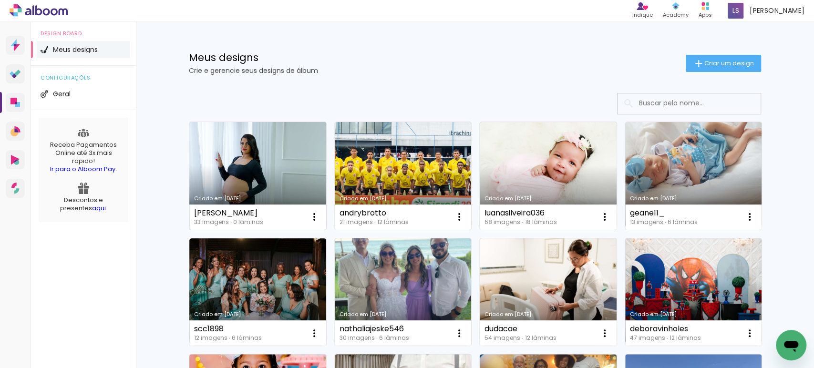
click at [230, 184] on link "Criado em [DATE]" at bounding box center [257, 176] width 137 height 108
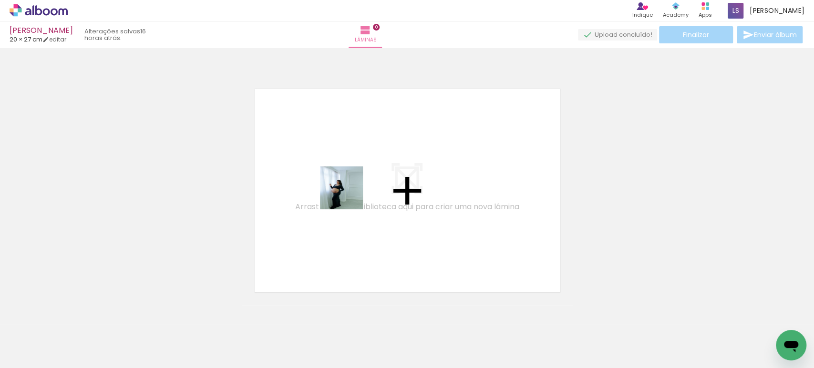
drag, startPoint x: 101, startPoint y: 334, endPoint x: 359, endPoint y: 187, distance: 297.0
click at [359, 187] on quentale-workspace at bounding box center [407, 184] width 814 height 368
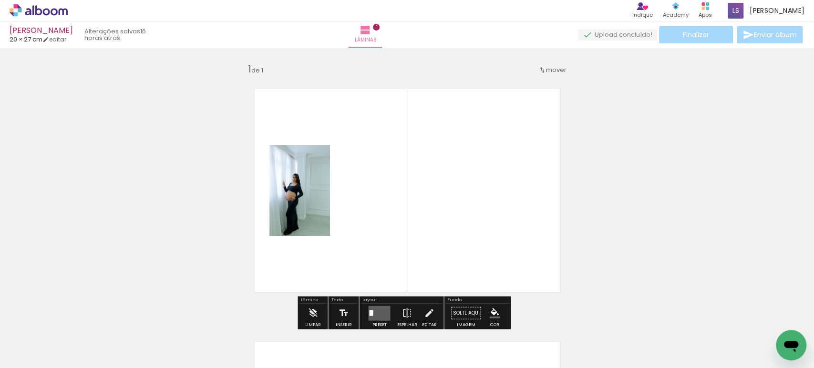
scroll to position [11, 0]
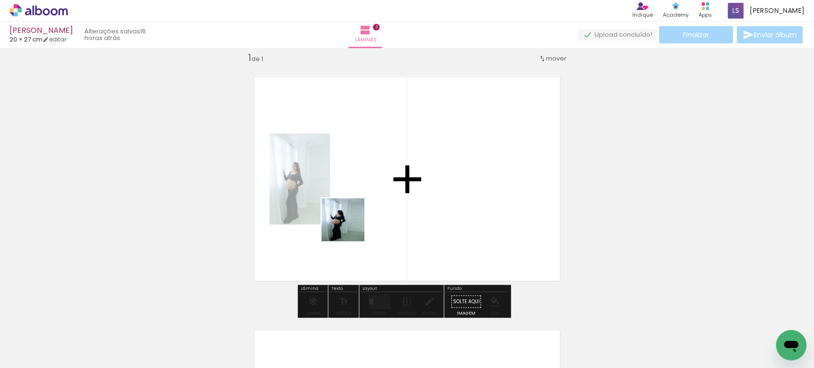
drag, startPoint x: 144, startPoint y: 344, endPoint x: 375, endPoint y: 208, distance: 267.8
click at [375, 208] on quentale-workspace at bounding box center [407, 184] width 814 height 368
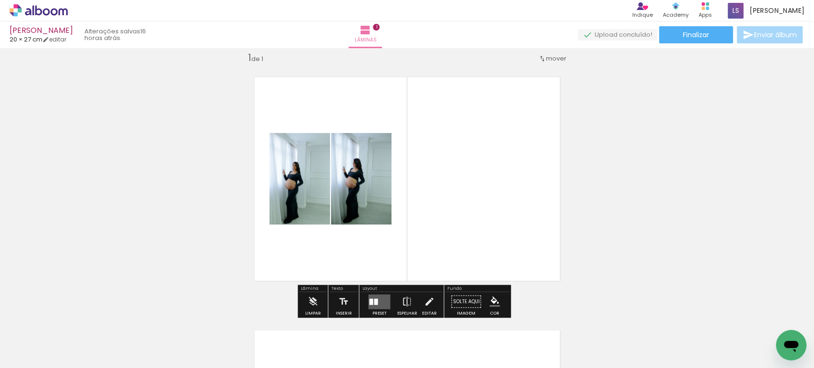
click at [297, 95] on quentale-layouter at bounding box center [407, 179] width 331 height 230
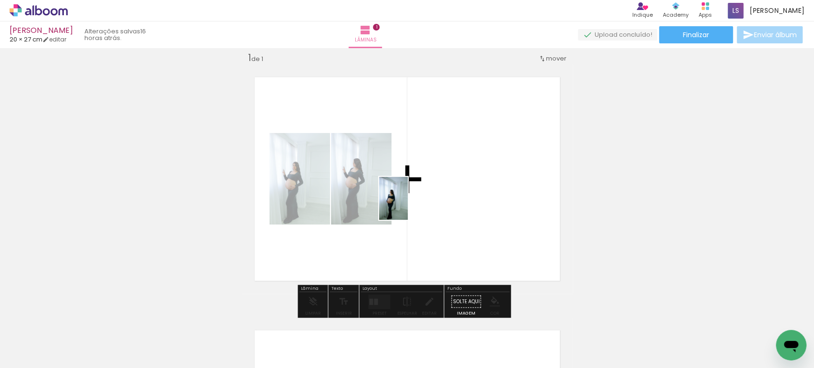
drag, startPoint x: 212, startPoint y: 334, endPoint x: 409, endPoint y: 205, distance: 235.0
click at [409, 205] on quentale-workspace at bounding box center [407, 184] width 814 height 368
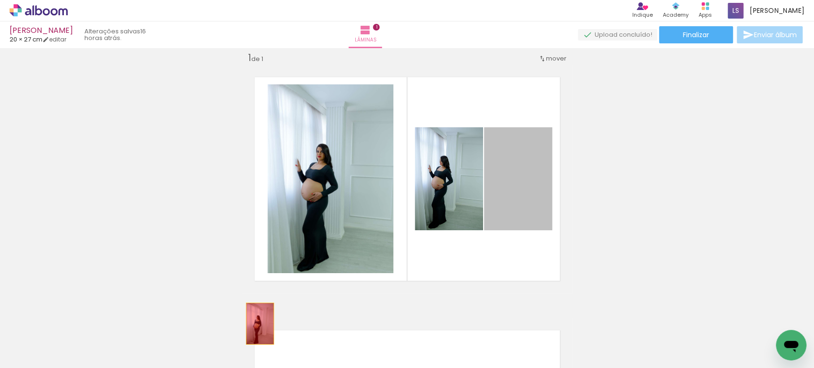
drag, startPoint x: 508, startPoint y: 194, endPoint x: 256, endPoint y: 324, distance: 283.4
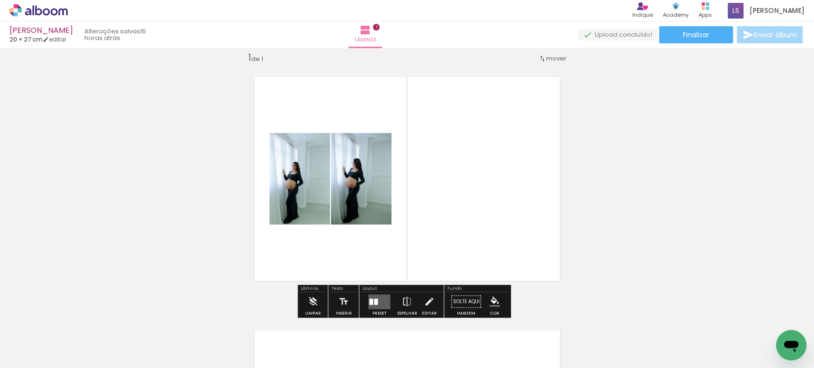
click at [374, 297] on quentale-layouter at bounding box center [379, 301] width 22 height 15
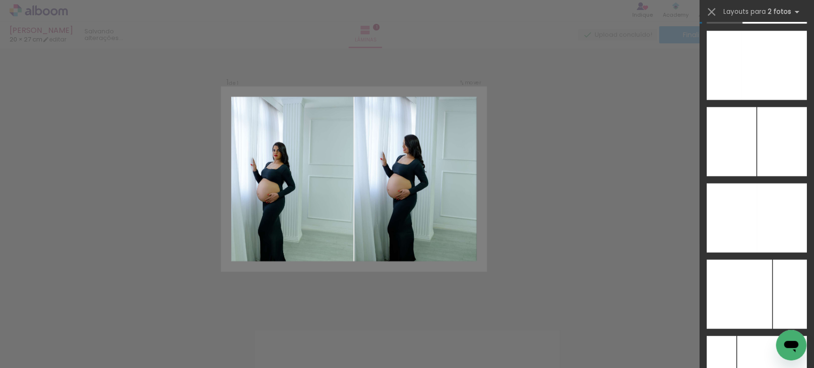
scroll to position [3817, 0]
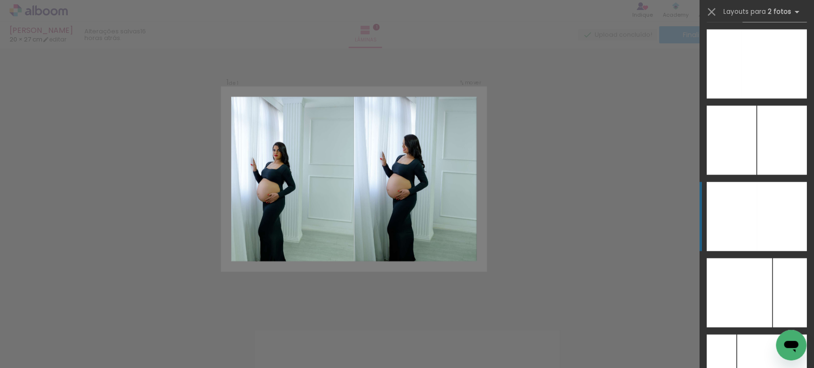
click at [785, 226] on div at bounding box center [782, 216] width 50 height 69
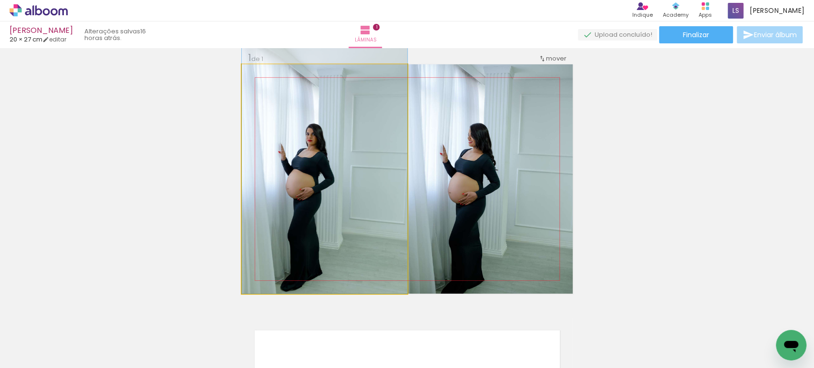
drag, startPoint x: 337, startPoint y: 217, endPoint x: 358, endPoint y: 169, distance: 51.7
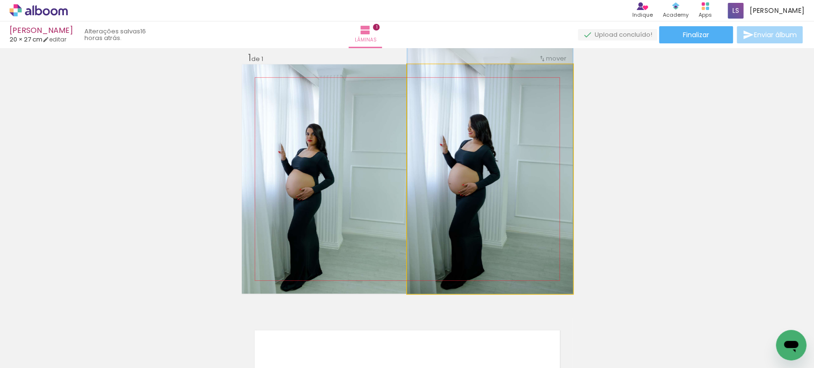
drag, startPoint x: 497, startPoint y: 199, endPoint x: 497, endPoint y: 167, distance: 31.5
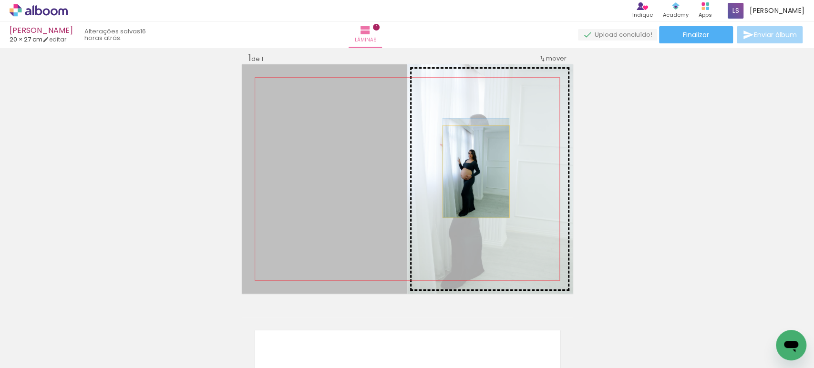
drag, startPoint x: 315, startPoint y: 209, endPoint x: 481, endPoint y: 171, distance: 170.4
click at [0, 0] on slot at bounding box center [0, 0] width 0 height 0
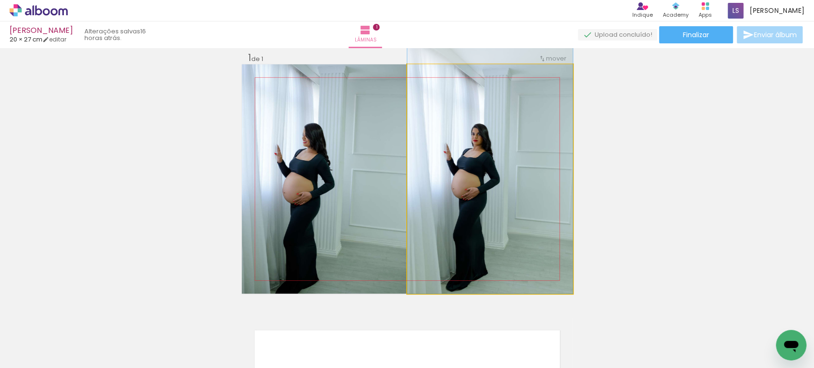
drag, startPoint x: 453, startPoint y: 219, endPoint x: 455, endPoint y: 182, distance: 36.3
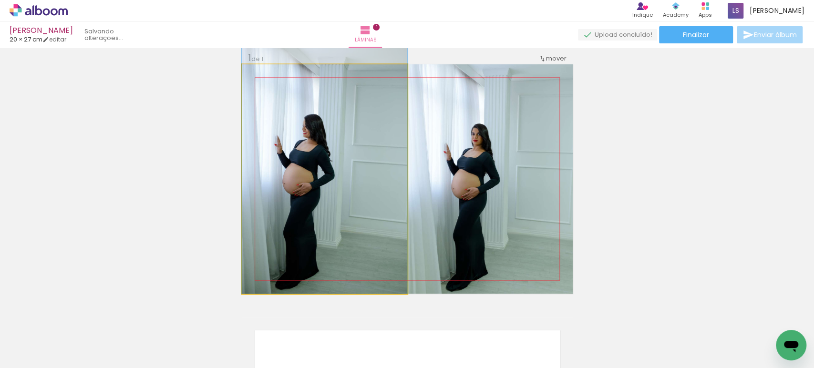
drag, startPoint x: 321, startPoint y: 217, endPoint x: 327, endPoint y: 173, distance: 43.9
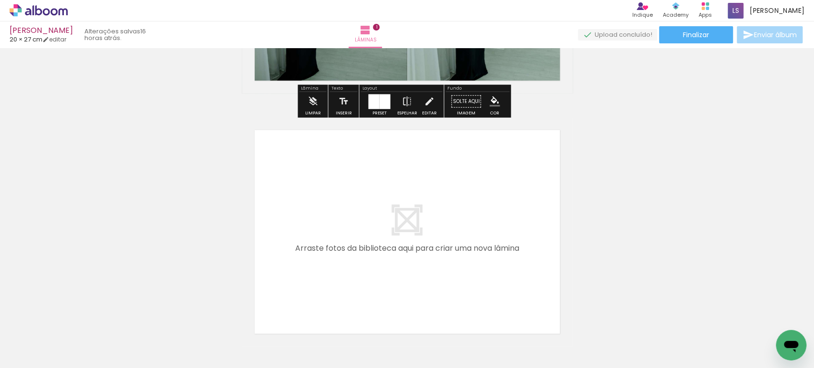
scroll to position [283, 0]
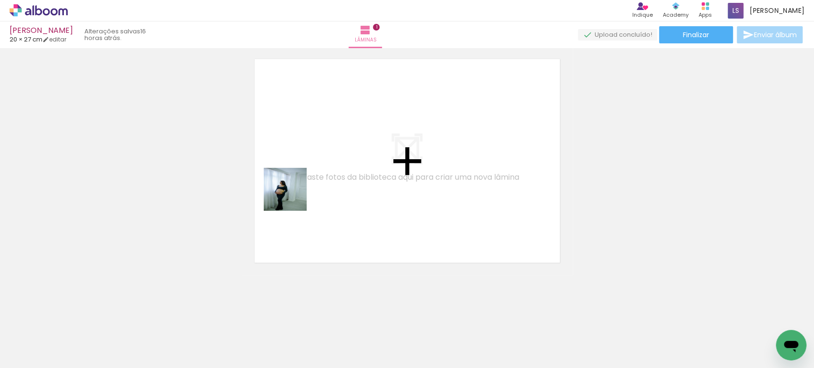
drag, startPoint x: 209, startPoint y: 327, endPoint x: 296, endPoint y: 193, distance: 159.5
click at [296, 190] on quentale-workspace at bounding box center [407, 184] width 814 height 368
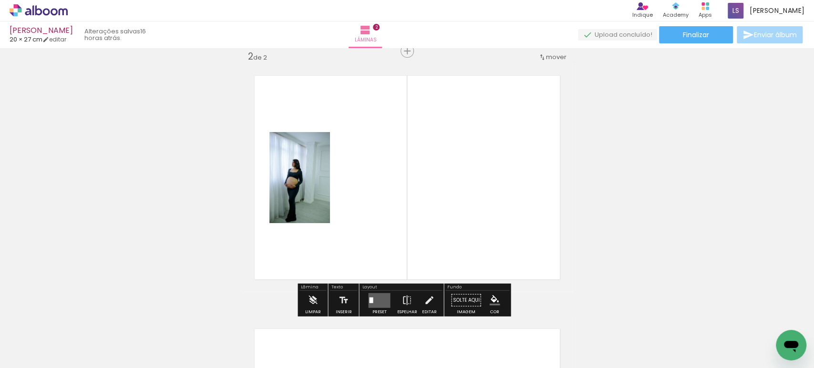
scroll to position [265, 0]
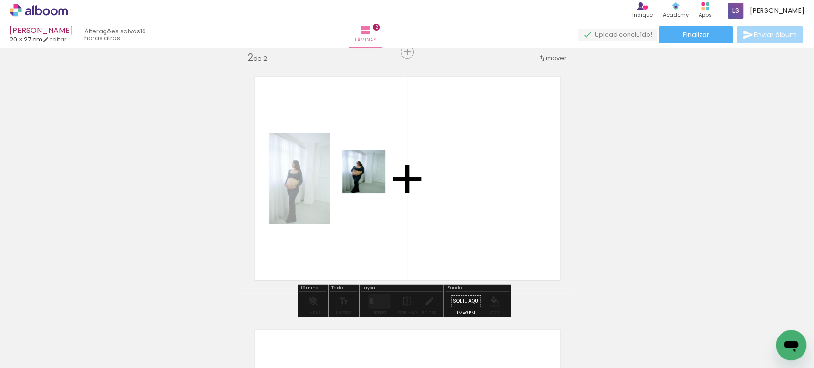
drag, startPoint x: 252, startPoint y: 335, endPoint x: 372, endPoint y: 178, distance: 197.5
click at [372, 178] on quentale-workspace at bounding box center [407, 184] width 814 height 368
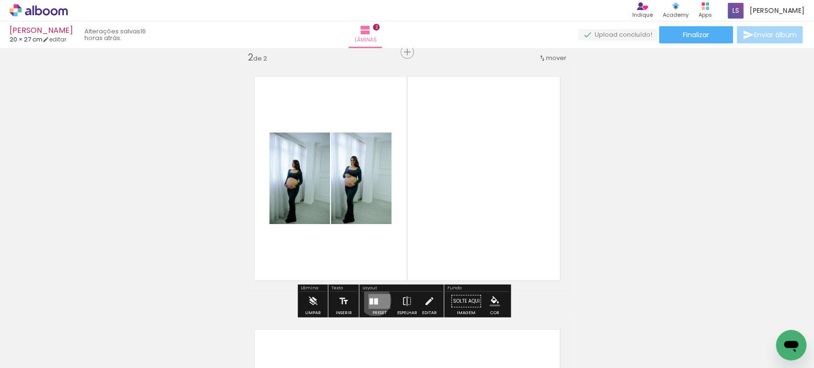
click at [374, 300] on div at bounding box center [376, 301] width 4 height 6
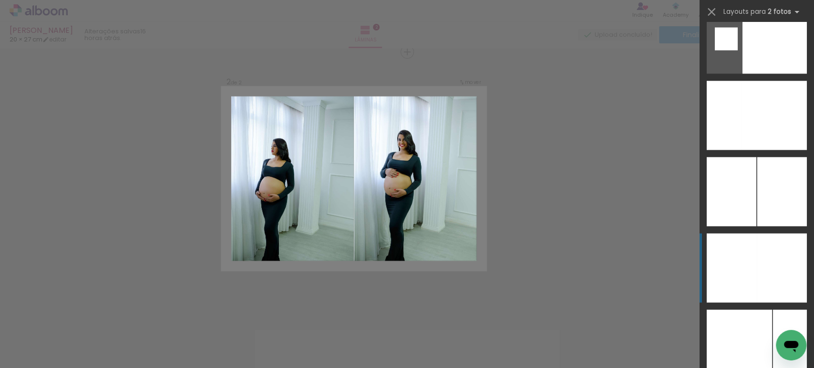
click at [742, 267] on div at bounding box center [732, 268] width 50 height 69
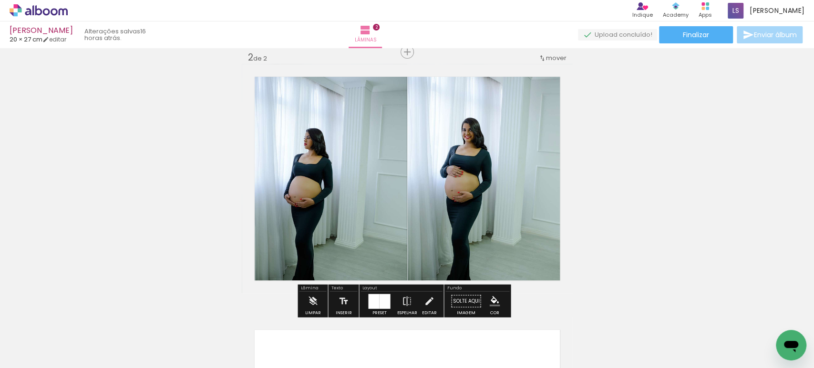
scroll to position [3766, 0]
click at [789, 258] on div "Inserir lâmina 1 de 2 Inserir lâmina 2 de 2" at bounding box center [407, 166] width 814 height 761
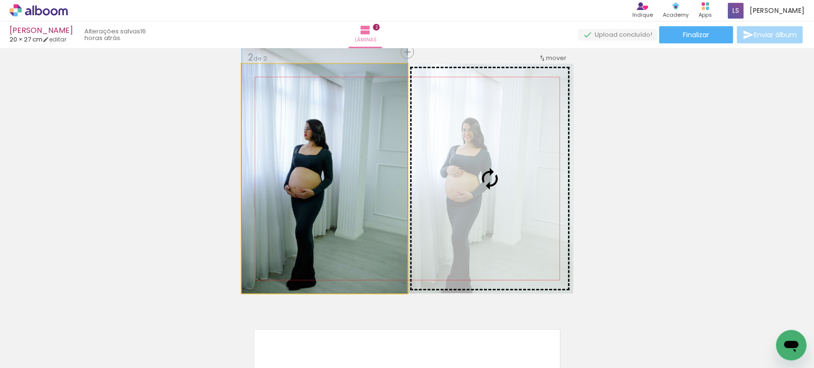
drag, startPoint x: 405, startPoint y: 171, endPoint x: 406, endPoint y: 160, distance: 10.6
click at [0, 0] on slot at bounding box center [0, 0] width 0 height 0
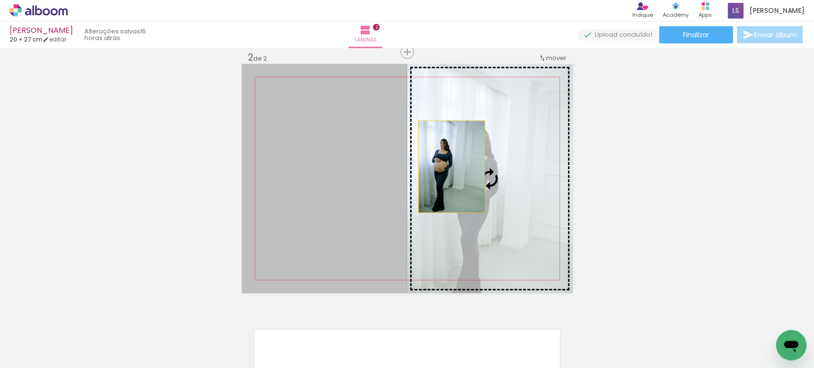
drag, startPoint x: 319, startPoint y: 179, endPoint x: 456, endPoint y: 165, distance: 138.2
click at [0, 0] on slot at bounding box center [0, 0] width 0 height 0
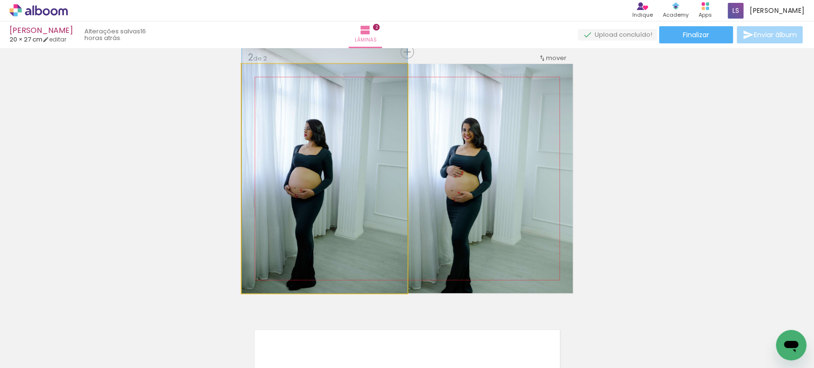
drag, startPoint x: 342, startPoint y: 206, endPoint x: 351, endPoint y: 176, distance: 31.5
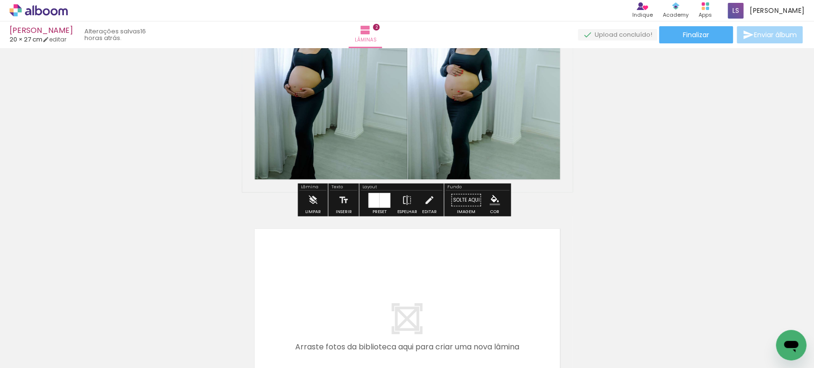
scroll to position [366, 0]
drag, startPoint x: 310, startPoint y: 342, endPoint x: 401, endPoint y: 164, distance: 200.2
click at [401, 166] on quentale-workspace at bounding box center [407, 184] width 814 height 368
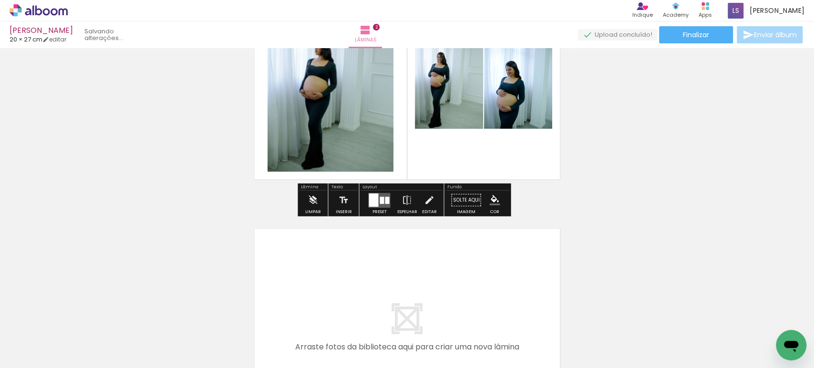
click at [376, 200] on div at bounding box center [374, 199] width 10 height 13
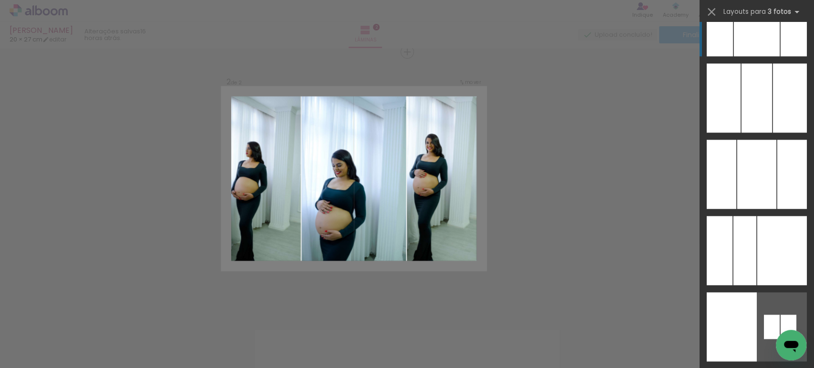
scroll to position [5461, 0]
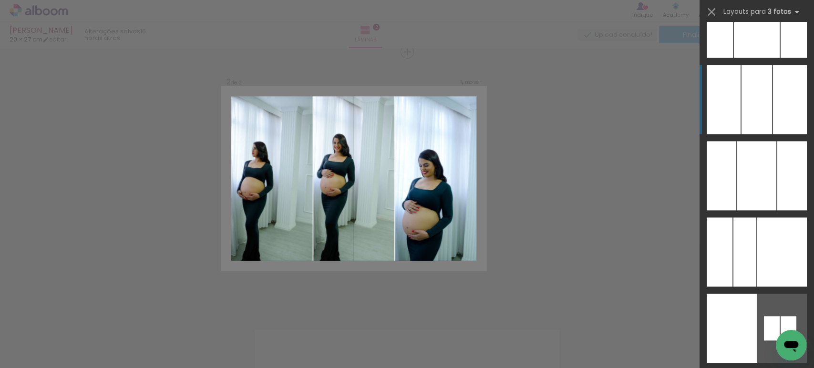
click at [736, 105] on div at bounding box center [724, 99] width 34 height 69
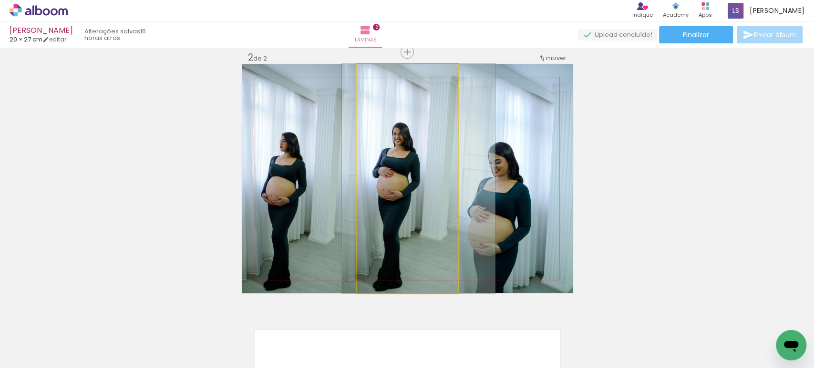
drag, startPoint x: 386, startPoint y: 203, endPoint x: 397, endPoint y: 198, distance: 11.8
drag, startPoint x: 397, startPoint y: 198, endPoint x: 500, endPoint y: 173, distance: 105.4
click at [0, 0] on slot at bounding box center [0, 0] width 0 height 0
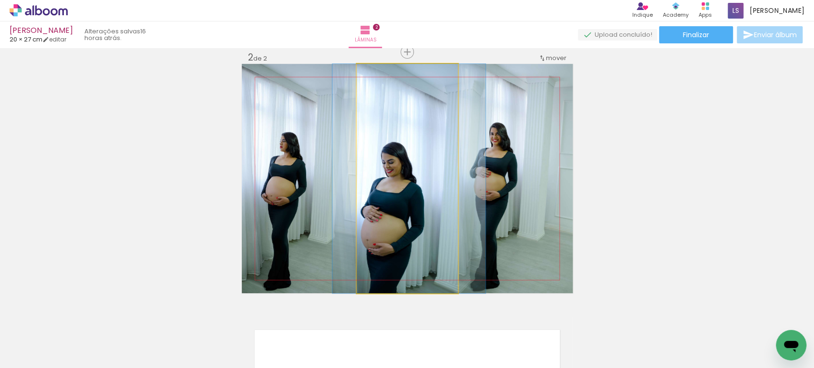
drag, startPoint x: 404, startPoint y: 207, endPoint x: 406, endPoint y: 169, distance: 37.3
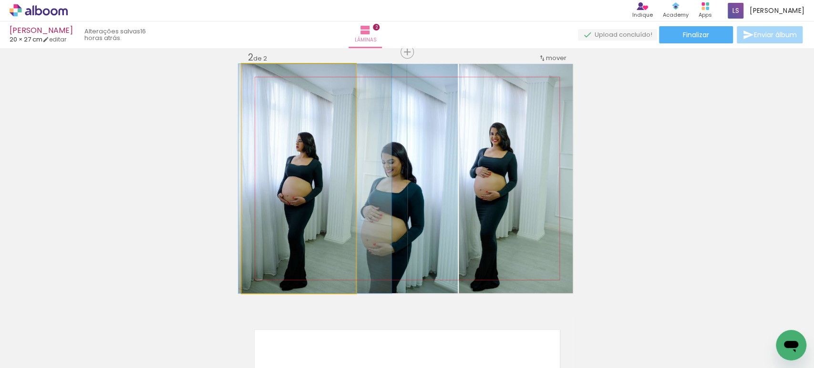
drag, startPoint x: 293, startPoint y: 199, endPoint x: 311, endPoint y: 198, distance: 18.2
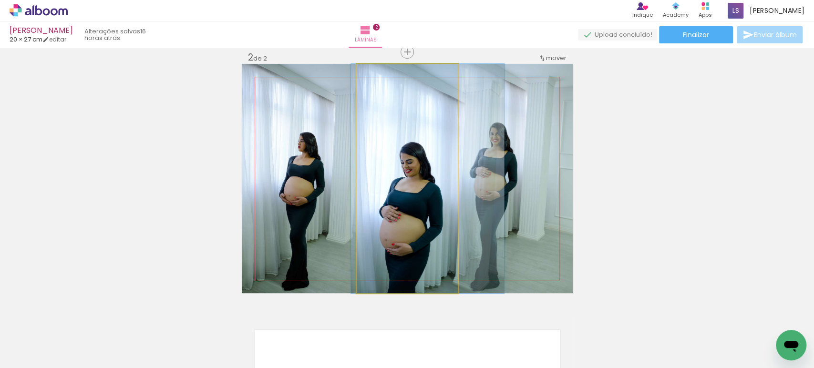
drag, startPoint x: 391, startPoint y: 198, endPoint x: 409, endPoint y: 198, distance: 18.6
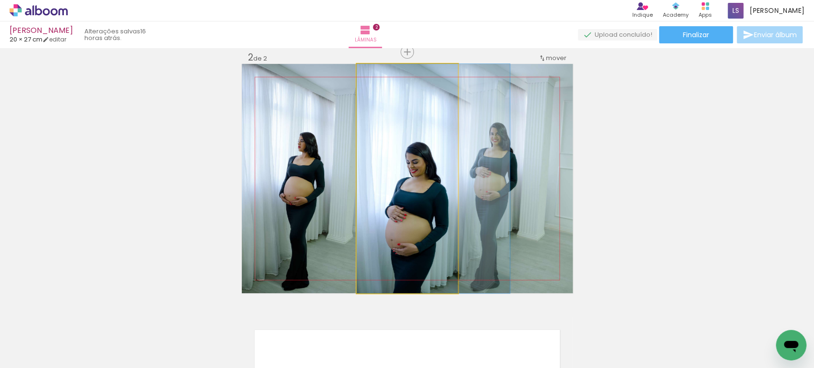
drag, startPoint x: 408, startPoint y: 198, endPoint x: 421, endPoint y: 200, distance: 13.0
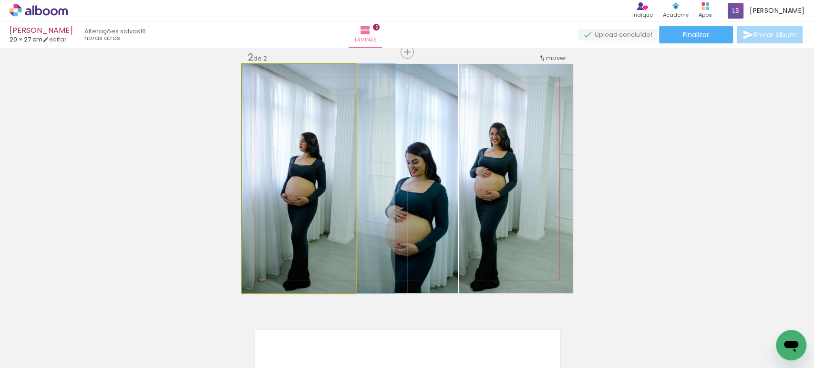
drag, startPoint x: 299, startPoint y: 196, endPoint x: 321, endPoint y: 196, distance: 21.9
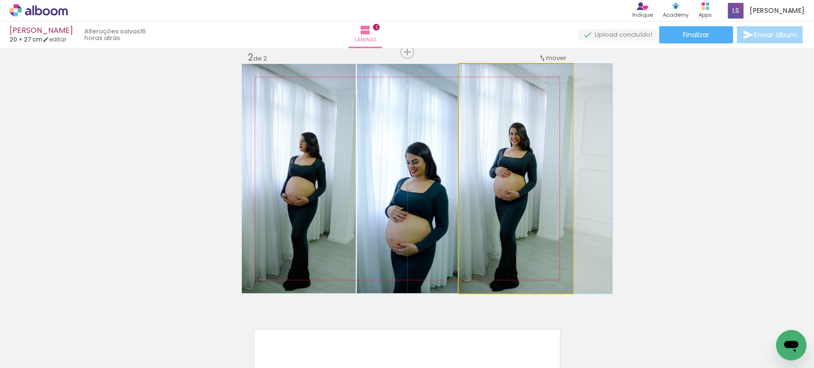
drag, startPoint x: 511, startPoint y: 189, endPoint x: 535, endPoint y: 191, distance: 23.9
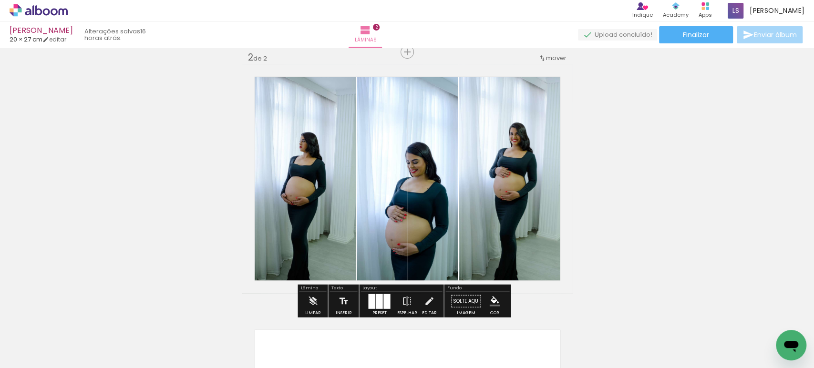
click at [535, 191] on quentale-photo at bounding box center [516, 179] width 114 height 230
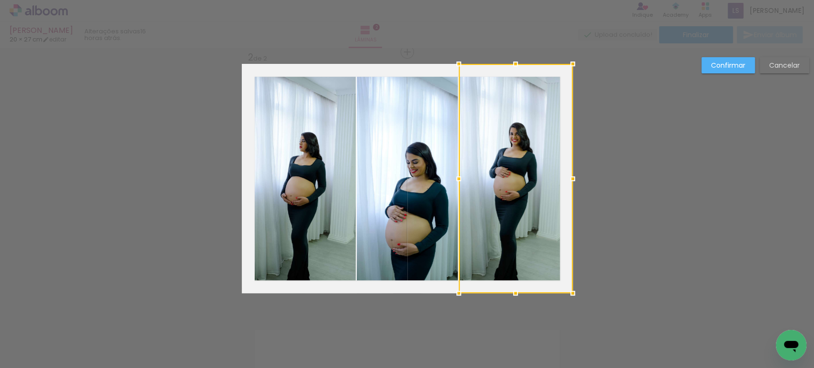
click at [711, 63] on paper-button "Confirmar" at bounding box center [728, 65] width 53 height 16
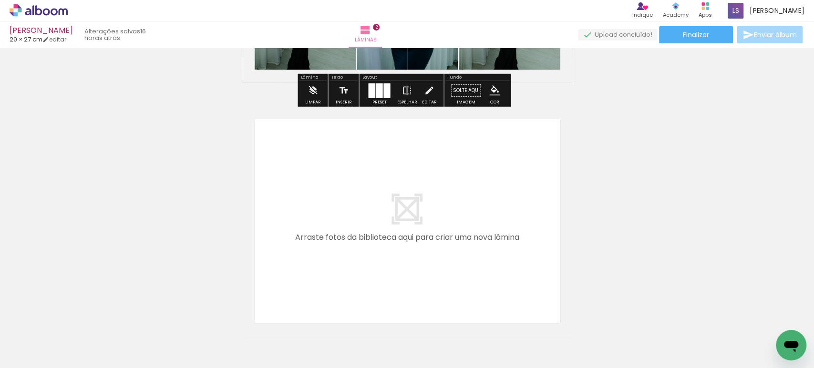
scroll to position [477, 0]
click at [347, 343] on quentale-thumb at bounding box center [362, 336] width 53 height 55
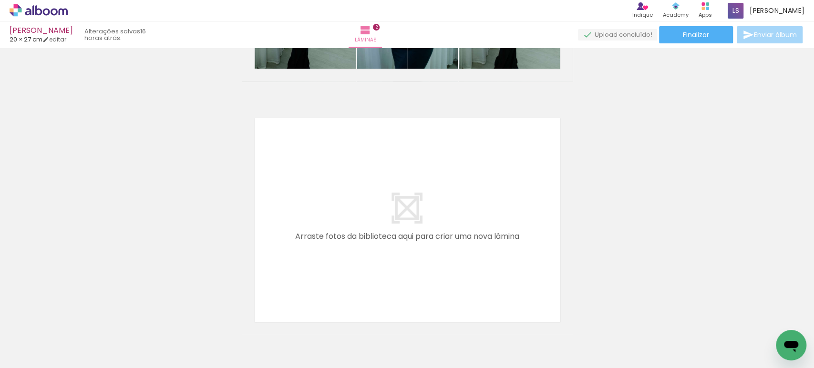
drag, startPoint x: 366, startPoint y: 341, endPoint x: 372, endPoint y: 209, distance: 132.3
click at [372, 209] on quentale-workspace at bounding box center [407, 184] width 814 height 368
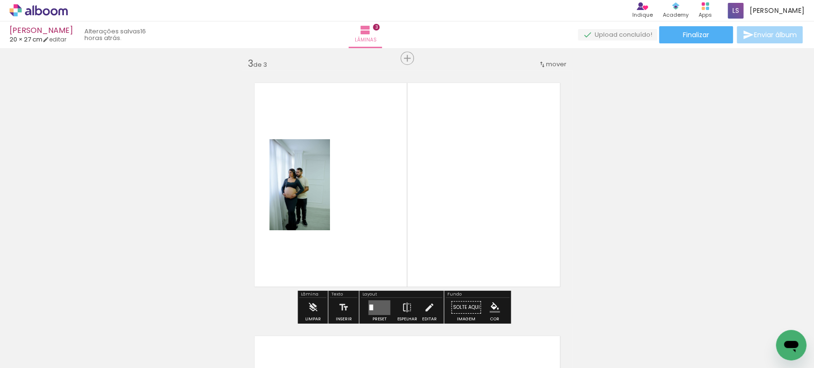
scroll to position [519, 0]
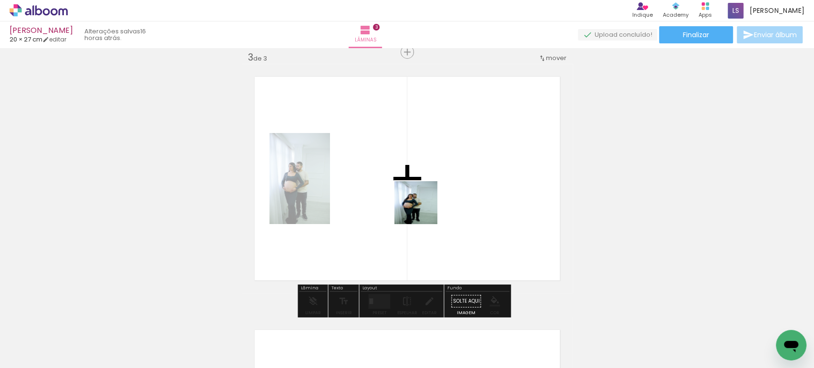
drag, startPoint x: 420, startPoint y: 332, endPoint x: 422, endPoint y: 201, distance: 130.3
click at [422, 201] on quentale-workspace at bounding box center [407, 184] width 814 height 368
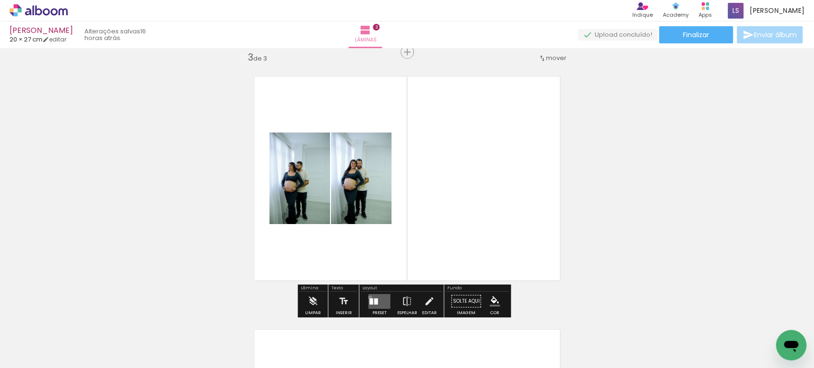
click at [368, 297] on quentale-layouter at bounding box center [379, 301] width 22 height 15
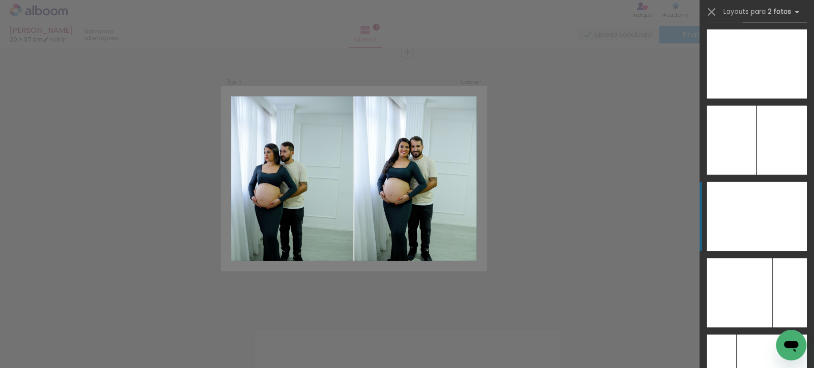
scroll to position [3817, 0]
click at [750, 209] on div at bounding box center [732, 216] width 50 height 69
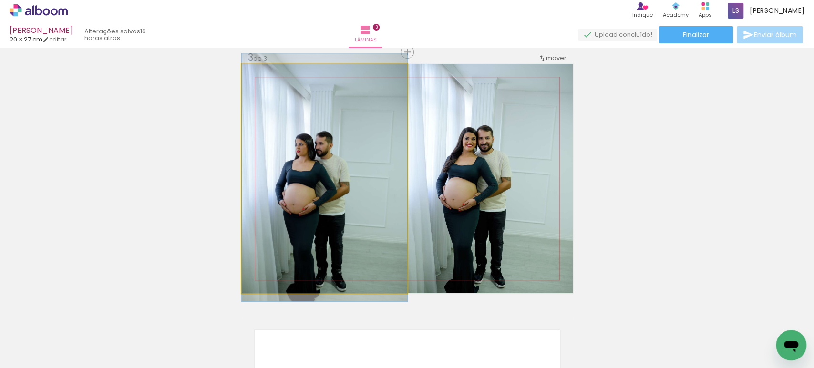
drag, startPoint x: 337, startPoint y: 183, endPoint x: 362, endPoint y: 182, distance: 24.4
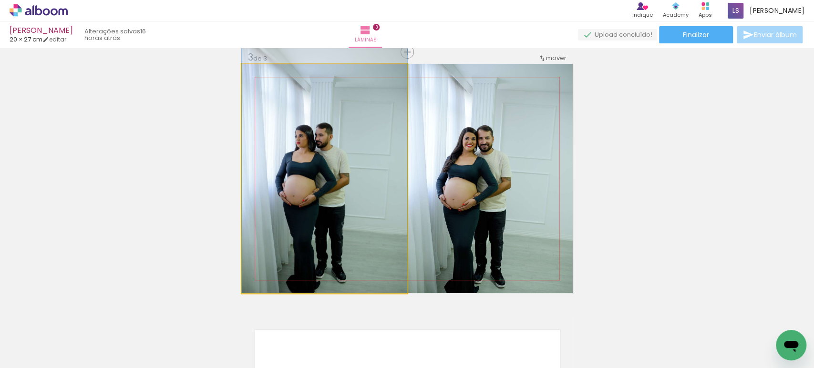
drag, startPoint x: 355, startPoint y: 187, endPoint x: 363, endPoint y: 141, distance: 46.5
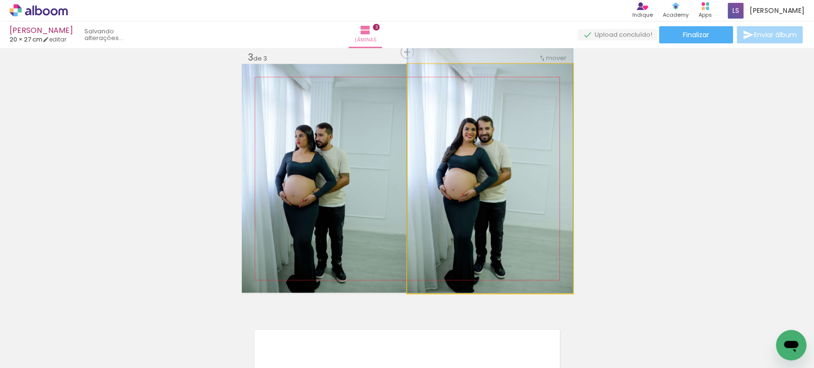
drag, startPoint x: 499, startPoint y: 209, endPoint x: 508, endPoint y: 152, distance: 57.9
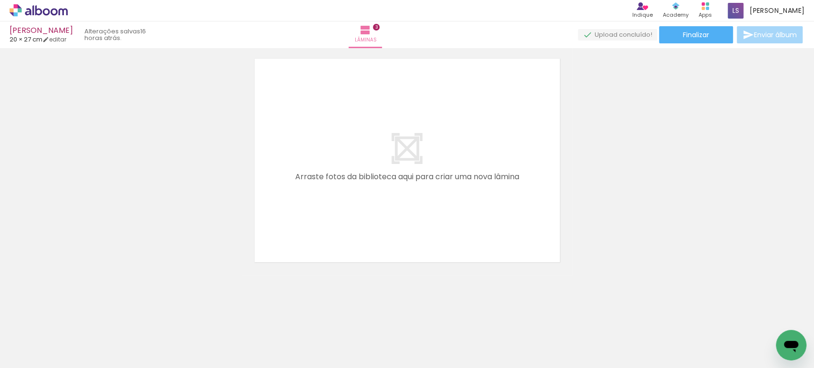
scroll to position [0, 95]
drag, startPoint x: 379, startPoint y: 343, endPoint x: 382, endPoint y: 186, distance: 157.0
click at [382, 187] on quentale-workspace at bounding box center [407, 184] width 814 height 368
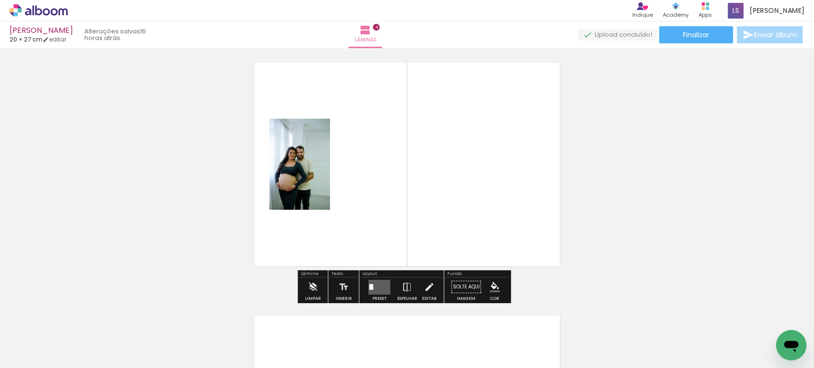
scroll to position [772, 0]
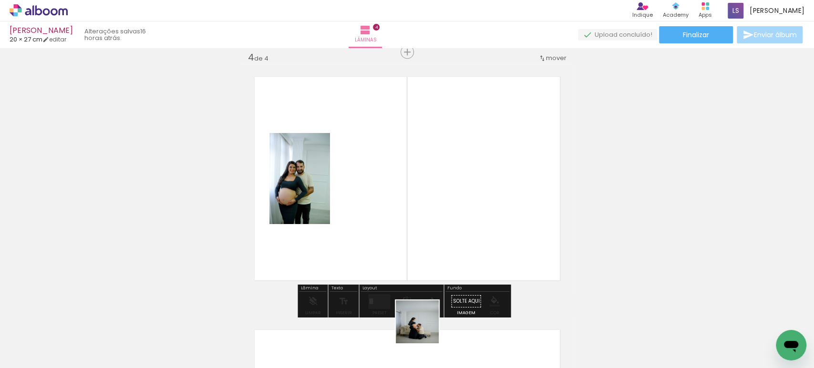
drag, startPoint x: 424, startPoint y: 337, endPoint x: 420, endPoint y: 227, distance: 110.3
click at [420, 227] on quentale-workspace at bounding box center [407, 184] width 814 height 368
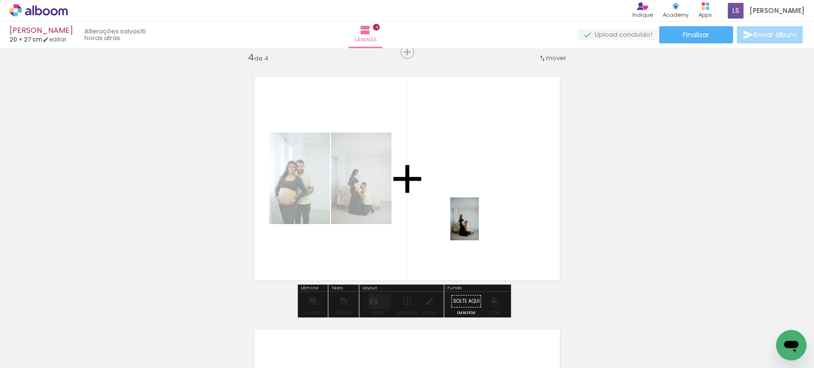
drag, startPoint x: 480, startPoint y: 349, endPoint x: 479, endPoint y: 226, distance: 123.1
click at [479, 226] on quentale-workspace at bounding box center [407, 184] width 814 height 368
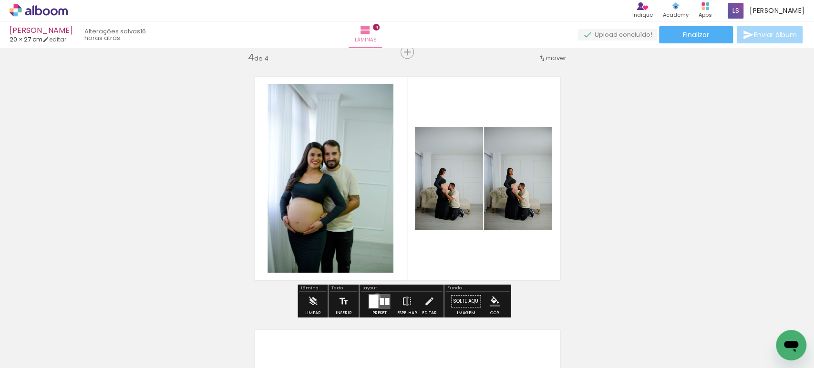
click at [375, 296] on div at bounding box center [374, 300] width 10 height 13
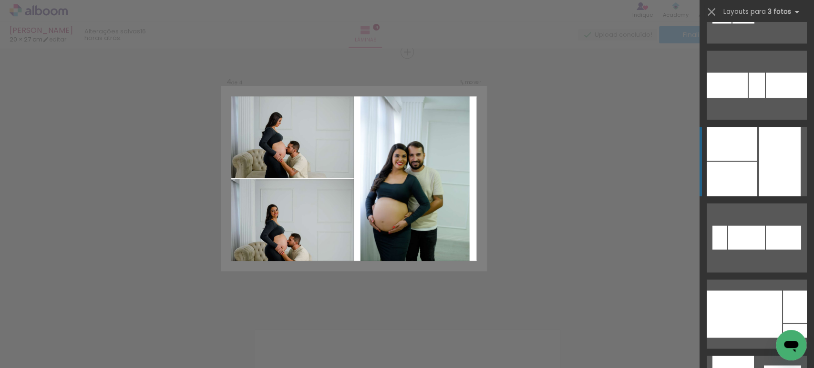
scroll to position [8376, 0]
click at [753, 163] on quentale-layouter at bounding box center [757, 161] width 100 height 69
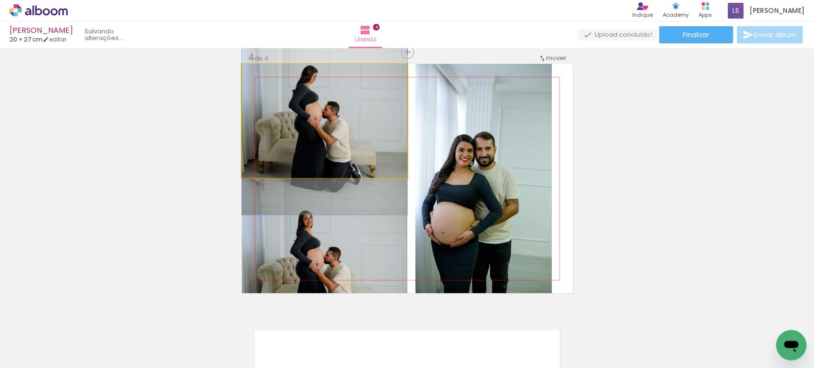
drag, startPoint x: 370, startPoint y: 151, endPoint x: 372, endPoint y: 121, distance: 30.1
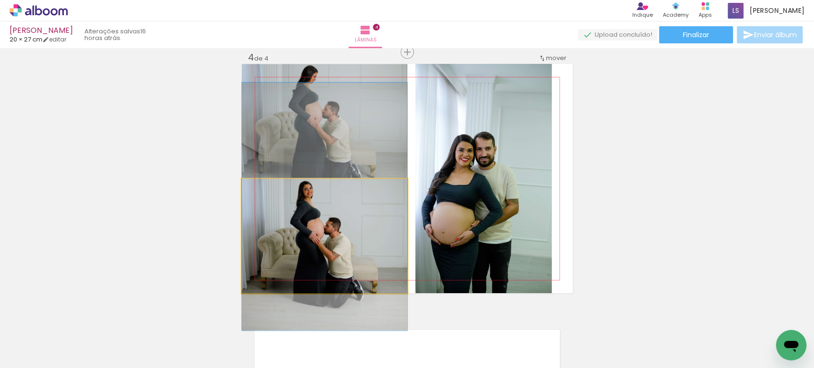
drag, startPoint x: 383, startPoint y: 242, endPoint x: 381, endPoint y: 212, distance: 29.6
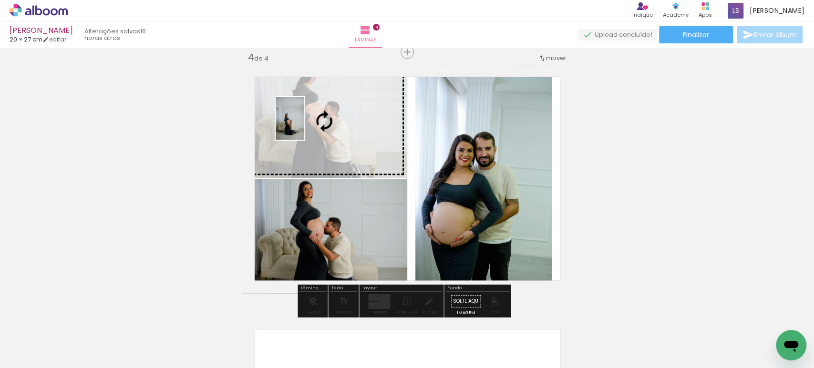
drag, startPoint x: 649, startPoint y: 339, endPoint x: 304, endPoint y: 125, distance: 405.8
click at [304, 125] on quentale-workspace at bounding box center [407, 184] width 814 height 368
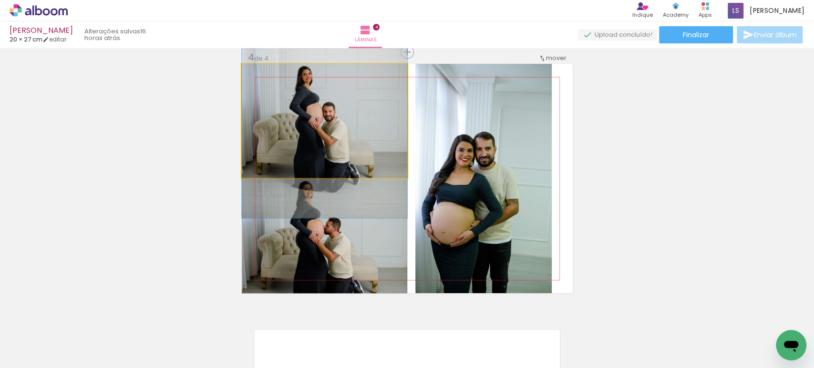
drag, startPoint x: 349, startPoint y: 151, endPoint x: 358, endPoint y: 125, distance: 28.2
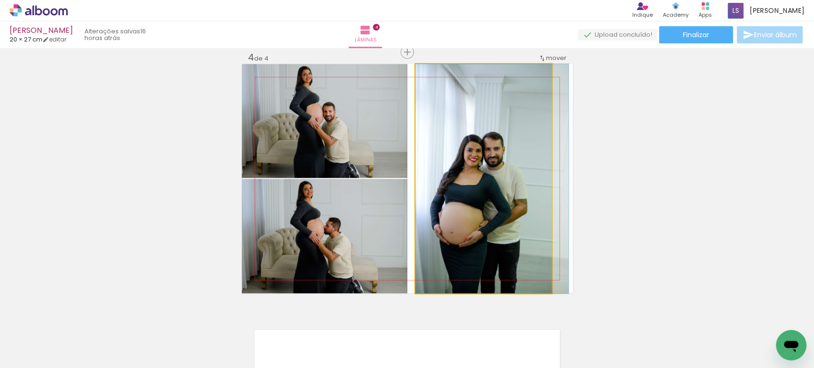
drag, startPoint x: 479, startPoint y: 173, endPoint x: 506, endPoint y: 168, distance: 27.1
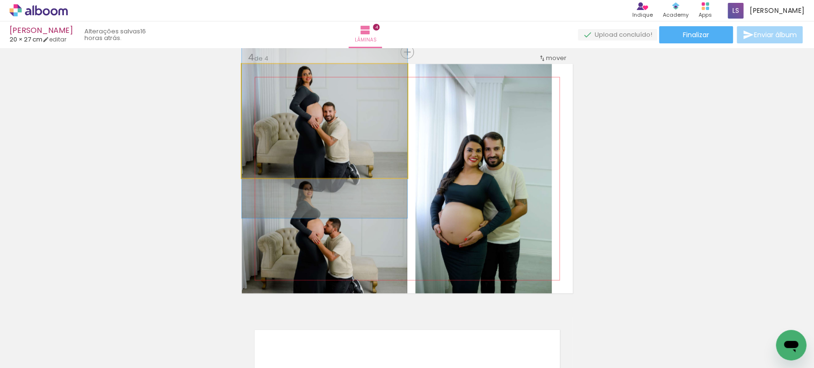
click at [354, 139] on quentale-photo at bounding box center [325, 121] width 166 height 114
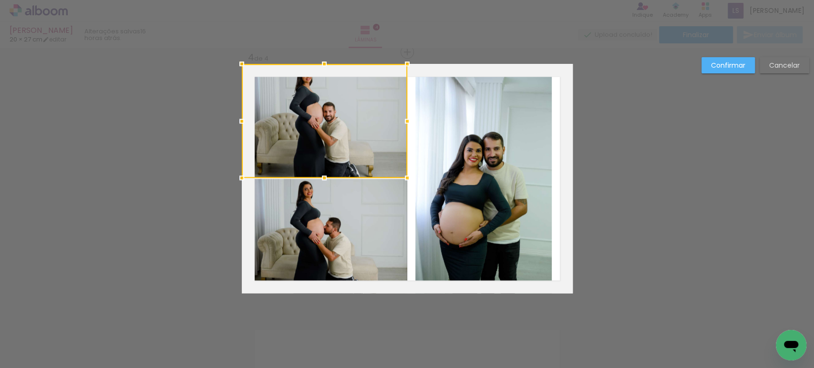
click at [354, 139] on div at bounding box center [325, 121] width 166 height 114
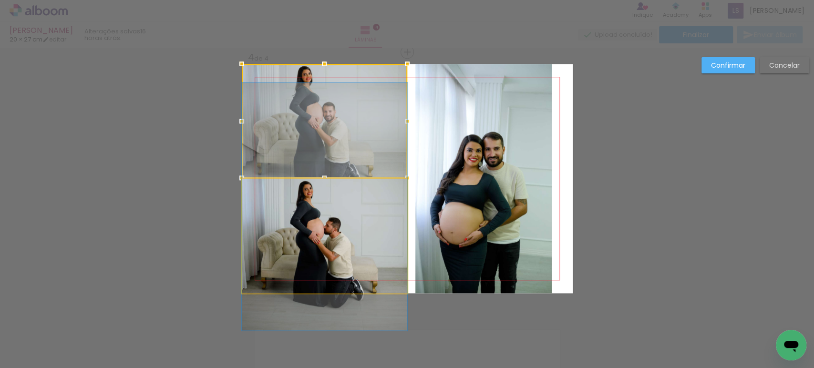
click at [329, 221] on quentale-photo at bounding box center [325, 236] width 166 height 115
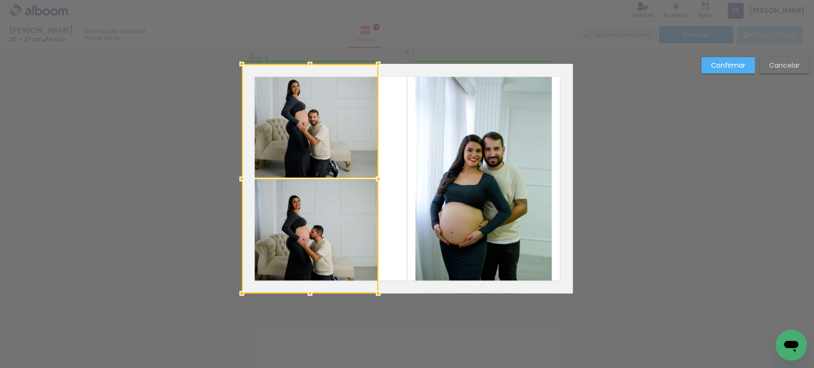
drag, startPoint x: 405, startPoint y: 178, endPoint x: 379, endPoint y: 175, distance: 26.0
click at [379, 175] on div at bounding box center [378, 178] width 19 height 19
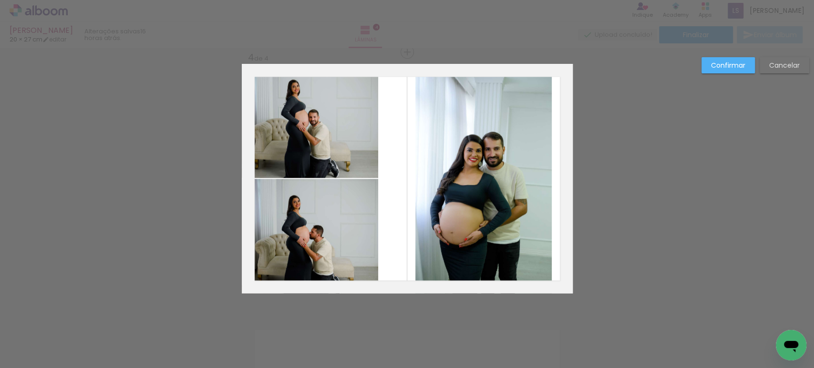
click at [0, 0] on slot "Confirmar" at bounding box center [0, 0] width 0 height 0
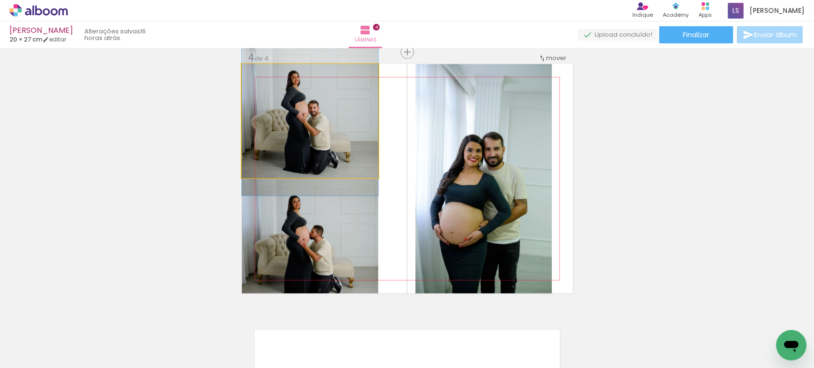
drag, startPoint x: 324, startPoint y: 110, endPoint x: 328, endPoint y: 103, distance: 8.6
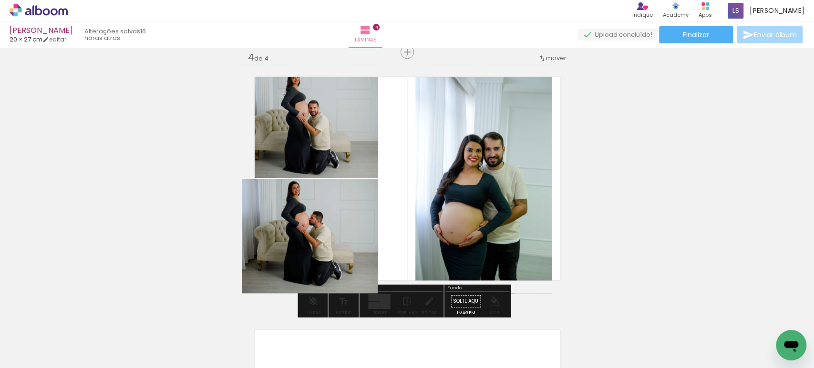
drag, startPoint x: 329, startPoint y: 249, endPoint x: 326, endPoint y: 233, distance: 15.9
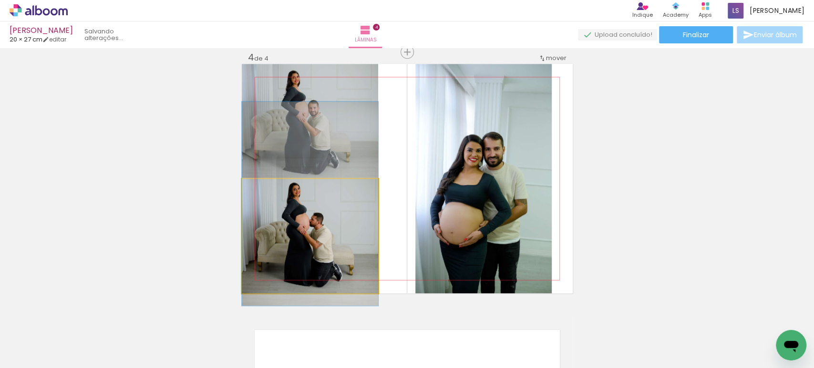
drag, startPoint x: 318, startPoint y: 241, endPoint x: 324, endPoint y: 245, distance: 6.6
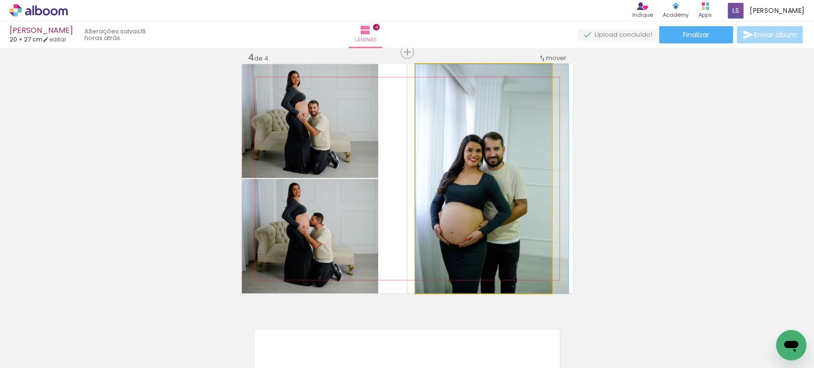
click at [463, 194] on quentale-photo at bounding box center [484, 179] width 136 height 230
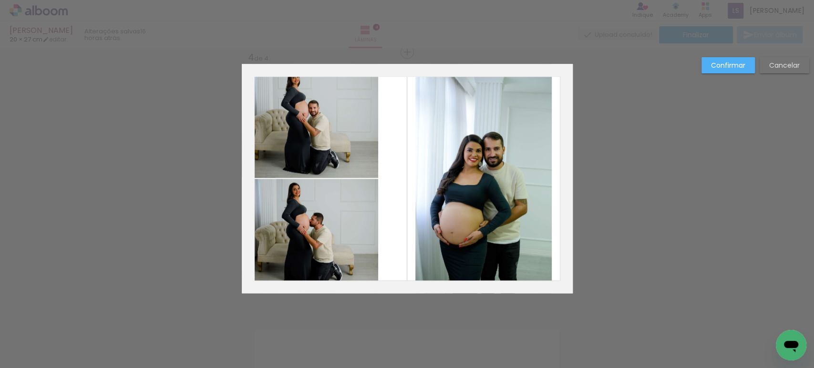
click at [463, 194] on quentale-photo at bounding box center [484, 179] width 136 height 230
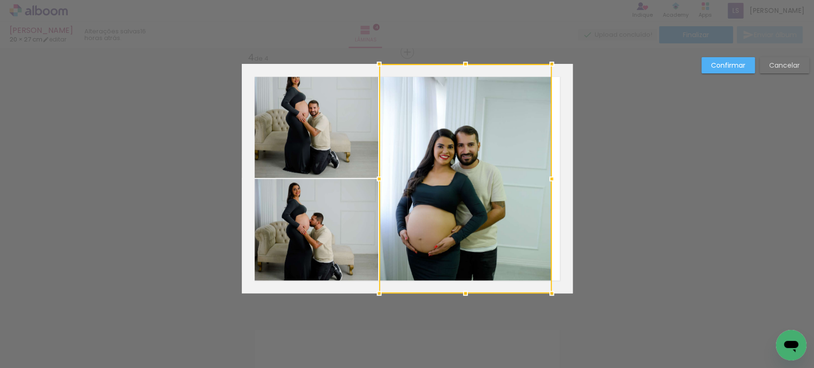
drag, startPoint x: 411, startPoint y: 178, endPoint x: 373, endPoint y: 179, distance: 38.2
click at [373, 179] on div at bounding box center [379, 178] width 19 height 19
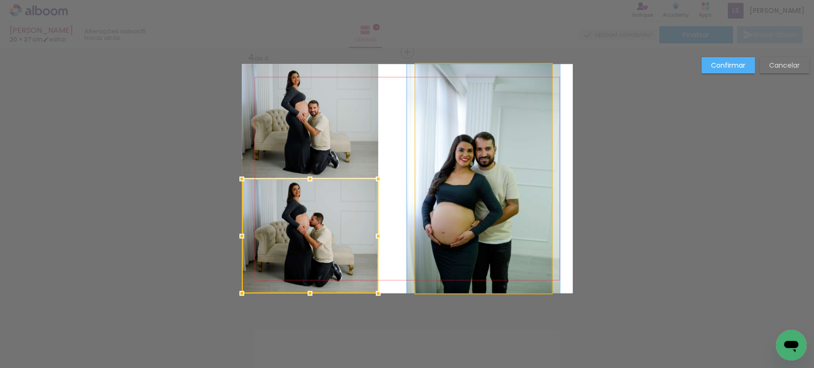
click at [454, 173] on quentale-photo at bounding box center [484, 179] width 136 height 230
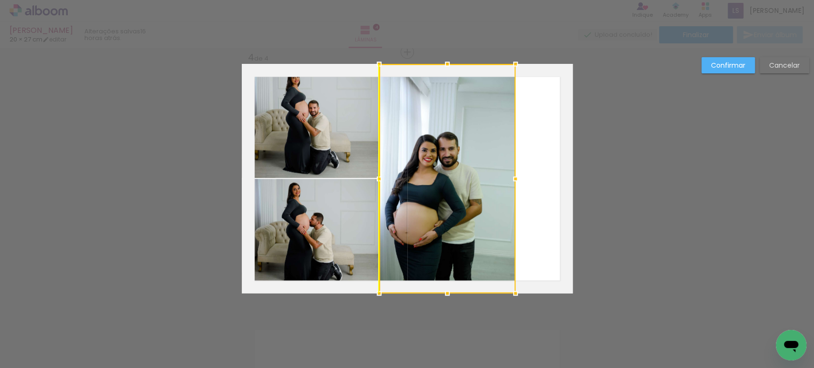
drag, startPoint x: 457, startPoint y: 178, endPoint x: 420, endPoint y: 178, distance: 36.8
click at [420, 178] on div at bounding box center [447, 179] width 136 height 230
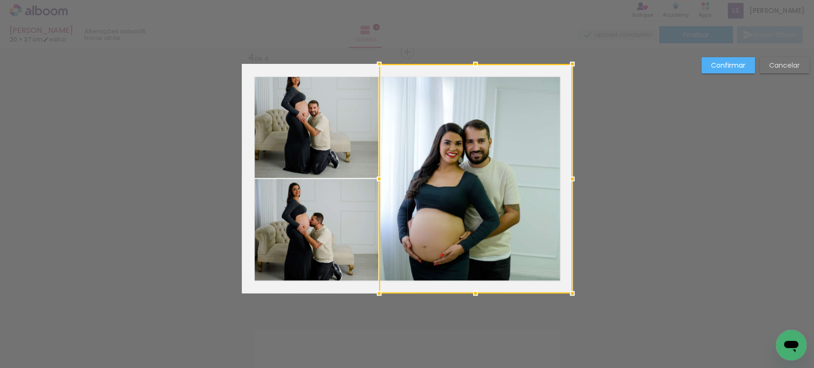
drag, startPoint x: 512, startPoint y: 178, endPoint x: 638, endPoint y: 189, distance: 127.4
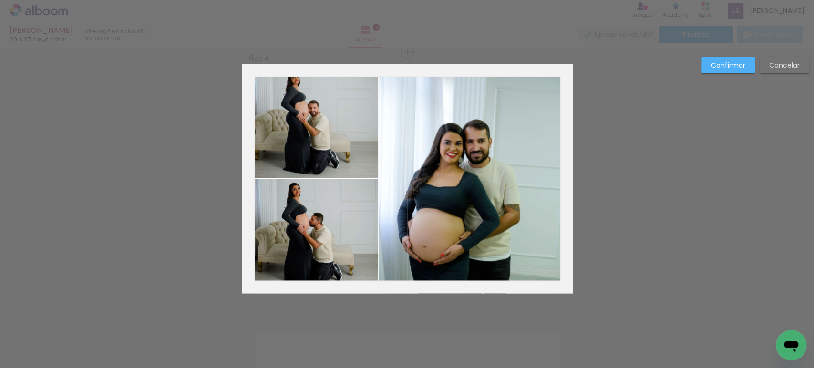
click at [729, 72] on paper-button "Confirmar" at bounding box center [728, 65] width 53 height 16
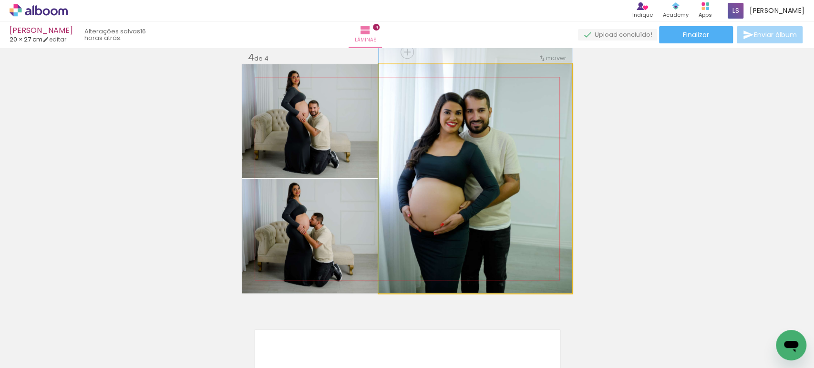
drag, startPoint x: 464, startPoint y: 177, endPoint x: 484, endPoint y: 127, distance: 53.3
drag, startPoint x: 477, startPoint y: 170, endPoint x: 493, endPoint y: 166, distance: 16.8
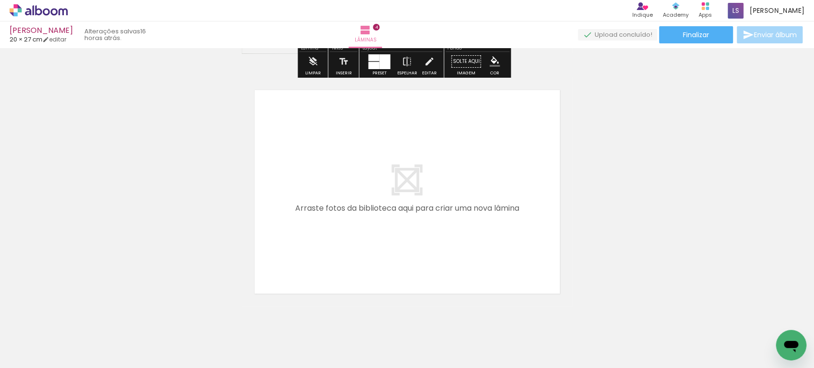
drag, startPoint x: 423, startPoint y: 336, endPoint x: 330, endPoint y: 180, distance: 181.3
click at [330, 180] on quentale-workspace at bounding box center [407, 184] width 814 height 368
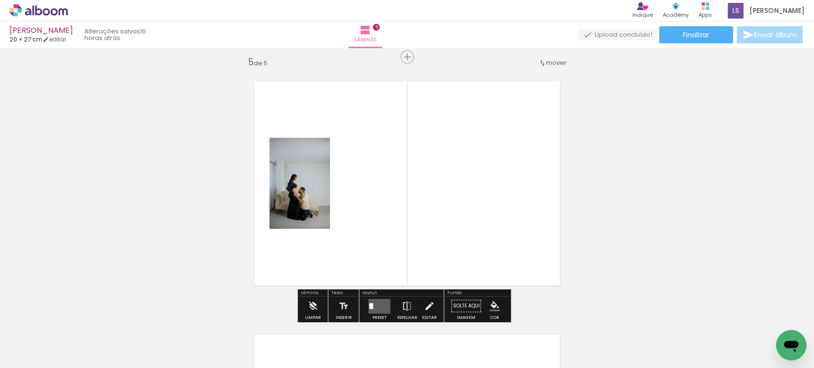
scroll to position [1025, 0]
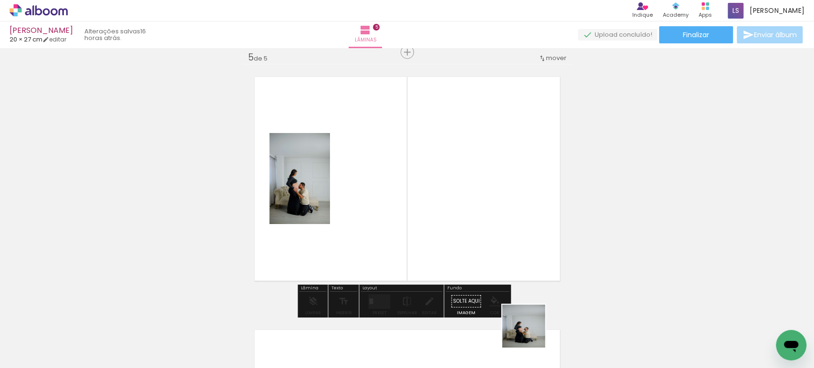
drag, startPoint x: 534, startPoint y: 339, endPoint x: 398, endPoint y: 167, distance: 218.7
click at [373, 157] on quentale-workspace at bounding box center [407, 184] width 814 height 368
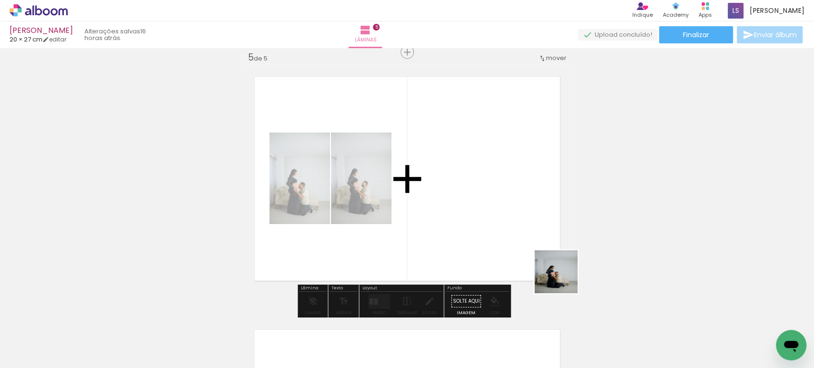
drag, startPoint x: 589, startPoint y: 335, endPoint x: 473, endPoint y: 160, distance: 209.6
click at [477, 167] on quentale-workspace at bounding box center [407, 184] width 814 height 368
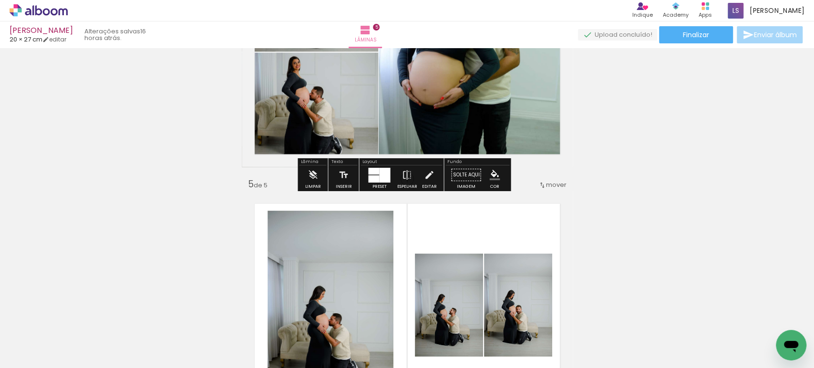
scroll to position [898, 0]
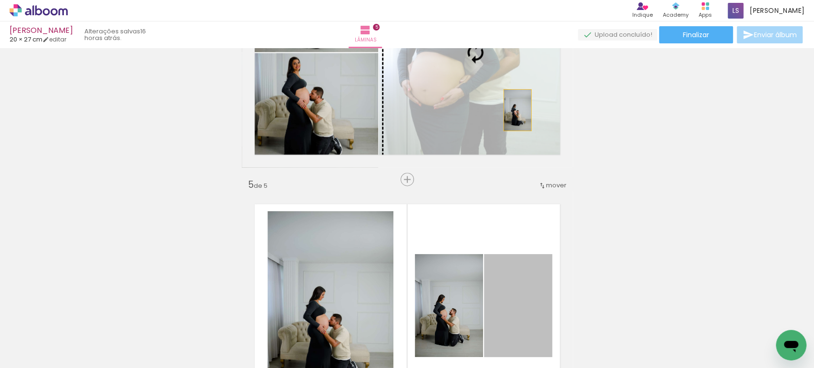
drag, startPoint x: 525, startPoint y: 287, endPoint x: 513, endPoint y: 110, distance: 177.9
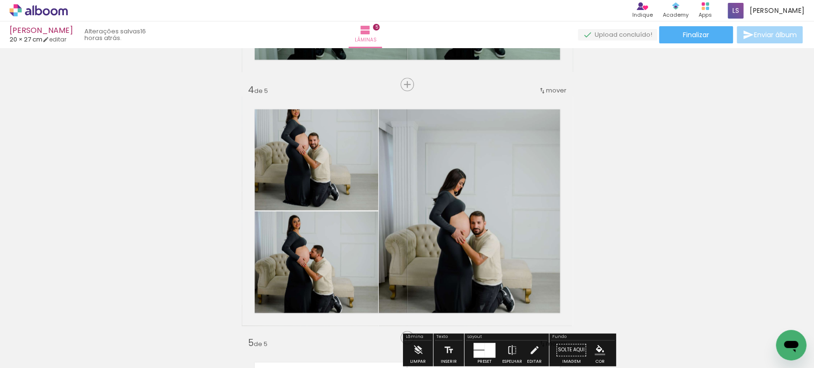
scroll to position [739, 0]
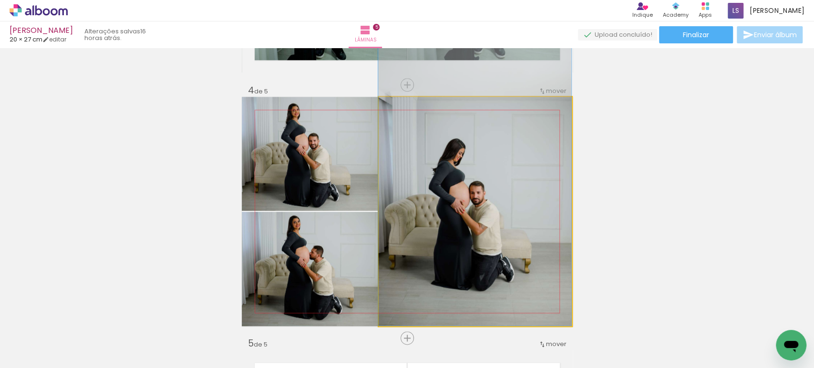
drag, startPoint x: 511, startPoint y: 206, endPoint x: 502, endPoint y: 144, distance: 62.6
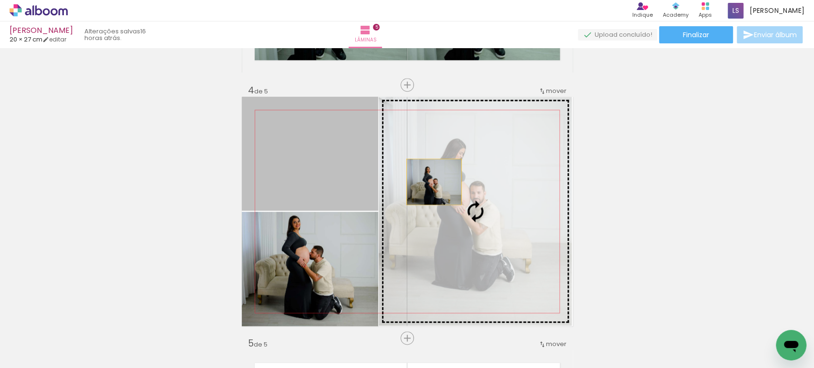
drag, startPoint x: 331, startPoint y: 147, endPoint x: 430, endPoint y: 182, distance: 104.6
click at [0, 0] on slot at bounding box center [0, 0] width 0 height 0
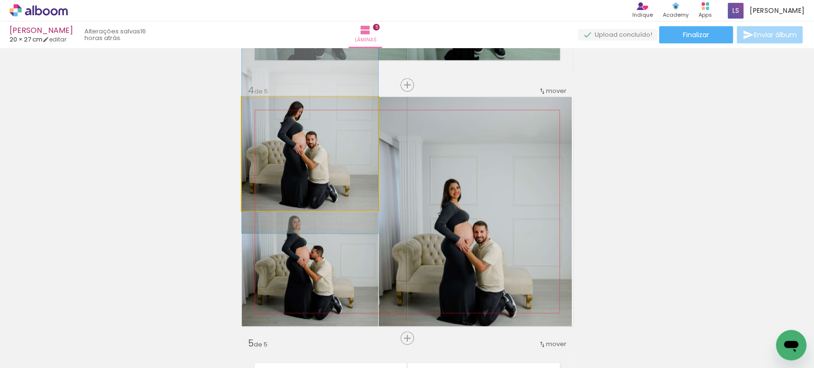
drag, startPoint x: 324, startPoint y: 160, endPoint x: 322, endPoint y: 138, distance: 22.5
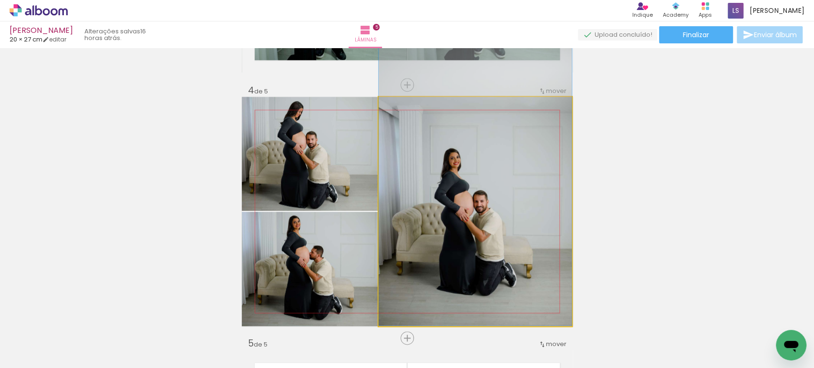
drag, startPoint x: 456, startPoint y: 189, endPoint x: 457, endPoint y: 143, distance: 45.8
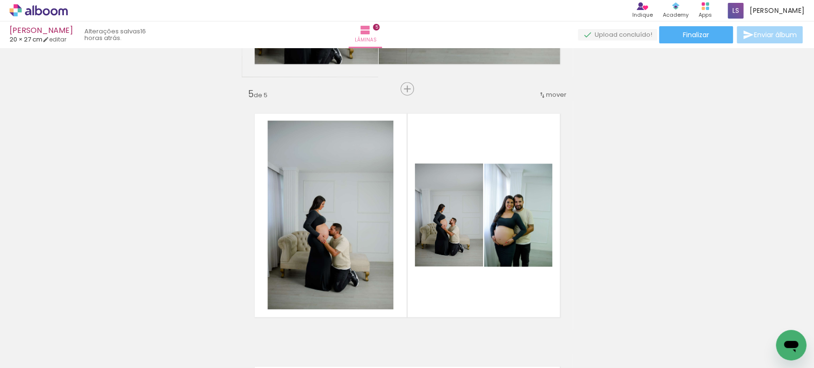
scroll to position [1062, 0]
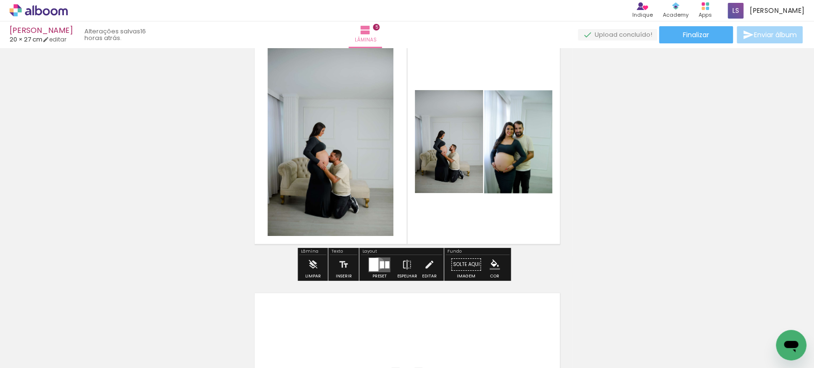
click at [376, 263] on div at bounding box center [374, 264] width 10 height 13
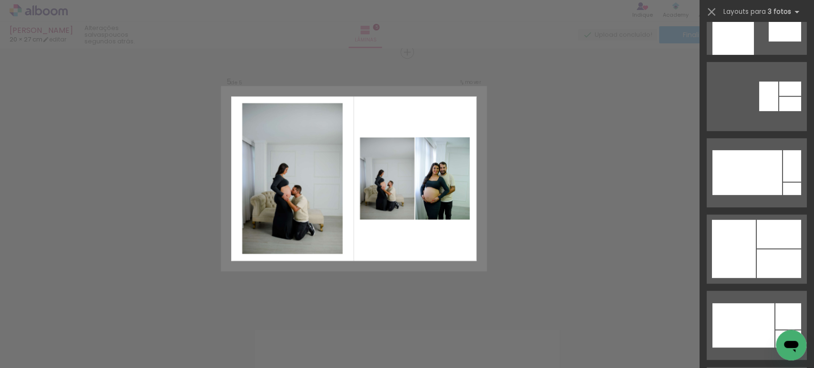
scroll to position [9848, 0]
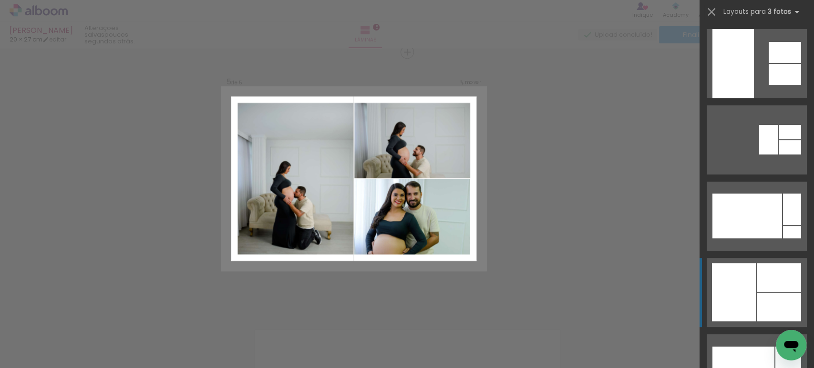
click at [768, 282] on div at bounding box center [779, 277] width 44 height 29
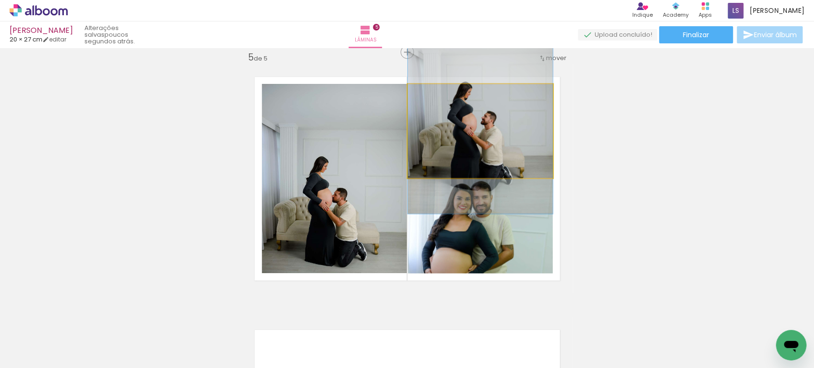
drag, startPoint x: 502, startPoint y: 148, endPoint x: 503, endPoint y: 123, distance: 25.8
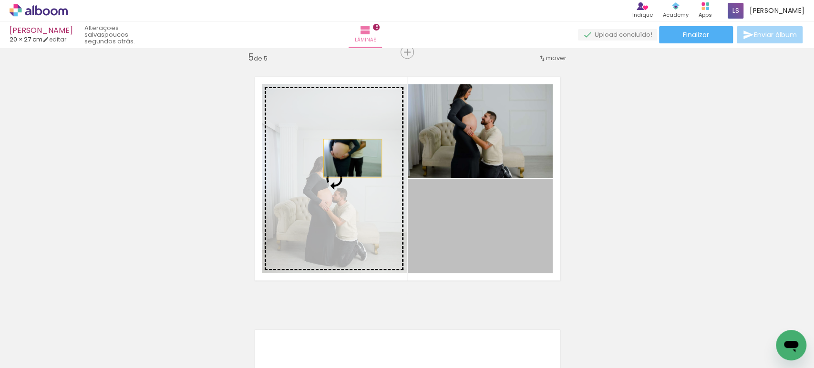
drag, startPoint x: 488, startPoint y: 247, endPoint x: 348, endPoint y: 157, distance: 166.4
click at [0, 0] on slot at bounding box center [0, 0] width 0 height 0
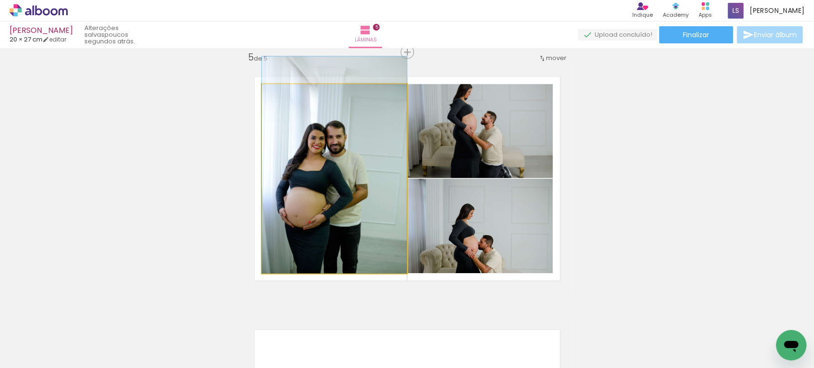
drag, startPoint x: 363, startPoint y: 206, endPoint x: 364, endPoint y: 162, distance: 43.9
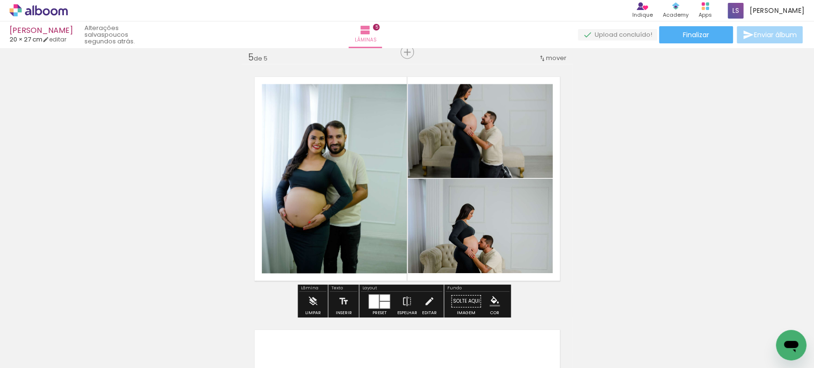
click at [362, 163] on quentale-photo at bounding box center [334, 178] width 145 height 189
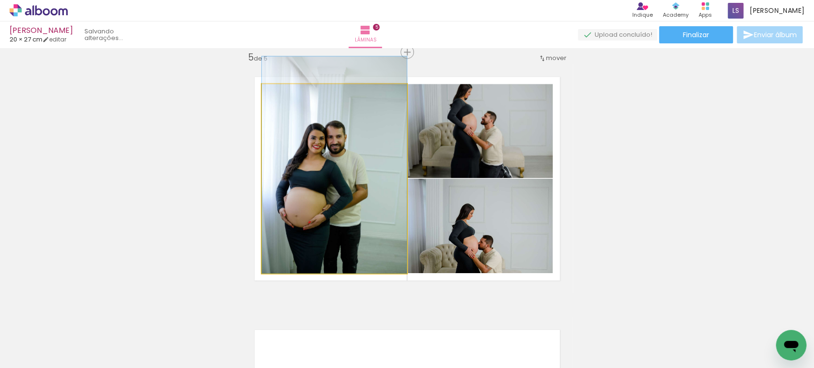
click at [362, 163] on quentale-photo at bounding box center [334, 178] width 145 height 189
click at [0, 0] on div at bounding box center [0, 0] width 0 height 0
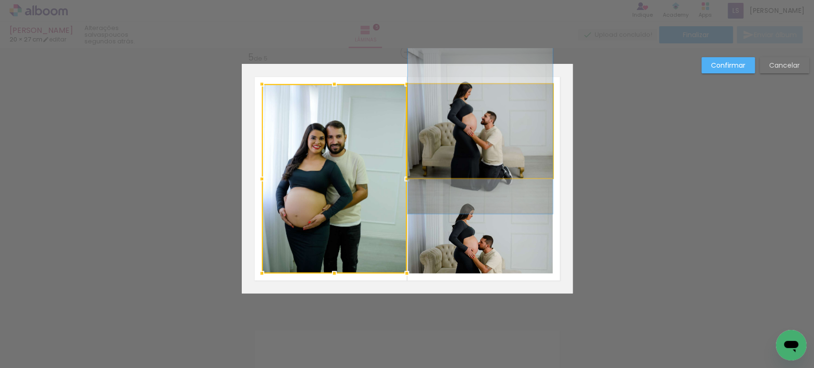
click at [487, 148] on quentale-photo at bounding box center [480, 131] width 145 height 94
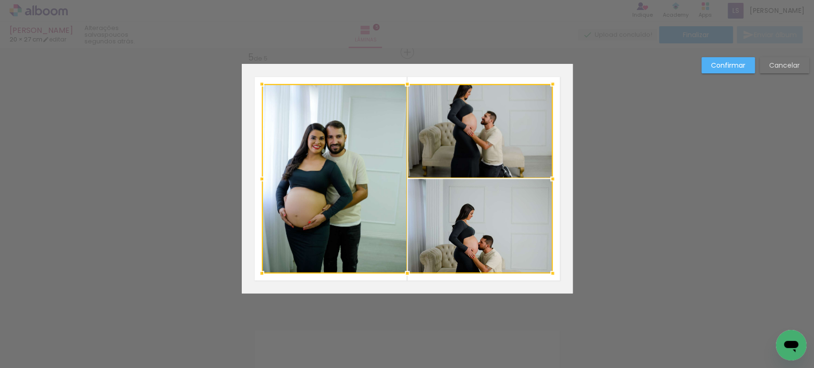
click at [487, 221] on div at bounding box center [407, 178] width 291 height 189
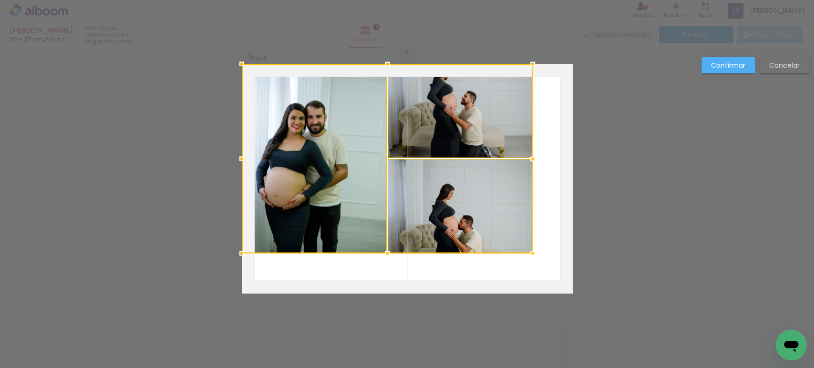
drag, startPoint x: 505, startPoint y: 244, endPoint x: 443, endPoint y: 203, distance: 74.5
click at [443, 203] on div at bounding box center [387, 158] width 291 height 189
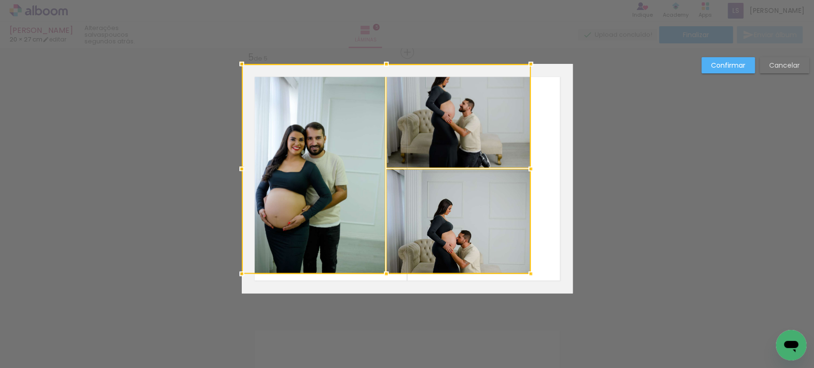
drag, startPoint x: 528, startPoint y: 251, endPoint x: 605, endPoint y: 335, distance: 113.8
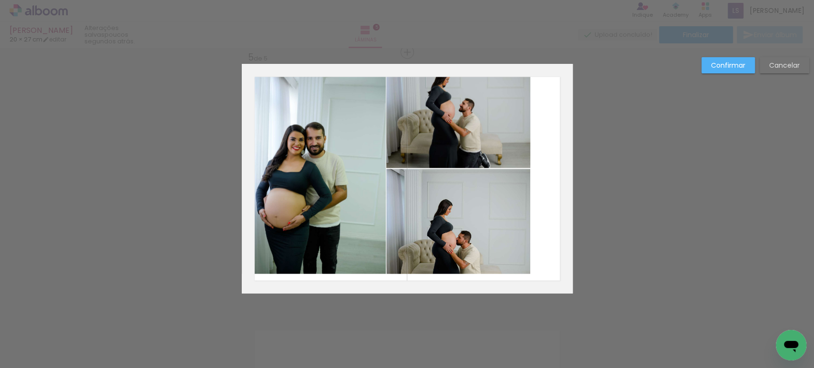
click at [326, 176] on quentale-photo at bounding box center [314, 169] width 144 height 210
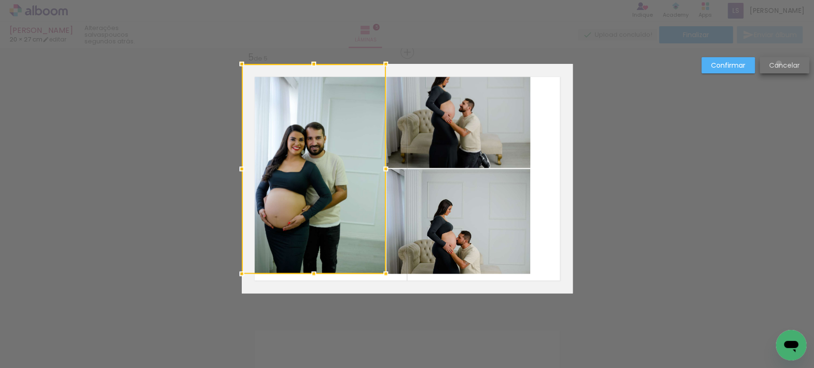
click at [0, 0] on slot "Cancelar" at bounding box center [0, 0] width 0 height 0
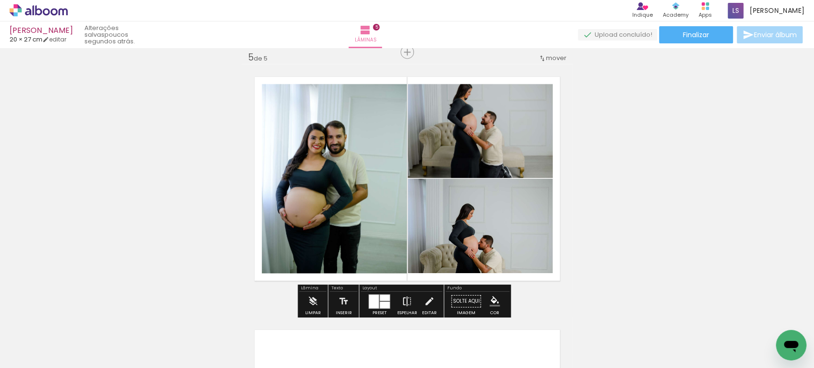
click at [402, 298] on iron-icon at bounding box center [407, 301] width 10 height 19
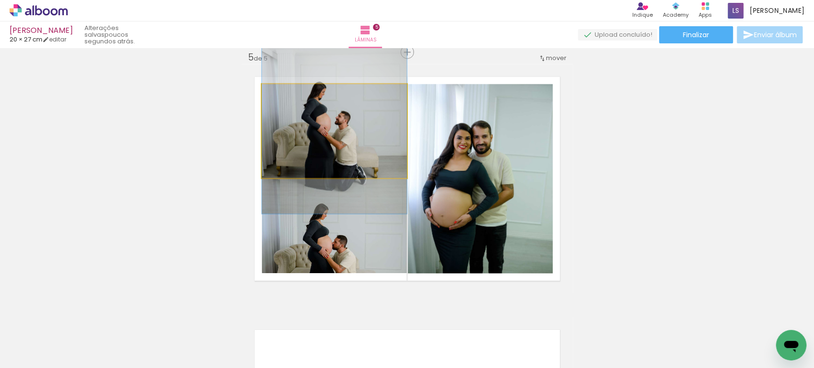
click at [355, 141] on quentale-photo at bounding box center [334, 131] width 145 height 94
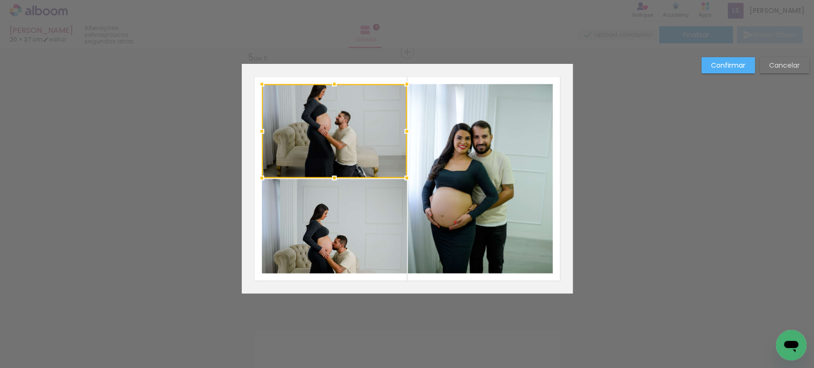
click at [355, 141] on div at bounding box center [334, 131] width 145 height 94
click at [359, 193] on quentale-photo at bounding box center [334, 226] width 145 height 94
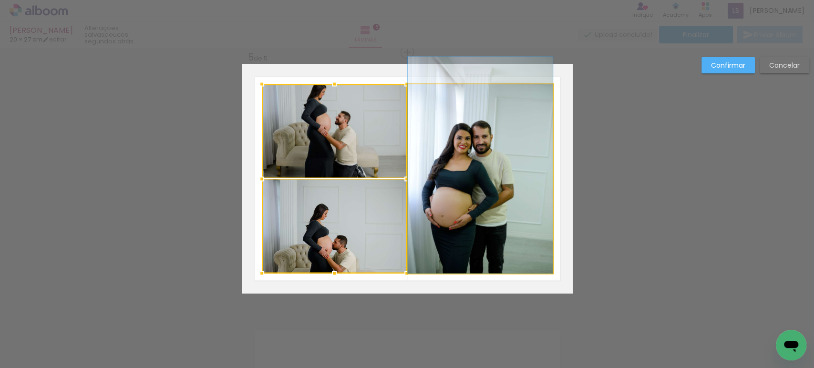
click at [439, 175] on quentale-photo at bounding box center [480, 178] width 145 height 189
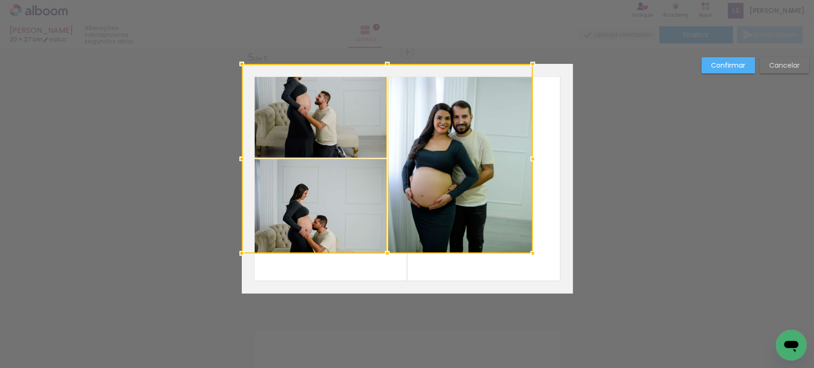
drag, startPoint x: 474, startPoint y: 194, endPoint x: 422, endPoint y: 115, distance: 94.9
click at [422, 115] on div at bounding box center [387, 158] width 291 height 189
click at [422, 115] on quentale-photo at bounding box center [460, 158] width 145 height 189
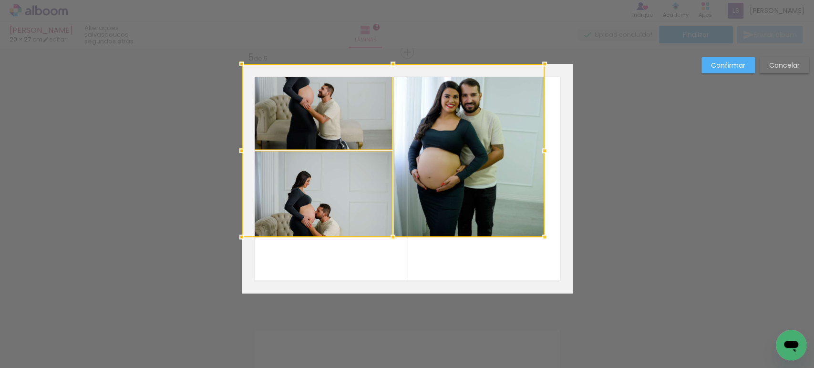
drag, startPoint x: 525, startPoint y: 251, endPoint x: 633, endPoint y: 347, distance: 144.3
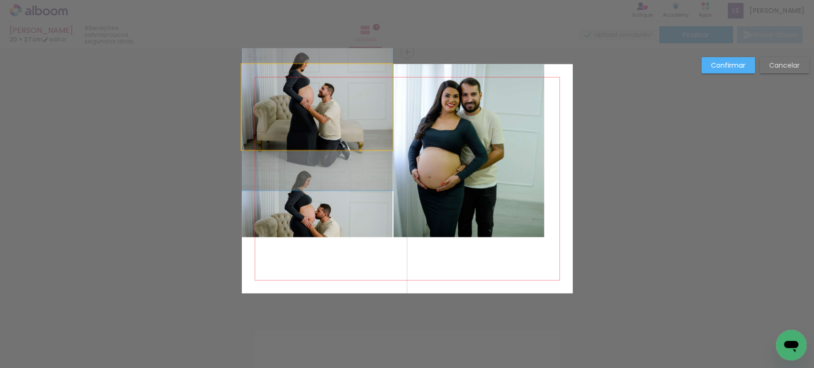
click at [340, 122] on quentale-photo at bounding box center [317, 107] width 151 height 86
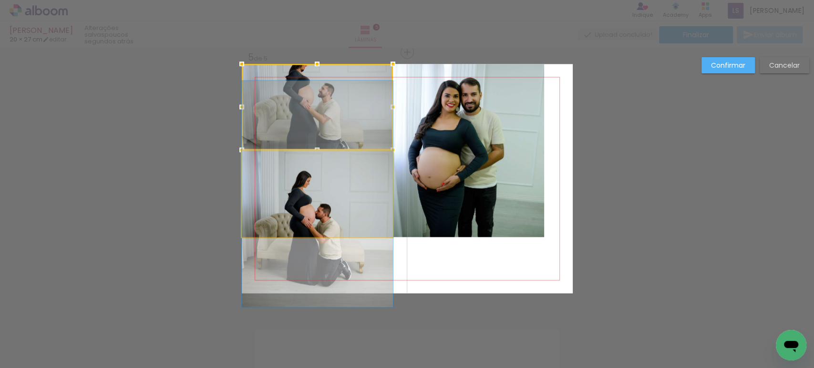
click at [347, 190] on quentale-photo at bounding box center [317, 194] width 151 height 86
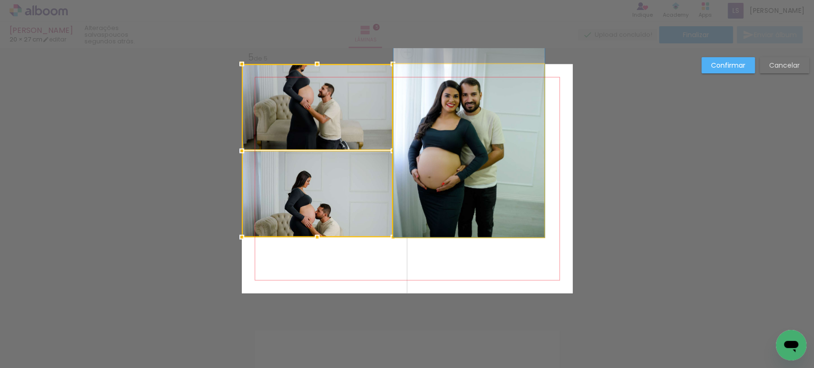
drag, startPoint x: 426, startPoint y: 162, endPoint x: 438, endPoint y: 170, distance: 14.2
click at [427, 162] on quentale-photo at bounding box center [469, 150] width 151 height 173
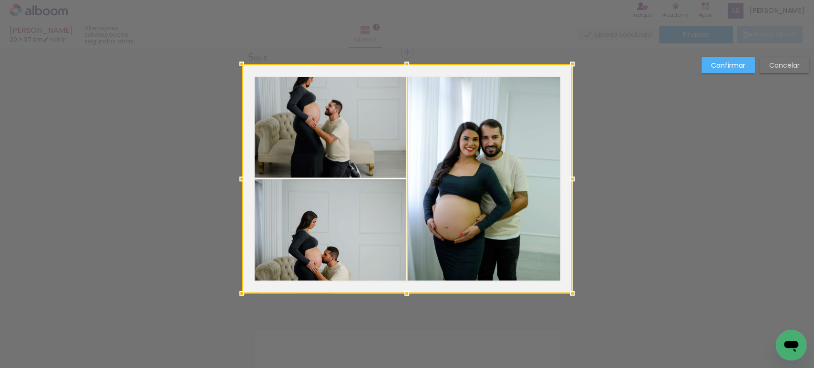
drag, startPoint x: 536, startPoint y: 237, endPoint x: 500, endPoint y: 239, distance: 36.3
click at [500, 239] on div at bounding box center [407, 179] width 331 height 230
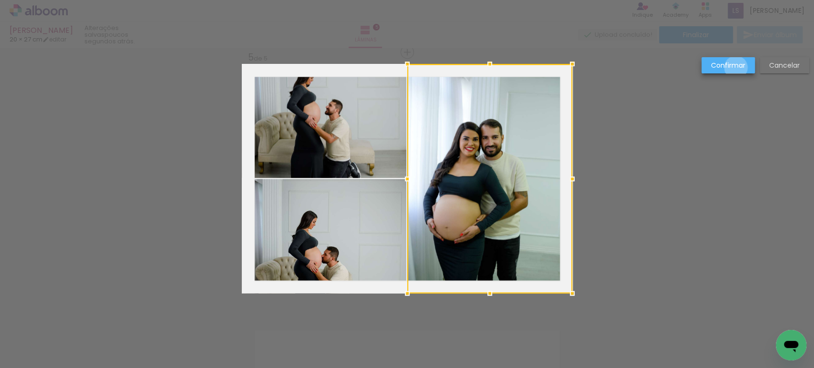
click at [0, 0] on slot "Confirmar" at bounding box center [0, 0] width 0 height 0
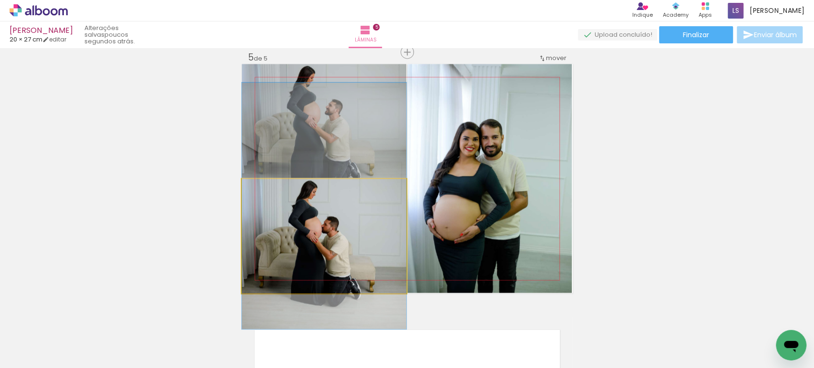
drag, startPoint x: 363, startPoint y: 242, endPoint x: 362, endPoint y: 212, distance: 30.1
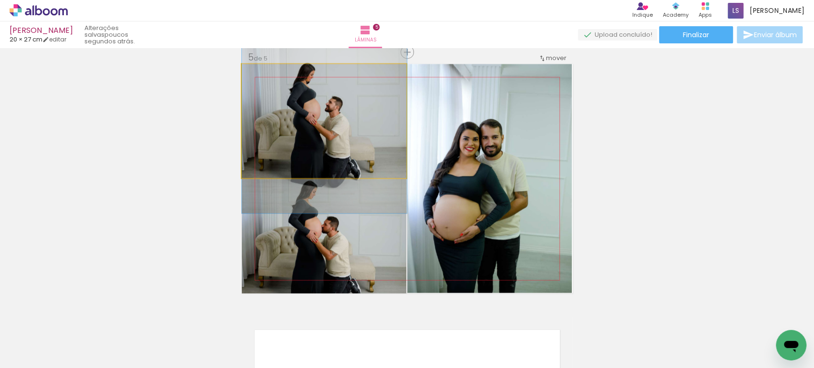
drag, startPoint x: 353, startPoint y: 106, endPoint x: 359, endPoint y: 103, distance: 6.6
click at [359, 103] on quentale-photo at bounding box center [324, 121] width 165 height 114
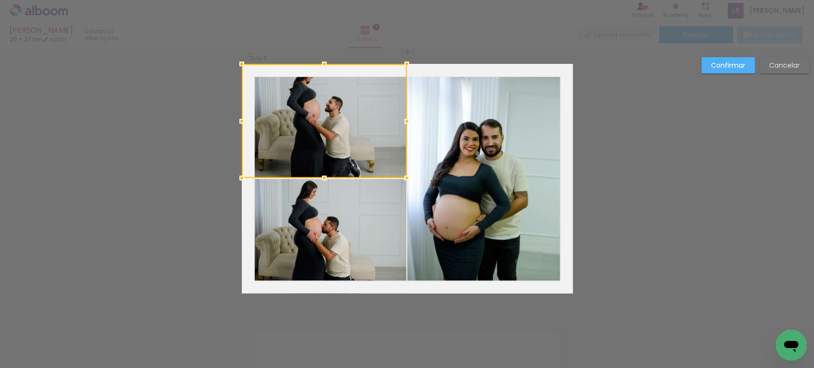
click at [359, 103] on div at bounding box center [324, 121] width 165 height 114
click at [355, 213] on quentale-photo at bounding box center [324, 236] width 165 height 115
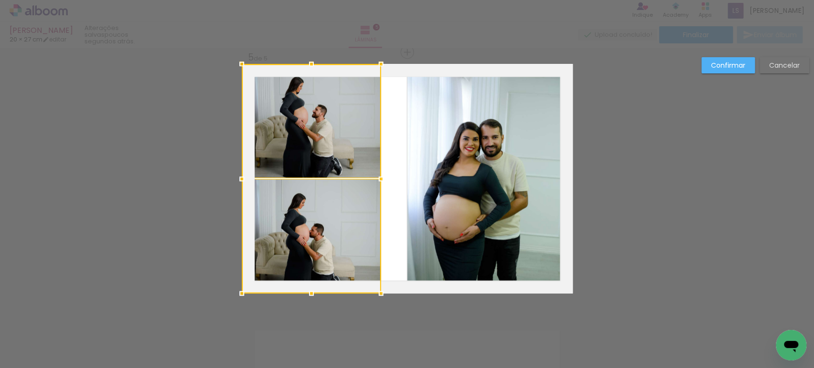
drag, startPoint x: 402, startPoint y: 178, endPoint x: 376, endPoint y: 174, distance: 25.6
click at [376, 174] on div at bounding box center [381, 178] width 19 height 19
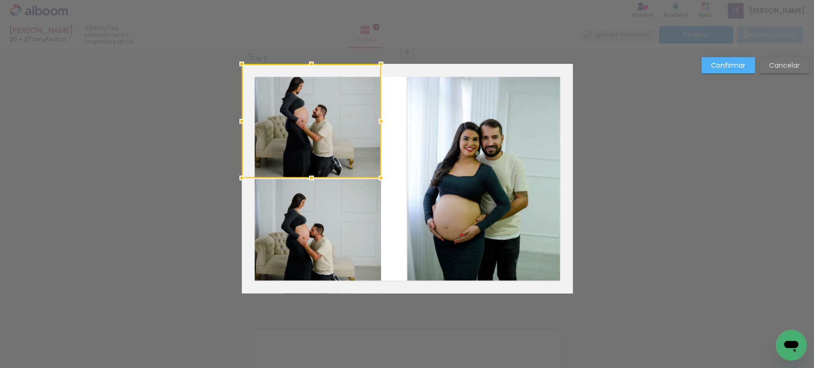
click at [441, 159] on quentale-photo at bounding box center [489, 179] width 165 height 230
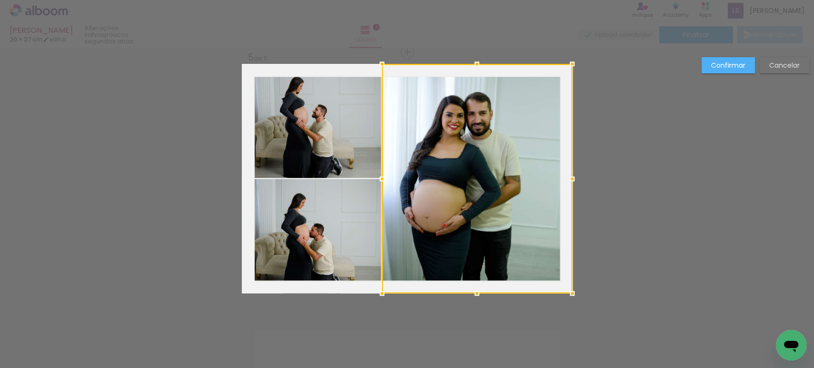
drag, startPoint x: 405, startPoint y: 179, endPoint x: 379, endPoint y: 178, distance: 25.3
click at [379, 178] on div at bounding box center [382, 178] width 19 height 19
click at [0, 0] on slot "Confirmar" at bounding box center [0, 0] width 0 height 0
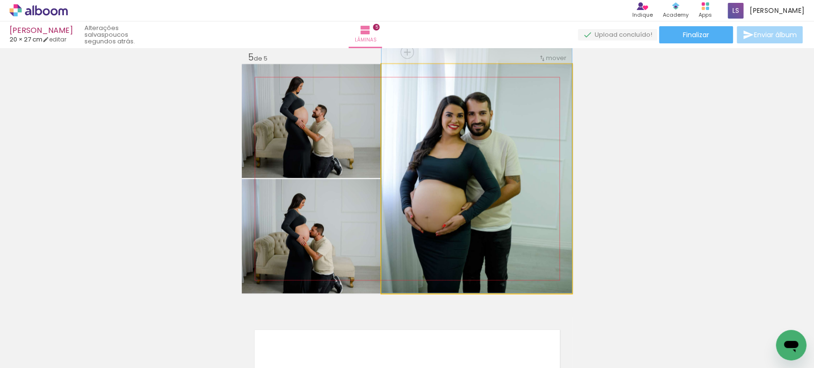
drag, startPoint x: 462, startPoint y: 165, endPoint x: 484, endPoint y: 135, distance: 36.9
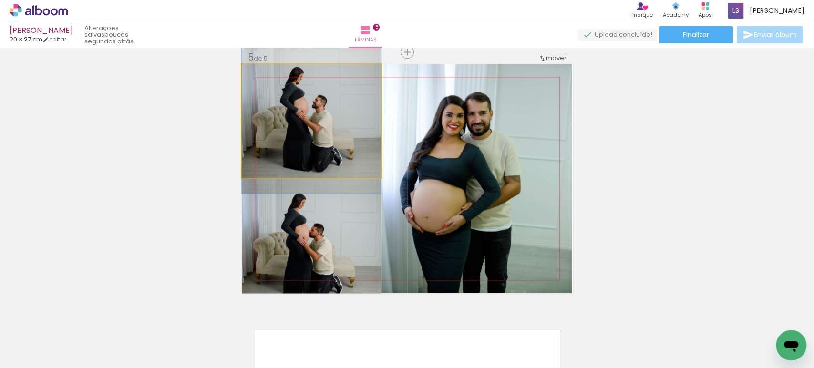
drag, startPoint x: 322, startPoint y: 109, endPoint x: 323, endPoint y: 100, distance: 9.6
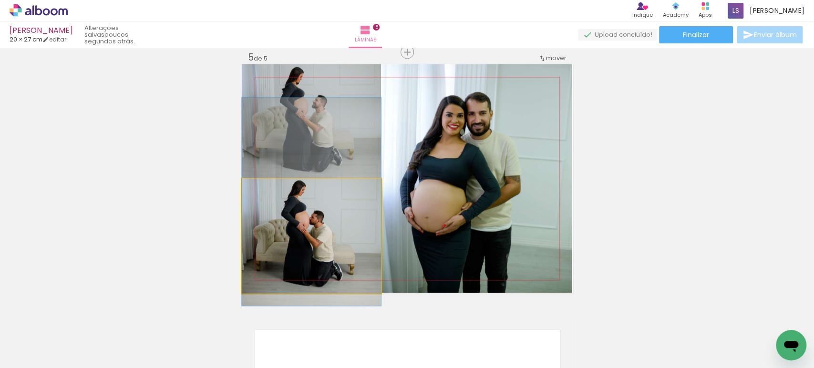
drag, startPoint x: 314, startPoint y: 229, endPoint x: 316, endPoint y: 216, distance: 13.1
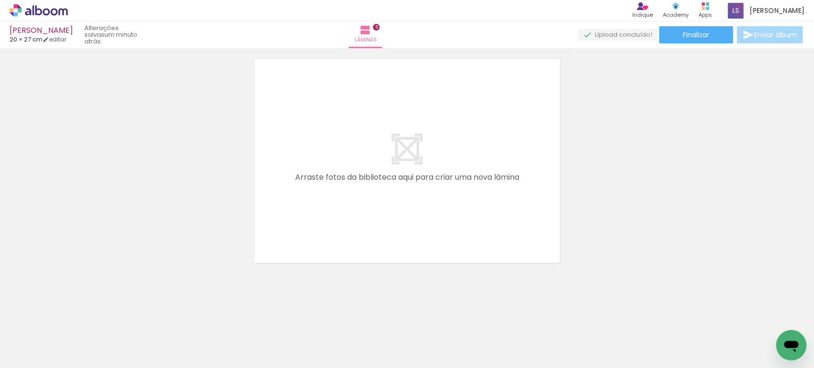
scroll to position [0, 662]
drag, startPoint x: 190, startPoint y: 287, endPoint x: 371, endPoint y: 166, distance: 217.7
click at [371, 166] on quentale-workspace at bounding box center [407, 184] width 814 height 368
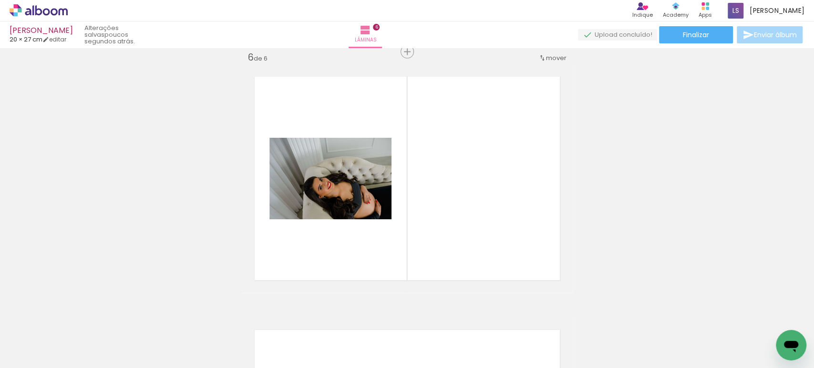
scroll to position [0, 729]
click at [491, 339] on div at bounding box center [488, 335] width 47 height 31
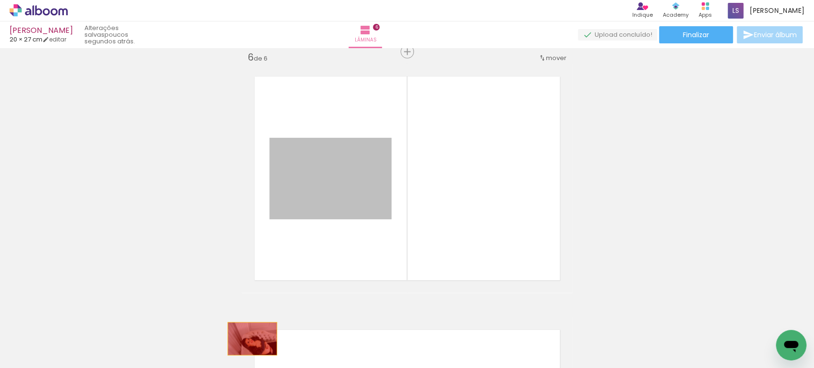
drag, startPoint x: 336, startPoint y: 180, endPoint x: 247, endPoint y: 342, distance: 184.3
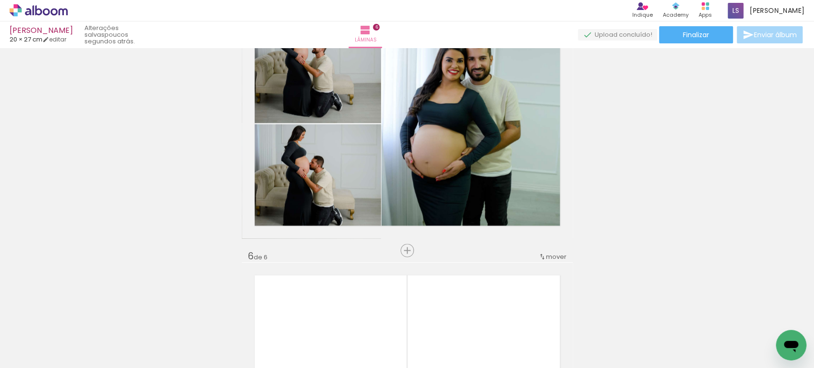
scroll to position [0, 389]
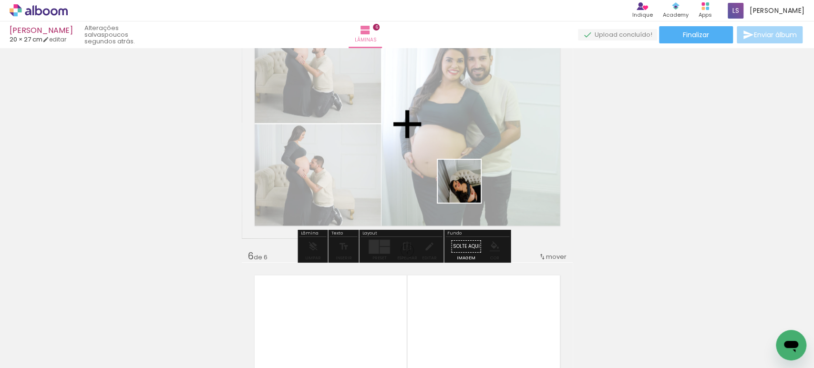
drag, startPoint x: 402, startPoint y: 337, endPoint x: 468, endPoint y: 184, distance: 166.3
click at [468, 185] on quentale-workspace at bounding box center [407, 184] width 814 height 368
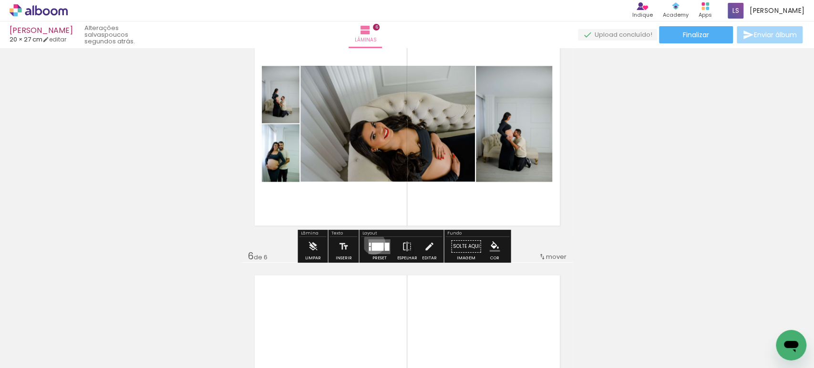
click at [372, 243] on div at bounding box center [378, 246] width 12 height 8
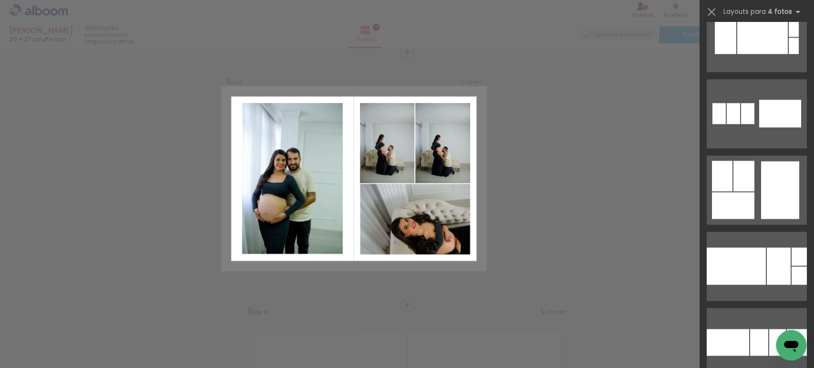
scroll to position [3232, 0]
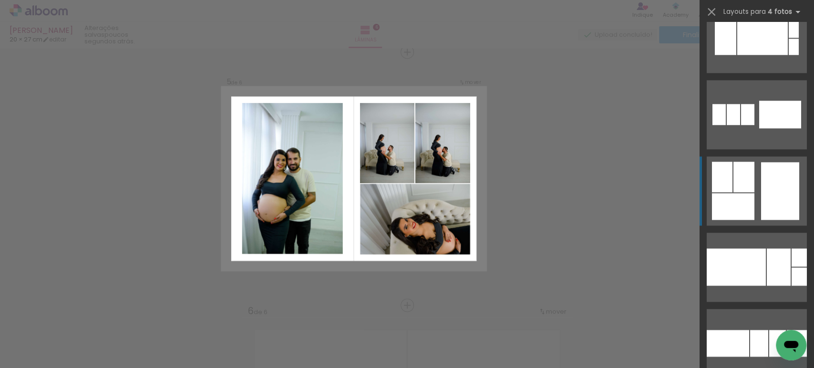
click at [741, 174] on div at bounding box center [744, 177] width 21 height 31
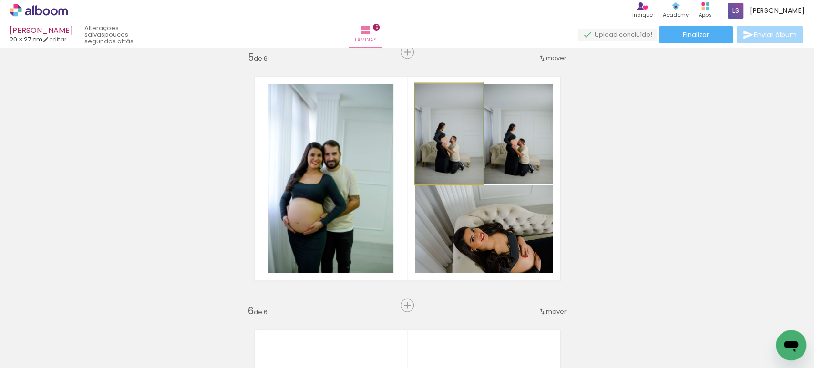
drag, startPoint x: 444, startPoint y: 152, endPoint x: 442, endPoint y: 145, distance: 7.3
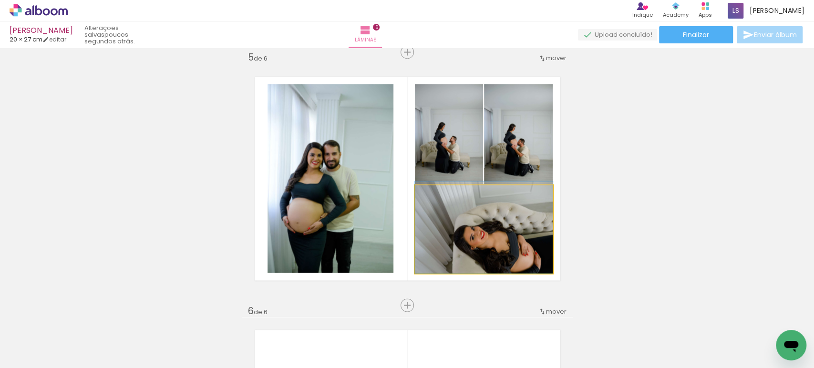
drag, startPoint x: 495, startPoint y: 250, endPoint x: 486, endPoint y: 239, distance: 13.9
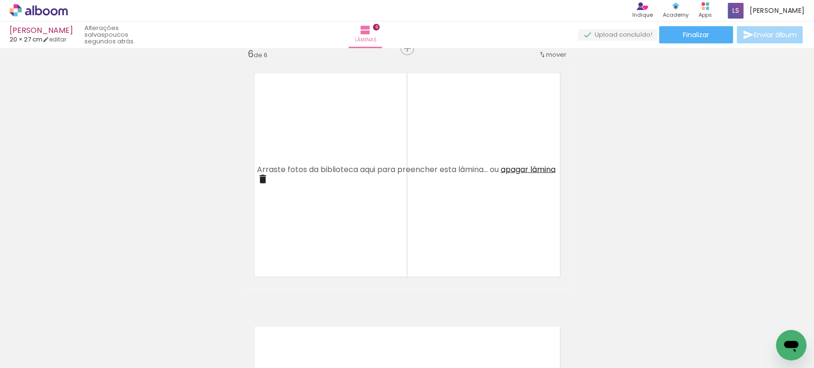
scroll to position [1283, 0]
drag, startPoint x: 449, startPoint y: 339, endPoint x: 415, endPoint y: 210, distance: 133.1
click at [408, 204] on quentale-workspace at bounding box center [407, 184] width 814 height 368
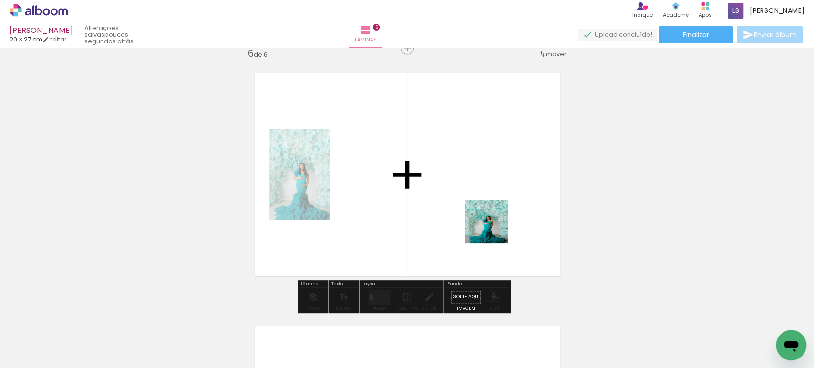
drag, startPoint x: 506, startPoint y: 337, endPoint x: 491, endPoint y: 213, distance: 125.5
click at [491, 213] on quentale-workspace at bounding box center [407, 184] width 814 height 368
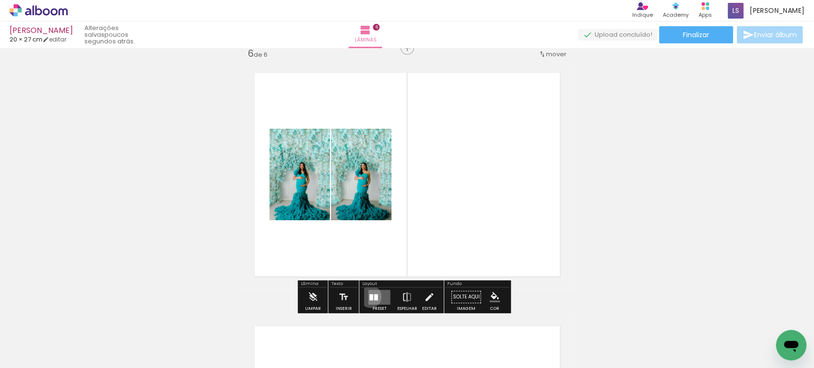
click at [369, 297] on div at bounding box center [371, 297] width 4 height 6
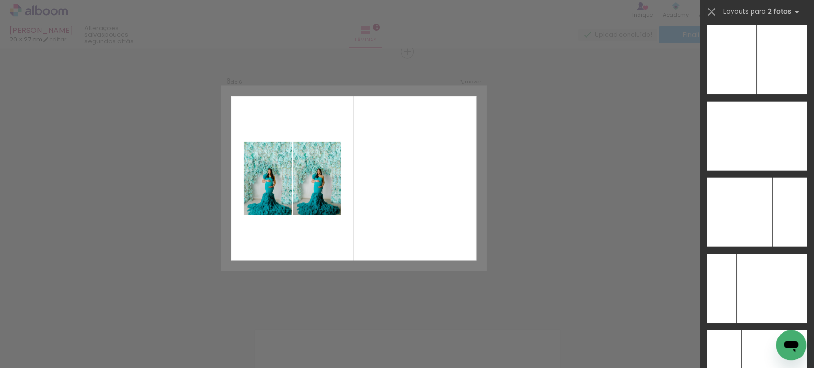
scroll to position [3916, 0]
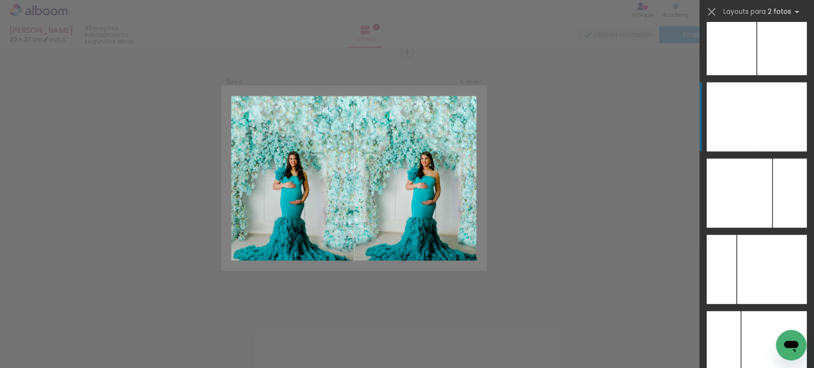
click at [760, 116] on div at bounding box center [782, 117] width 50 height 69
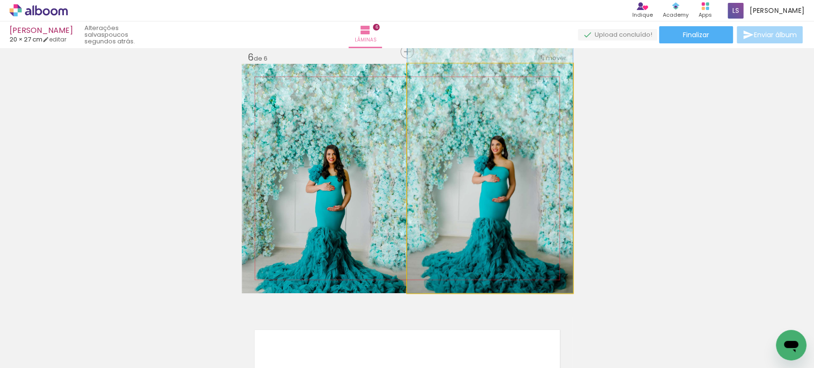
drag, startPoint x: 470, startPoint y: 202, endPoint x: 472, endPoint y: 179, distance: 23.5
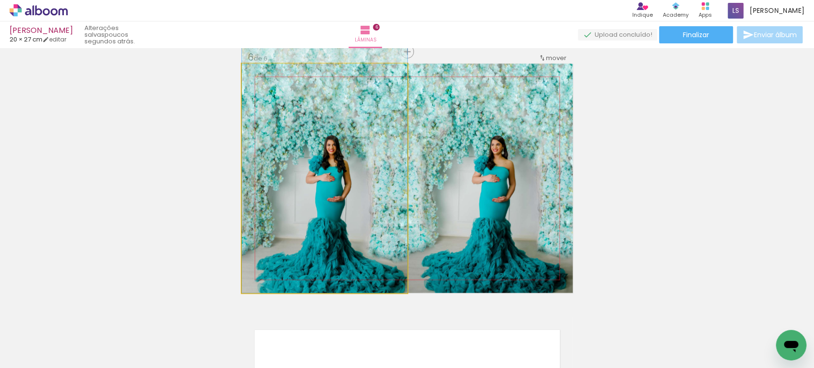
drag, startPoint x: 355, startPoint y: 198, endPoint x: 355, endPoint y: 166, distance: 32.0
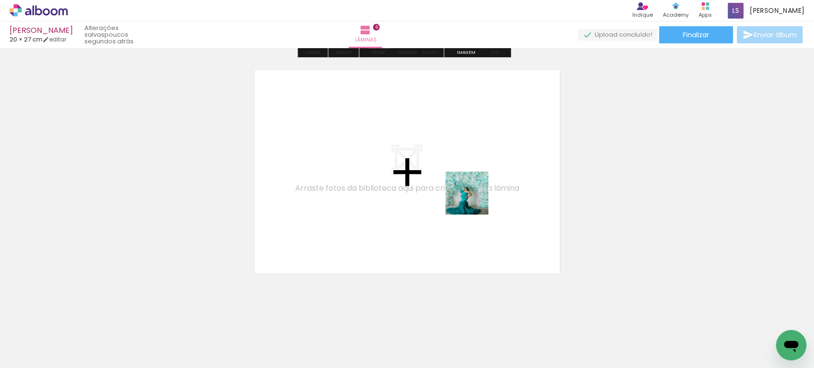
drag, startPoint x: 554, startPoint y: 339, endPoint x: 471, endPoint y: 197, distance: 164.5
click at [471, 197] on quentale-workspace at bounding box center [407, 184] width 814 height 368
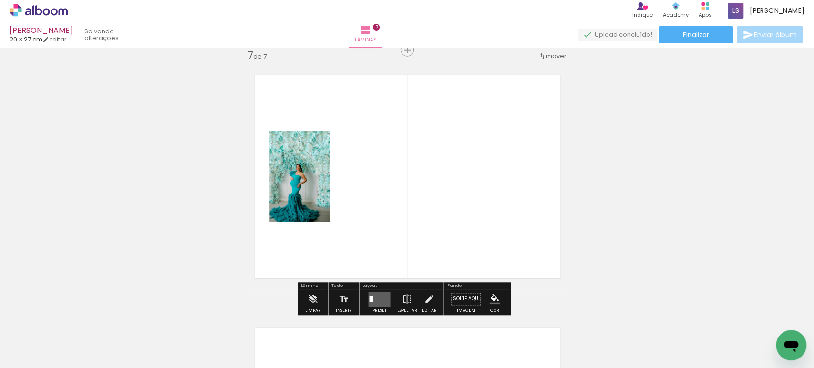
scroll to position [1532, 0]
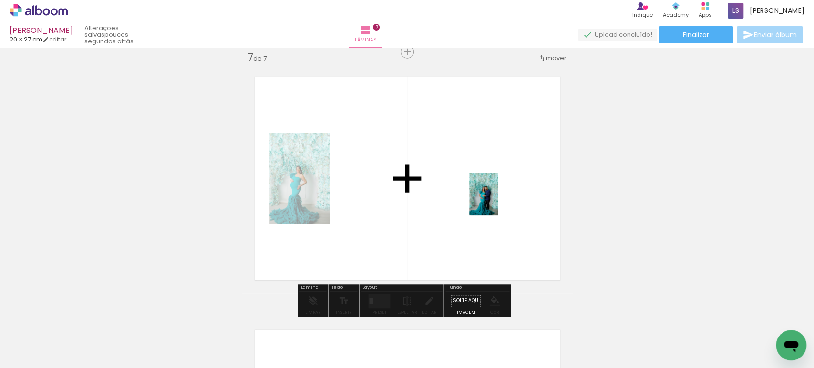
drag, startPoint x: 615, startPoint y: 326, endPoint x: 498, endPoint y: 201, distance: 171.5
click at [498, 201] on quentale-workspace at bounding box center [407, 184] width 814 height 368
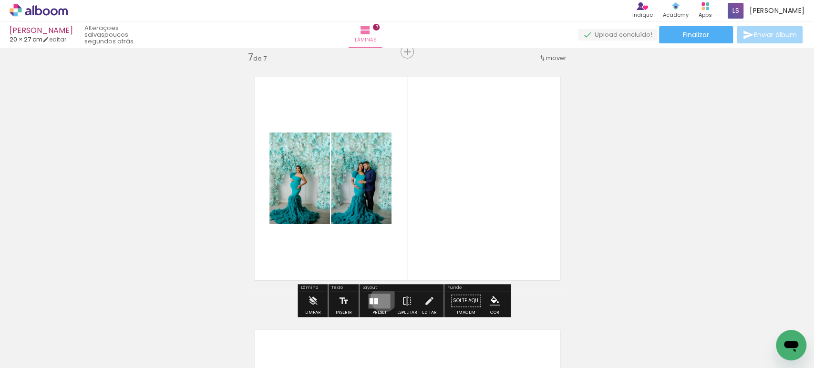
click at [382, 299] on quentale-layouter at bounding box center [379, 301] width 22 height 15
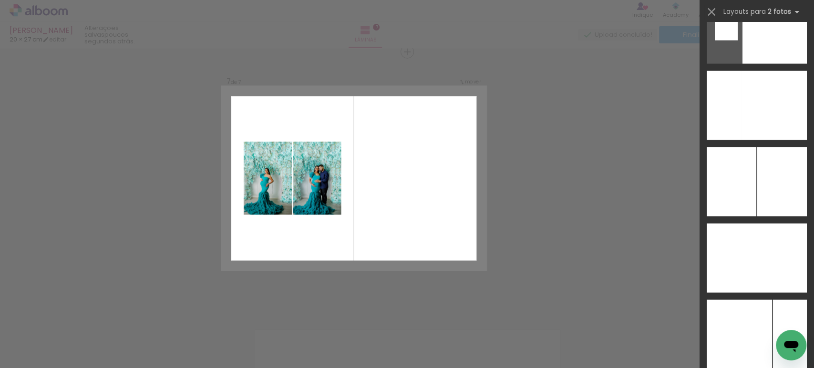
scroll to position [3785, 0]
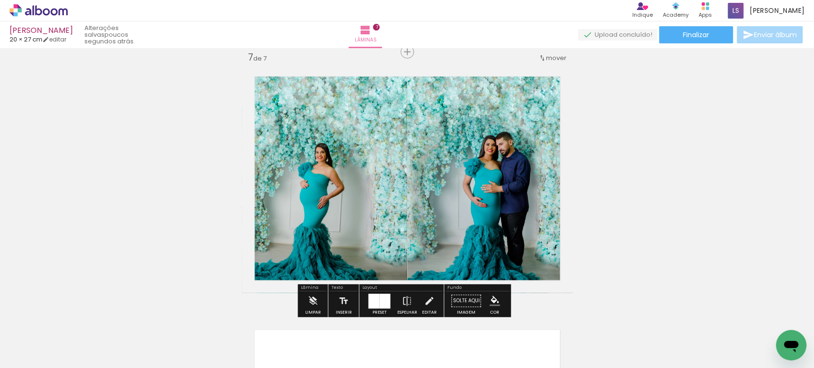
scroll to position [0, 389]
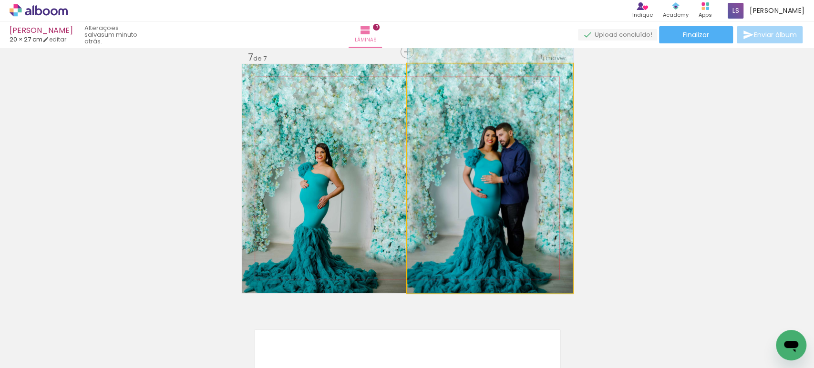
drag, startPoint x: 511, startPoint y: 193, endPoint x: 509, endPoint y: 150, distance: 42.5
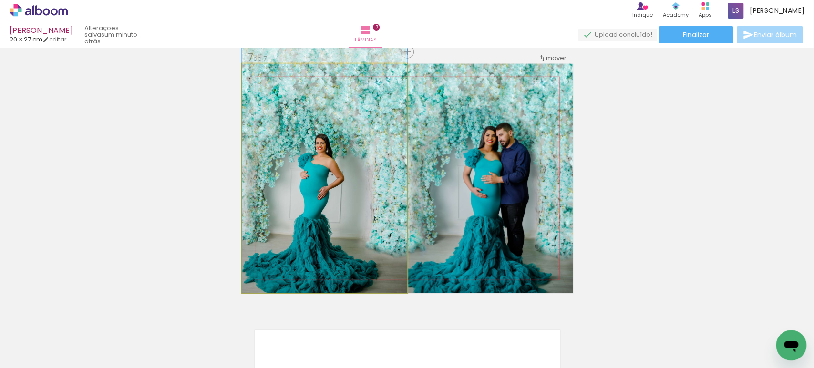
drag, startPoint x: 340, startPoint y: 198, endPoint x: 338, endPoint y: 146, distance: 53.0
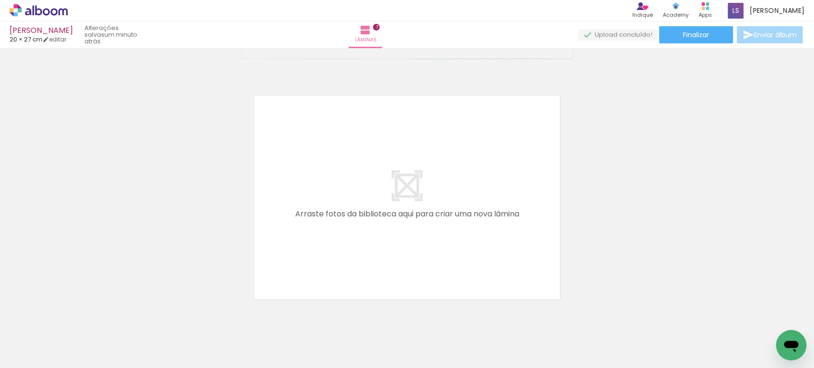
scroll to position [1803, 0]
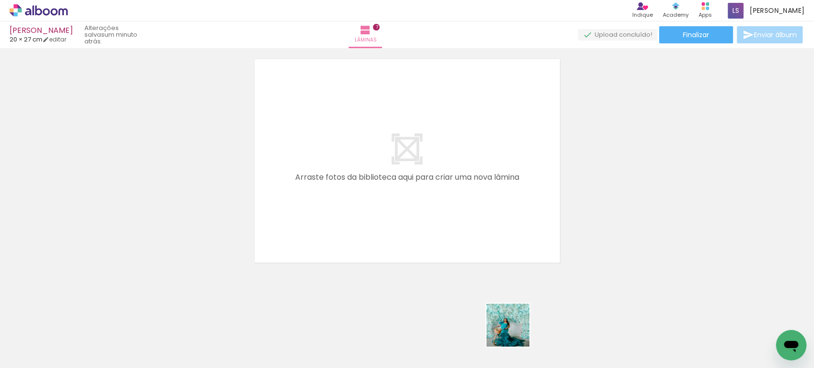
drag, startPoint x: 528, startPoint y: 341, endPoint x: 512, endPoint y: 266, distance: 76.5
click at [381, 214] on quentale-workspace at bounding box center [407, 184] width 814 height 368
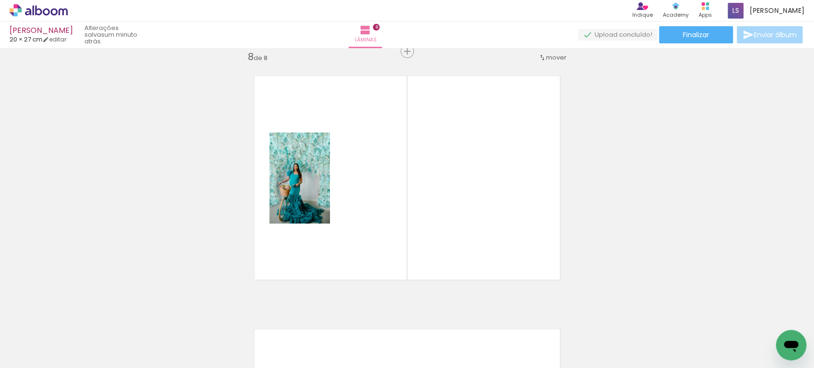
scroll to position [1786, 0]
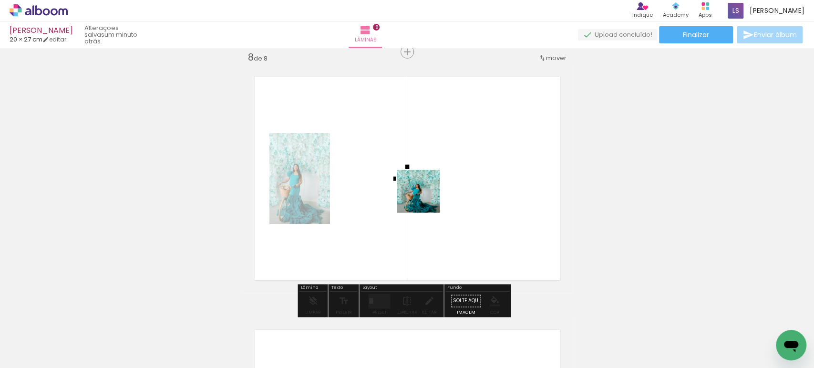
drag, startPoint x: 600, startPoint y: 341, endPoint x: 458, endPoint y: 216, distance: 188.7
click at [424, 197] on quentale-workspace at bounding box center [407, 184] width 814 height 368
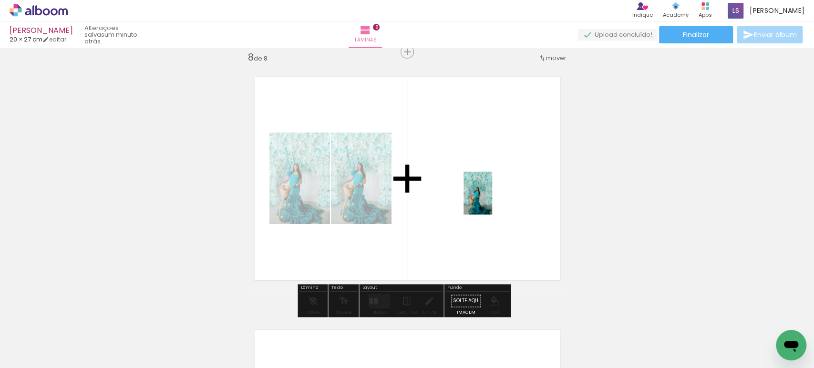
drag, startPoint x: 660, startPoint y: 347, endPoint x: 492, endPoint y: 200, distance: 222.9
click at [492, 200] on quentale-workspace at bounding box center [407, 184] width 814 height 368
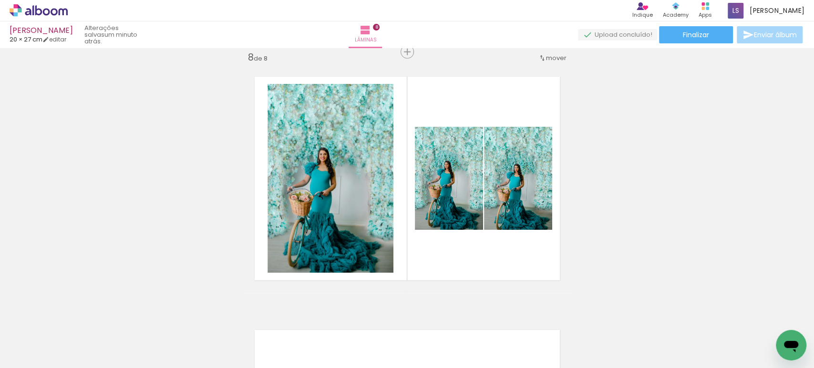
scroll to position [0, 786]
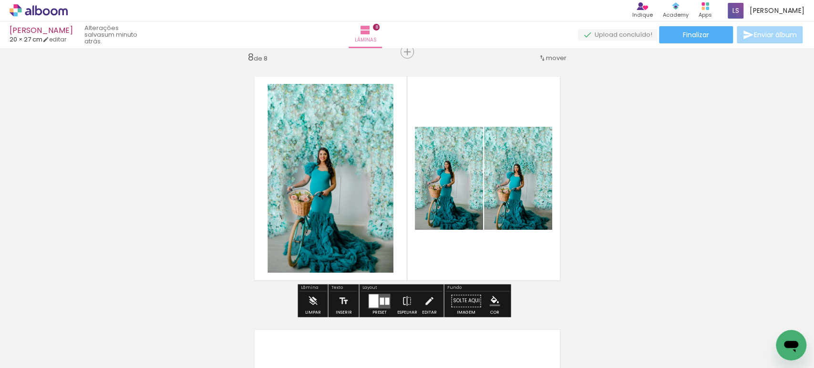
click at [374, 297] on div at bounding box center [374, 300] width 10 height 13
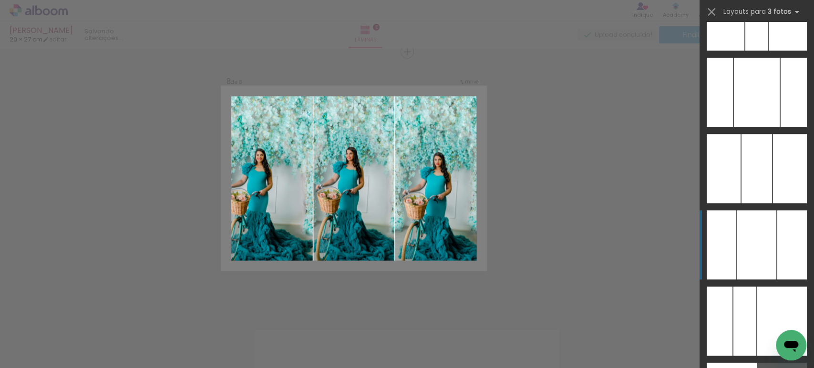
scroll to position [5406, 0]
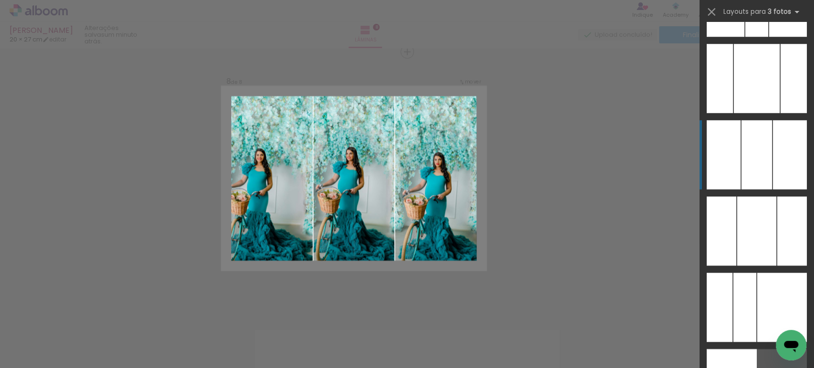
click at [760, 155] on div at bounding box center [757, 154] width 31 height 69
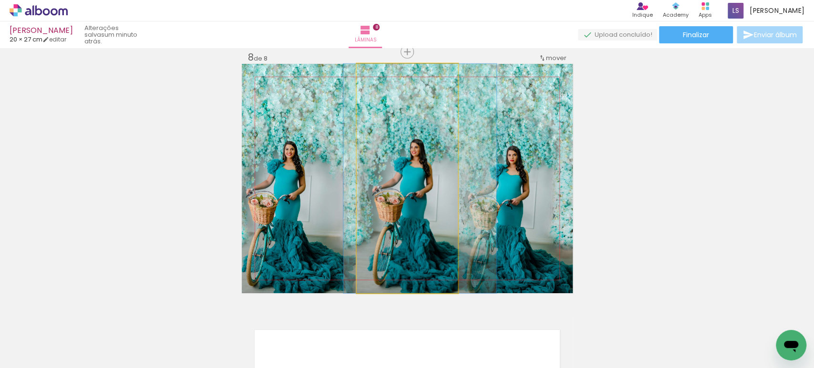
drag, startPoint x: 405, startPoint y: 208, endPoint x: 418, endPoint y: 209, distance: 13.0
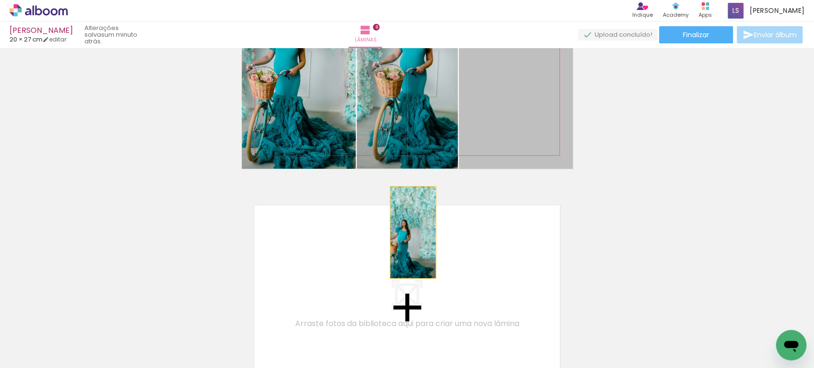
drag, startPoint x: 511, startPoint y: 101, endPoint x: 390, endPoint y: 250, distance: 191.7
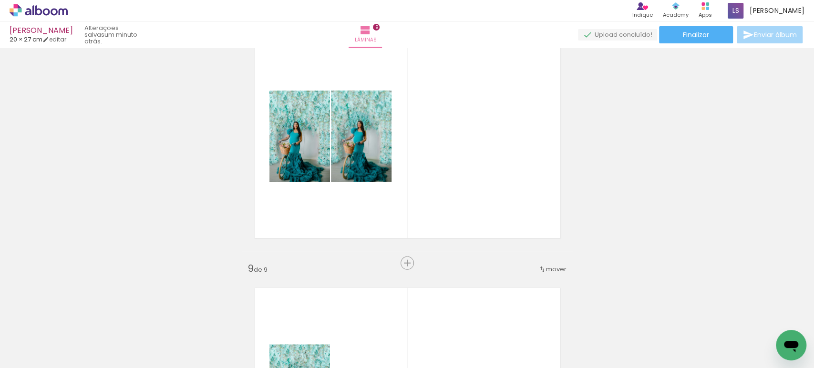
scroll to position [1827, 0]
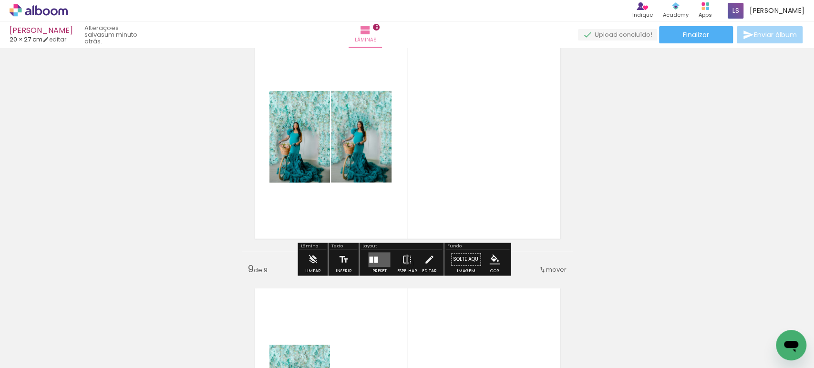
click at [379, 255] on quentale-layouter at bounding box center [379, 259] width 22 height 15
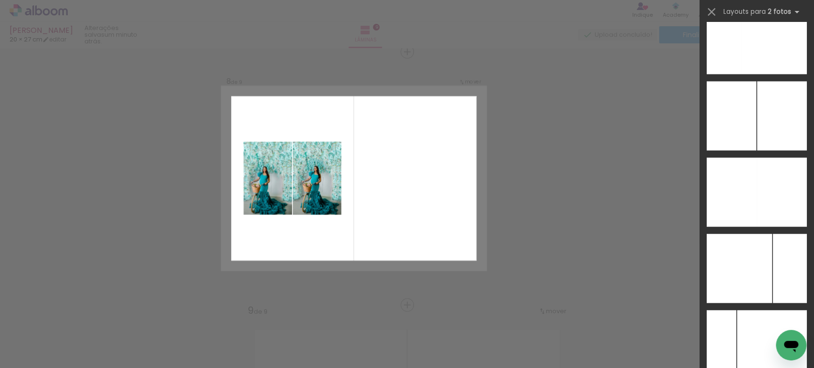
scroll to position [3860, 0]
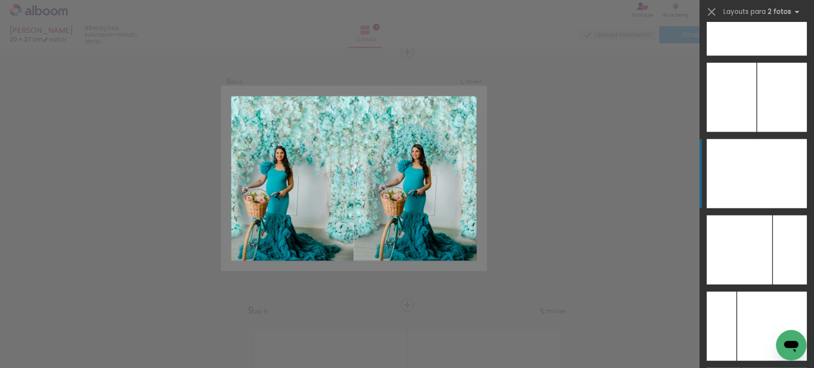
click at [743, 178] on div at bounding box center [732, 173] width 50 height 69
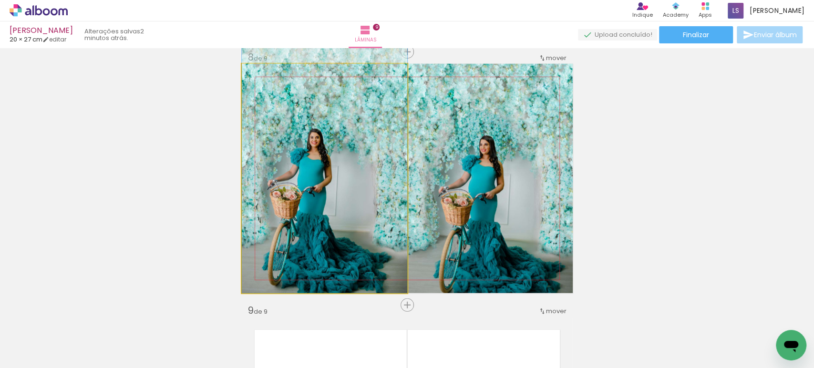
drag, startPoint x: 299, startPoint y: 187, endPoint x: 355, endPoint y: 125, distance: 83.1
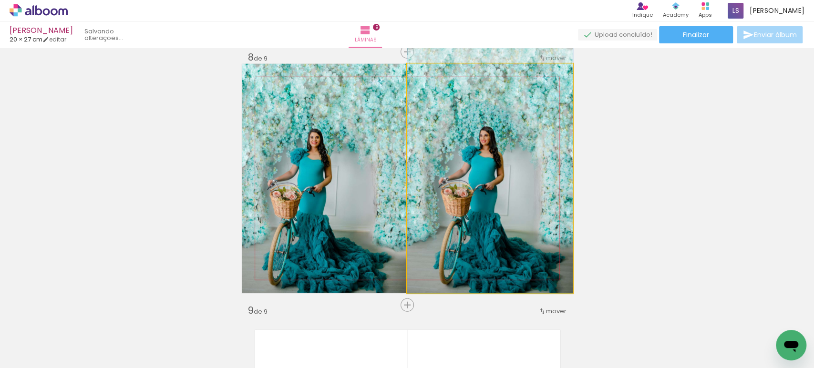
drag, startPoint x: 475, startPoint y: 186, endPoint x: 481, endPoint y: 135, distance: 51.8
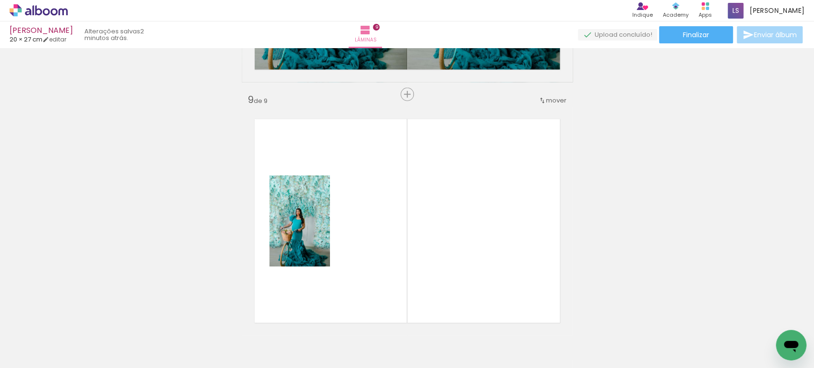
scroll to position [1997, 0]
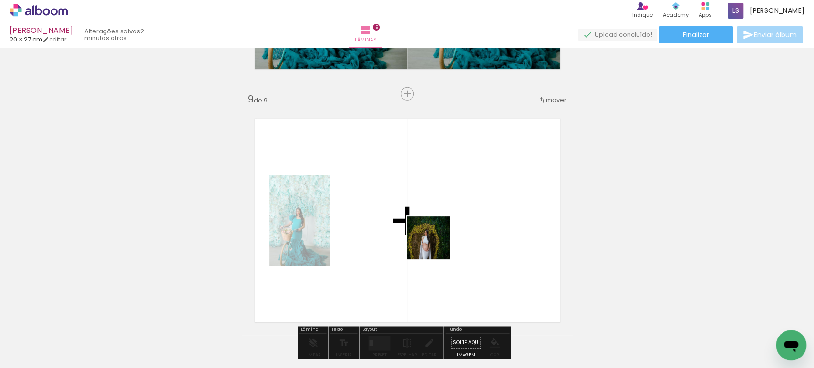
drag, startPoint x: 439, startPoint y: 334, endPoint x: 470, endPoint y: 311, distance: 38.8
click at [436, 243] on quentale-workspace at bounding box center [407, 184] width 814 height 368
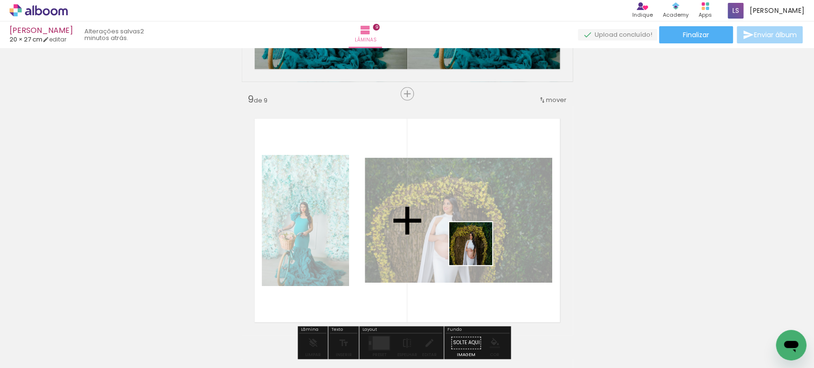
drag, startPoint x: 477, startPoint y: 335, endPoint x: 472, endPoint y: 260, distance: 75.6
click at [478, 250] on quentale-workspace at bounding box center [407, 184] width 814 height 368
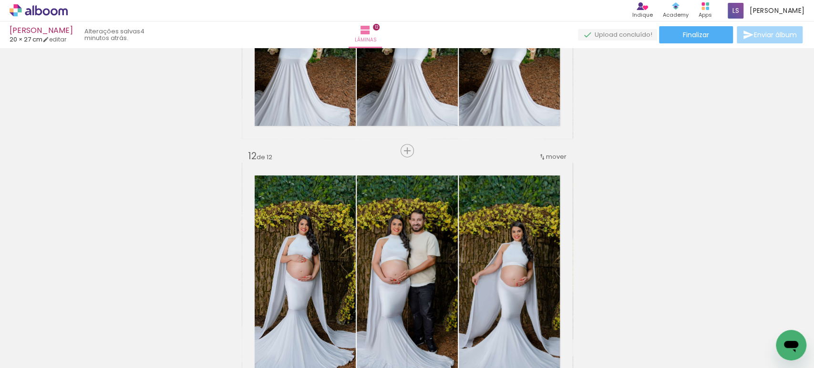
scroll to position [2700, 0]
click at [694, 33] on span "Finalizar" at bounding box center [696, 34] width 26 height 7
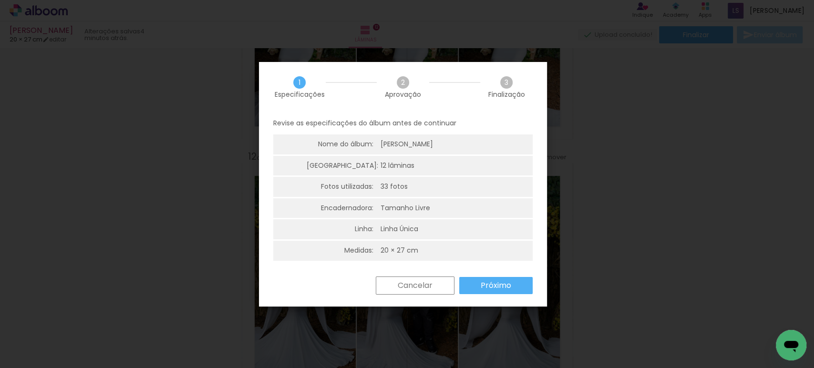
drag, startPoint x: 497, startPoint y: 285, endPoint x: 472, endPoint y: 274, distance: 27.6
click at [0, 0] on slot "Próximo" at bounding box center [0, 0] width 0 height 0
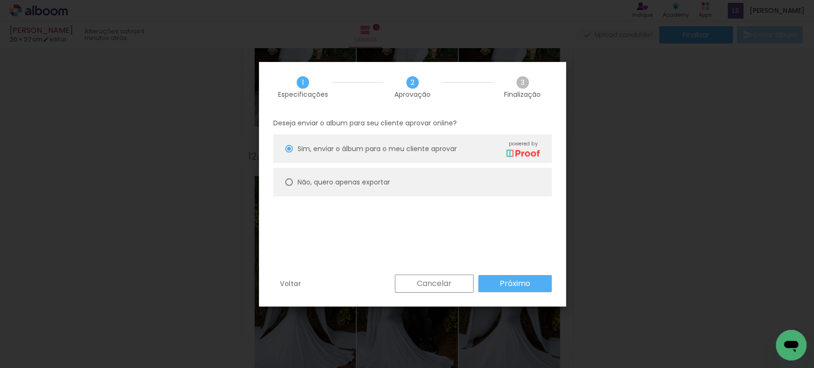
click at [0, 0] on slot "Não, quero apenas exportar" at bounding box center [0, 0] width 0 height 0
type paper-radio-button "on"
click at [504, 274] on div "Deseja enviar o album para seu cliente aprovar online? Sim, enviar o álbum para…" at bounding box center [412, 193] width 307 height 163
click at [0, 0] on slot "Próximo" at bounding box center [0, 0] width 0 height 0
type input "Alta, 300 DPI"
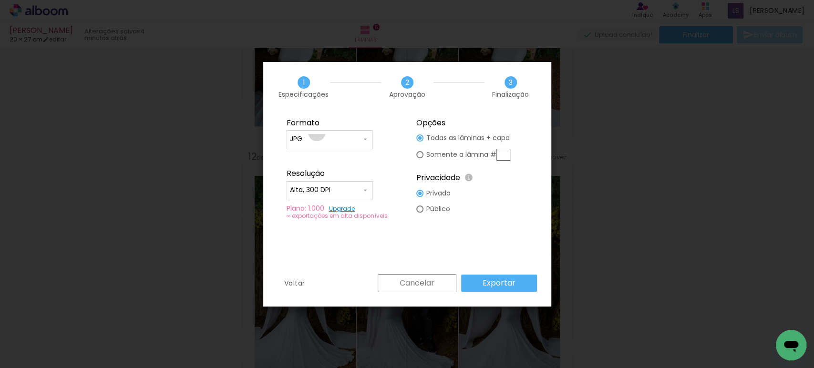
click at [317, 133] on paper-input-container "JPG" at bounding box center [330, 139] width 86 height 19
click at [0, 0] on slot "PDF" at bounding box center [0, 0] width 0 height 0
type input "PDF"
click at [297, 190] on input "Alta, 300 DPI" at bounding box center [326, 191] width 72 height 10
click at [0, 0] on slot "Baixa" at bounding box center [0, 0] width 0 height 0
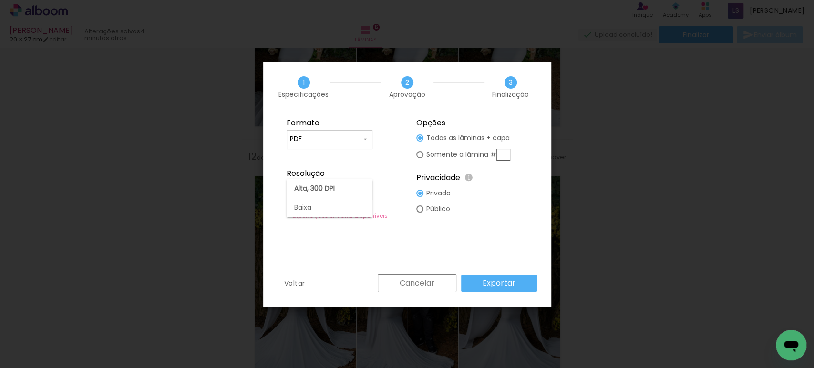
type input "Baixa"
click at [0, 0] on slot "Exportar" at bounding box center [0, 0] width 0 height 0
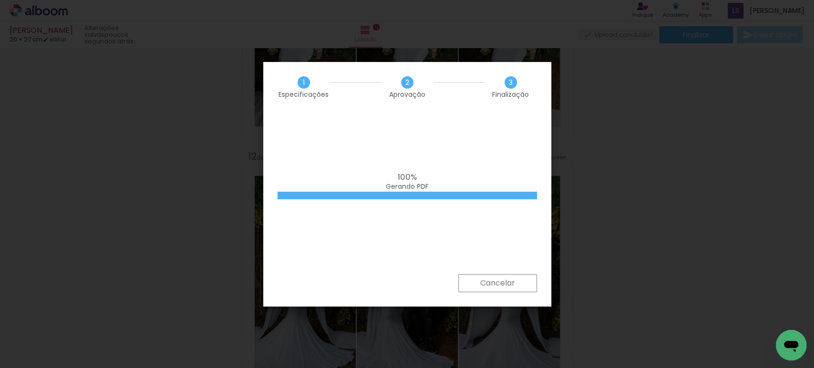
scroll to position [0, 1030]
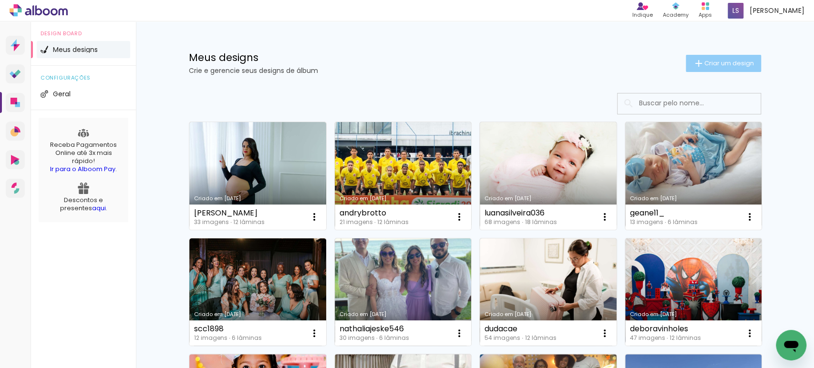
click at [735, 67] on paper-button "Criar um design" at bounding box center [723, 63] width 75 height 17
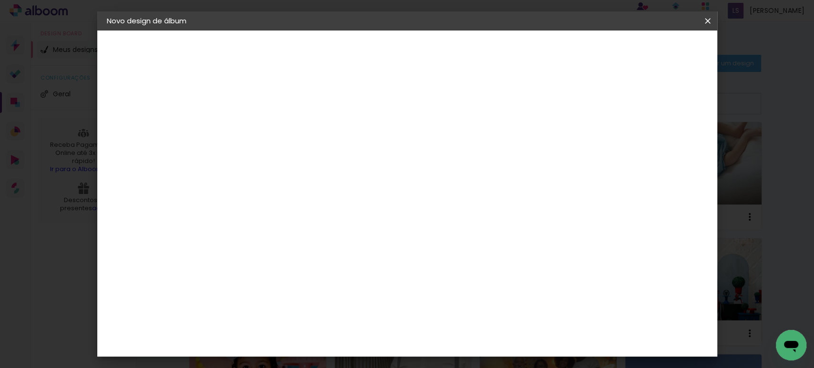
click at [263, 133] on input at bounding box center [263, 128] width 0 height 15
type input "85 89187554"
type paper-input "85 89187554"
click at [263, 129] on input "85 89187554" at bounding box center [263, 128] width 0 height 15
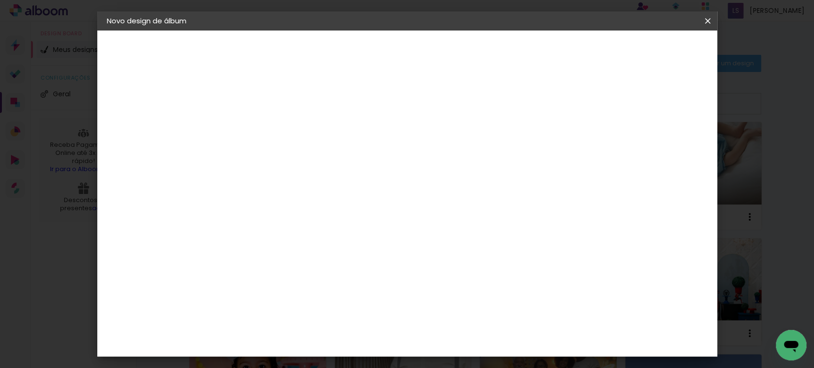
click at [263, 129] on input "85 89187554" at bounding box center [263, 128] width 0 height 15
paste input "polly33santos"
type input "polly33santos"
type paper-input "polly33santos"
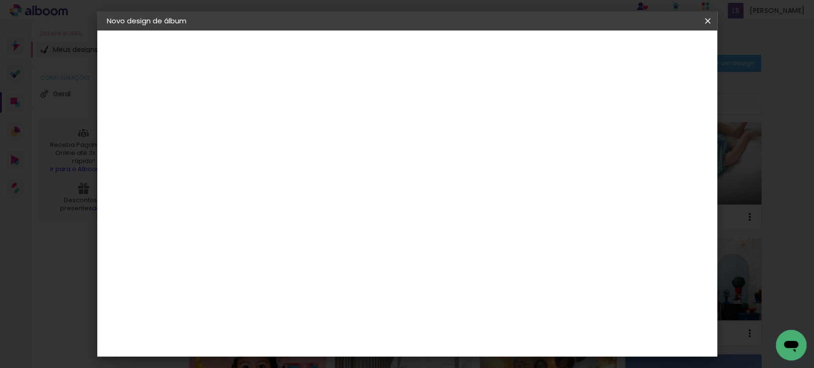
click at [0, 0] on slot "Avançar" at bounding box center [0, 0] width 0 height 0
click at [441, 150] on paper-item "Tamanho Livre" at bounding box center [396, 145] width 92 height 21
click at [441, 56] on paper-button "Avançar" at bounding box center [418, 50] width 47 height 16
click at [236, 273] on input "30" at bounding box center [232, 271] width 25 height 14
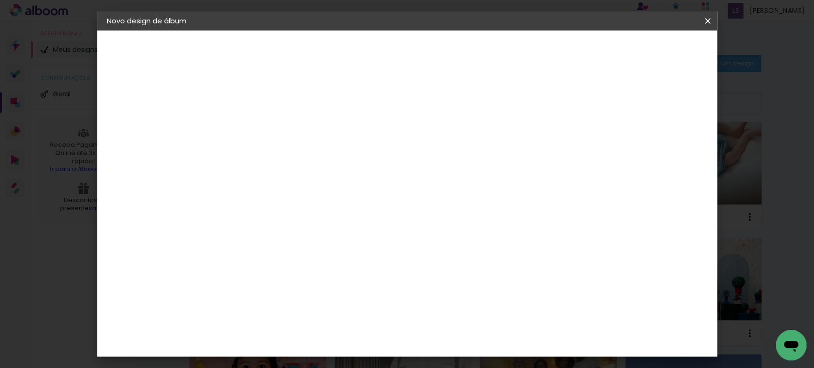
click at [236, 273] on input "30" at bounding box center [232, 271] width 25 height 14
type input "2"
type paper-input "2"
click at [243, 183] on input "2" at bounding box center [232, 184] width 25 height 14
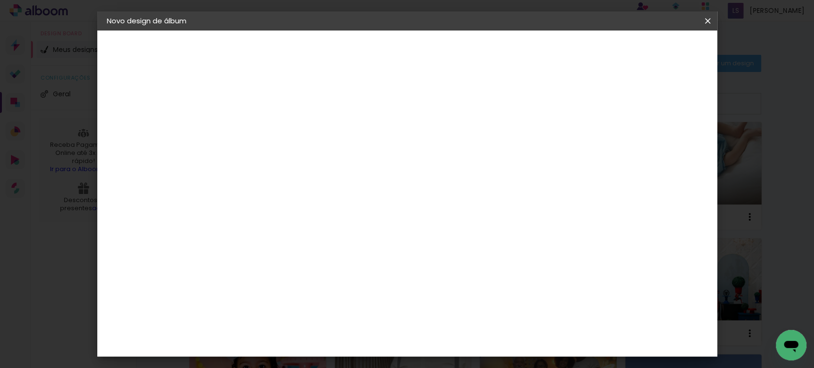
type input "25"
type paper-input "25"
click at [471, 277] on input "60" at bounding box center [460, 277] width 25 height 14
type input "69"
type paper-input "69"
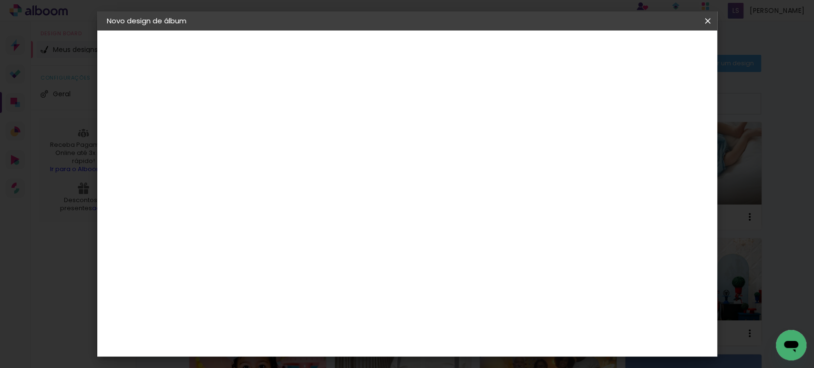
drag, startPoint x: 663, startPoint y: 140, endPoint x: 651, endPoint y: 139, distance: 11.5
type input "15"
type paper-input "15"
click at [652, 139] on input "15" at bounding box center [652, 144] width 17 height 14
type input "16"
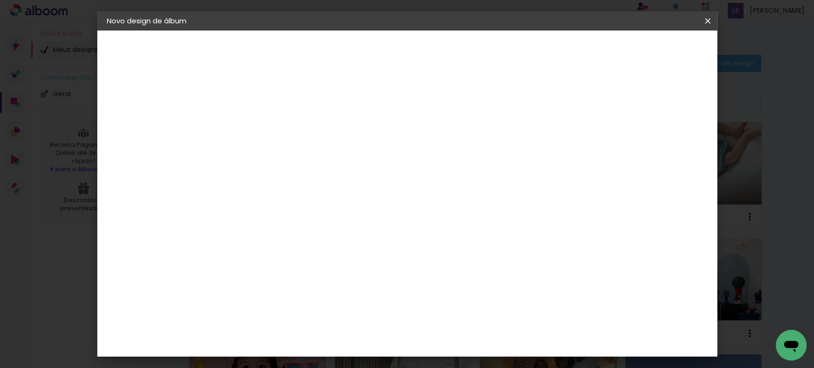
type paper-input "16"
click at [650, 139] on input "16" at bounding box center [646, 144] width 17 height 14
type input "15"
type paper-input "15"
click at [653, 146] on input "15" at bounding box center [646, 144] width 17 height 14
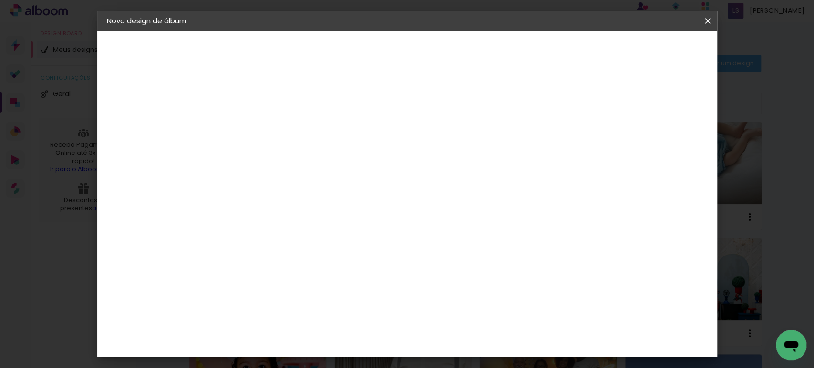
scroll to position [0, 0]
type input "1"
type paper-input "1"
click at [269, 112] on input "1" at bounding box center [256, 110] width 33 height 12
click at [647, 50] on span "Iniciar design" at bounding box center [625, 50] width 43 height 7
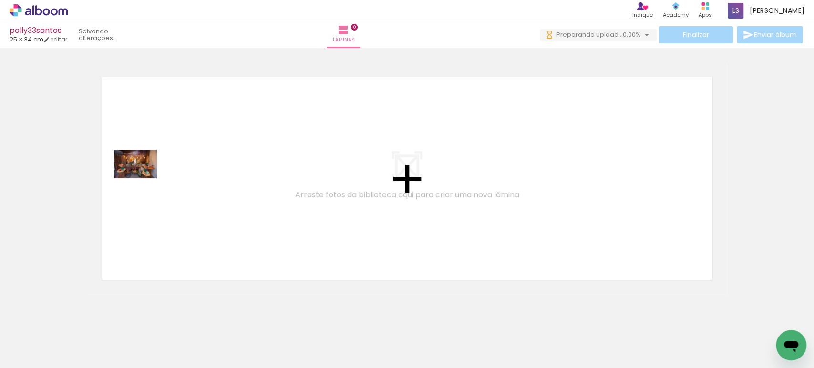
drag, startPoint x: 103, startPoint y: 331, endPoint x: 143, endPoint y: 178, distance: 157.3
click at [143, 178] on quentale-workspace at bounding box center [407, 184] width 814 height 368
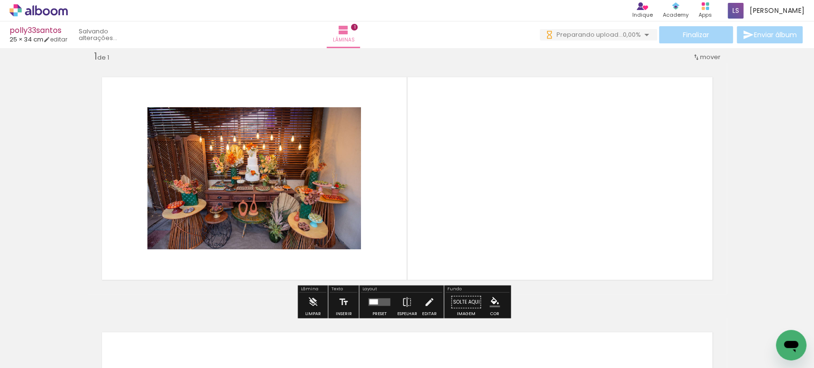
drag, startPoint x: 612, startPoint y: 174, endPoint x: 596, endPoint y: 189, distance: 21.9
click at [612, 174] on quentale-layouter at bounding box center [407, 178] width 639 height 231
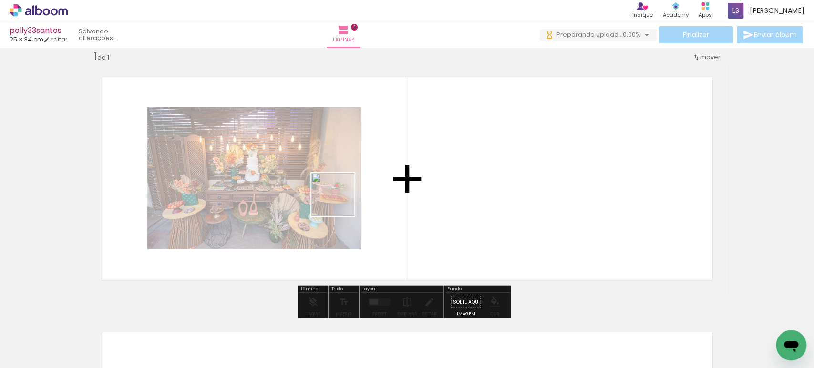
drag, startPoint x: 153, startPoint y: 334, endPoint x: 267, endPoint y: 275, distance: 128.3
click at [358, 190] on quentale-workspace at bounding box center [407, 184] width 814 height 368
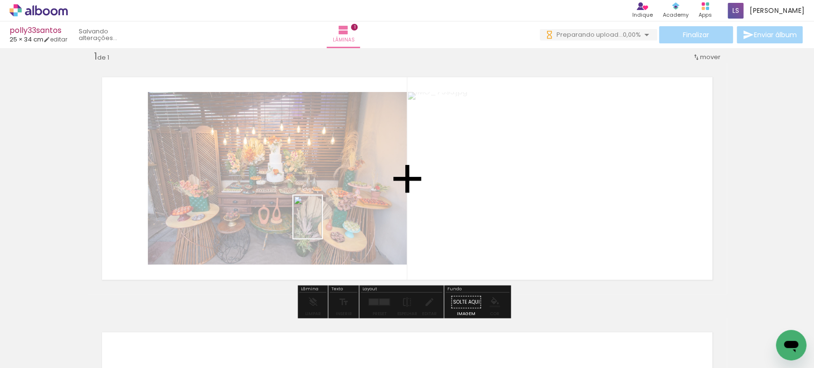
drag, startPoint x: 207, startPoint y: 334, endPoint x: 318, endPoint y: 251, distance: 138.8
click at [325, 221] on quentale-workspace at bounding box center [407, 184] width 814 height 368
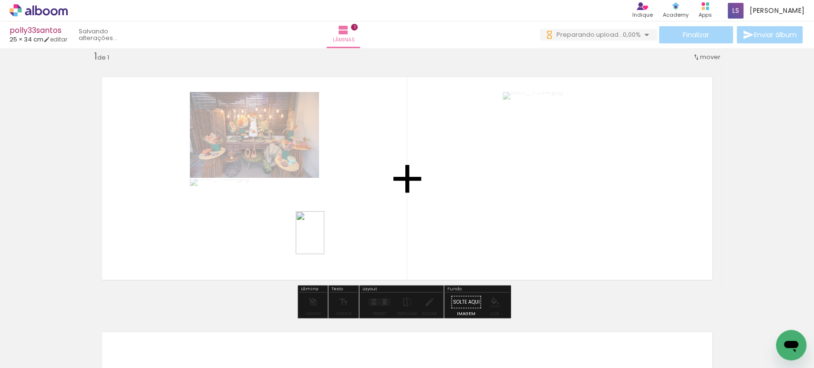
drag, startPoint x: 262, startPoint y: 346, endPoint x: 305, endPoint y: 346, distance: 42.9
click at [336, 226] on quentale-workspace at bounding box center [407, 184] width 814 height 368
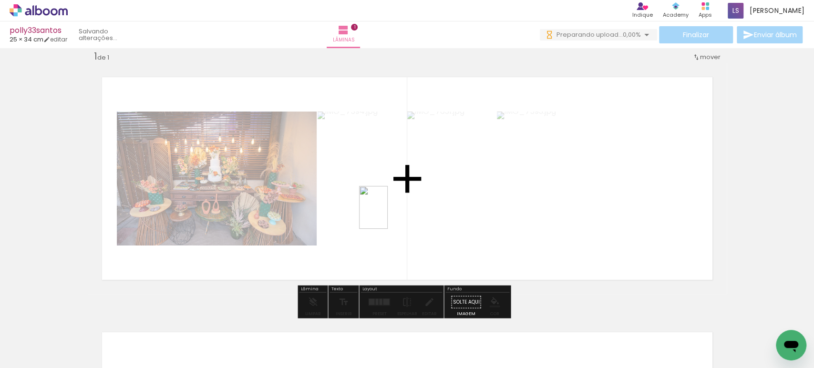
drag, startPoint x: 311, startPoint y: 346, endPoint x: 393, endPoint y: 209, distance: 160.2
click at [391, 209] on quentale-workspace at bounding box center [407, 184] width 814 height 368
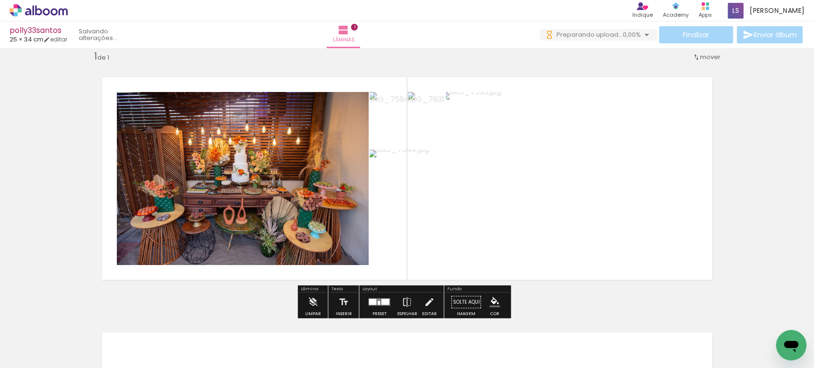
click at [369, 302] on div at bounding box center [373, 302] width 8 height 6
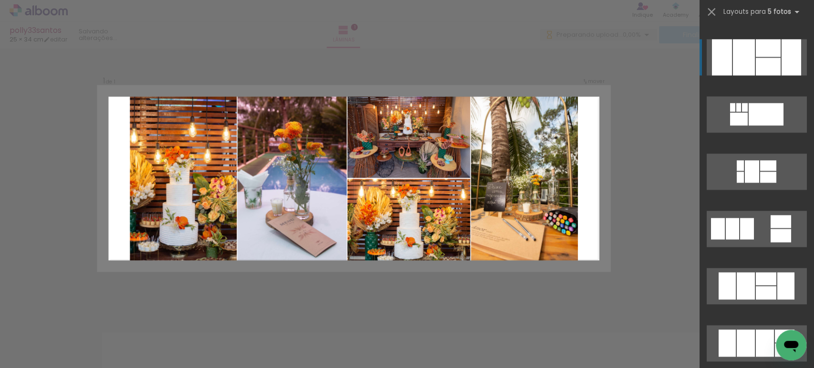
scroll to position [794, 0]
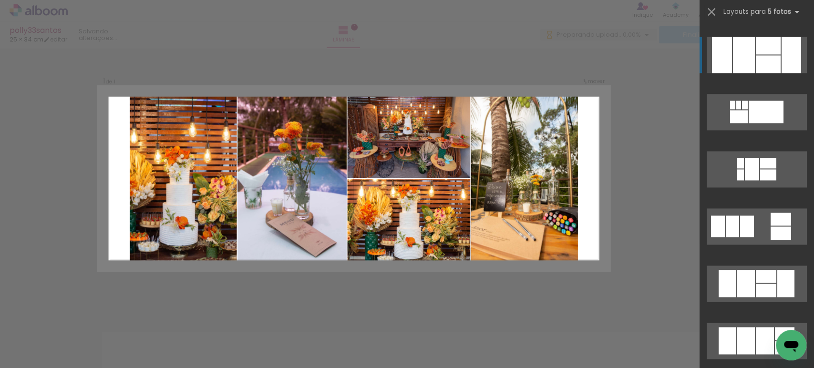
click at [743, 57] on div at bounding box center [744, 55] width 22 height 36
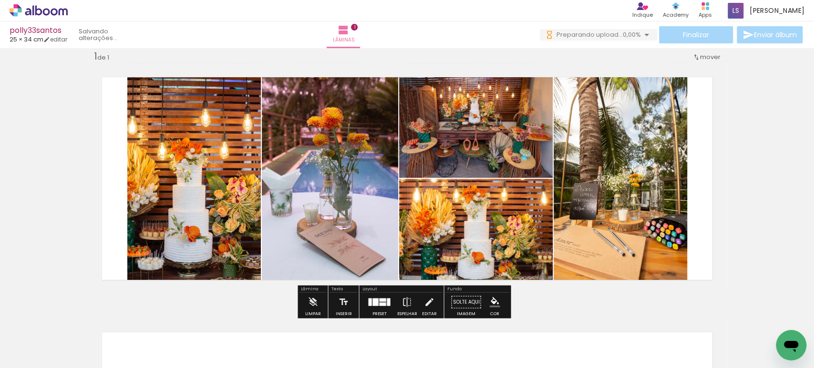
scroll to position [0, 0]
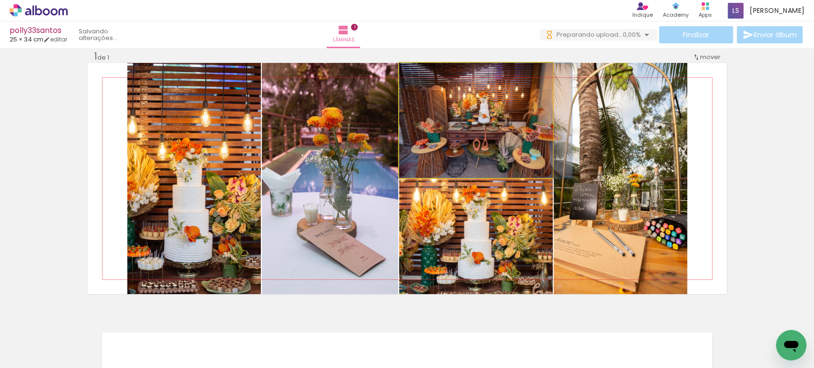
drag, startPoint x: 474, startPoint y: 140, endPoint x: 485, endPoint y: 143, distance: 10.8
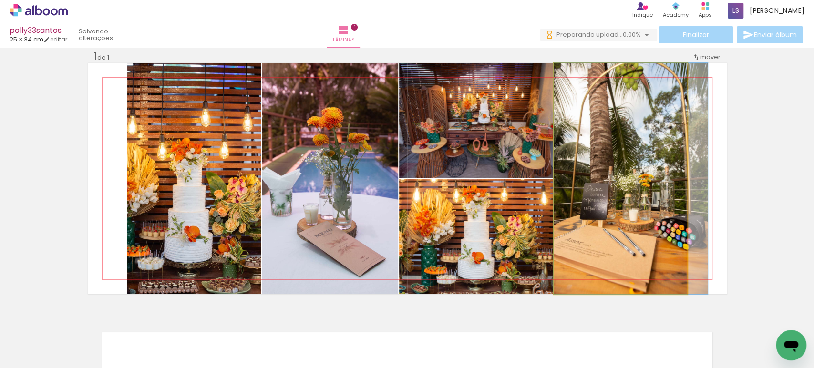
drag, startPoint x: 607, startPoint y: 171, endPoint x: 623, endPoint y: 174, distance: 16.4
click at [611, 170] on quentale-photo at bounding box center [621, 178] width 134 height 231
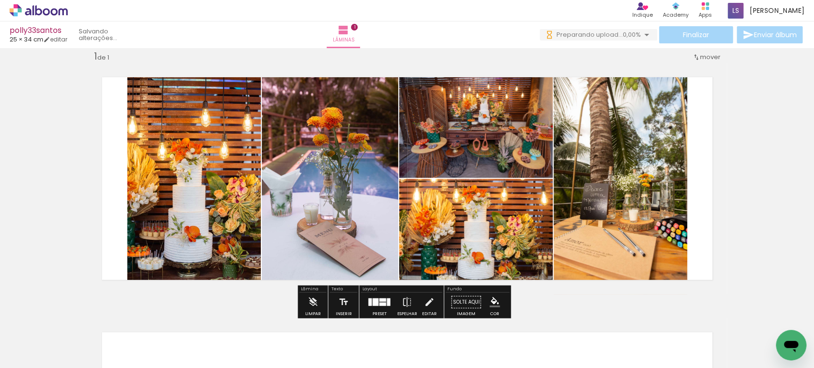
click at [194, 165] on quentale-photo at bounding box center [194, 178] width 134 height 231
click at [0, 0] on div at bounding box center [0, 0] width 0 height 0
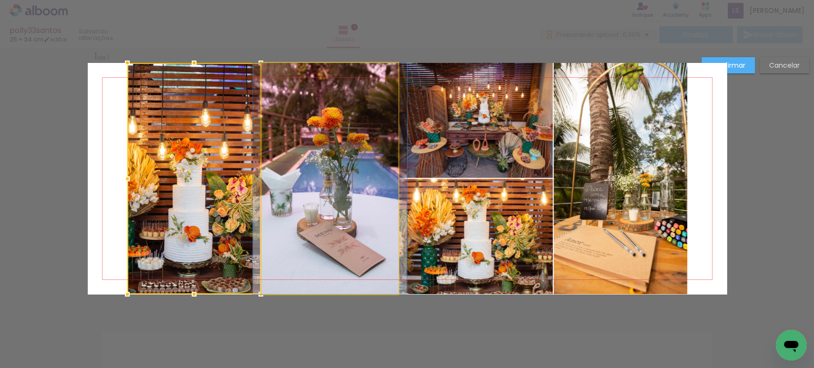
click at [306, 157] on quentale-photo at bounding box center [330, 178] width 136 height 231
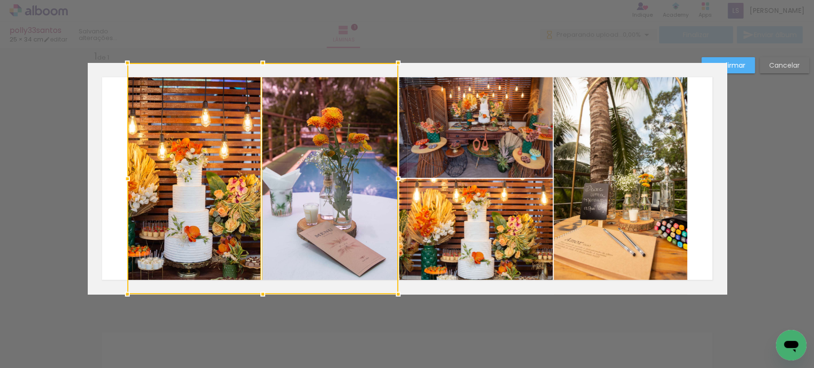
click at [445, 114] on quentale-photo at bounding box center [476, 120] width 154 height 115
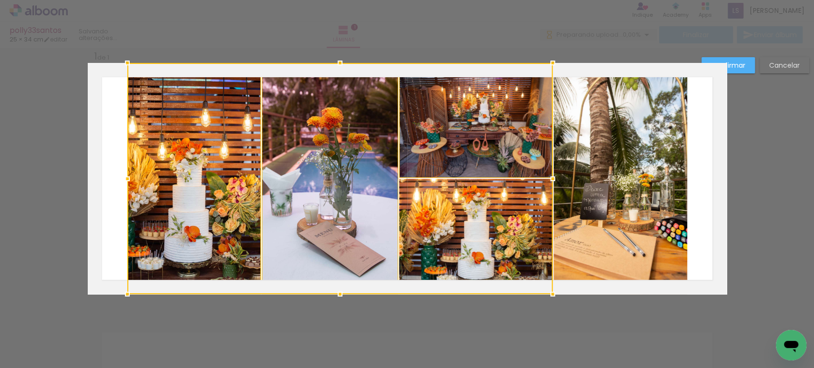
click at [435, 194] on div at bounding box center [340, 178] width 426 height 231
click at [600, 164] on quentale-photo at bounding box center [621, 178] width 134 height 231
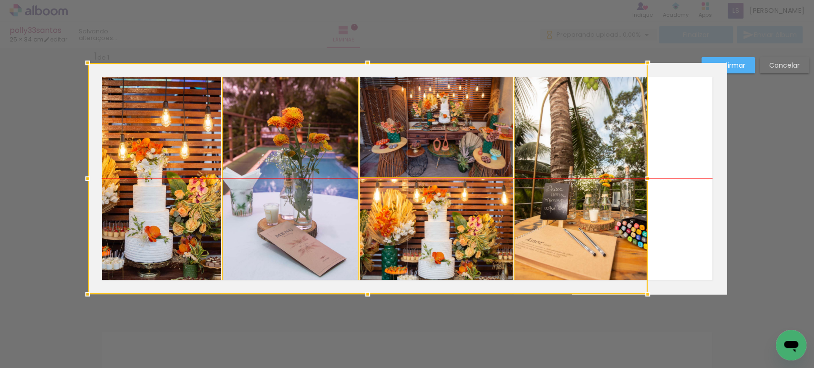
drag, startPoint x: 641, startPoint y: 182, endPoint x: 554, endPoint y: 178, distance: 87.4
click at [554, 178] on div at bounding box center [368, 178] width 560 height 231
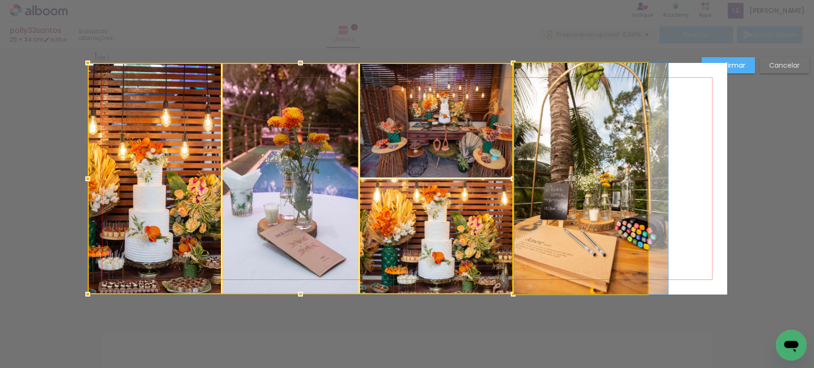
click at [554, 178] on quentale-photo at bounding box center [581, 178] width 134 height 231
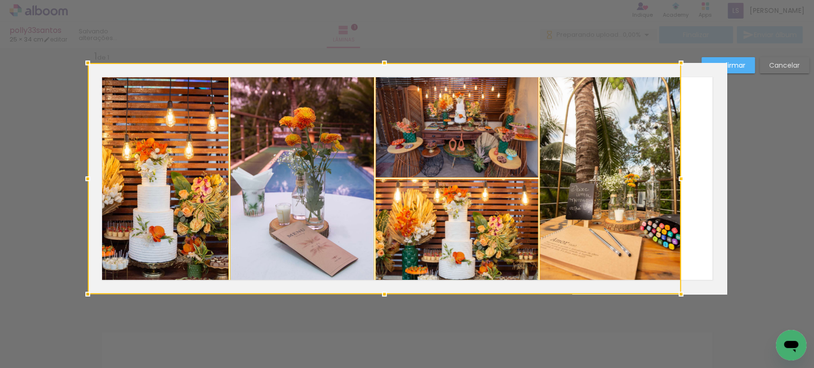
drag, startPoint x: 644, startPoint y: 178, endPoint x: 467, endPoint y: 158, distance: 178.6
click at [806, 169] on div "Inserir lâmina 1 de 1 Confirmar Cancelar" at bounding box center [407, 208] width 814 height 320
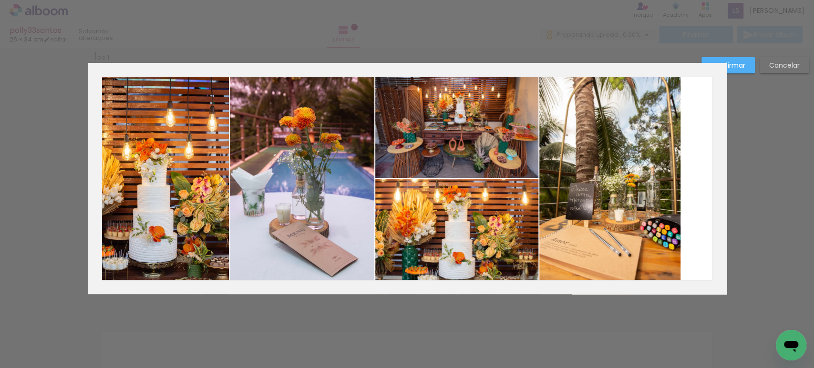
click at [236, 139] on quentale-photo at bounding box center [302, 178] width 145 height 231
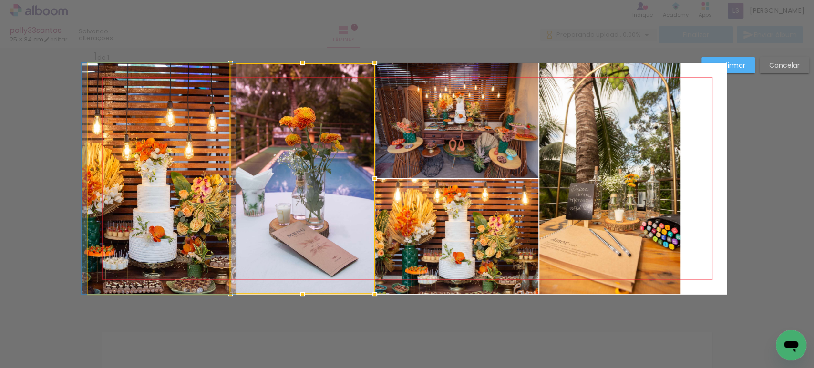
click at [186, 136] on quentale-photo at bounding box center [159, 178] width 142 height 231
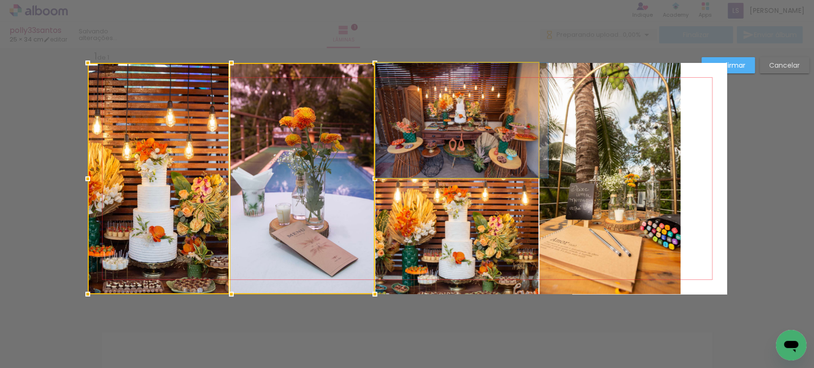
click at [472, 114] on quentale-photo at bounding box center [457, 120] width 163 height 115
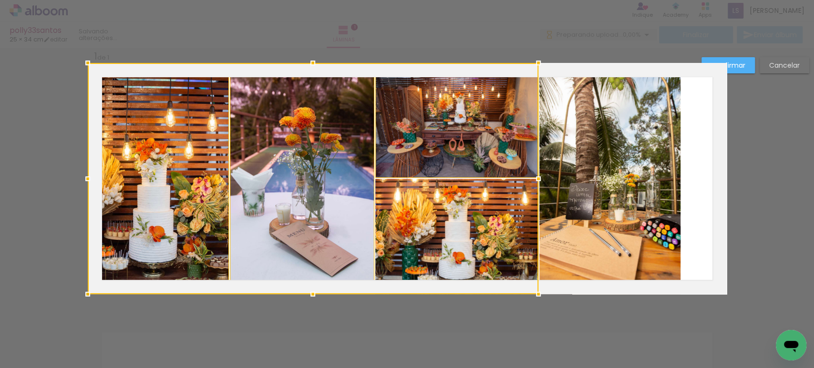
click at [449, 201] on div at bounding box center [313, 178] width 451 height 231
click at [620, 178] on quentale-photo at bounding box center [611, 178] width 142 height 231
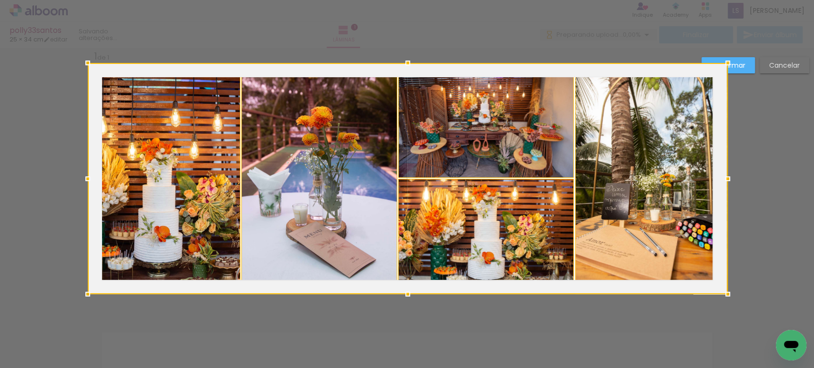
drag, startPoint x: 676, startPoint y: 180, endPoint x: 639, endPoint y: 168, distance: 38.5
click at [639, 168] on div at bounding box center [408, 178] width 640 height 231
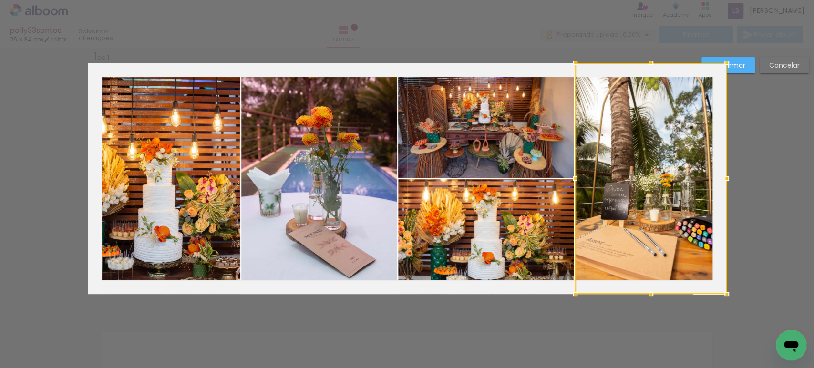
click at [0, 0] on slot "Confirmar" at bounding box center [0, 0] width 0 height 0
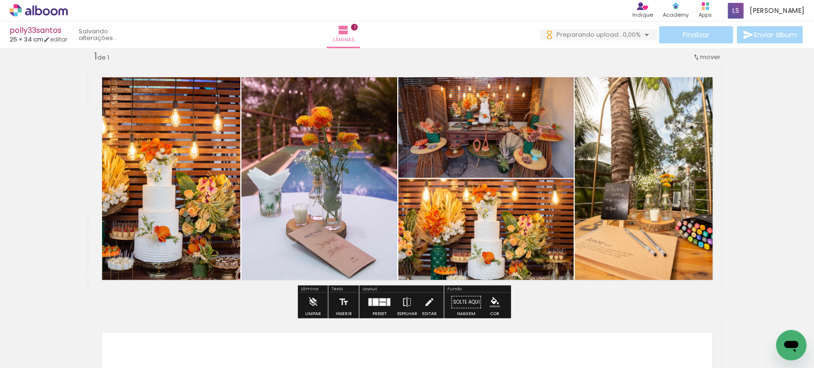
click at [296, 159] on quentale-photo at bounding box center [319, 178] width 156 height 231
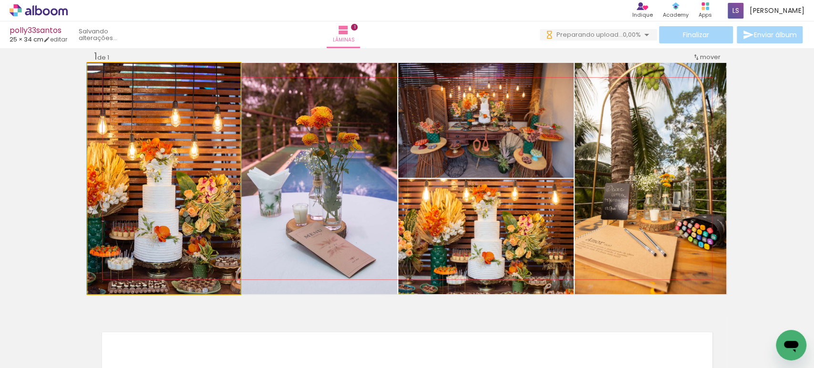
click at [141, 158] on quentale-photo at bounding box center [164, 178] width 153 height 231
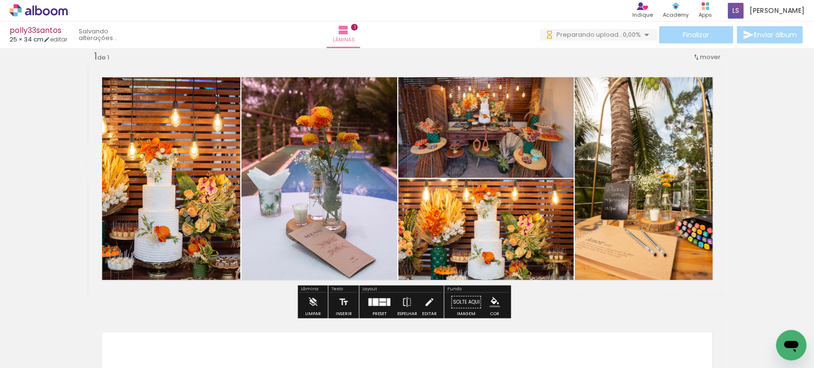
click at [462, 141] on quentale-photo at bounding box center [486, 120] width 176 height 115
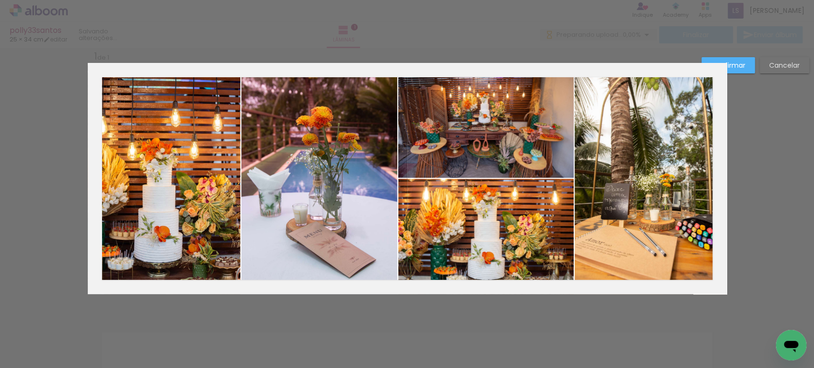
click at [462, 141] on quentale-photo at bounding box center [486, 120] width 176 height 115
click at [575, 141] on div at bounding box center [651, 178] width 152 height 231
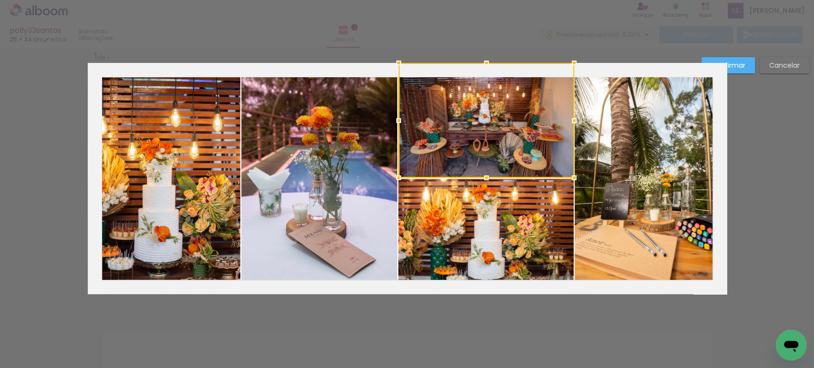
click at [467, 209] on quentale-photo at bounding box center [486, 236] width 176 height 115
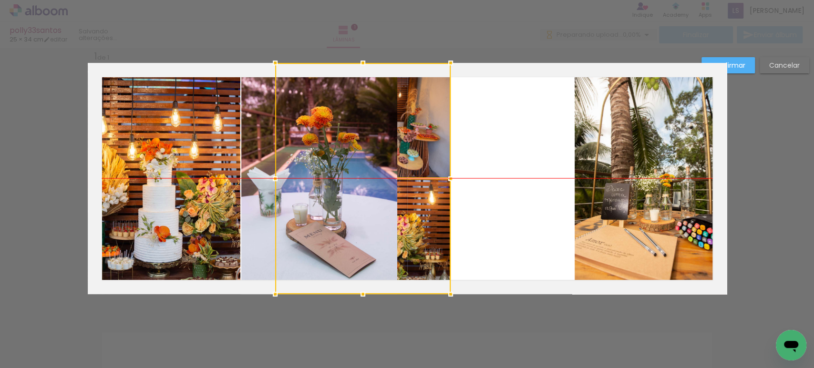
drag, startPoint x: 496, startPoint y: 233, endPoint x: 373, endPoint y: 229, distance: 123.6
click at [373, 229] on div at bounding box center [363, 178] width 176 height 231
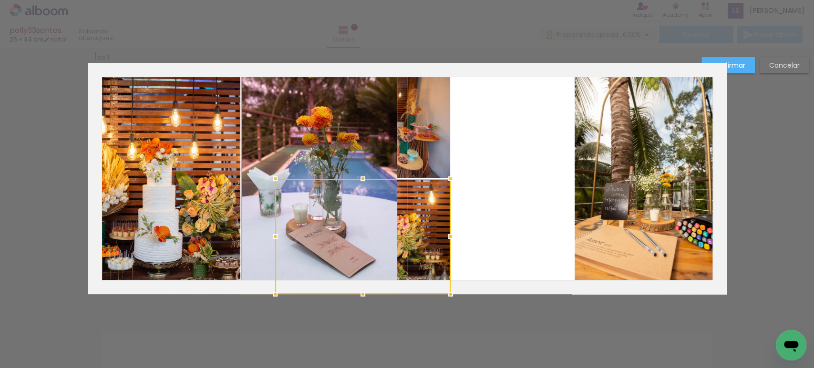
click at [252, 196] on quentale-photo at bounding box center [319, 178] width 156 height 231
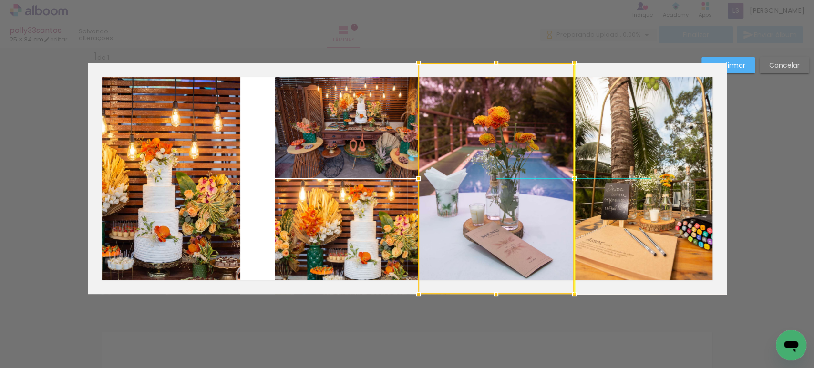
drag, startPoint x: 248, startPoint y: 198, endPoint x: 428, endPoint y: 198, distance: 179.4
click at [428, 198] on div at bounding box center [496, 178] width 156 height 231
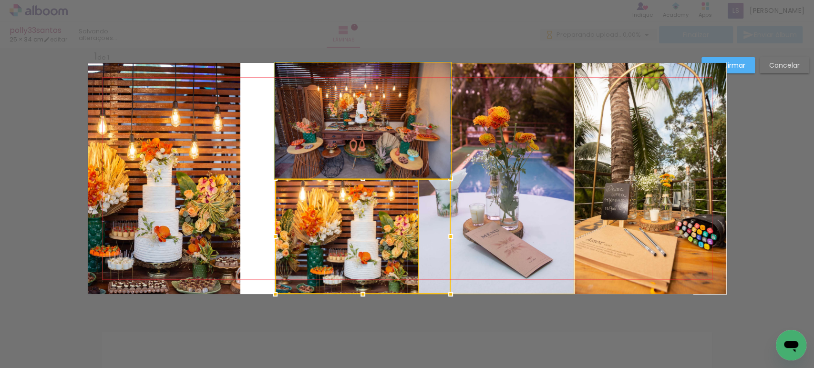
click at [332, 151] on quentale-photo at bounding box center [363, 120] width 176 height 115
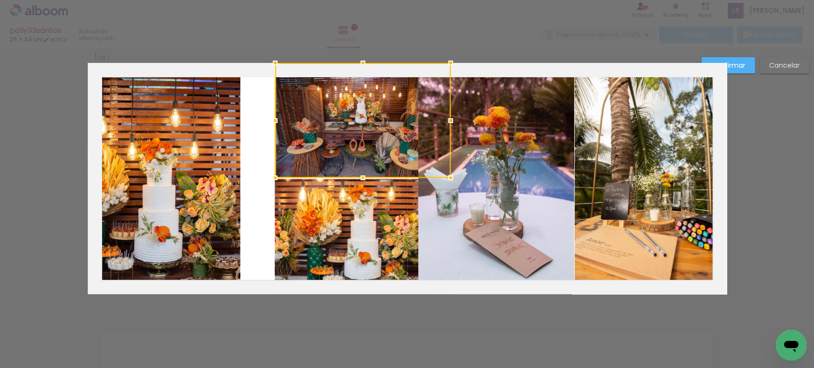
click at [326, 201] on quentale-photo at bounding box center [363, 236] width 176 height 115
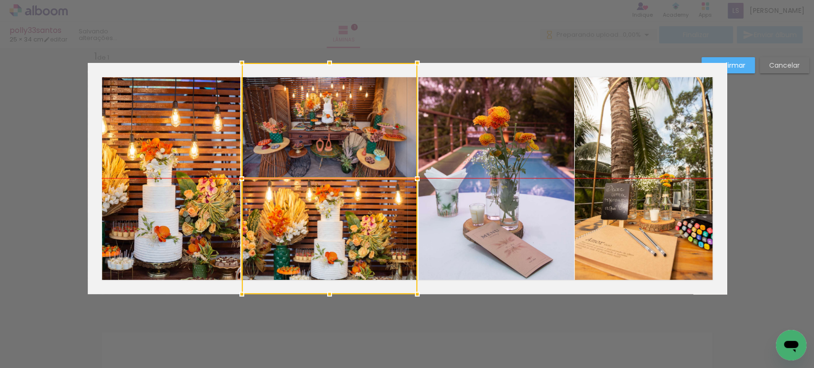
drag, startPoint x: 330, startPoint y: 213, endPoint x: 296, endPoint y: 213, distance: 33.4
click at [296, 213] on div at bounding box center [330, 178] width 176 height 231
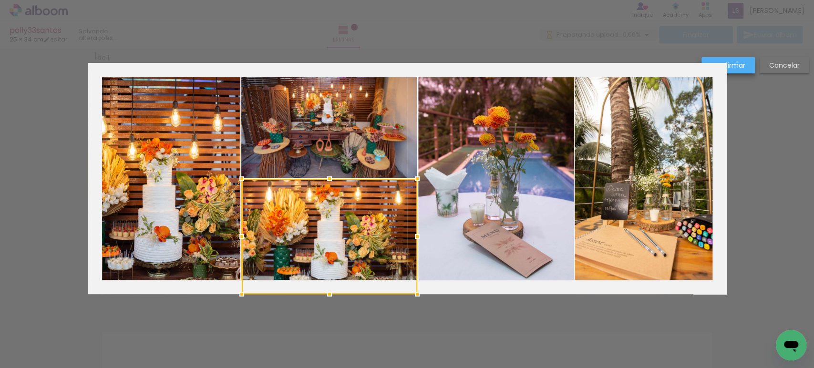
click at [0, 0] on slot "Confirmar" at bounding box center [0, 0] width 0 height 0
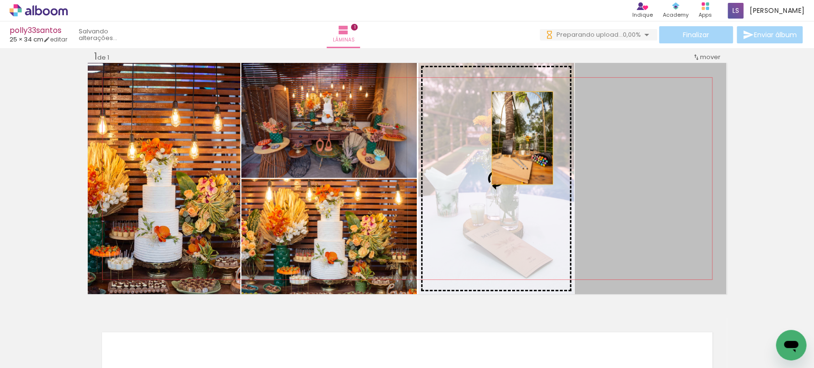
drag, startPoint x: 662, startPoint y: 146, endPoint x: 518, endPoint y: 137, distance: 144.9
click at [0, 0] on slot at bounding box center [0, 0] width 0 height 0
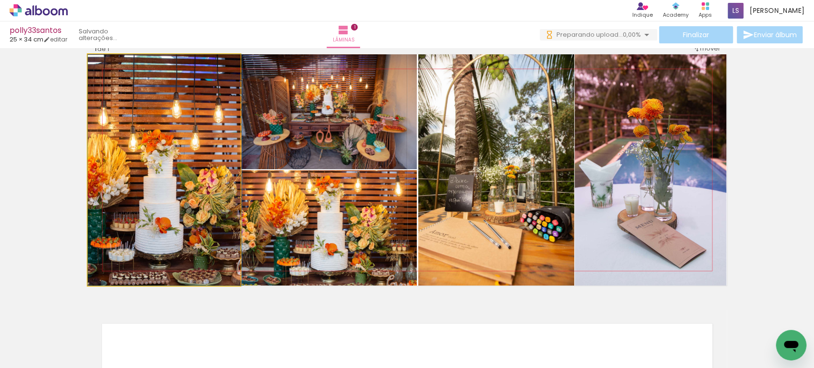
drag, startPoint x: 156, startPoint y: 170, endPoint x: 169, endPoint y: 171, distance: 13.4
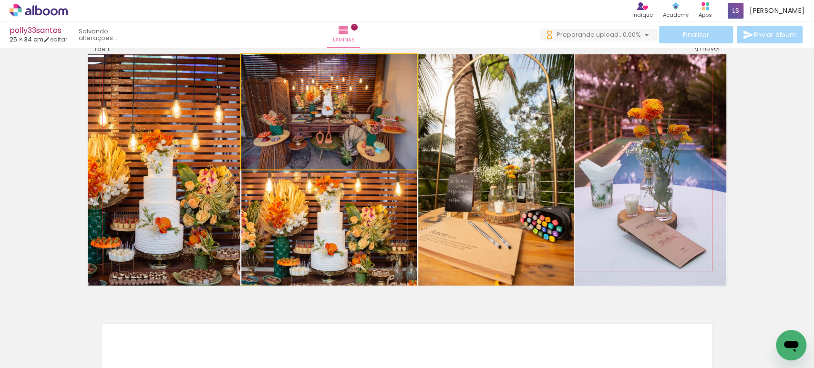
drag, startPoint x: 326, startPoint y: 132, endPoint x: 328, endPoint y: 145, distance: 13.1
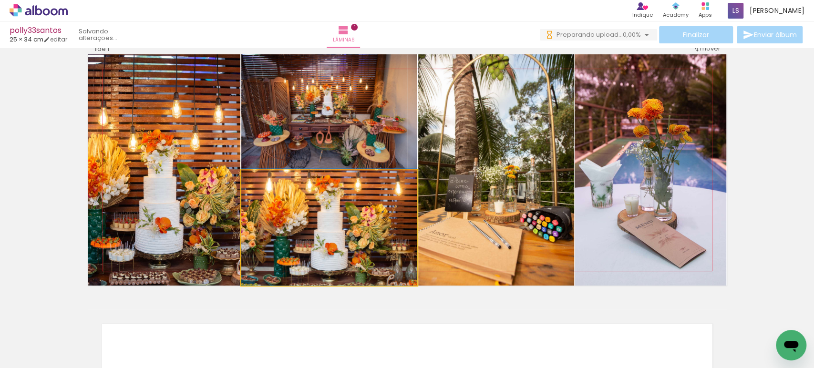
drag, startPoint x: 356, startPoint y: 222, endPoint x: 359, endPoint y: 210, distance: 12.2
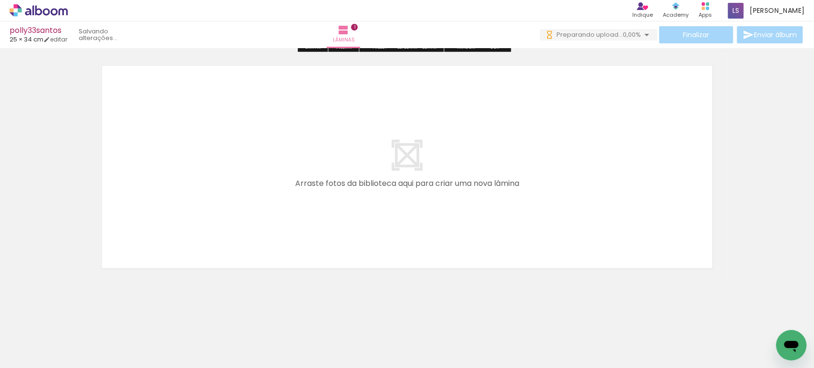
scroll to position [281, 0]
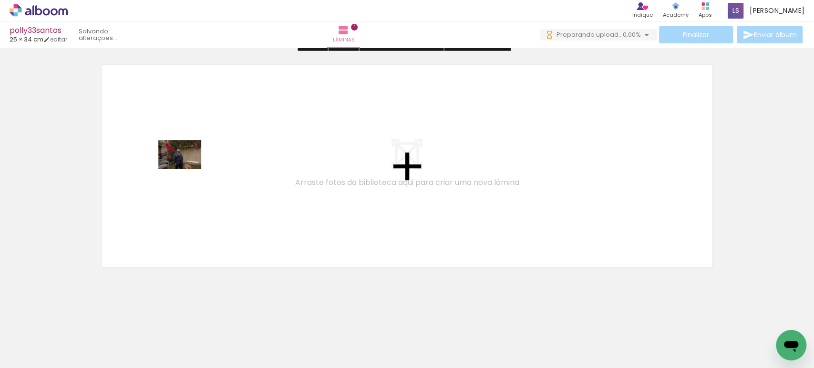
drag, startPoint x: 368, startPoint y: 335, endPoint x: 187, endPoint y: 169, distance: 245.9
click at [187, 169] on quentale-workspace at bounding box center [407, 184] width 814 height 368
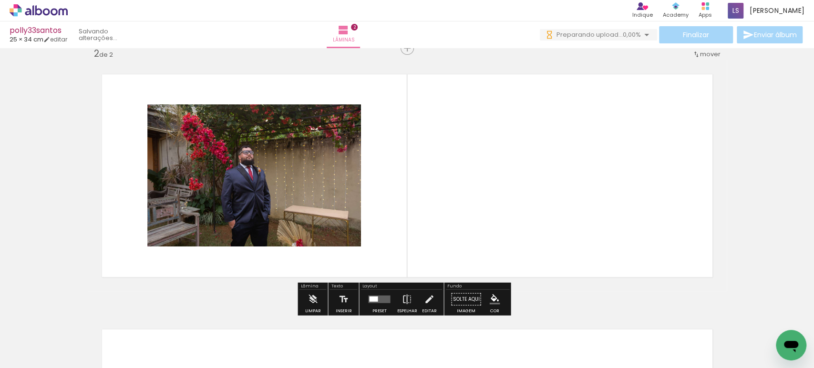
scroll to position [268, 0]
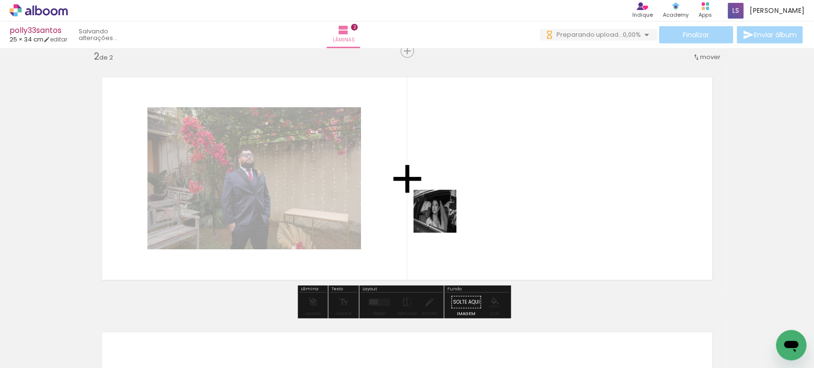
drag, startPoint x: 431, startPoint y: 335, endPoint x: 443, endPoint y: 215, distance: 120.3
click at [443, 215] on quentale-workspace at bounding box center [407, 184] width 814 height 368
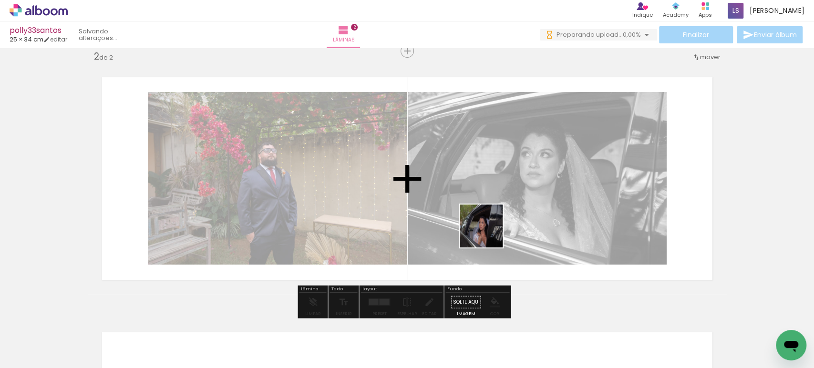
drag, startPoint x: 478, startPoint y: 337, endPoint x: 489, endPoint y: 230, distance: 107.9
click at [489, 230] on quentale-workspace at bounding box center [407, 184] width 814 height 368
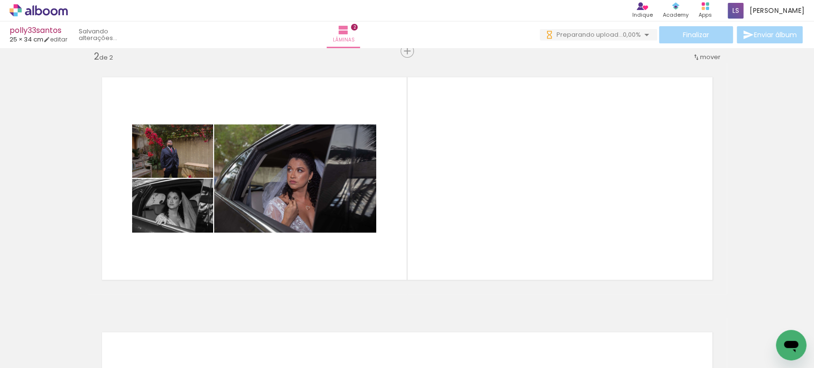
scroll to position [0, 219]
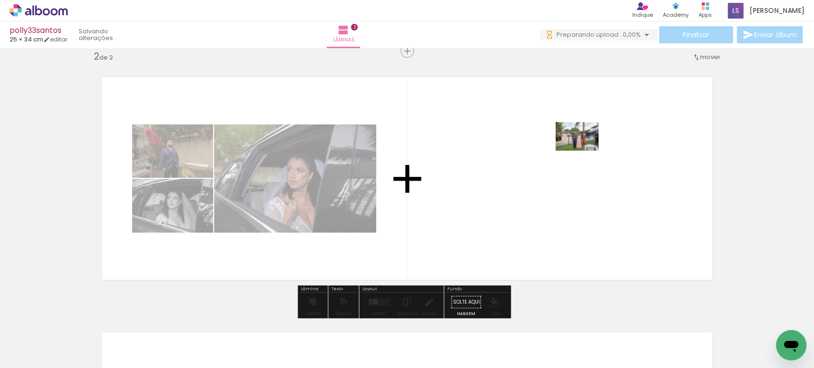
drag, startPoint x: 316, startPoint y: 339, endPoint x: 585, endPoint y: 151, distance: 327.9
click at [585, 151] on quentale-workspace at bounding box center [407, 184] width 814 height 368
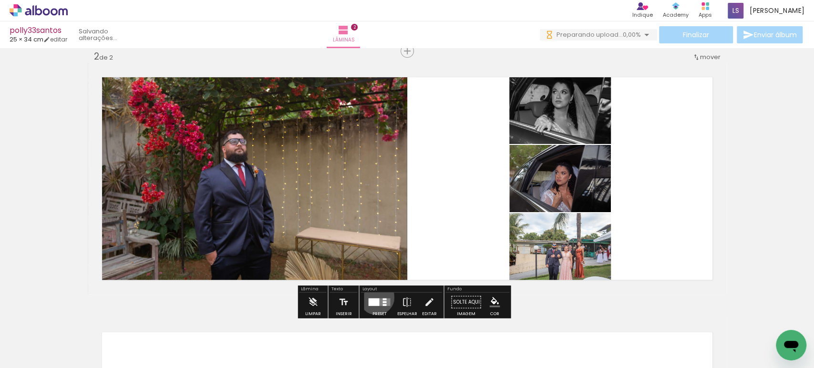
click at [375, 297] on div at bounding box center [379, 302] width 26 height 19
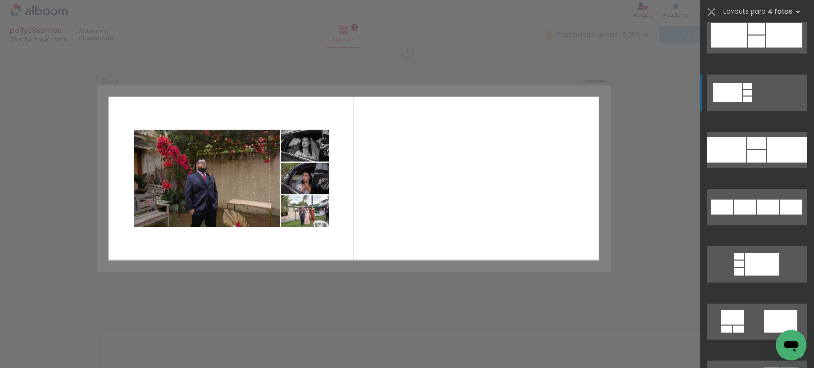
scroll to position [1272, 0]
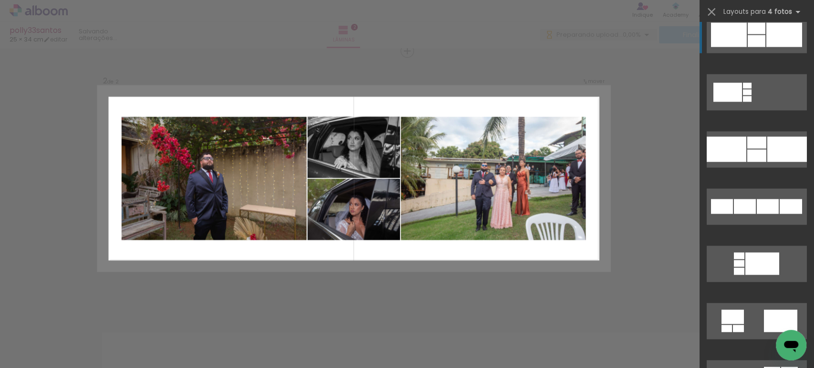
click at [748, 38] on div at bounding box center [757, 41] width 18 height 12
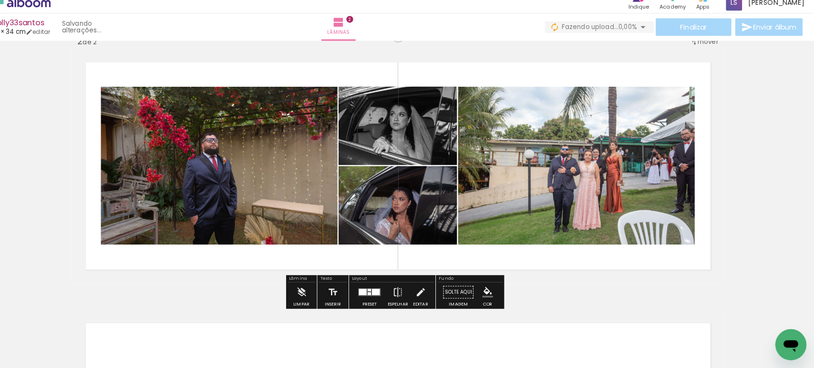
scroll to position [0, 0]
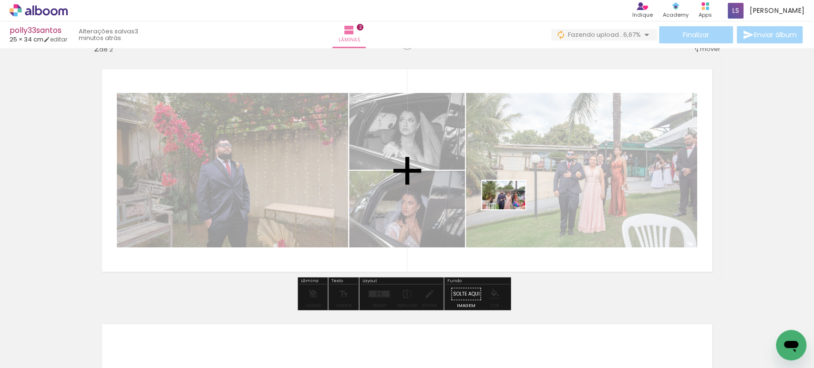
drag, startPoint x: 367, startPoint y: 336, endPoint x: 511, endPoint y: 209, distance: 192.0
click at [511, 209] on quentale-workspace at bounding box center [407, 184] width 814 height 368
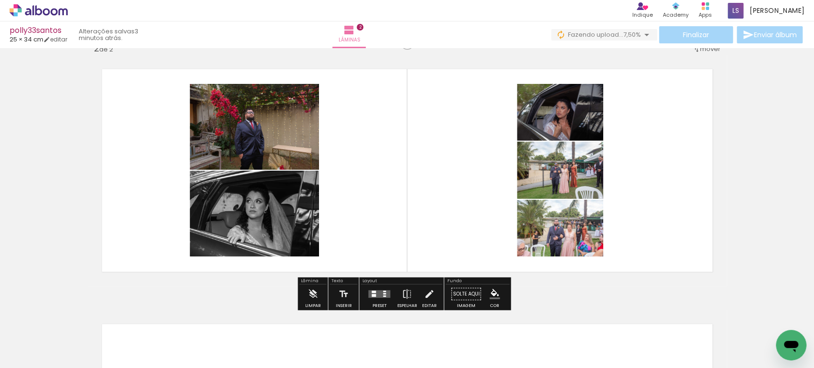
click at [378, 292] on quentale-layouter at bounding box center [379, 295] width 22 height 8
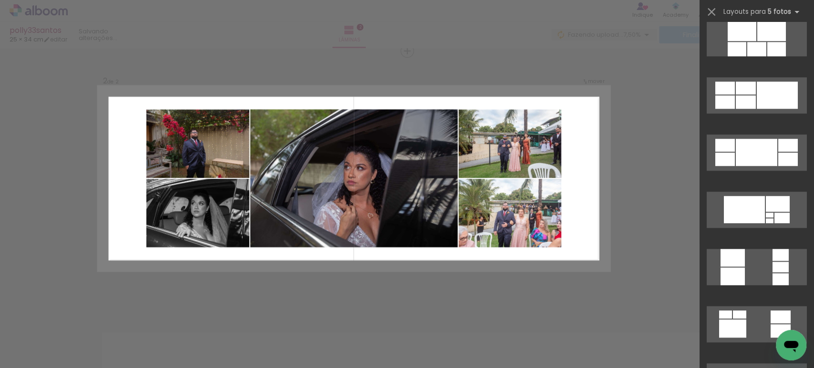
scroll to position [583, 0]
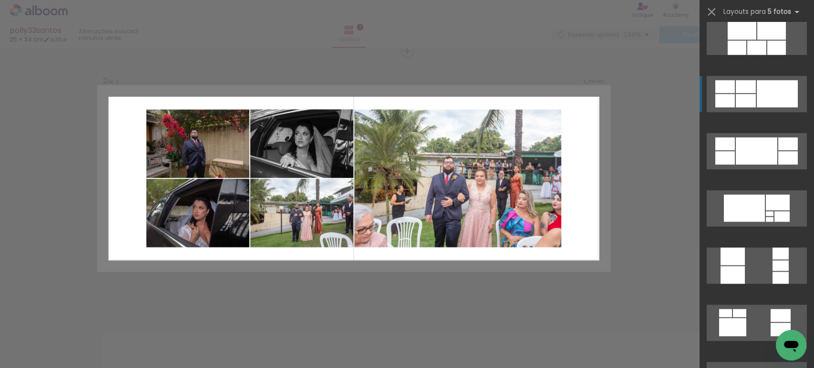
click at [748, 90] on div at bounding box center [746, 86] width 20 height 13
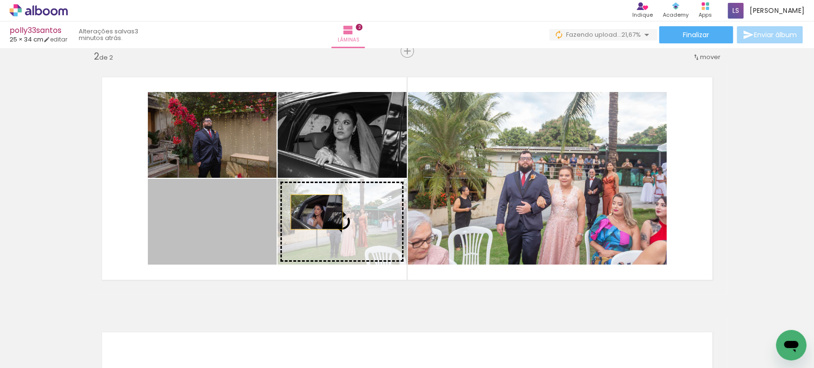
drag, startPoint x: 229, startPoint y: 215, endPoint x: 313, endPoint y: 212, distance: 84.5
click at [0, 0] on slot at bounding box center [0, 0] width 0 height 0
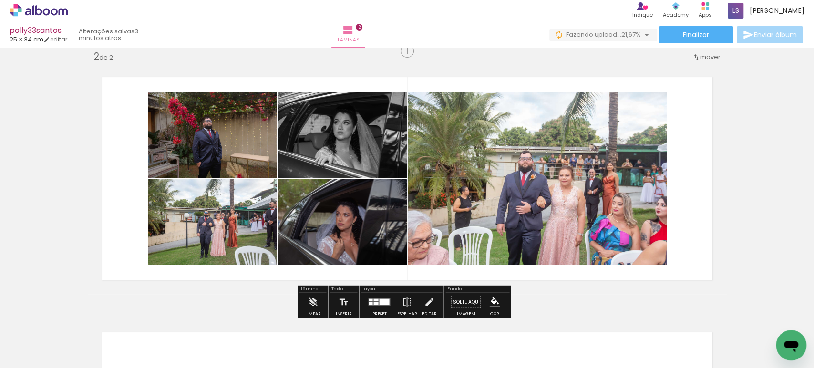
click at [229, 141] on quentale-photo at bounding box center [212, 135] width 129 height 86
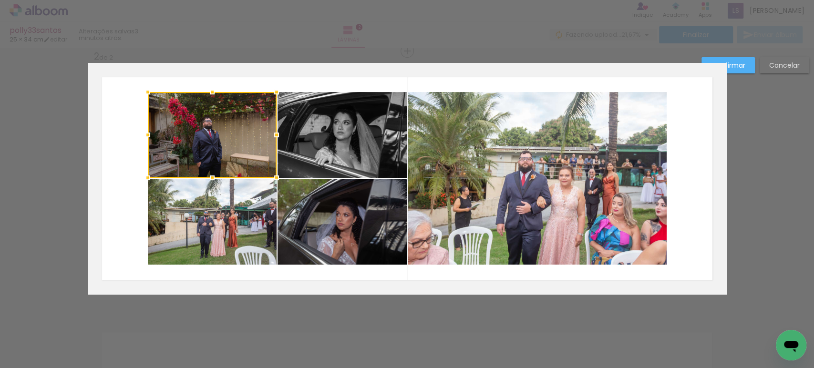
click at [229, 141] on div at bounding box center [212, 135] width 129 height 86
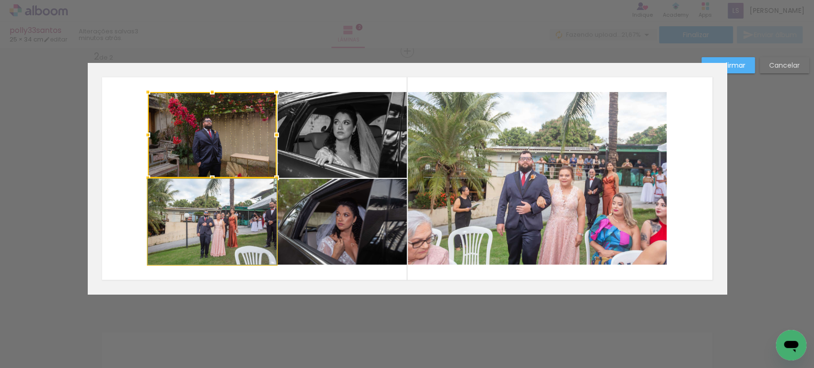
click at [221, 204] on quentale-photo at bounding box center [212, 222] width 129 height 86
click at [338, 139] on quentale-photo at bounding box center [342, 135] width 129 height 86
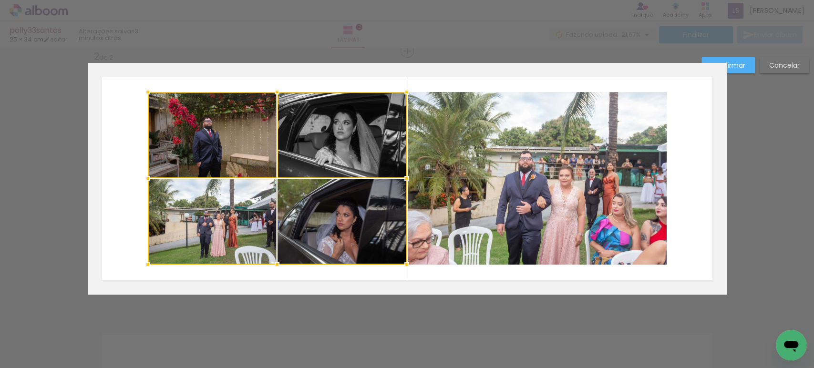
click at [342, 215] on div at bounding box center [277, 178] width 259 height 173
click at [494, 175] on quentale-photo at bounding box center [537, 178] width 259 height 173
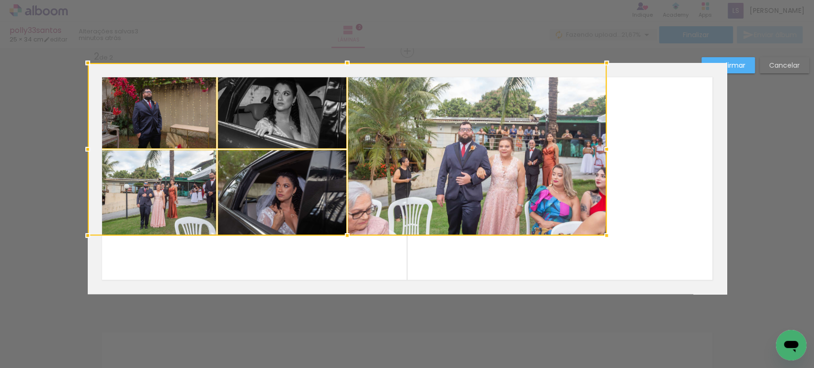
drag, startPoint x: 550, startPoint y: 190, endPoint x: 326, endPoint y: 127, distance: 231.9
click at [326, 127] on div at bounding box center [347, 149] width 519 height 173
click at [294, 128] on div at bounding box center [347, 149] width 519 height 173
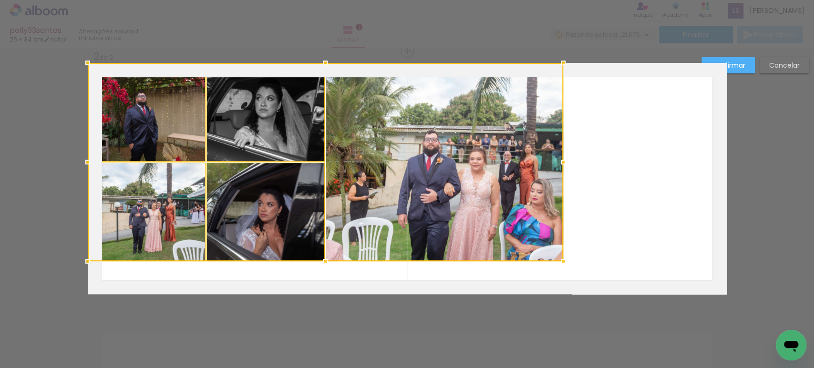
drag, startPoint x: 1396, startPoint y: 576, endPoint x: 794, endPoint y: 353, distance: 641.5
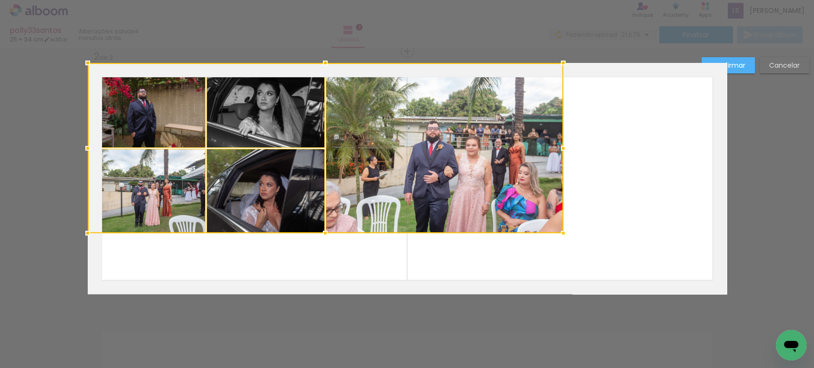
click at [761, 266] on div "Confirmar Cancelar" at bounding box center [407, 174] width 814 height 789
click at [175, 123] on div at bounding box center [326, 148] width 476 height 170
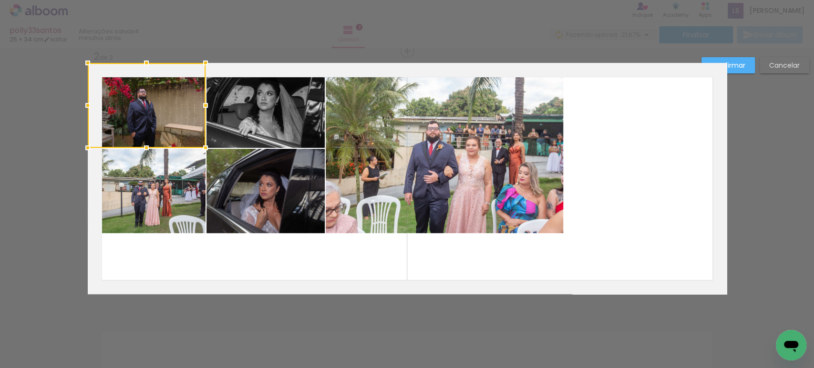
click at [168, 149] on quentale-photo at bounding box center [147, 191] width 118 height 85
click at [235, 135] on quentale-photo at bounding box center [266, 105] width 118 height 85
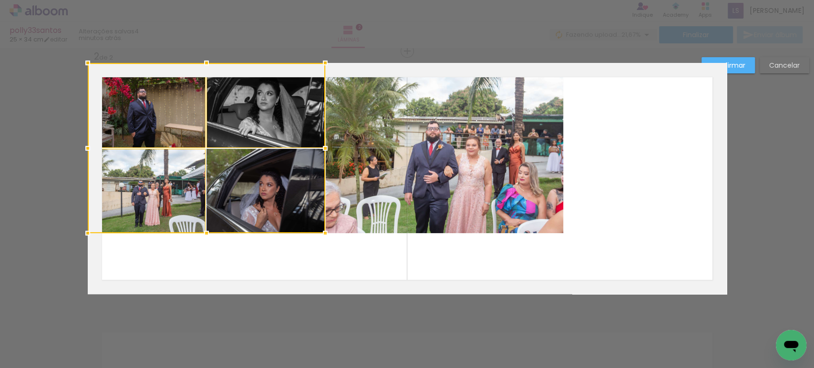
click at [237, 171] on div at bounding box center [207, 148] width 238 height 170
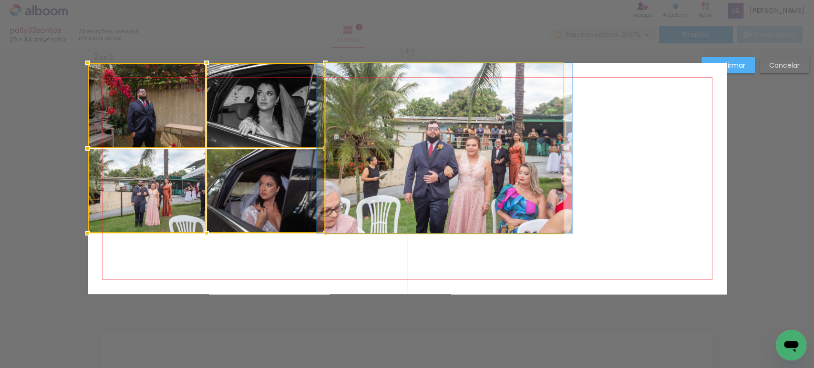
click at [395, 151] on quentale-photo at bounding box center [445, 148] width 238 height 170
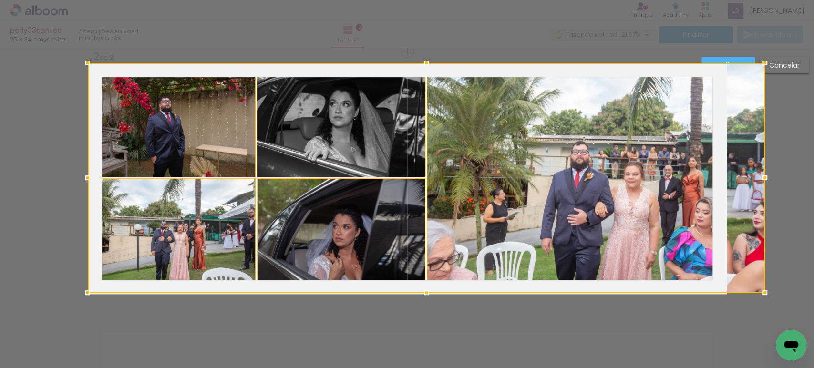
drag, startPoint x: 560, startPoint y: 234, endPoint x: 756, endPoint y: 318, distance: 212.9
click at [756, 318] on div "Inserir lâmina 1 de 2 Inserir lâmina 2 de 2 Confirmar Cancelar" at bounding box center [407, 174] width 814 height 789
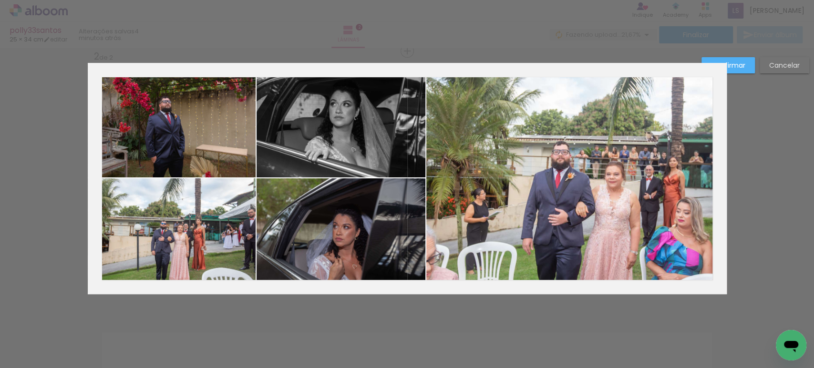
click at [213, 167] on quentale-photo at bounding box center [172, 120] width 168 height 115
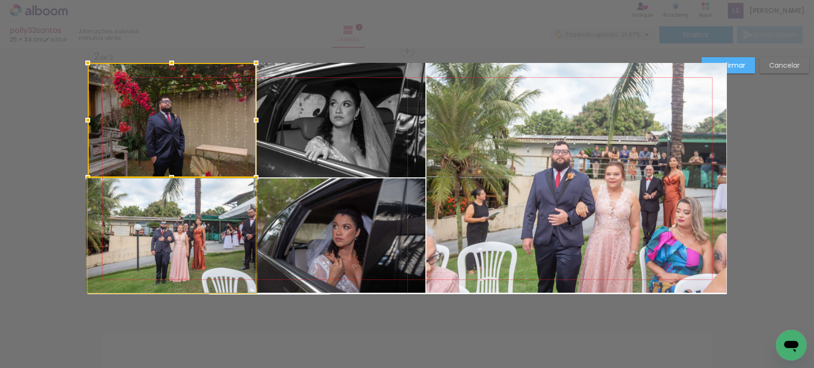
click at [207, 224] on quentale-photo at bounding box center [172, 235] width 168 height 115
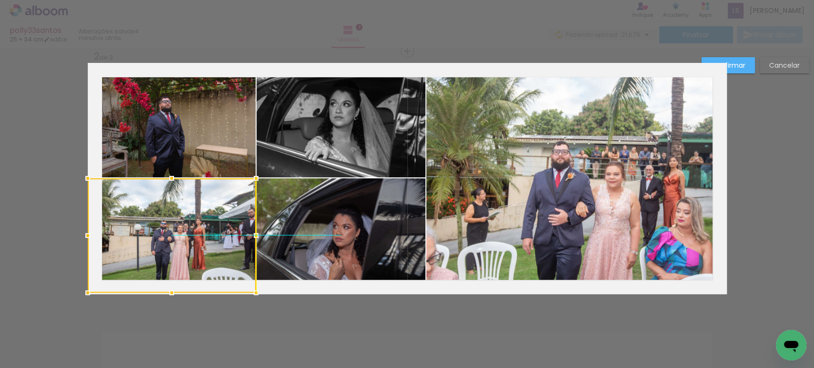
drag, startPoint x: 166, startPoint y: 219, endPoint x: 160, endPoint y: 217, distance: 5.6
click at [160, 217] on div at bounding box center [172, 235] width 168 height 115
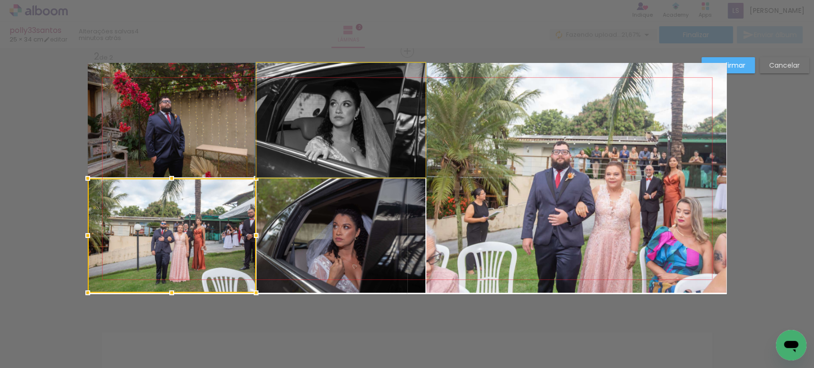
click at [292, 124] on quentale-photo at bounding box center [341, 120] width 169 height 115
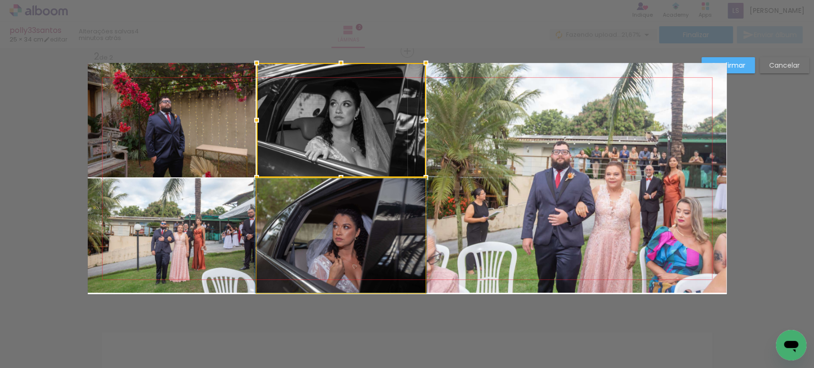
click at [316, 203] on quentale-photo at bounding box center [341, 235] width 169 height 115
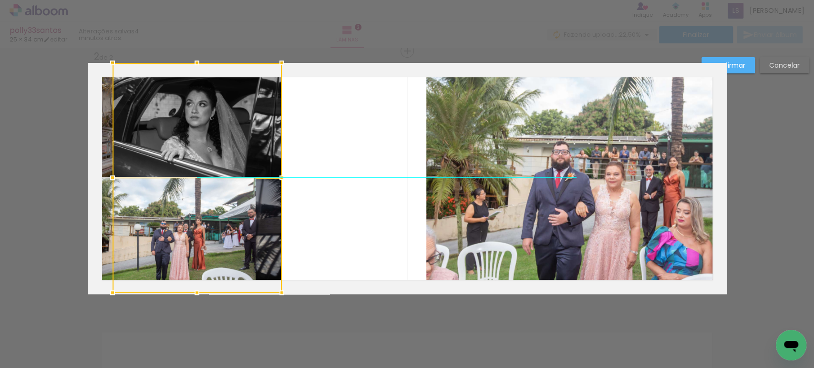
drag, startPoint x: 334, startPoint y: 203, endPoint x: 192, endPoint y: 204, distance: 141.2
click at [192, 204] on div at bounding box center [197, 178] width 169 height 230
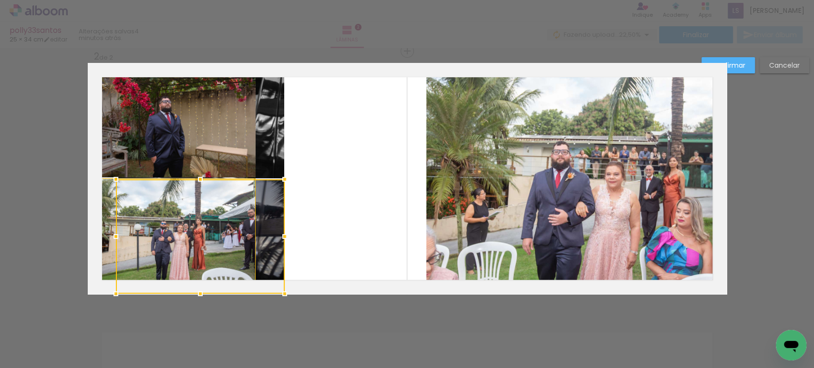
click at [97, 152] on quentale-photo at bounding box center [172, 120] width 168 height 115
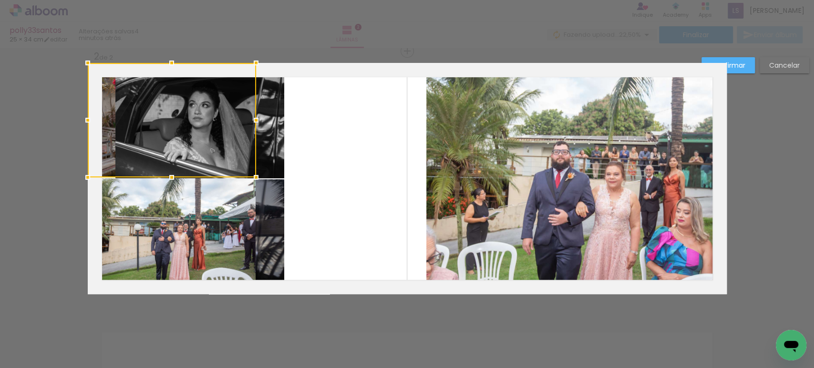
click at [104, 216] on quentale-photo at bounding box center [172, 235] width 168 height 115
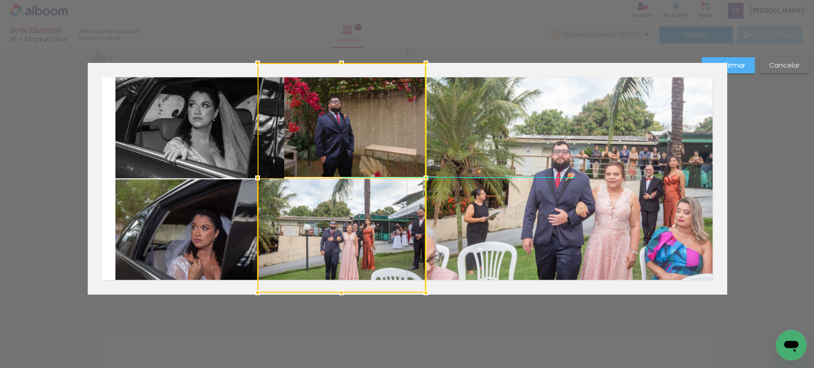
drag, startPoint x: 104, startPoint y: 221, endPoint x: 275, endPoint y: 220, distance: 170.3
click at [275, 220] on div at bounding box center [342, 178] width 168 height 230
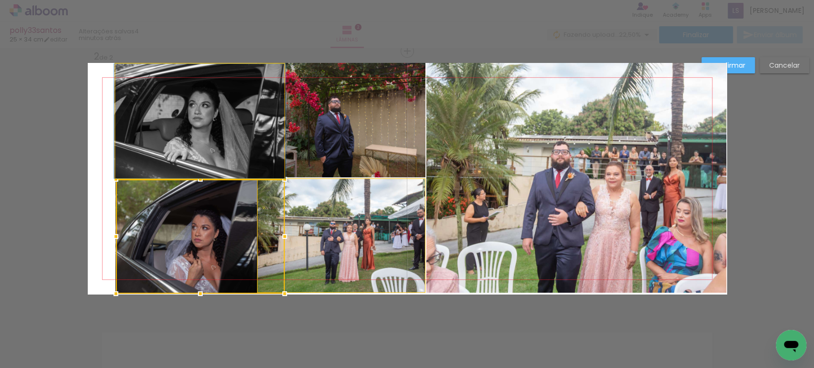
click at [178, 142] on quentale-photo at bounding box center [199, 121] width 169 height 115
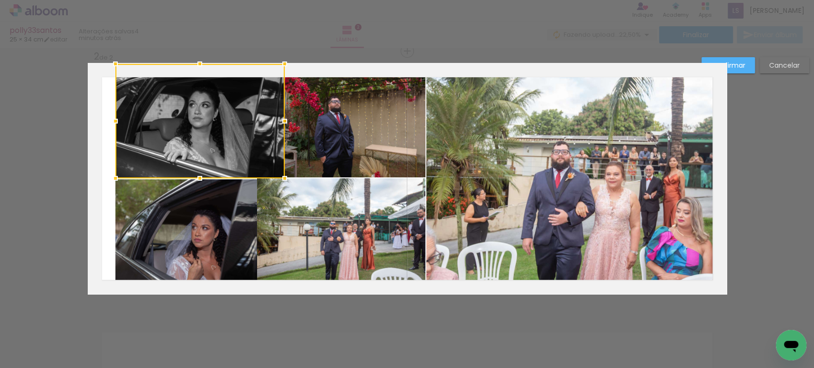
click at [188, 214] on quentale-photo at bounding box center [199, 236] width 169 height 115
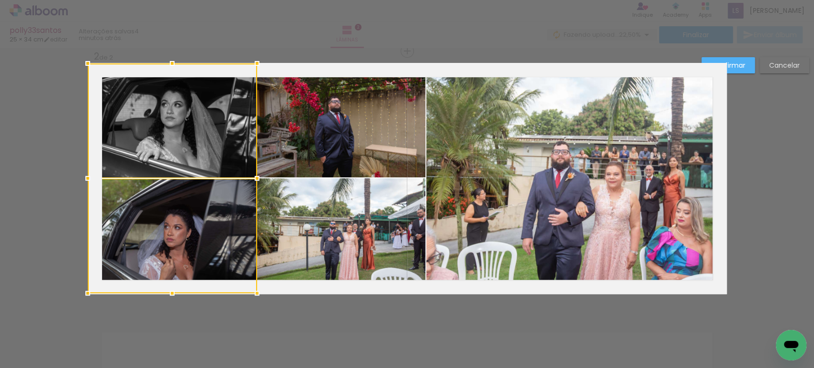
drag, startPoint x: 193, startPoint y: 228, endPoint x: 153, endPoint y: 227, distance: 40.6
click at [153, 228] on div at bounding box center [172, 178] width 169 height 230
click at [0, 0] on slot "Confirmar" at bounding box center [0, 0] width 0 height 0
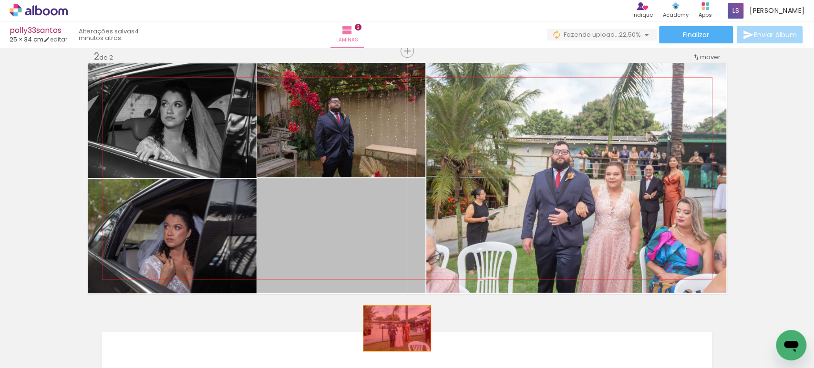
drag, startPoint x: 392, startPoint y: 225, endPoint x: 393, endPoint y: 330, distance: 105.0
click at [393, 330] on quentale-workspace at bounding box center [407, 184] width 814 height 368
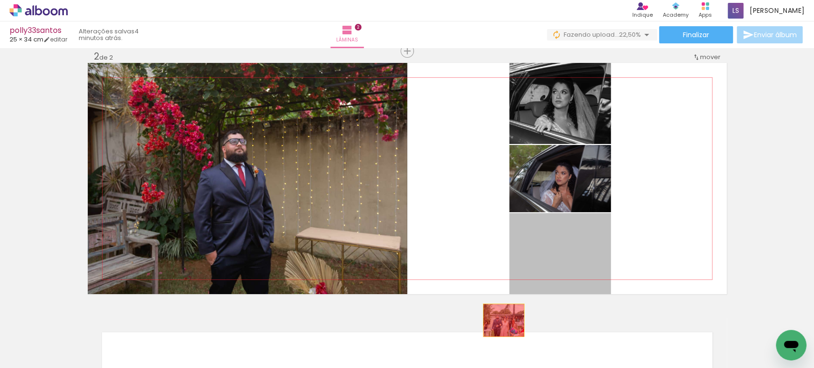
drag, startPoint x: 579, startPoint y: 251, endPoint x: 496, endPoint y: 341, distance: 121.9
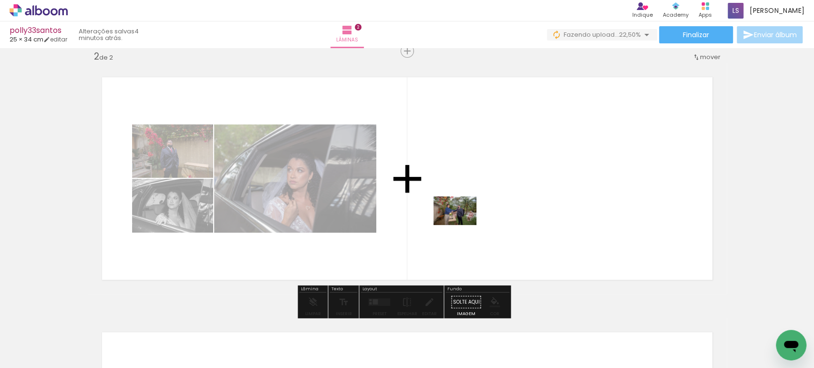
drag, startPoint x: 408, startPoint y: 343, endPoint x: 463, endPoint y: 224, distance: 130.2
click at [463, 224] on quentale-workspace at bounding box center [407, 184] width 814 height 368
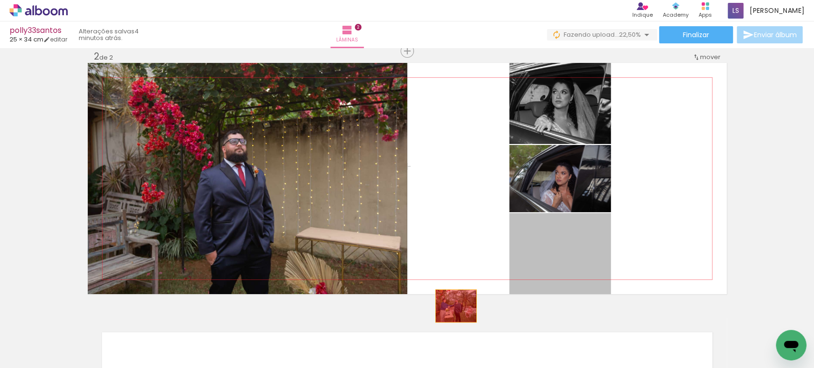
drag, startPoint x: 579, startPoint y: 253, endPoint x: 438, endPoint y: 330, distance: 160.6
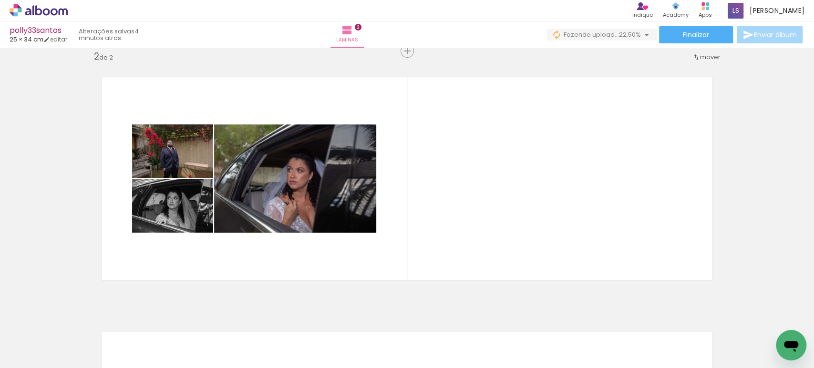
click at [314, 340] on div at bounding box center [303, 336] width 47 height 31
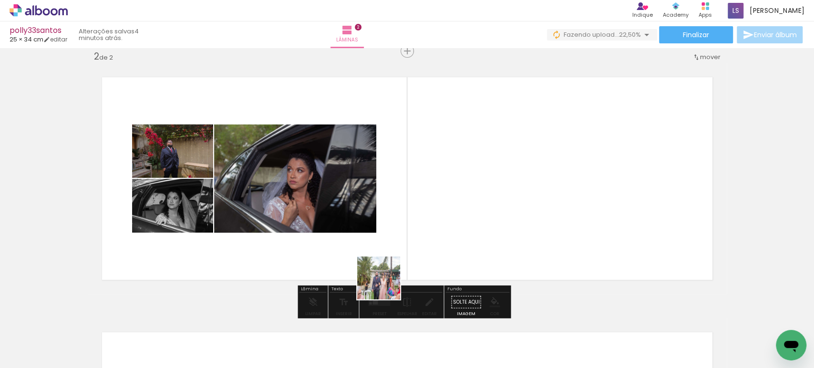
drag, startPoint x: 354, startPoint y: 342, endPoint x: 413, endPoint y: 240, distance: 118.0
click at [413, 240] on quentale-workspace at bounding box center [407, 184] width 814 height 368
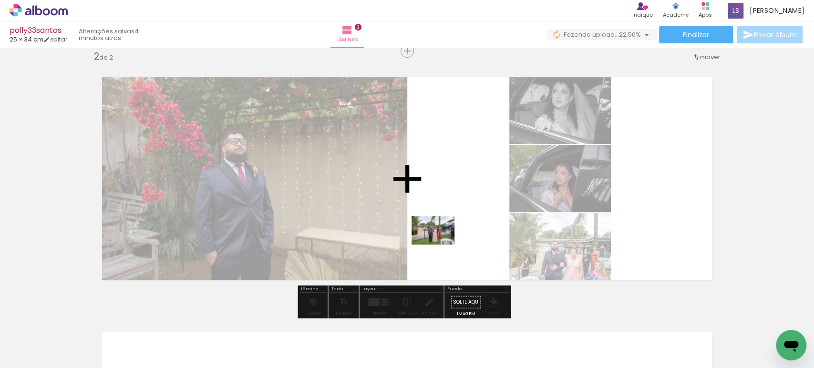
drag, startPoint x: 306, startPoint y: 343, endPoint x: 441, endPoint y: 245, distance: 166.7
click at [441, 245] on quentale-workspace at bounding box center [407, 184] width 814 height 368
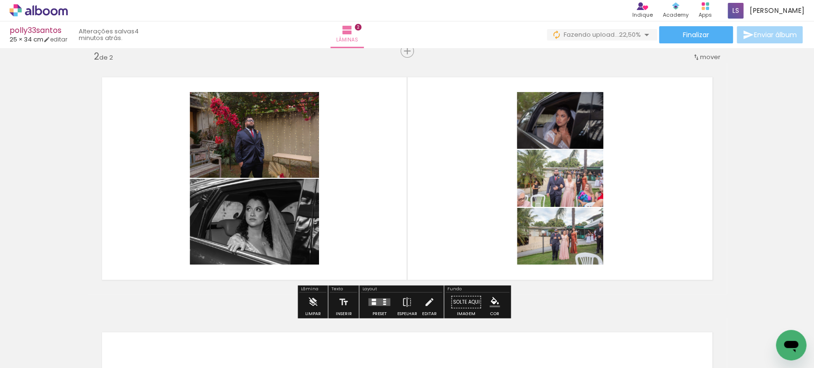
click at [386, 301] on quentale-layouter at bounding box center [379, 303] width 22 height 8
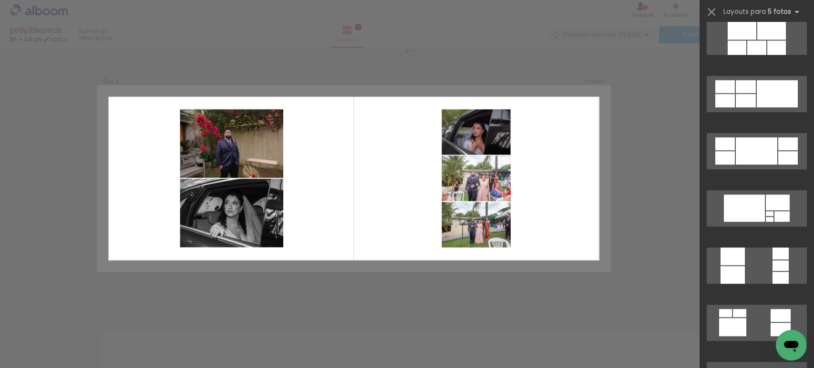
scroll to position [0, 0]
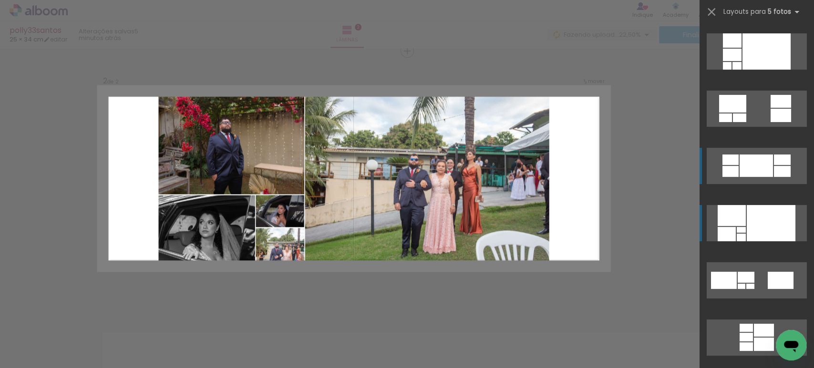
click at [0, 0] on slot at bounding box center [0, 0] width 0 height 0
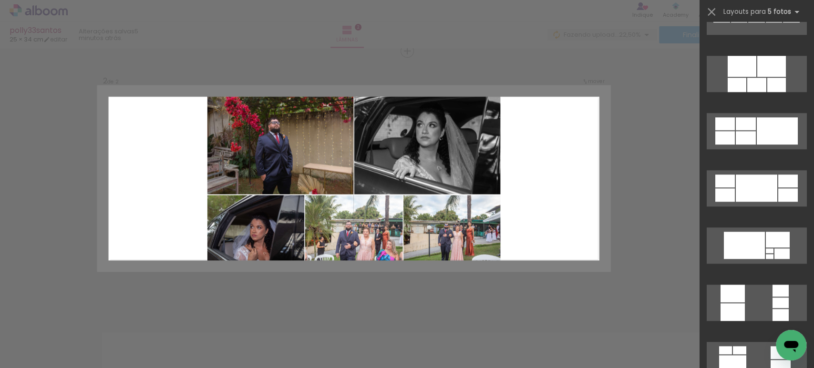
scroll to position [546, 0]
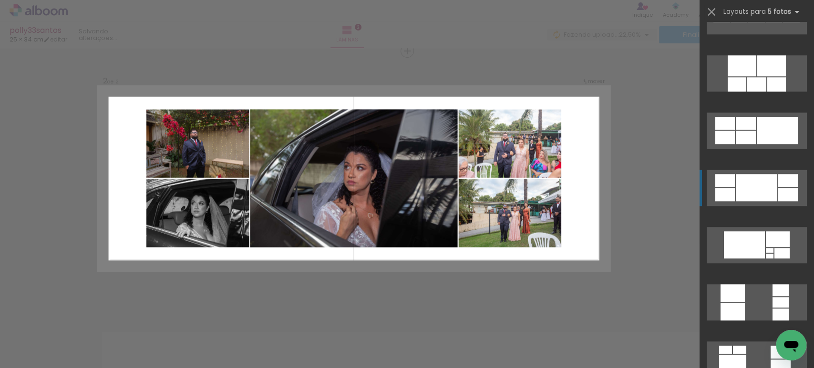
click at [743, 193] on div at bounding box center [757, 187] width 42 height 27
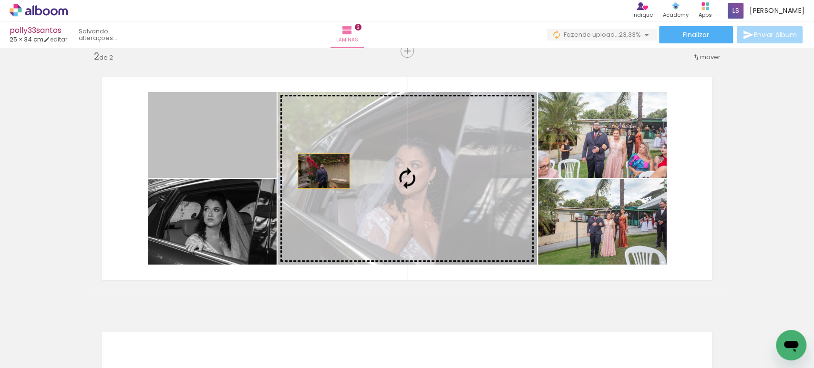
drag, startPoint x: 231, startPoint y: 156, endPoint x: 320, endPoint y: 171, distance: 90.1
click at [0, 0] on slot at bounding box center [0, 0] width 0 height 0
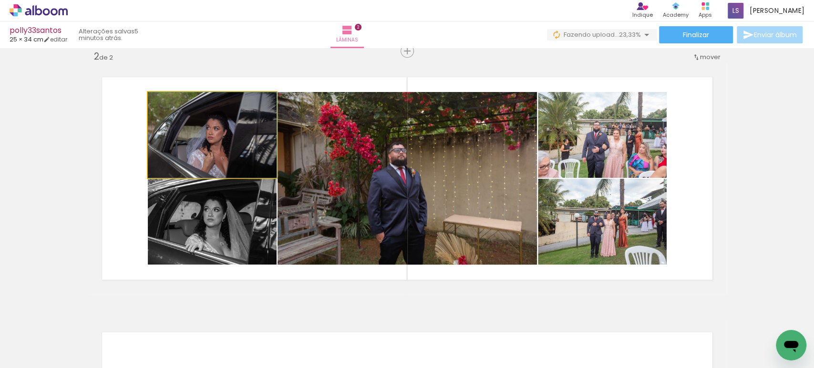
click at [237, 149] on quentale-photo at bounding box center [212, 135] width 129 height 86
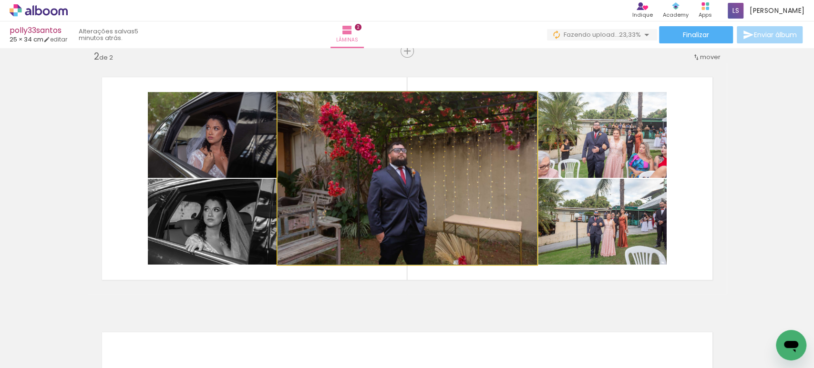
drag, startPoint x: 379, startPoint y: 171, endPoint x: 370, endPoint y: 167, distance: 9.8
click at [465, 188] on quentale-photo at bounding box center [408, 178] width 260 height 173
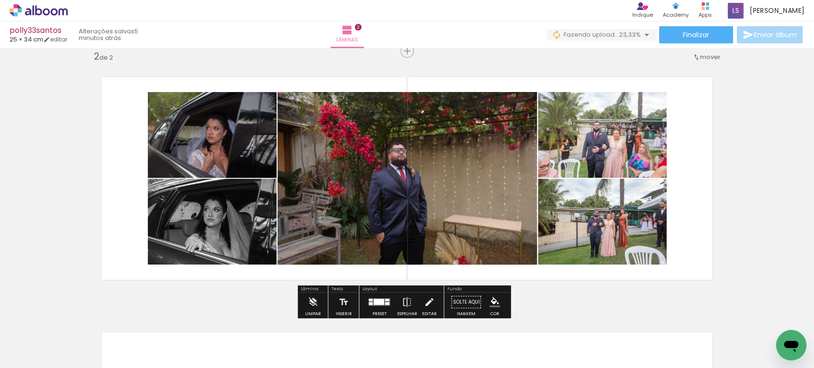
click at [376, 303] on div at bounding box center [379, 302] width 10 height 6
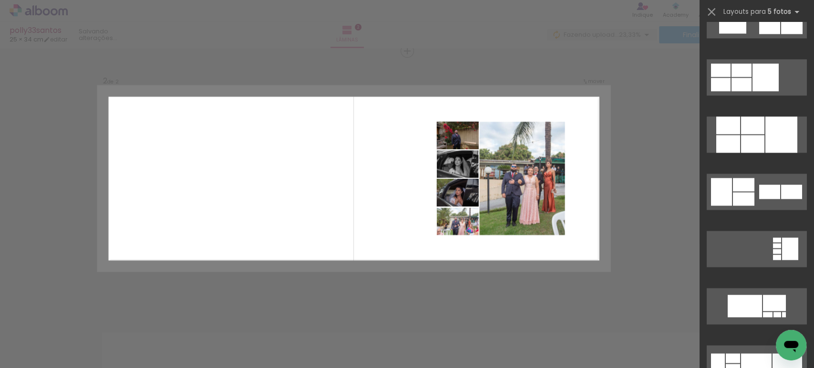
scroll to position [6040, 0]
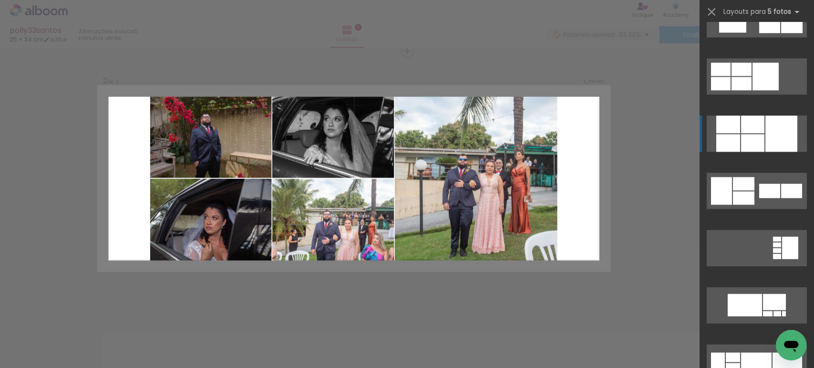
click at [757, 133] on quentale-layouter at bounding box center [757, 133] width 100 height 36
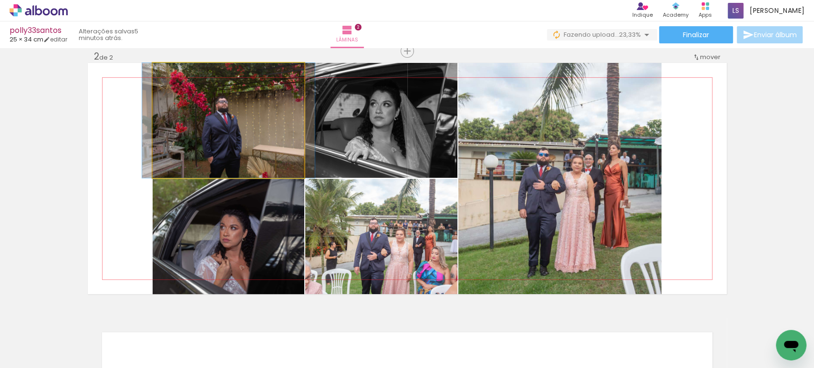
click at [228, 126] on quentale-photo at bounding box center [229, 120] width 152 height 115
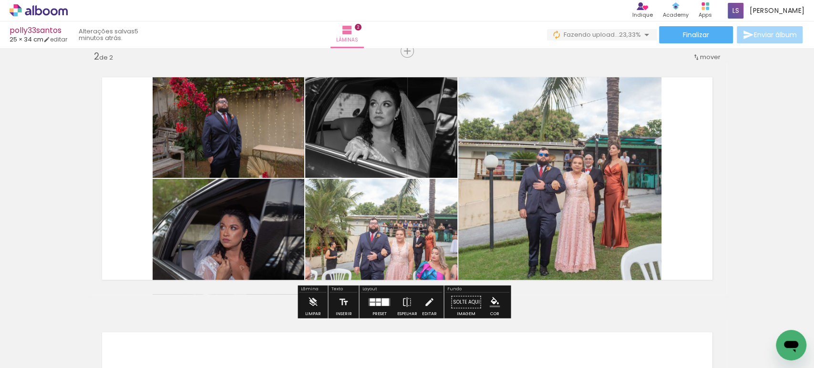
click at [228, 126] on quentale-photo at bounding box center [229, 120] width 152 height 115
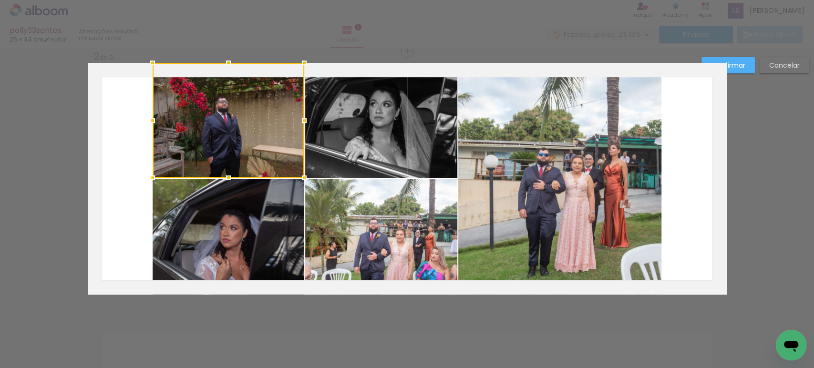
click at [0, 0] on slot "Cancelar" at bounding box center [0, 0] width 0 height 0
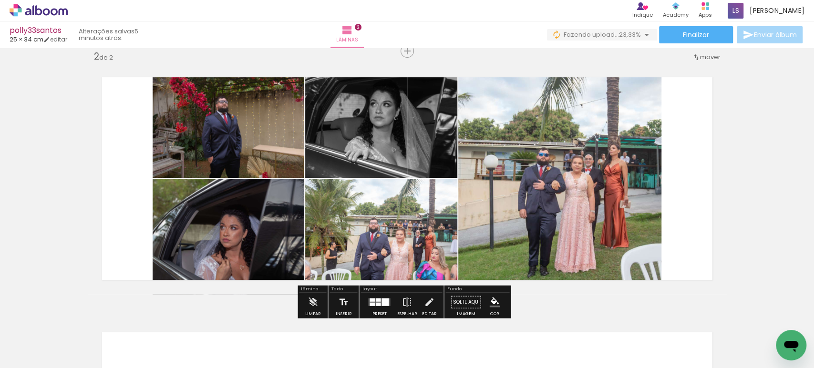
click at [370, 299] on div at bounding box center [372, 300] width 5 height 3
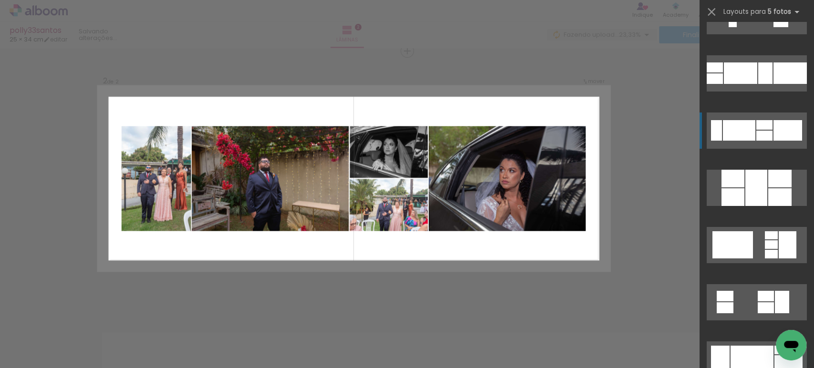
scroll to position [7188, 0]
click at [734, 132] on div at bounding box center [739, 131] width 32 height 21
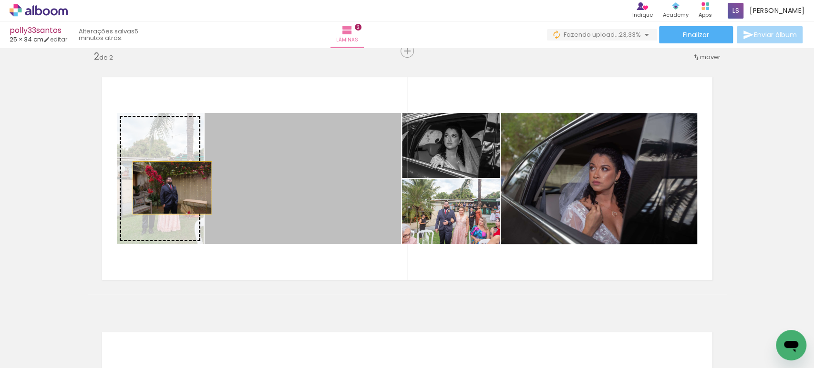
drag, startPoint x: 343, startPoint y: 183, endPoint x: 162, endPoint y: 187, distance: 180.9
click at [0, 0] on slot at bounding box center [0, 0] width 0 height 0
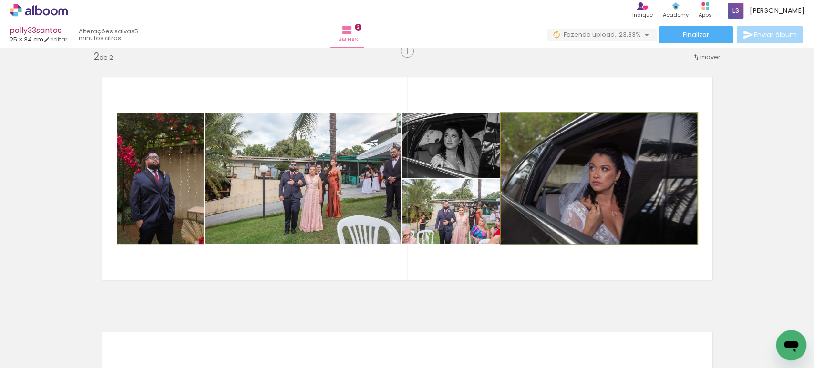
drag, startPoint x: 568, startPoint y: 194, endPoint x: 578, endPoint y: 188, distance: 10.9
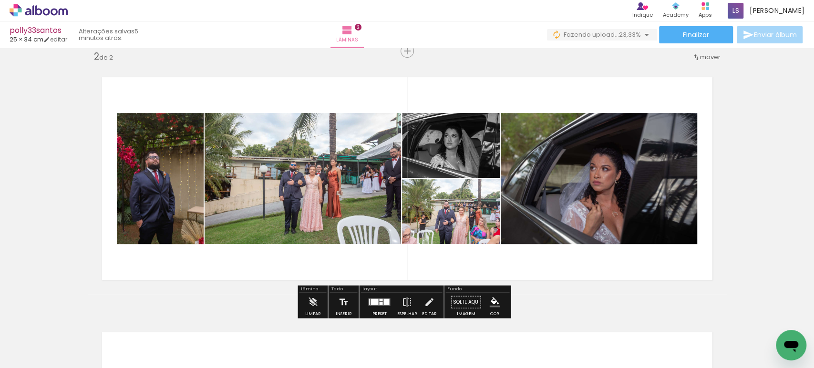
click at [574, 185] on quentale-photo at bounding box center [599, 178] width 197 height 131
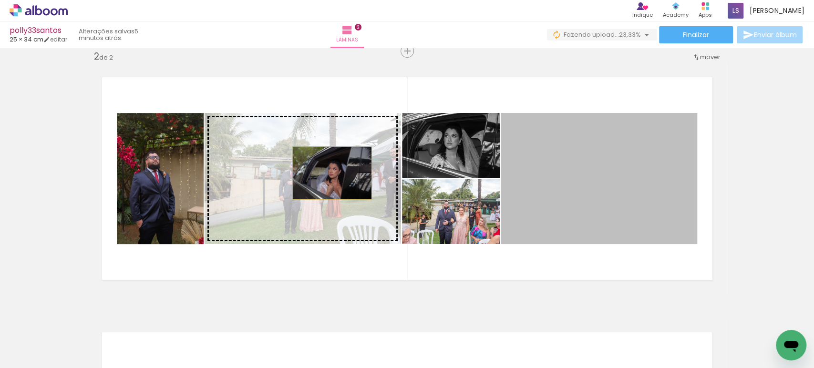
click at [0, 0] on slot at bounding box center [0, 0] width 0 height 0
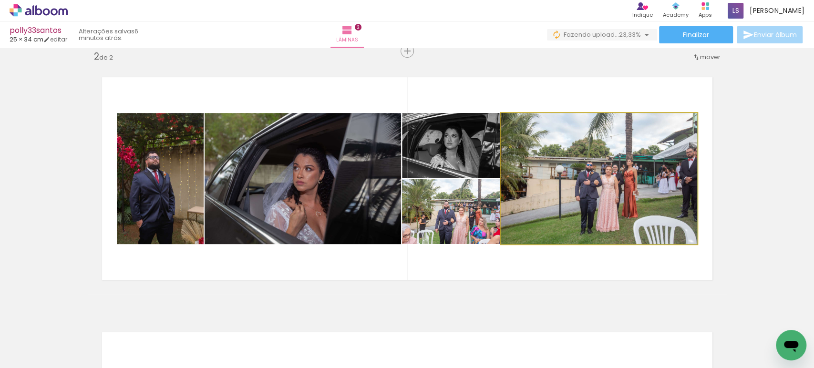
click at [575, 174] on quentale-photo at bounding box center [599, 178] width 197 height 131
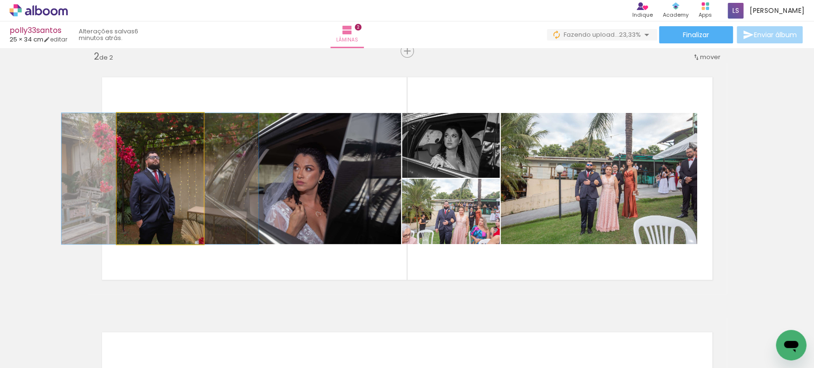
click at [168, 169] on quentale-photo at bounding box center [160, 178] width 87 height 131
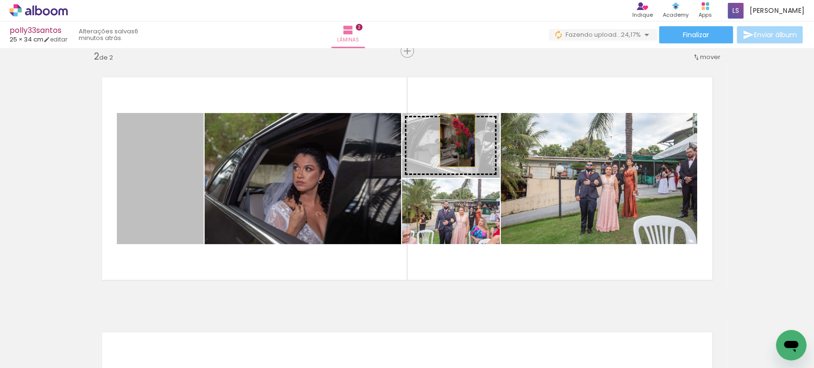
drag, startPoint x: 138, startPoint y: 180, endPoint x: 453, endPoint y: 140, distance: 317.9
click at [0, 0] on slot at bounding box center [0, 0] width 0 height 0
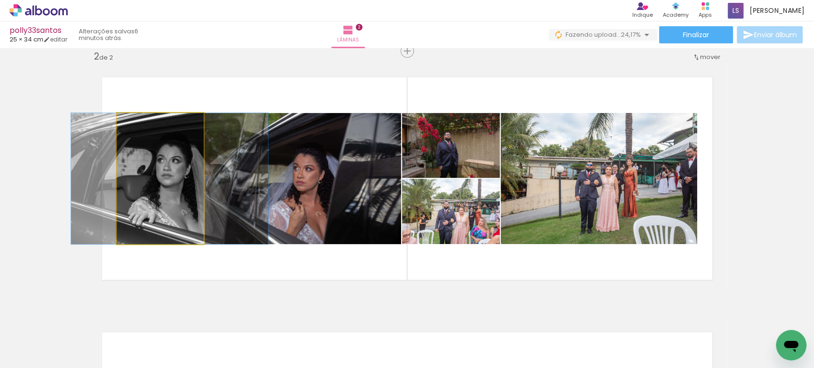
drag, startPoint x: 134, startPoint y: 180, endPoint x: 143, endPoint y: 182, distance: 8.9
click at [151, 179] on quentale-photo at bounding box center [160, 178] width 87 height 131
click at [150, 179] on quentale-photo at bounding box center [160, 178] width 87 height 131
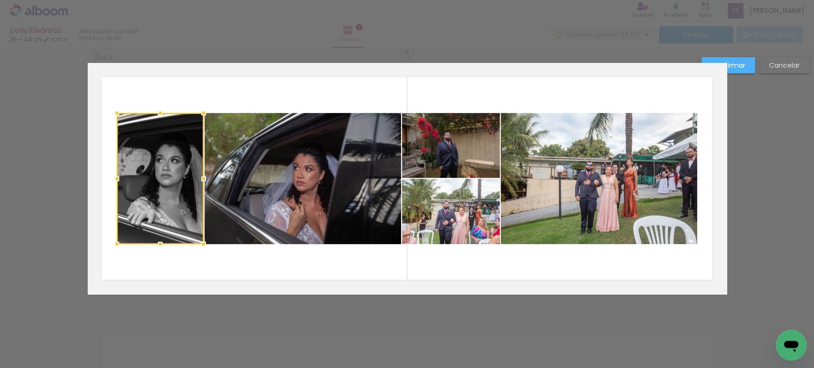
click at [150, 179] on div at bounding box center [160, 178] width 87 height 131
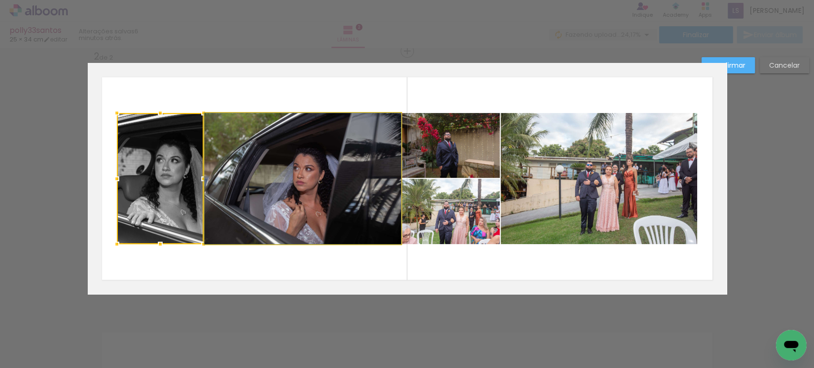
click at [240, 178] on quentale-photo at bounding box center [303, 178] width 197 height 131
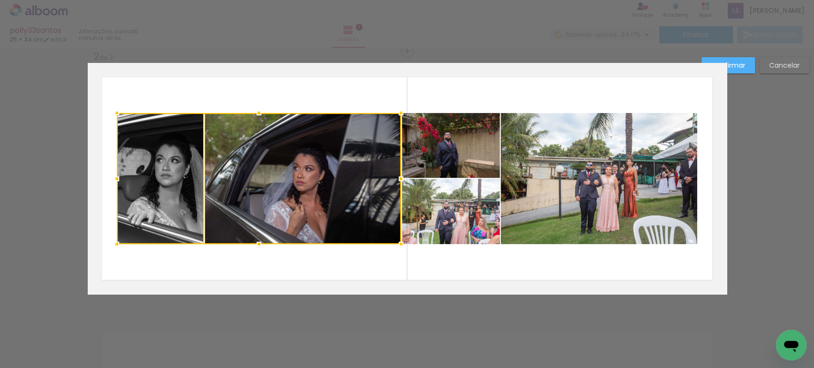
click at [442, 157] on quentale-photo at bounding box center [451, 145] width 98 height 65
click at [439, 192] on div at bounding box center [308, 178] width 383 height 131
click at [606, 176] on quentale-photo at bounding box center [599, 178] width 197 height 131
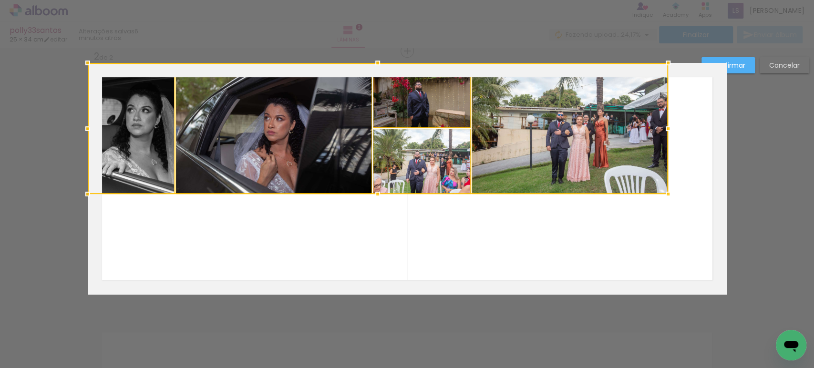
drag, startPoint x: 625, startPoint y: 198, endPoint x: 559, endPoint y: 133, distance: 92.1
click at [559, 133] on div at bounding box center [378, 128] width 581 height 131
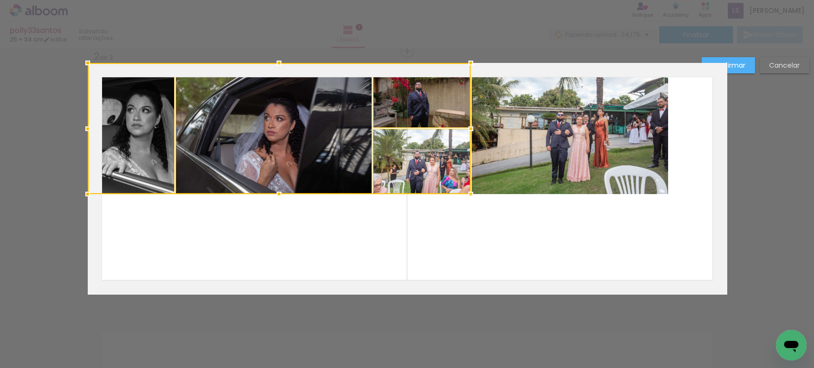
click at [559, 133] on quentale-photo at bounding box center [570, 128] width 197 height 131
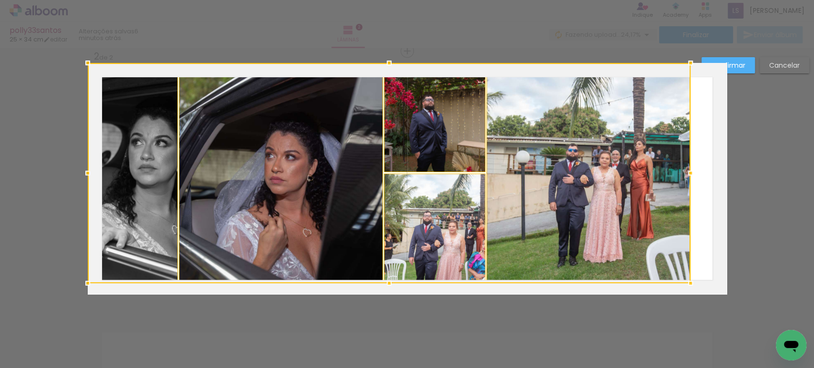
drag, startPoint x: 1440, startPoint y: 521, endPoint x: 794, endPoint y: 349, distance: 668.5
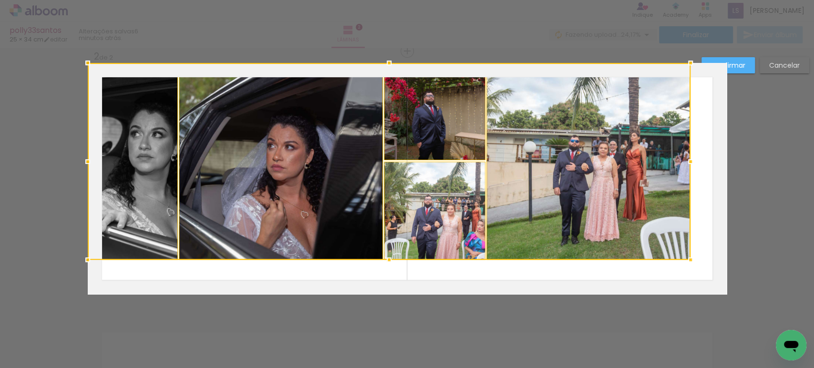
drag, startPoint x: 718, startPoint y: 270, endPoint x: 725, endPoint y: 270, distance: 7.6
click at [725, 270] on div "Inserir lâmina 1 de 2 Inserir lâmina 2 de 2 Confirmar Cancelar" at bounding box center [407, 174] width 814 height 789
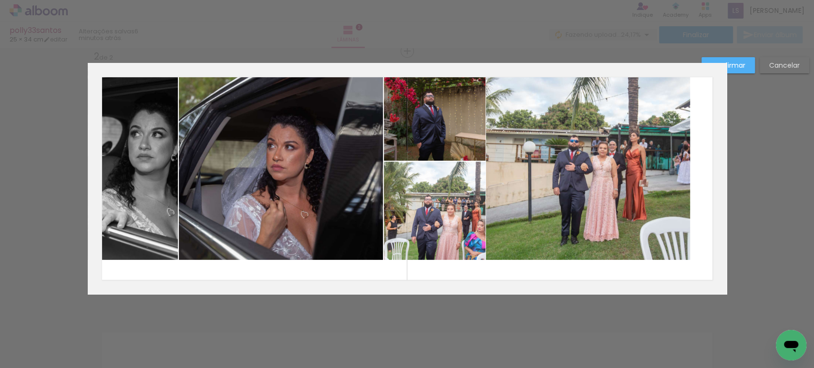
click at [149, 142] on quentale-photo at bounding box center [133, 161] width 90 height 197
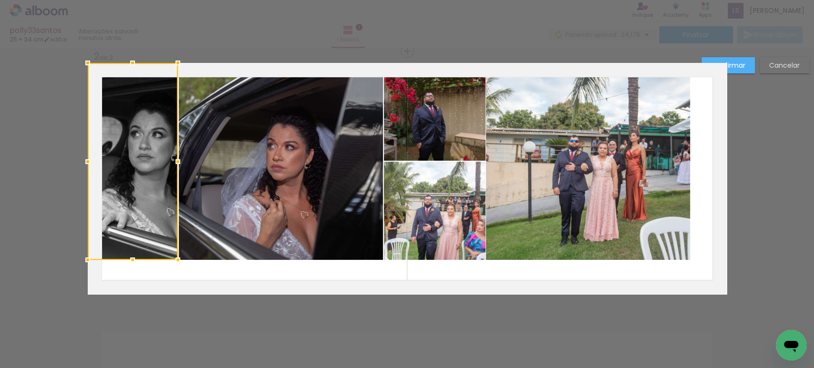
click at [283, 145] on quentale-photo at bounding box center [281, 161] width 204 height 197
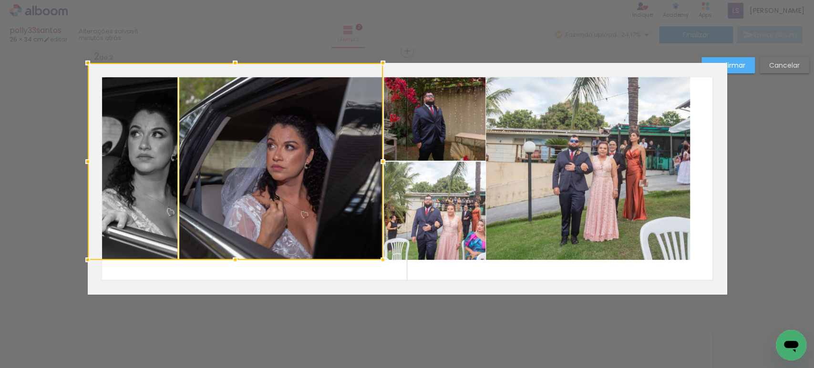
click at [401, 123] on quentale-photo at bounding box center [435, 112] width 102 height 98
click at [428, 197] on div at bounding box center [287, 161] width 398 height 197
click at [524, 171] on quentale-photo at bounding box center [588, 161] width 204 height 197
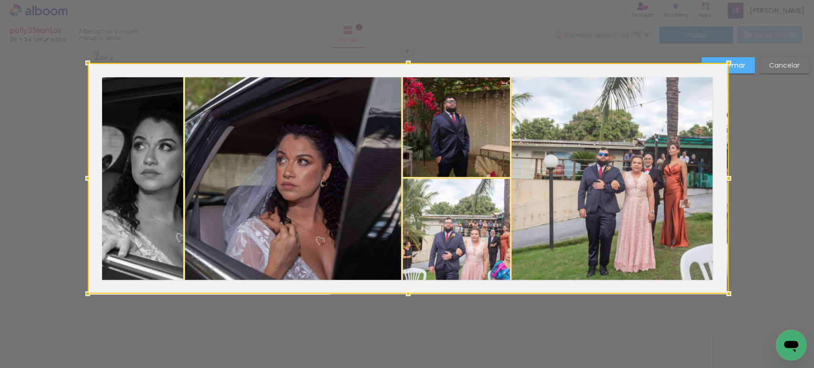
drag, startPoint x: 687, startPoint y: 260, endPoint x: 722, endPoint y: 301, distance: 53.8
click at [722, 301] on div at bounding box center [729, 293] width 19 height 19
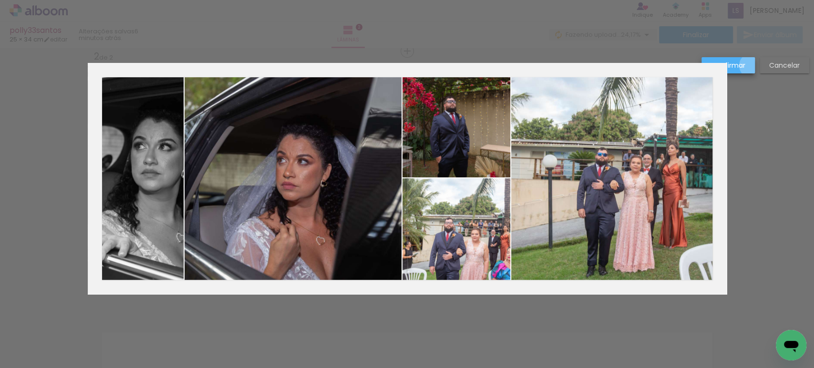
click at [752, 66] on paper-button "Confirmar" at bounding box center [728, 65] width 53 height 16
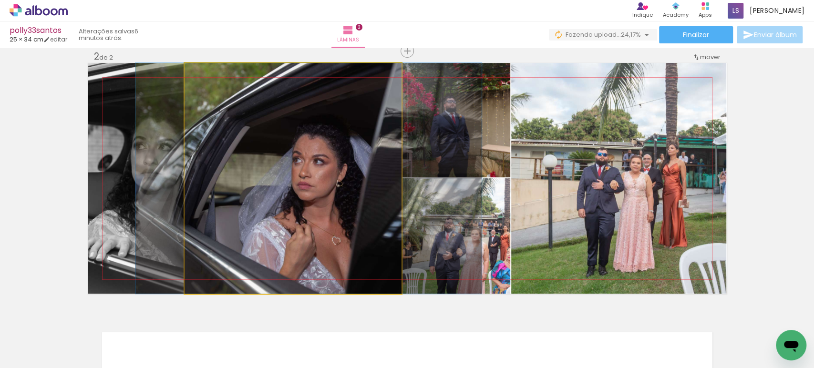
drag, startPoint x: 257, startPoint y: 178, endPoint x: 272, endPoint y: 181, distance: 15.9
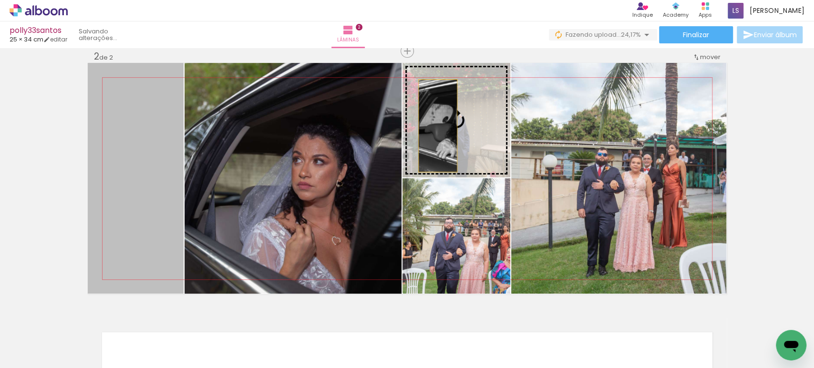
drag, startPoint x: 126, startPoint y: 172, endPoint x: 434, endPoint y: 125, distance: 311.7
click at [0, 0] on slot at bounding box center [0, 0] width 0 height 0
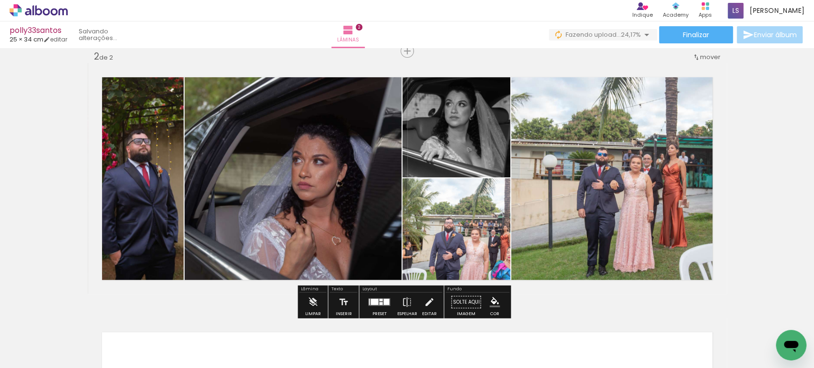
click at [242, 182] on quentale-photo at bounding box center [293, 178] width 217 height 231
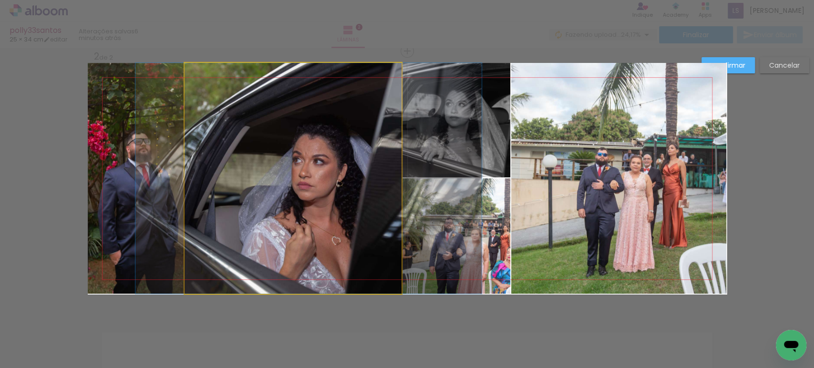
click at [242, 182] on quentale-photo at bounding box center [293, 178] width 217 height 231
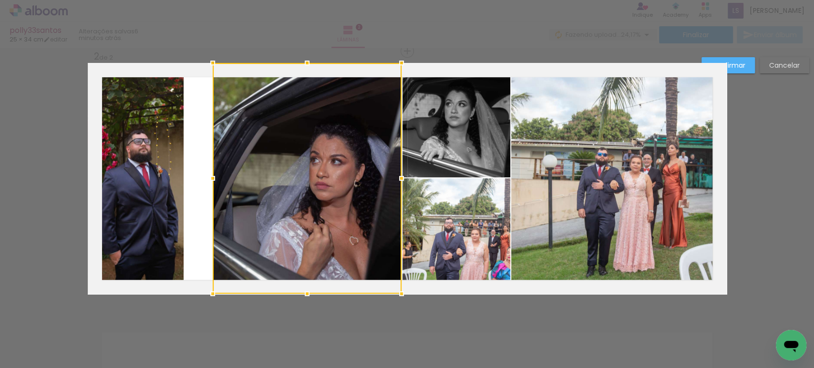
drag, startPoint x: 171, startPoint y: 179, endPoint x: 201, endPoint y: 182, distance: 29.8
click at [203, 182] on div at bounding box center [212, 178] width 19 height 19
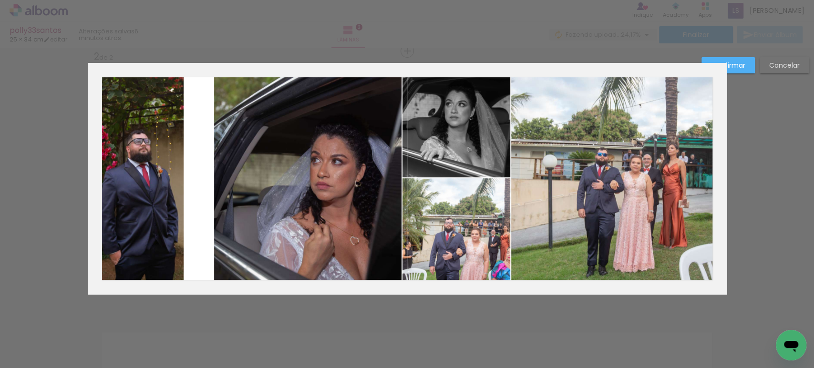
click at [150, 173] on quentale-photo at bounding box center [136, 178] width 96 height 231
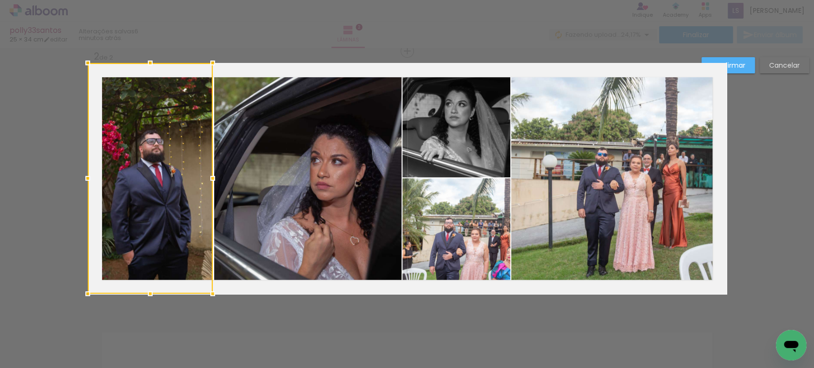
drag, startPoint x: 179, startPoint y: 177, endPoint x: 209, endPoint y: 179, distance: 29.2
click at [209, 179] on div at bounding box center [212, 178] width 19 height 19
click at [0, 0] on slot "Confirmar" at bounding box center [0, 0] width 0 height 0
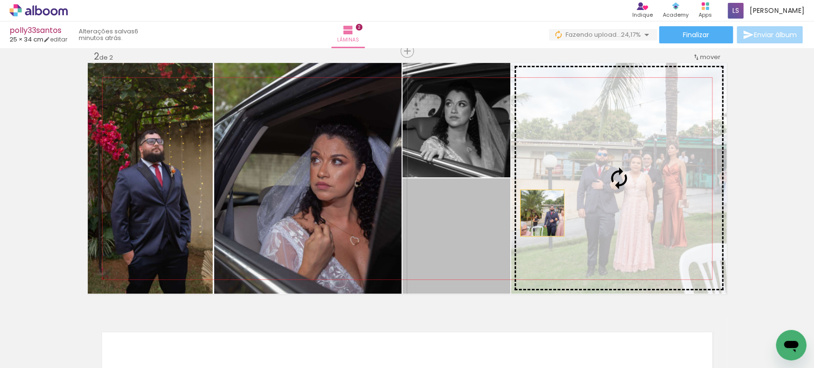
drag, startPoint x: 451, startPoint y: 251, endPoint x: 553, endPoint y: 206, distance: 111.1
click at [0, 0] on slot at bounding box center [0, 0] width 0 height 0
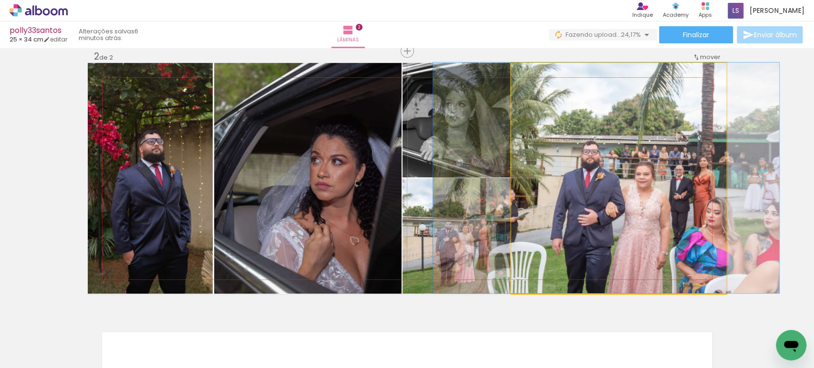
drag, startPoint x: 612, startPoint y: 227, endPoint x: 600, endPoint y: 220, distance: 14.1
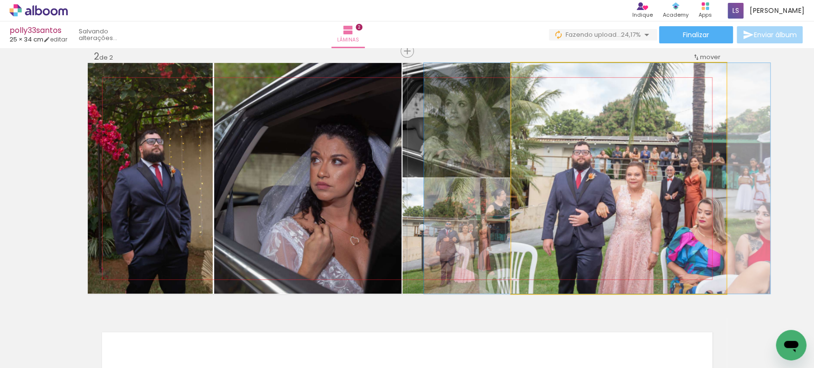
drag, startPoint x: 600, startPoint y: 220, endPoint x: 591, endPoint y: 217, distance: 9.5
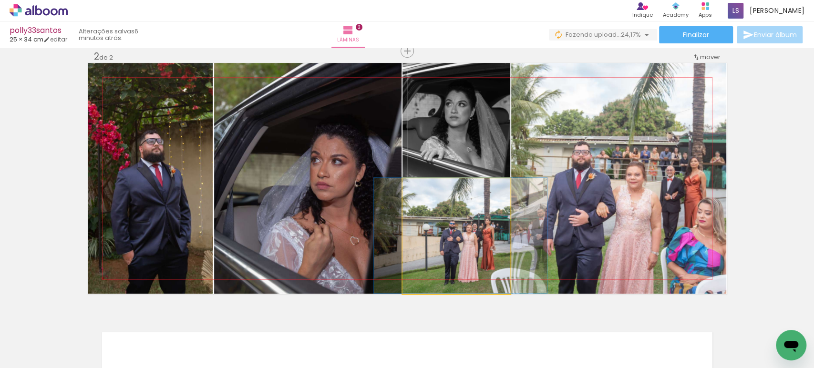
drag, startPoint x: 467, startPoint y: 251, endPoint x: 470, endPoint y: 240, distance: 11.6
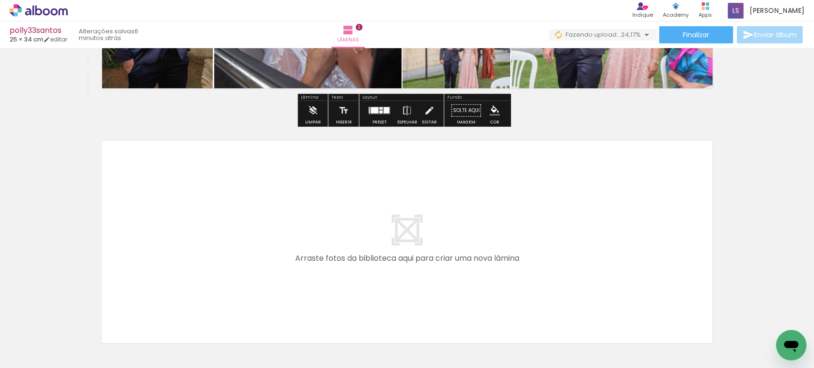
scroll to position [460, 0]
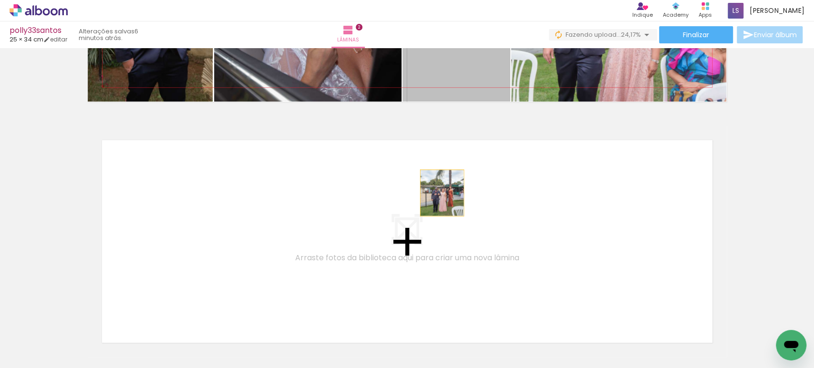
drag, startPoint x: 469, startPoint y: 71, endPoint x: 438, endPoint y: 194, distance: 127.4
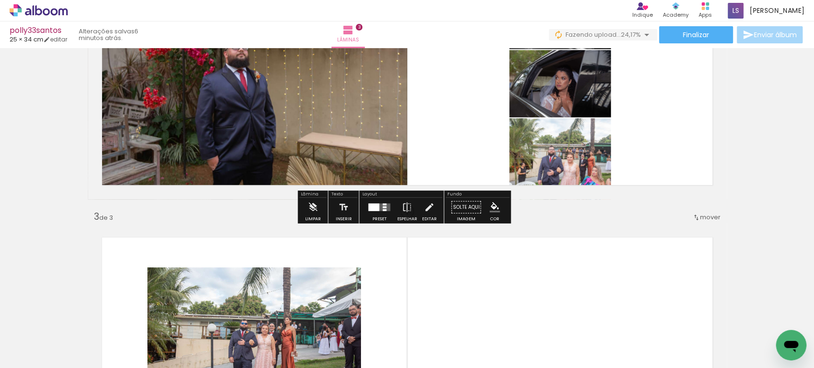
scroll to position [364, 0]
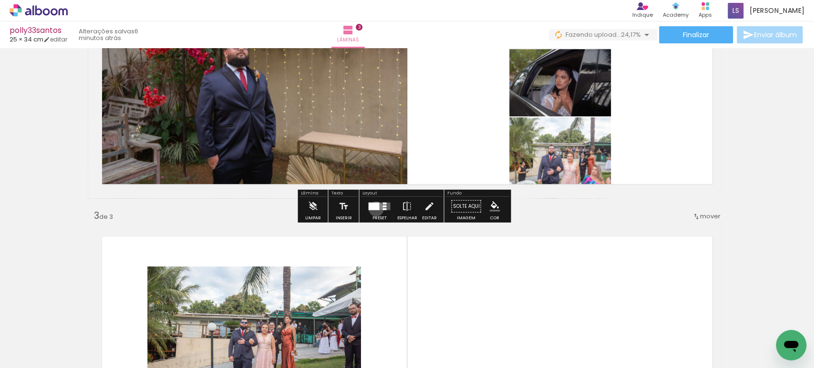
click at [374, 209] on div at bounding box center [373, 207] width 11 height 8
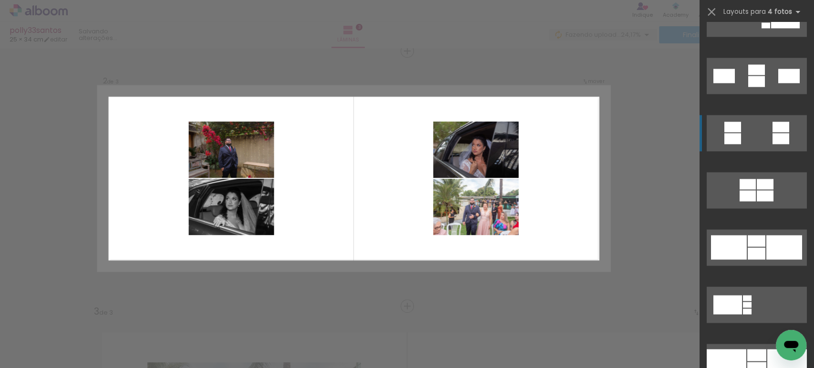
scroll to position [1060, 0]
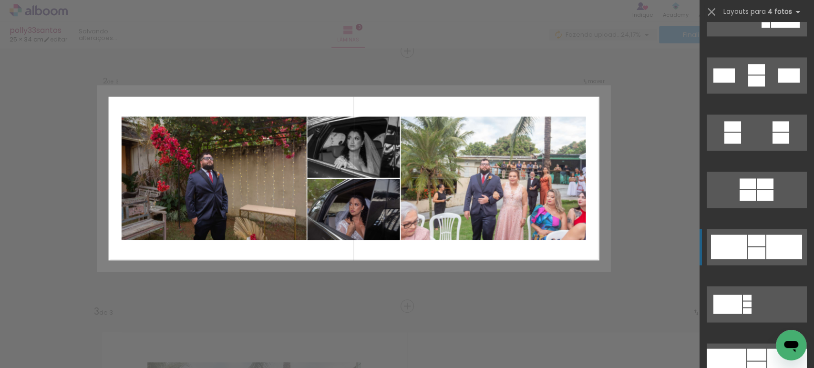
click at [743, 248] on quentale-layouter at bounding box center [757, 247] width 100 height 36
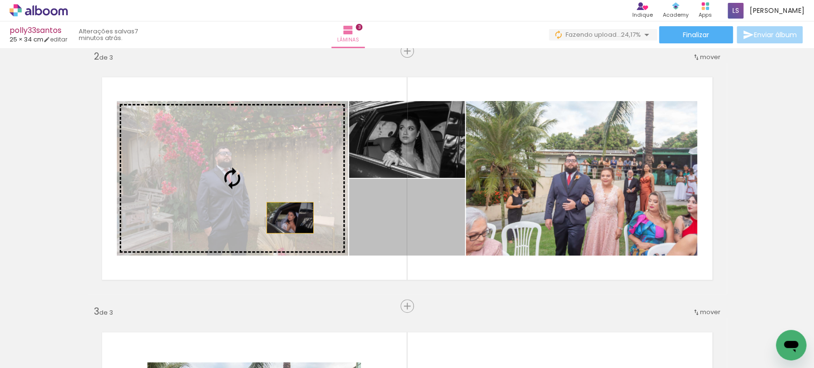
drag, startPoint x: 424, startPoint y: 231, endPoint x: 265, endPoint y: 211, distance: 159.7
click at [0, 0] on slot at bounding box center [0, 0] width 0 height 0
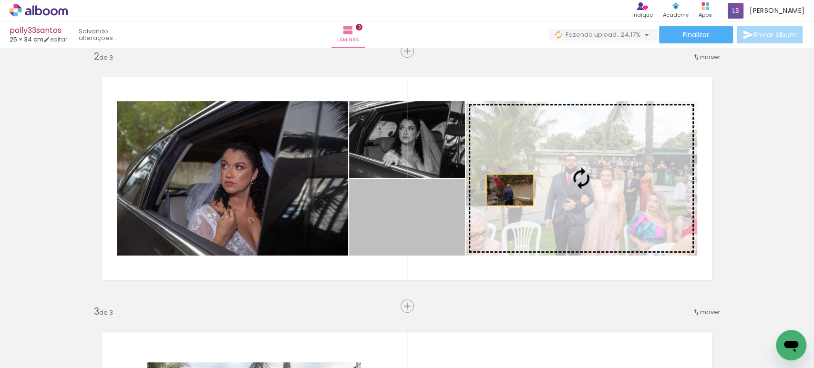
drag, startPoint x: 424, startPoint y: 224, endPoint x: 535, endPoint y: 176, distance: 121.2
click at [0, 0] on slot at bounding box center [0, 0] width 0 height 0
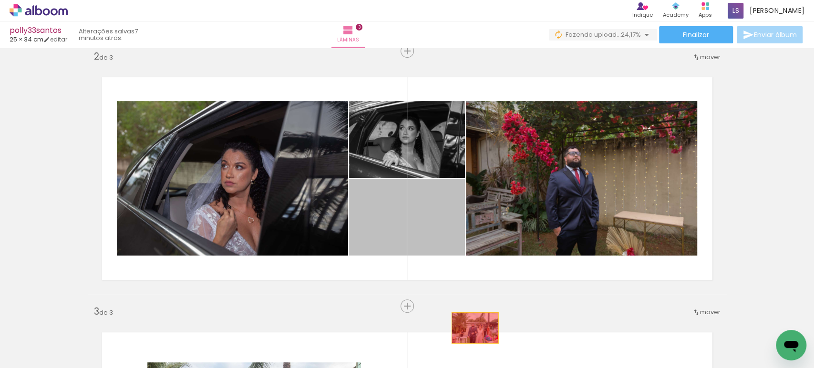
drag, startPoint x: 434, startPoint y: 210, endPoint x: 471, endPoint y: 328, distance: 123.5
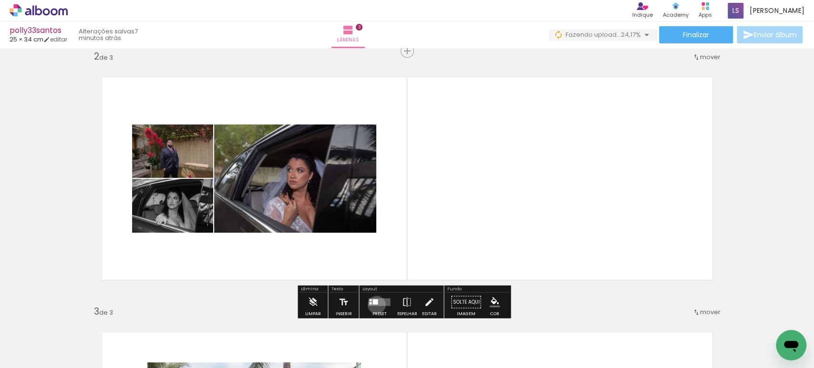
click at [375, 304] on quentale-layouter at bounding box center [379, 303] width 22 height 8
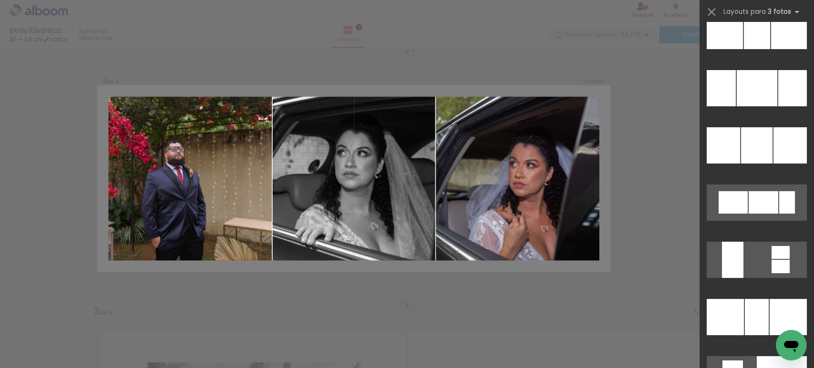
scroll to position [4769, 0]
click at [741, 139] on div at bounding box center [756, 145] width 31 height 36
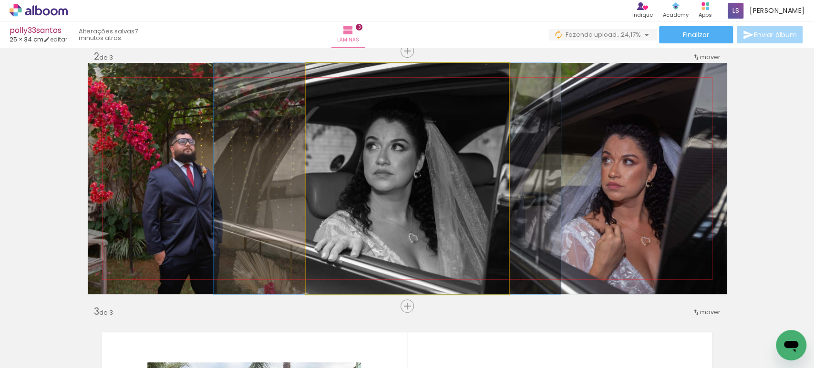
drag, startPoint x: 392, startPoint y: 183, endPoint x: 373, endPoint y: 181, distance: 19.2
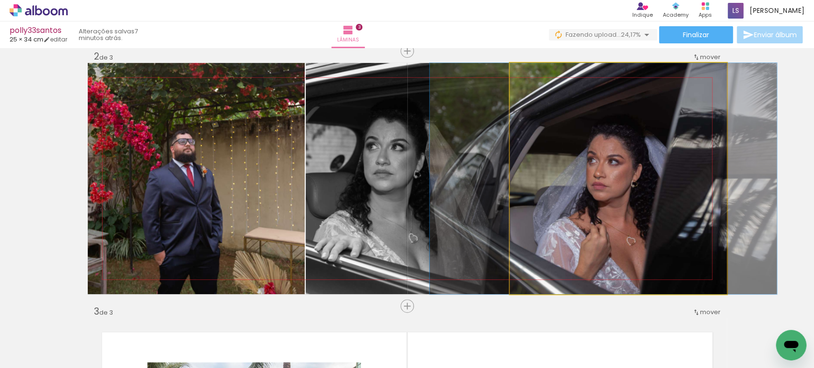
drag, startPoint x: 630, startPoint y: 190, endPoint x: 616, endPoint y: 186, distance: 15.4
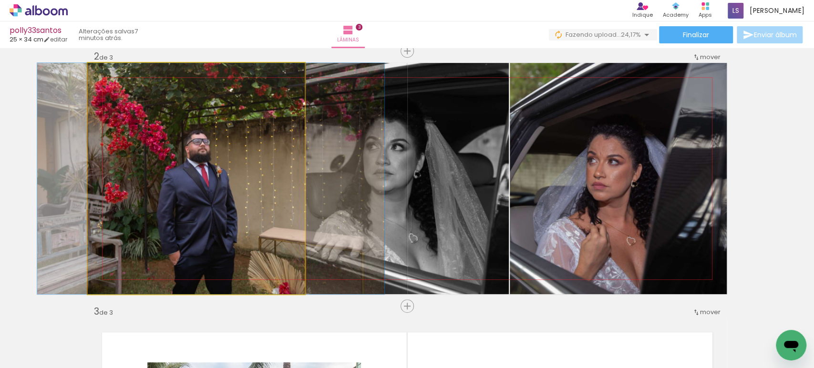
drag, startPoint x: 237, startPoint y: 206, endPoint x: 252, endPoint y: 206, distance: 14.8
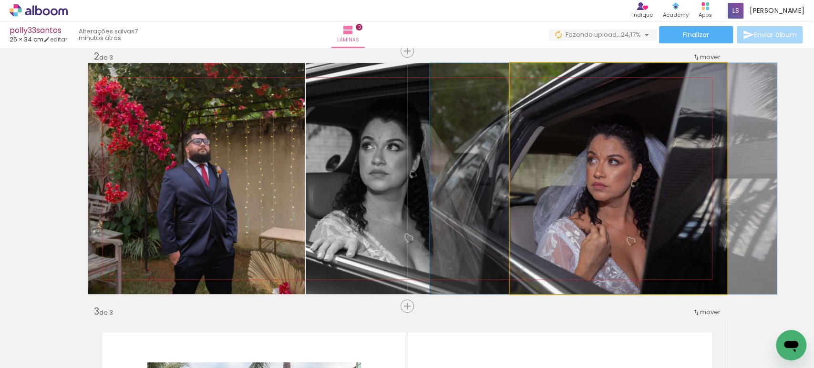
click at [638, 194] on quentale-photo at bounding box center [618, 178] width 217 height 231
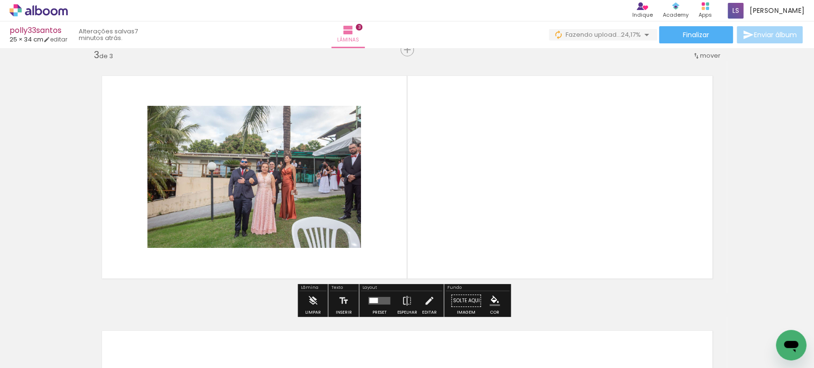
scroll to position [527, 0]
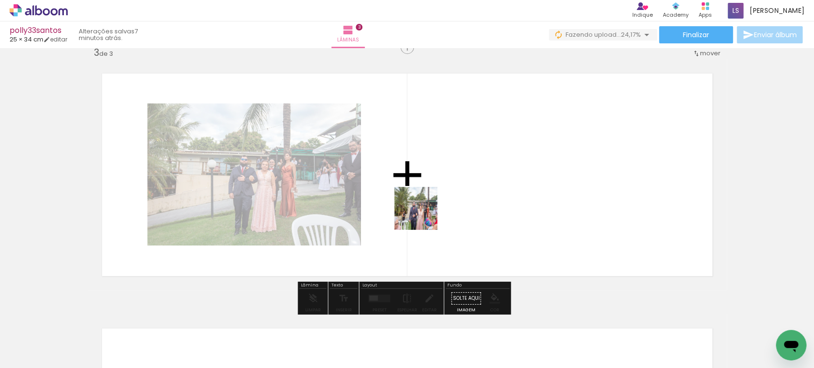
drag, startPoint x: 364, startPoint y: 330, endPoint x: 430, endPoint y: 202, distance: 144.5
click at [430, 202] on quentale-workspace at bounding box center [407, 184] width 814 height 368
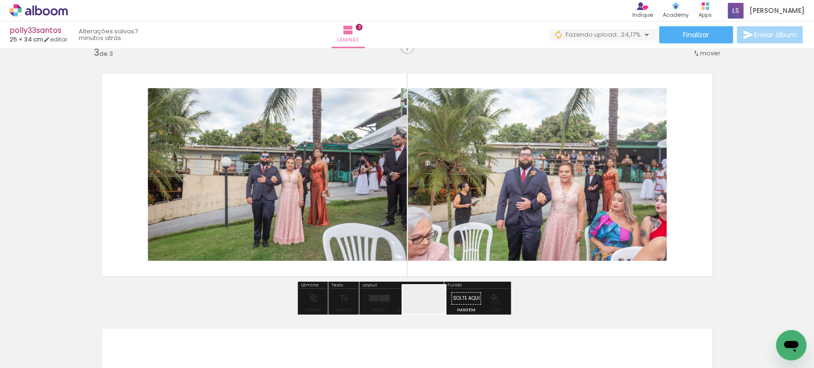
drag, startPoint x: 418, startPoint y: 338, endPoint x: 494, endPoint y: 213, distance: 146.2
click at [493, 213] on quentale-workspace at bounding box center [407, 184] width 814 height 368
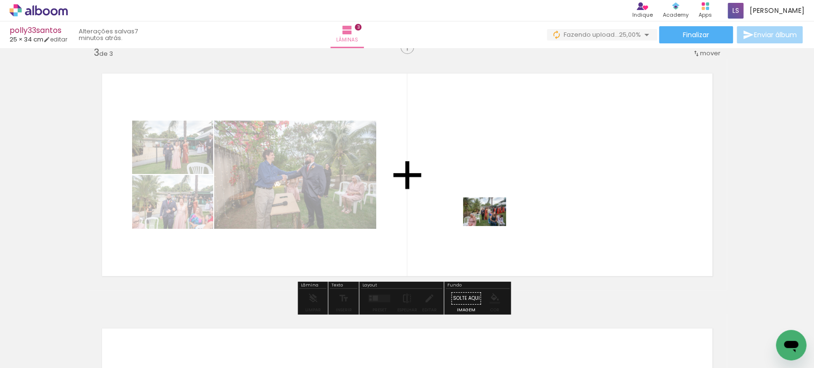
drag, startPoint x: 473, startPoint y: 338, endPoint x: 503, endPoint y: 286, distance: 60.3
click at [492, 226] on quentale-workspace at bounding box center [407, 184] width 814 height 368
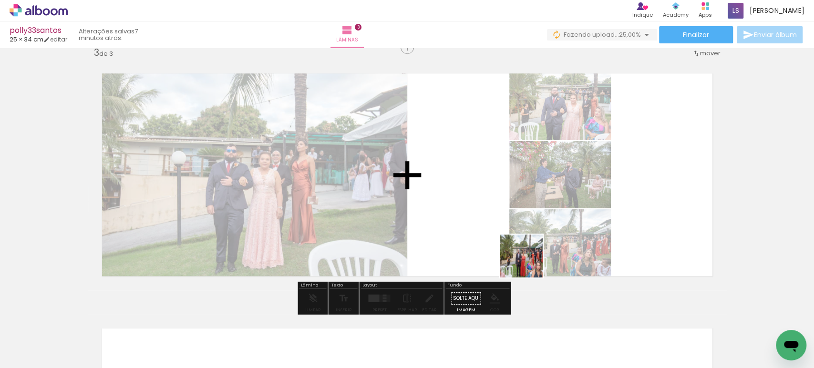
drag, startPoint x: 516, startPoint y: 345, endPoint x: 562, endPoint y: 296, distance: 67.5
click at [534, 232] on quentale-workspace at bounding box center [407, 184] width 814 height 368
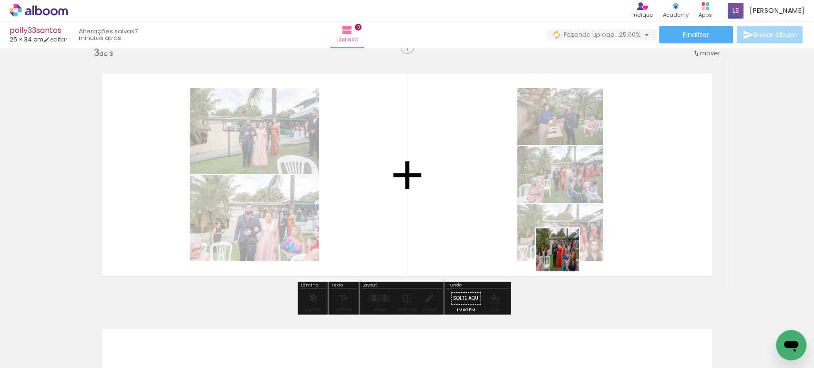
drag, startPoint x: 572, startPoint y: 338, endPoint x: 556, endPoint y: 240, distance: 99.5
click at [563, 239] on quentale-workspace at bounding box center [407, 184] width 814 height 368
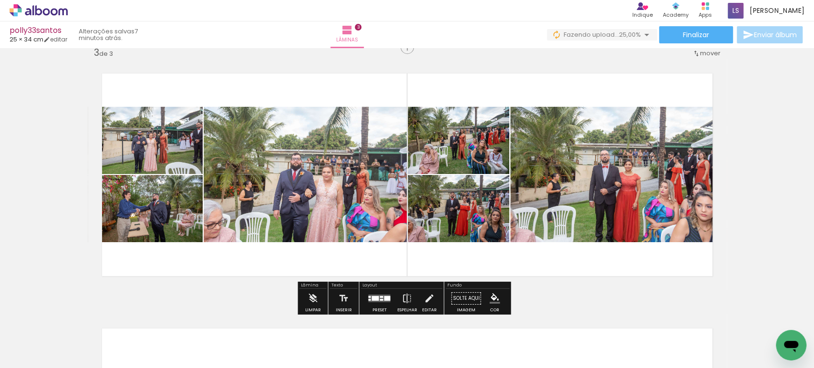
click at [375, 297] on div at bounding box center [375, 298] width 7 height 5
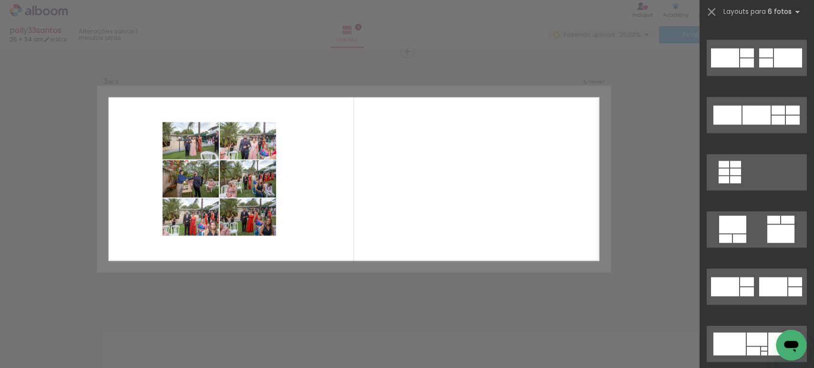
scroll to position [3539, 0]
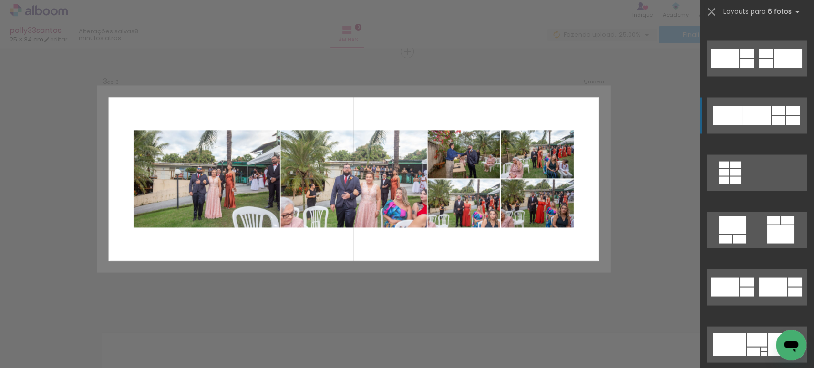
click at [748, 116] on div at bounding box center [757, 115] width 28 height 19
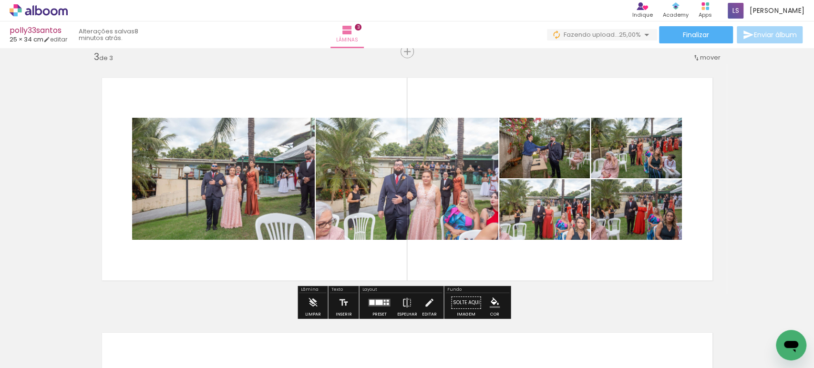
click at [236, 176] on quentale-photo at bounding box center [223, 179] width 183 height 122
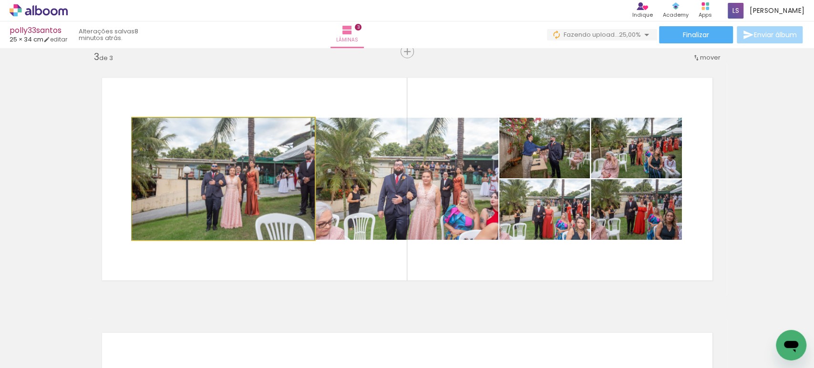
click at [236, 176] on quentale-photo at bounding box center [223, 179] width 183 height 122
click at [0, 0] on div at bounding box center [0, 0] width 0 height 0
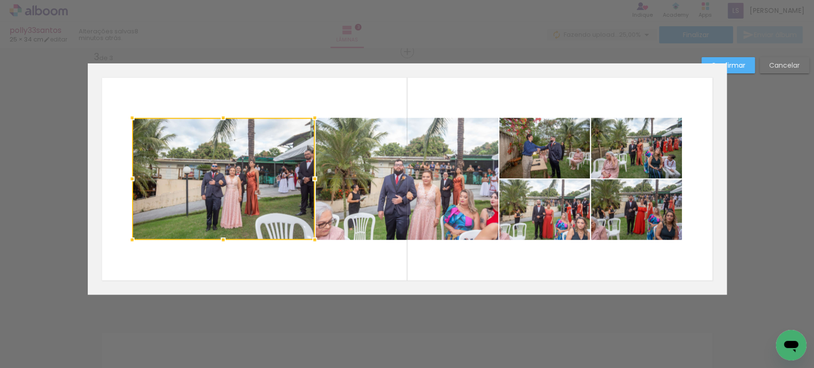
click at [335, 174] on quentale-photo at bounding box center [407, 179] width 183 height 122
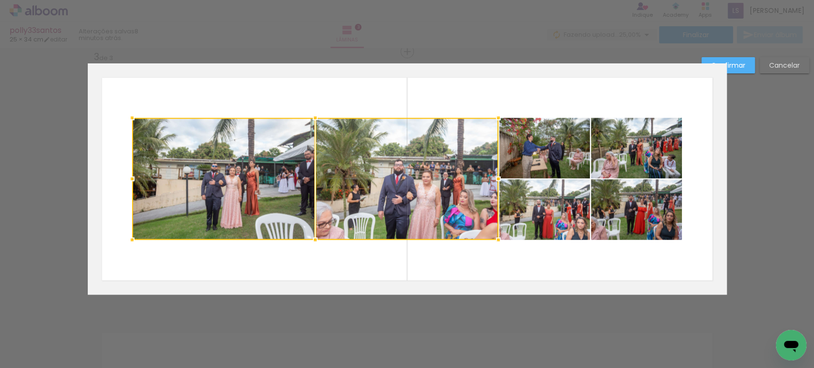
click at [488, 146] on div at bounding box center [315, 179] width 366 height 122
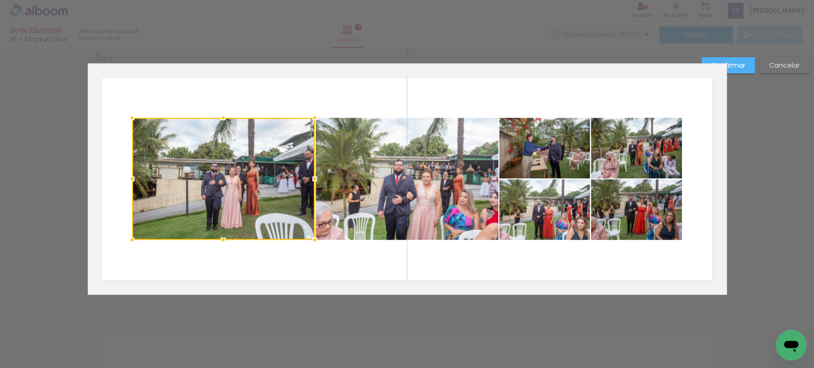
click at [466, 153] on quentale-photo at bounding box center [407, 179] width 183 height 122
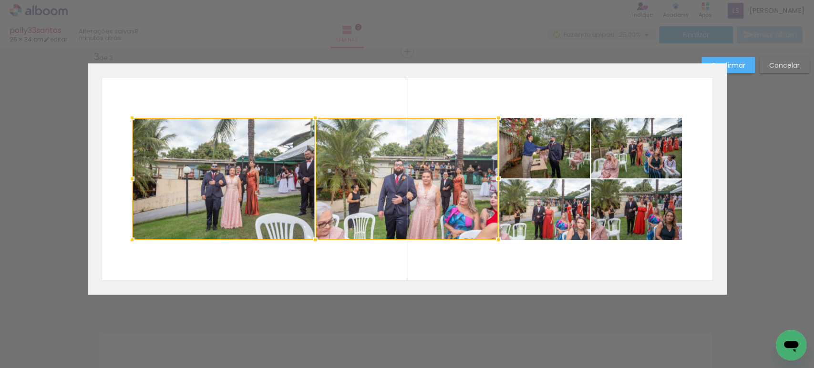
click at [521, 136] on quentale-photo at bounding box center [545, 148] width 91 height 61
click at [549, 194] on div at bounding box center [361, 179] width 458 height 122
click at [644, 135] on quentale-photo at bounding box center [636, 148] width 91 height 61
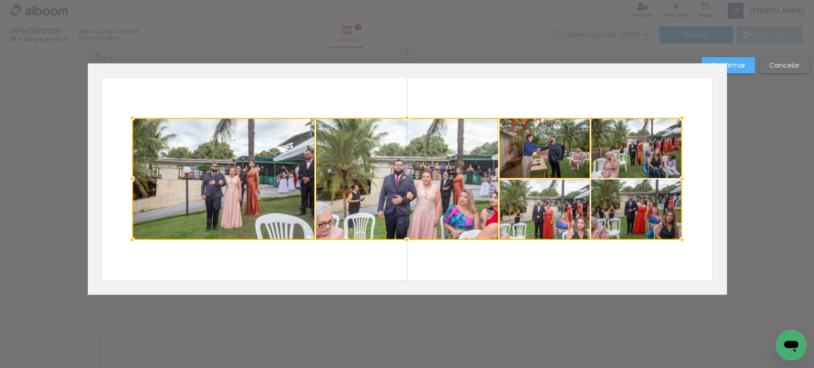
click at [644, 196] on div at bounding box center [407, 179] width 550 height 122
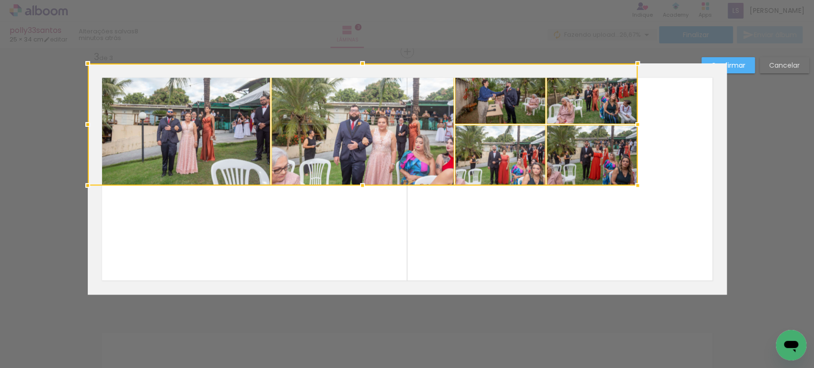
drag, startPoint x: 645, startPoint y: 210, endPoint x: 469, endPoint y: 137, distance: 190.8
click at [469, 137] on div at bounding box center [363, 124] width 550 height 122
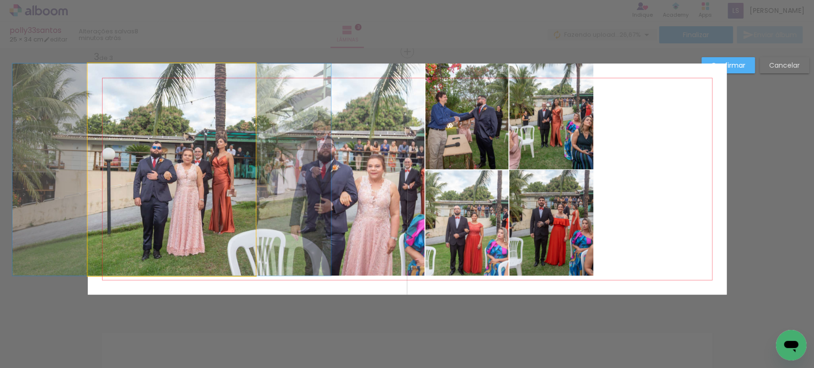
scroll to position [0, 219]
click at [198, 174] on quentale-photo at bounding box center [172, 169] width 168 height 212
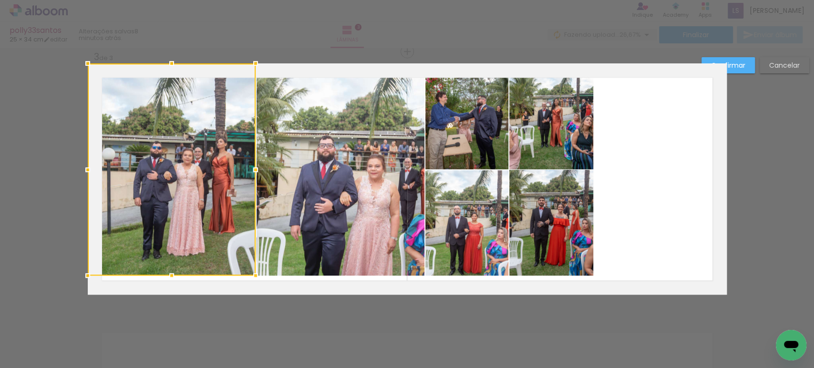
click at [346, 195] on quentale-photo at bounding box center [341, 169] width 168 height 212
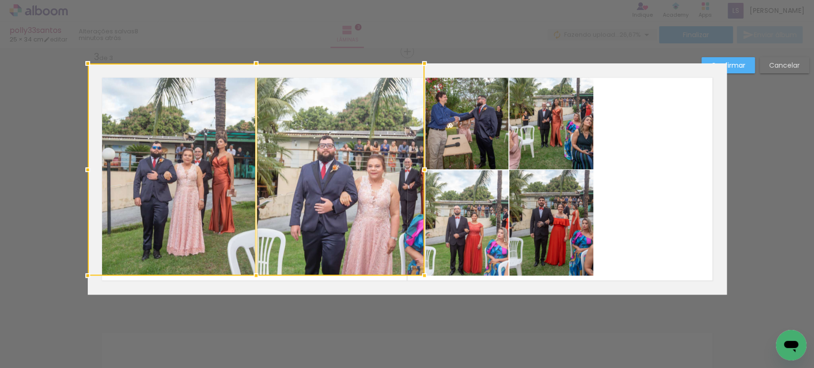
click at [464, 154] on quentale-photo at bounding box center [468, 116] width 84 height 106
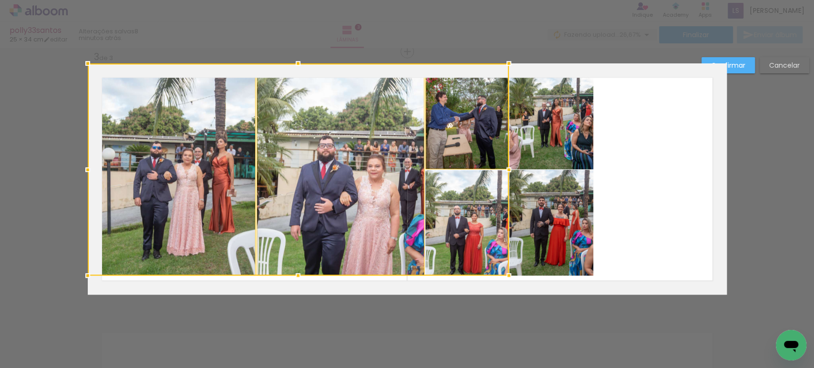
click at [465, 173] on div at bounding box center [298, 169] width 421 height 212
click at [515, 151] on quentale-photo at bounding box center [552, 116] width 84 height 106
click at [520, 187] on div at bounding box center [341, 169] width 506 height 212
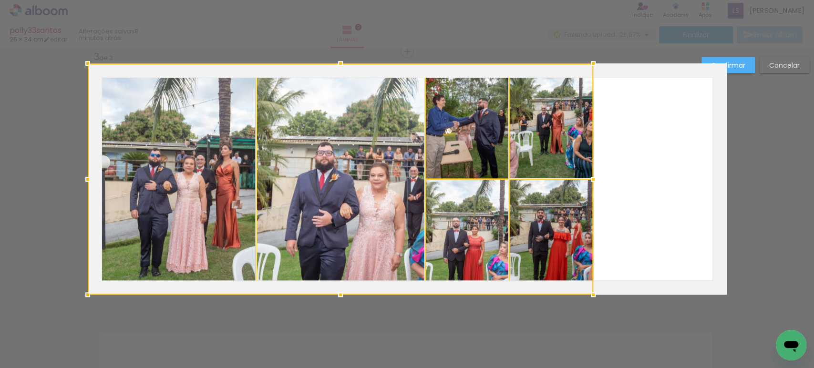
drag, startPoint x: 334, startPoint y: 273, endPoint x: 350, endPoint y: 241, distance: 35.4
click at [350, 241] on div at bounding box center [341, 178] width 506 height 231
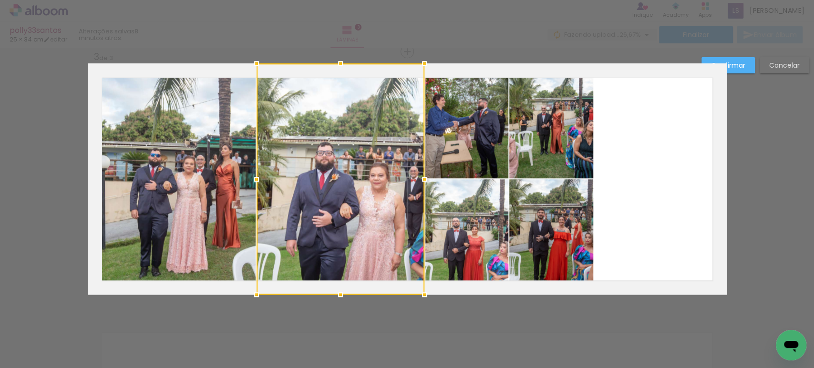
click at [203, 148] on quentale-photo at bounding box center [172, 178] width 168 height 231
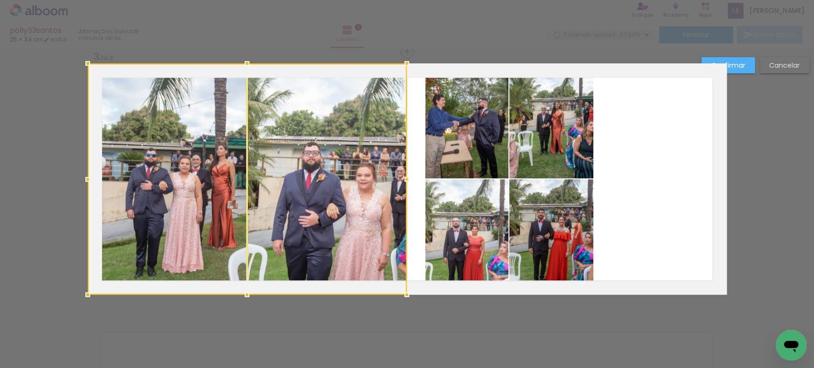
drag, startPoint x: 421, startPoint y: 177, endPoint x: 403, endPoint y: 178, distance: 17.7
click at [403, 178] on div at bounding box center [406, 179] width 19 height 19
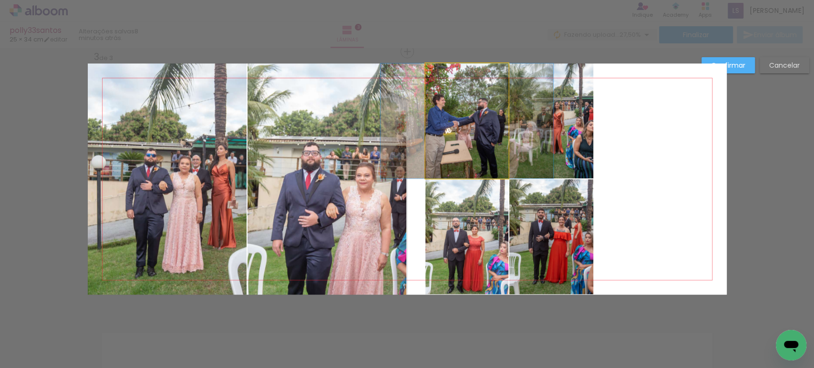
drag, startPoint x: 458, startPoint y: 153, endPoint x: 460, endPoint y: 190, distance: 37.3
click at [458, 153] on quentale-photo at bounding box center [468, 120] width 84 height 115
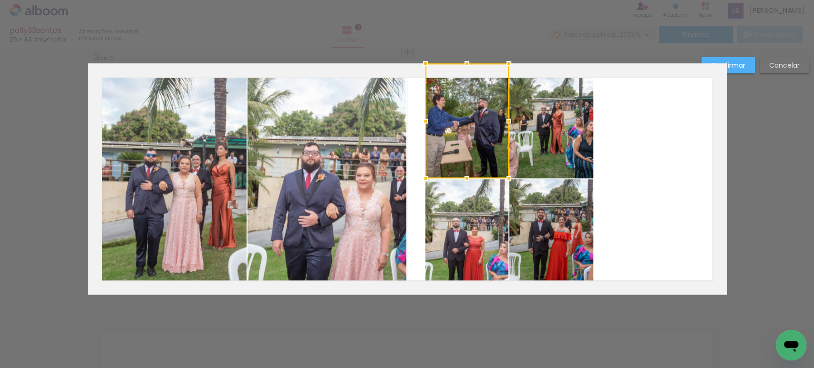
click at [460, 209] on quentale-photo at bounding box center [468, 236] width 84 height 115
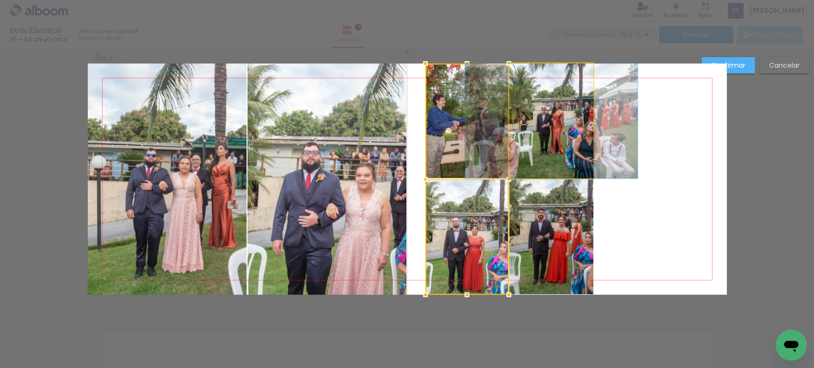
click at [546, 146] on quentale-photo at bounding box center [552, 120] width 84 height 115
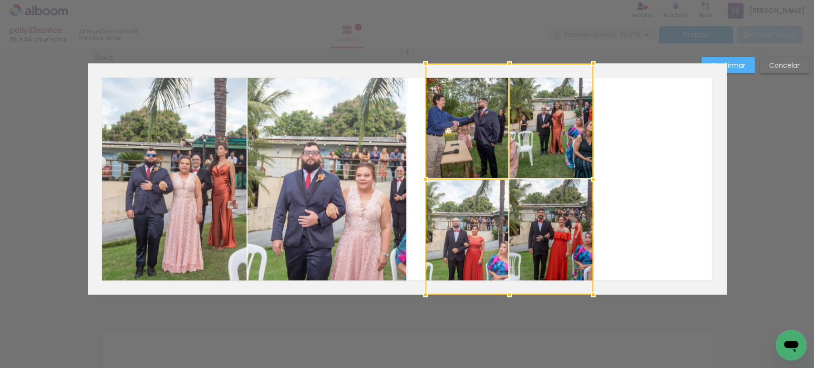
click at [540, 196] on div at bounding box center [510, 178] width 168 height 231
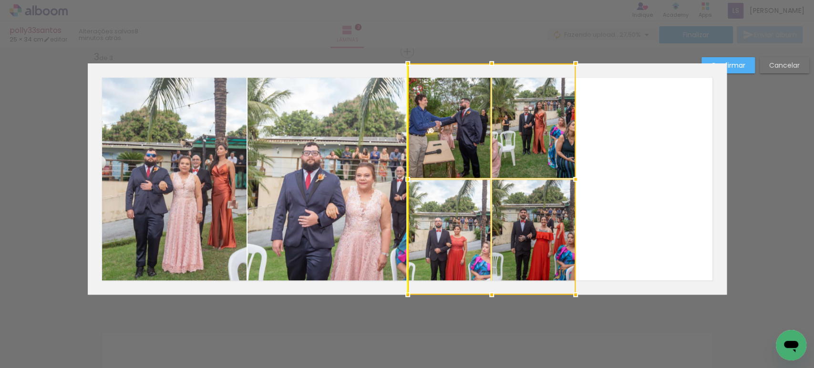
drag, startPoint x: 557, startPoint y: 217, endPoint x: 540, endPoint y: 217, distance: 17.7
click at [540, 217] on div at bounding box center [492, 178] width 168 height 231
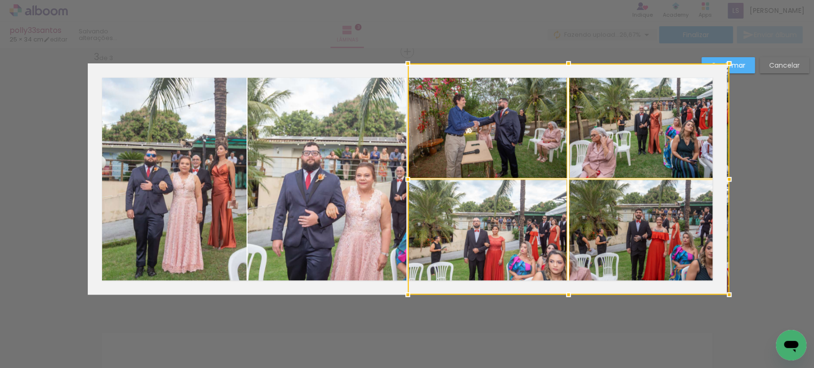
drag, startPoint x: 570, startPoint y: 178, endPoint x: 759, endPoint y: 181, distance: 189.0
click at [759, 181] on div "Inserir lâmina 1 de 3 Inserir lâmina 2 de 3 Inserir lâmina 3 de 3 Confirmar Can…" at bounding box center [407, 47] width 814 height 1044
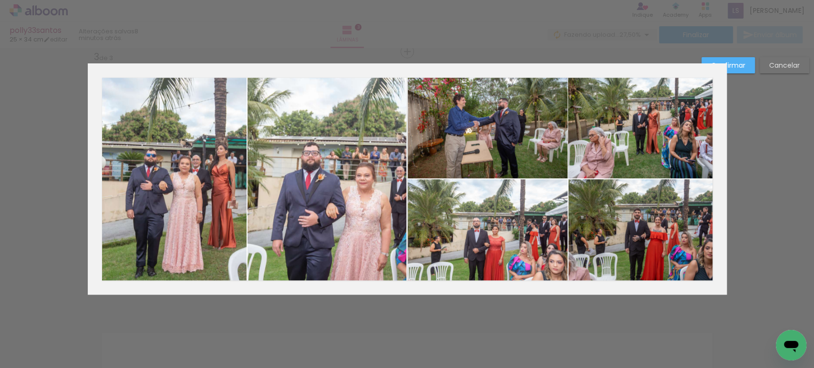
click at [0, 0] on slot "Confirmar" at bounding box center [0, 0] width 0 height 0
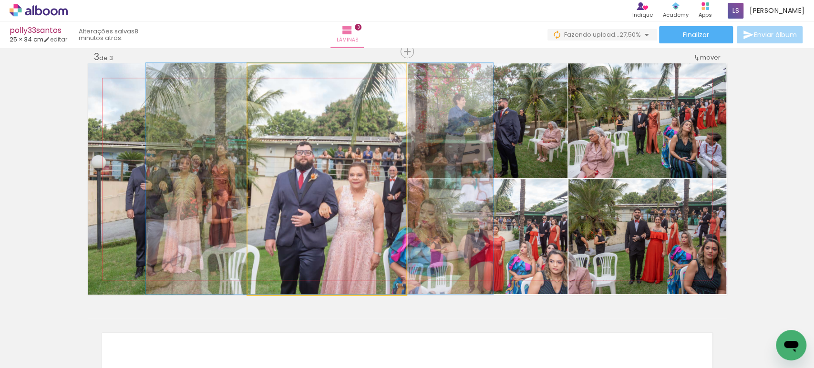
drag, startPoint x: 332, startPoint y: 168, endPoint x: 324, endPoint y: 167, distance: 7.3
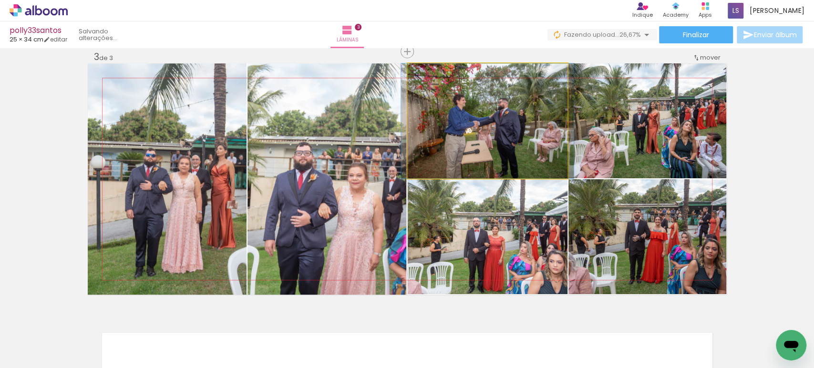
click at [477, 133] on quentale-photo at bounding box center [488, 120] width 160 height 115
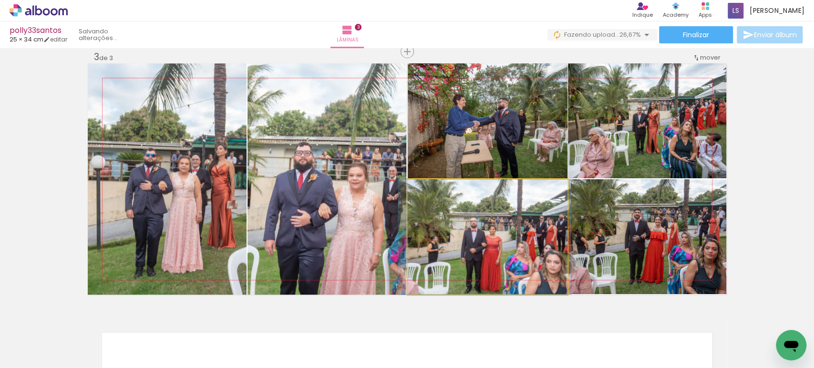
drag, startPoint x: 520, startPoint y: 246, endPoint x: 517, endPoint y: 234, distance: 12.7
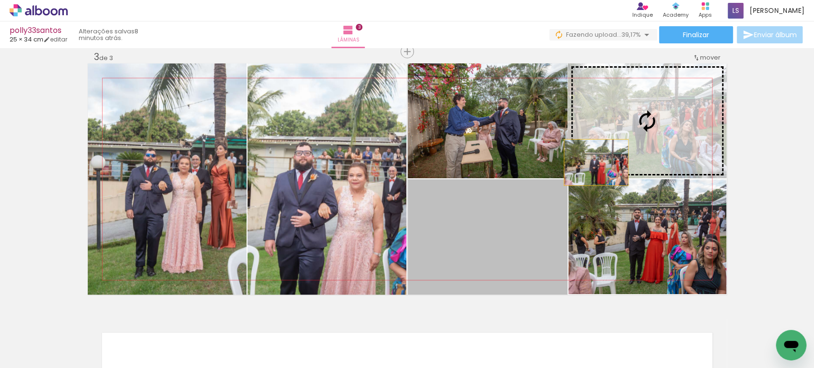
drag, startPoint x: 520, startPoint y: 243, endPoint x: 607, endPoint y: 144, distance: 132.5
click at [0, 0] on slot at bounding box center [0, 0] width 0 height 0
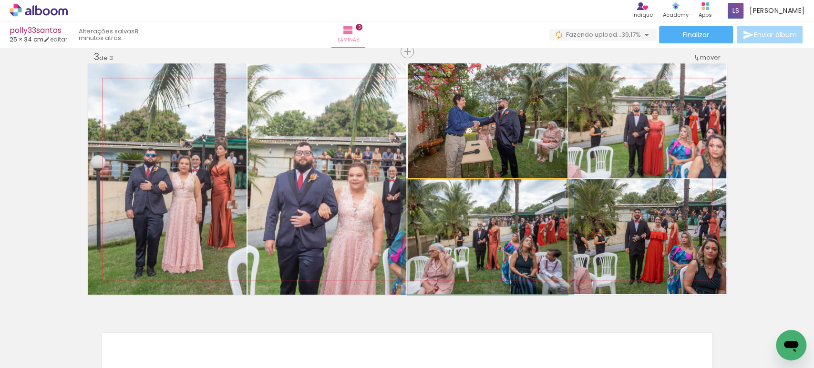
drag, startPoint x: 501, startPoint y: 248, endPoint x: 501, endPoint y: 234, distance: 13.8
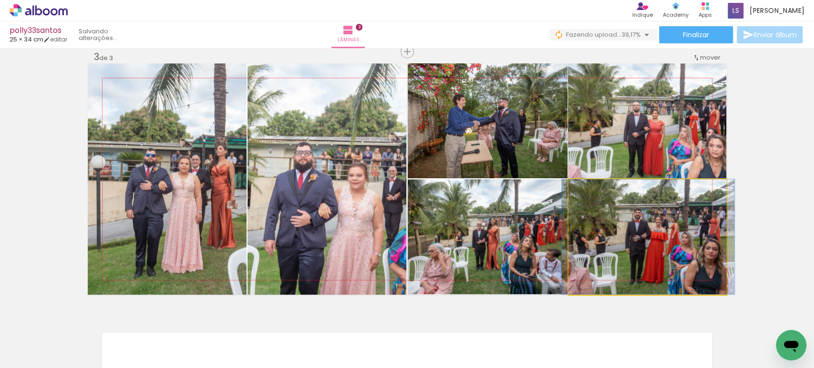
drag, startPoint x: 644, startPoint y: 244, endPoint x: 645, endPoint y: 238, distance: 6.2
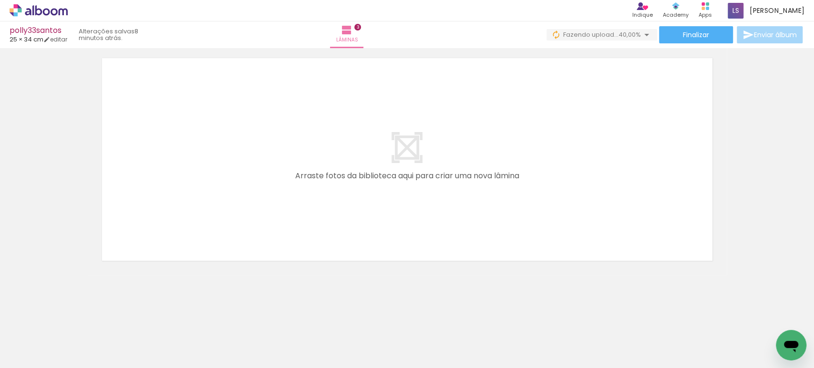
scroll to position [0, 618]
drag, startPoint x: 219, startPoint y: 339, endPoint x: 252, endPoint y: 313, distance: 42.1
click at [197, 235] on quentale-workspace at bounding box center [407, 184] width 814 height 368
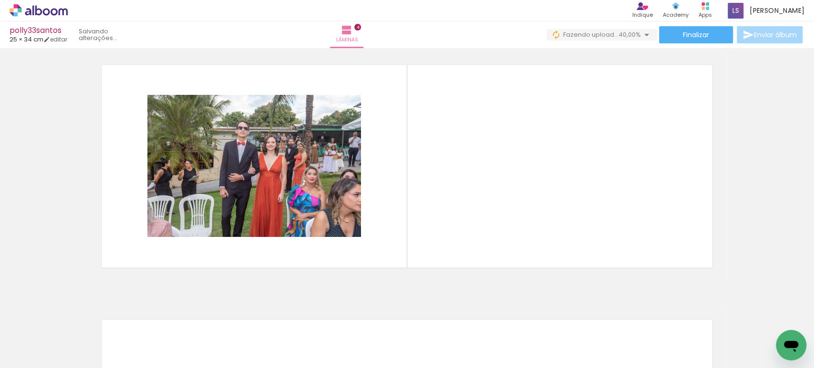
scroll to position [779, 0]
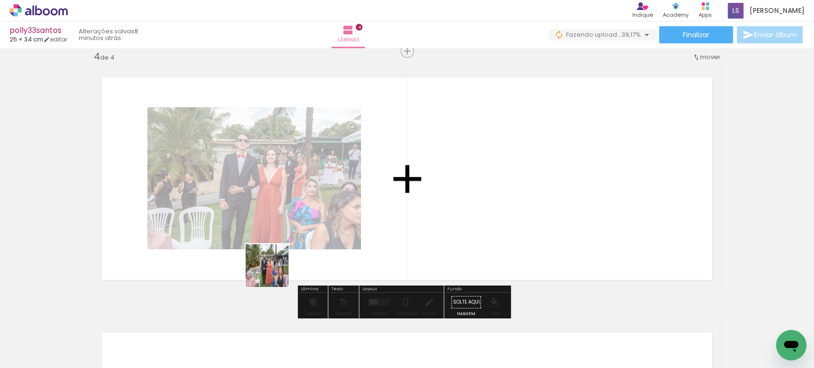
drag, startPoint x: 282, startPoint y: 341, endPoint x: 269, endPoint y: 247, distance: 95.0
click at [269, 247] on quentale-workspace at bounding box center [407, 184] width 814 height 368
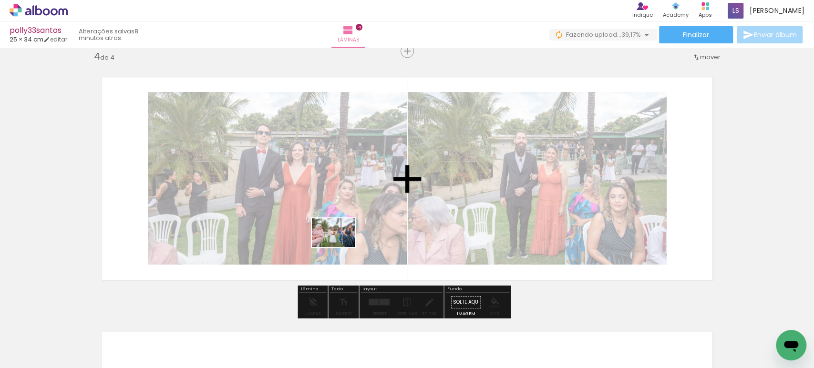
drag, startPoint x: 331, startPoint y: 342, endPoint x: 341, endPoint y: 247, distance: 95.0
click at [341, 247] on quentale-workspace at bounding box center [407, 184] width 814 height 368
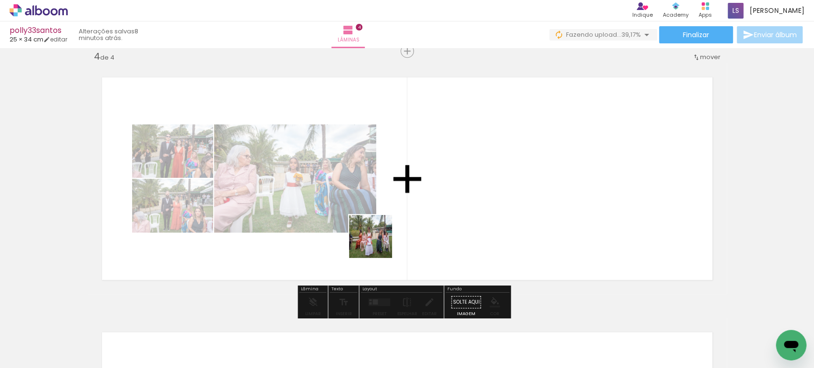
drag, startPoint x: 382, startPoint y: 337, endPoint x: 389, endPoint y: 257, distance: 80.4
click at [377, 242] on quentale-workspace at bounding box center [407, 184] width 814 height 368
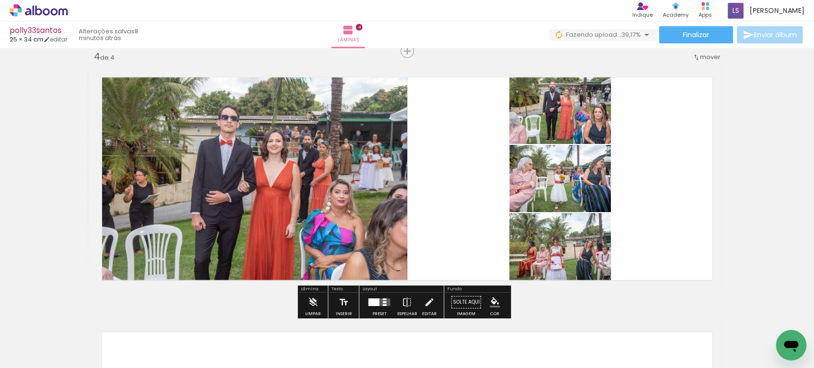
drag, startPoint x: 439, startPoint y: 336, endPoint x: 488, endPoint y: 345, distance: 49.4
click at [437, 252] on quentale-workspace at bounding box center [407, 184] width 814 height 368
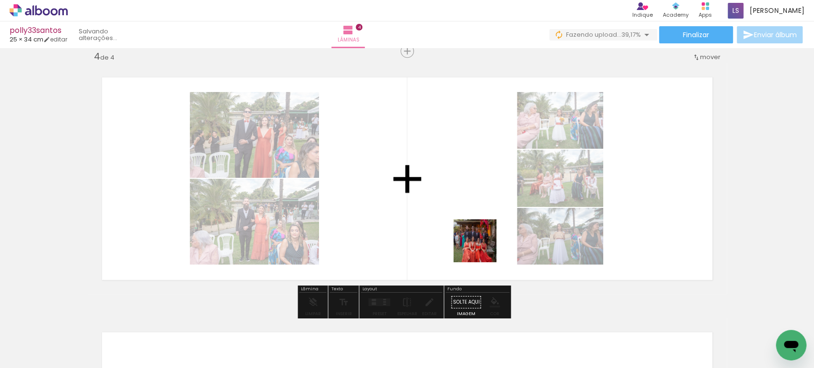
drag, startPoint x: 492, startPoint y: 315, endPoint x: 477, endPoint y: 228, distance: 88.2
click at [477, 228] on quentale-workspace at bounding box center [407, 184] width 814 height 368
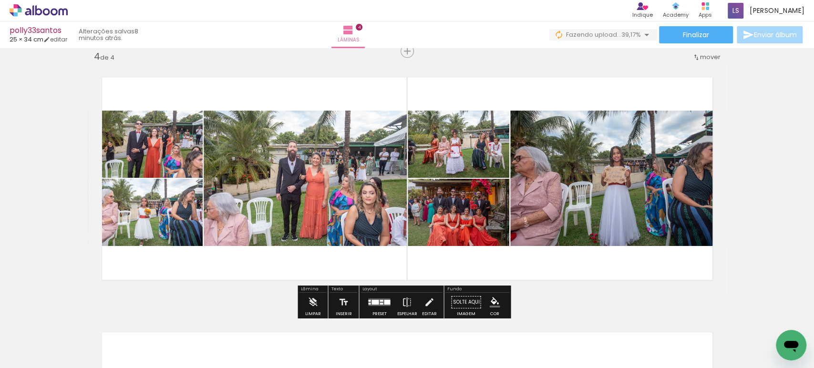
click at [377, 299] on quentale-layouter at bounding box center [379, 303] width 22 height 8
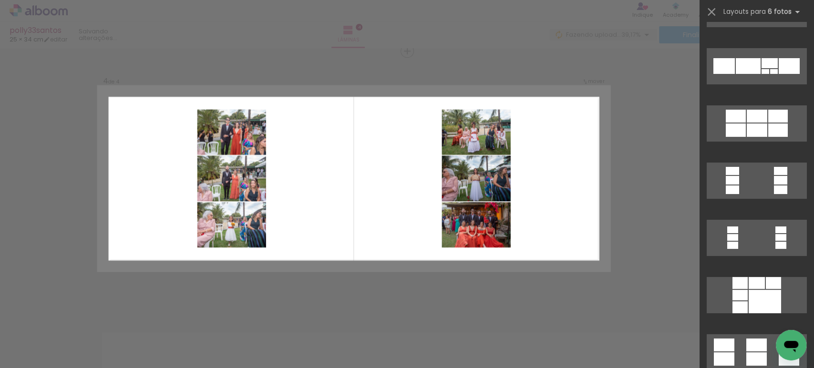
scroll to position [2385, 0]
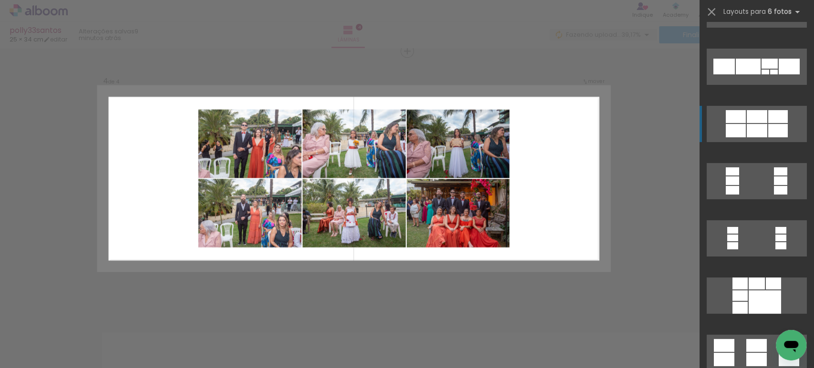
click at [773, 140] on quentale-layouter at bounding box center [757, 124] width 100 height 36
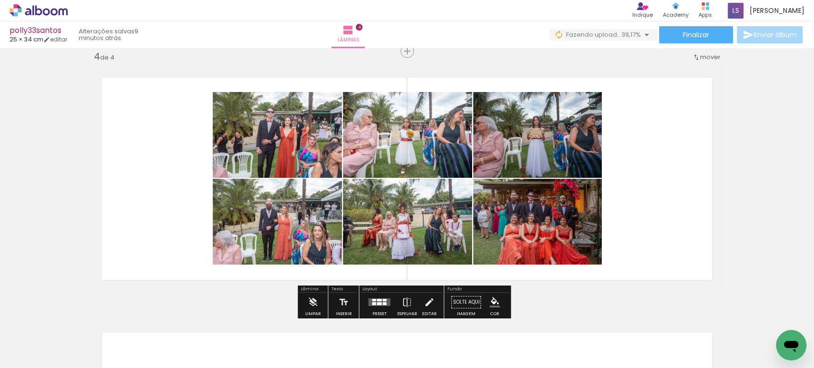
click at [285, 142] on quentale-photo at bounding box center [277, 135] width 129 height 86
click at [0, 0] on div at bounding box center [0, 0] width 0 height 0
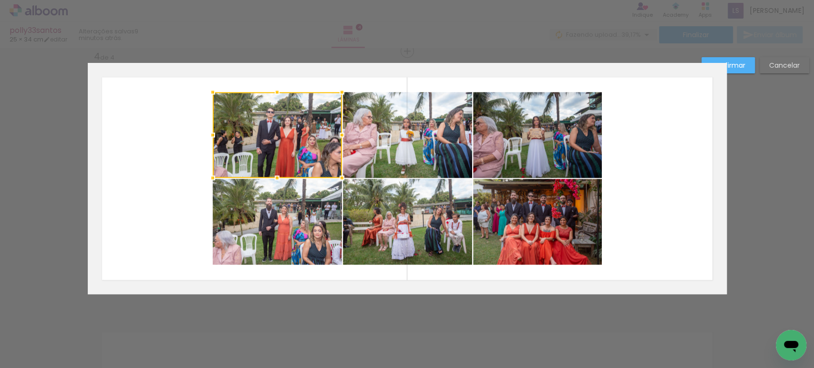
click at [282, 214] on quentale-photo at bounding box center [277, 222] width 129 height 86
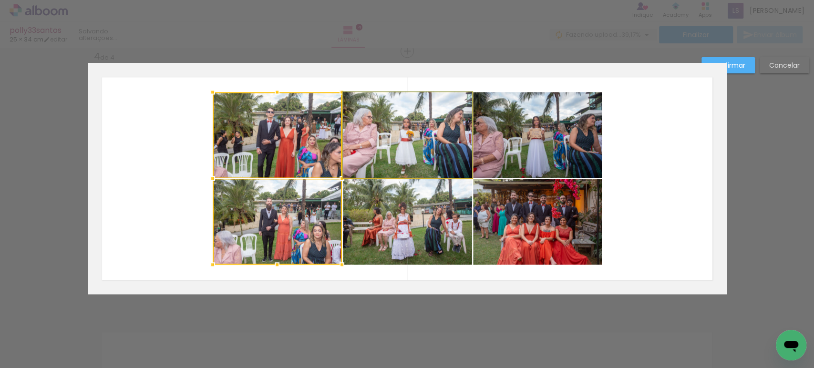
click at [375, 146] on quentale-photo at bounding box center [407, 135] width 129 height 86
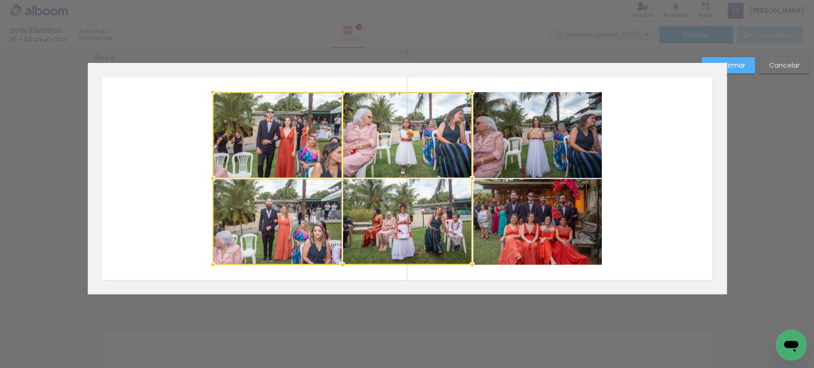
click at [379, 214] on div at bounding box center [343, 178] width 260 height 173
click at [477, 138] on quentale-photo at bounding box center [537, 135] width 129 height 86
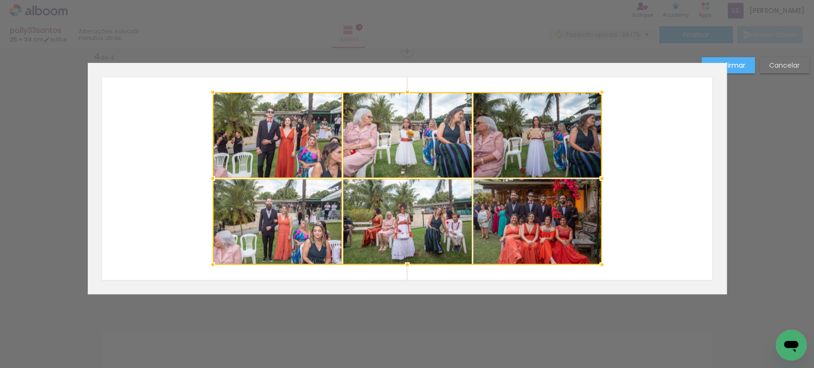
click at [487, 207] on div at bounding box center [407, 178] width 389 height 173
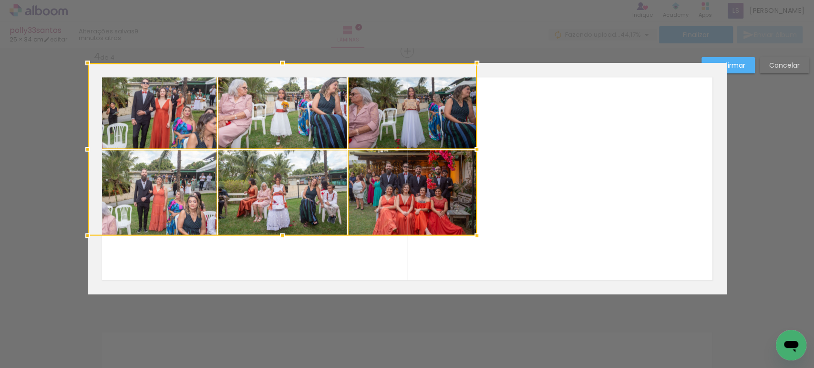
drag, startPoint x: 533, startPoint y: 220, endPoint x: 373, endPoint y: 176, distance: 165.8
click at [373, 176] on div at bounding box center [282, 149] width 389 height 173
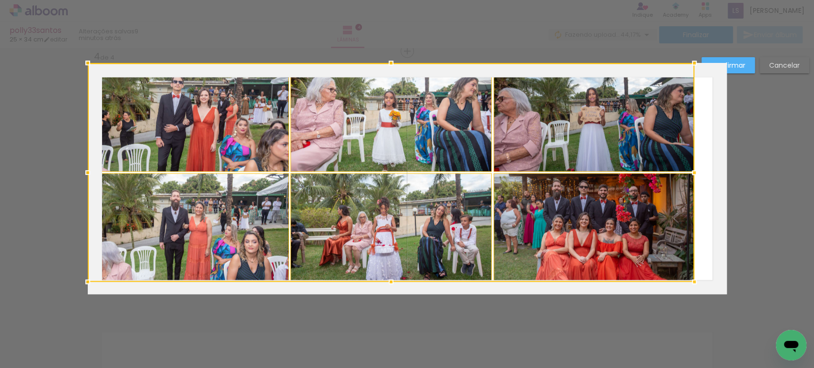
drag, startPoint x: 470, startPoint y: 233, endPoint x: 620, endPoint y: 301, distance: 164.2
click at [814, 368] on html "link( href="../../bower_components/polymer/polymer.html" rel="import" ) picture…" at bounding box center [407, 184] width 814 height 368
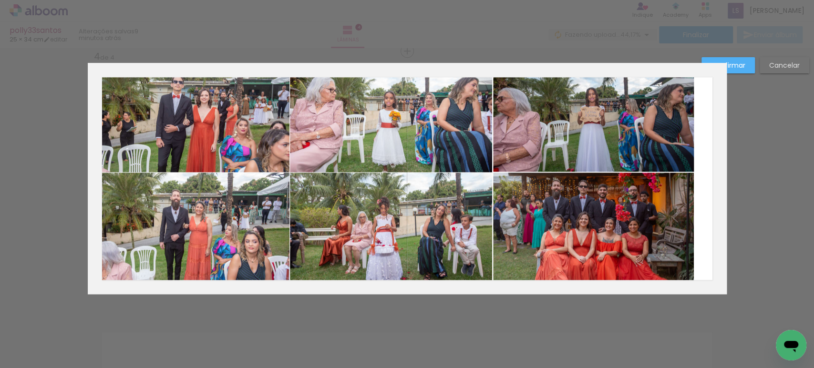
click at [204, 144] on quentale-photo at bounding box center [189, 117] width 202 height 109
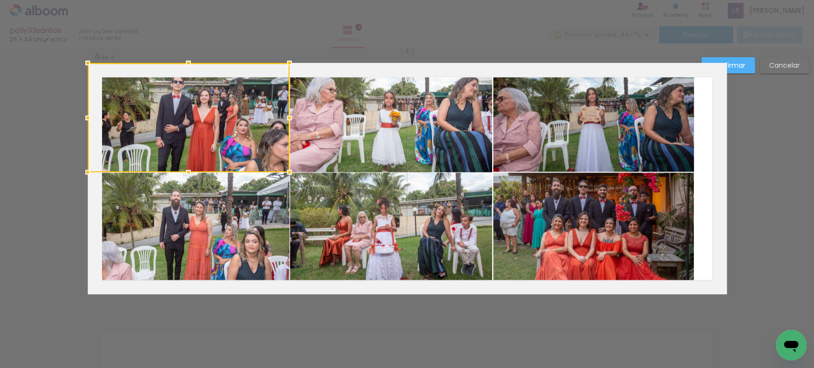
click at [208, 203] on quentale-photo at bounding box center [189, 227] width 202 height 109
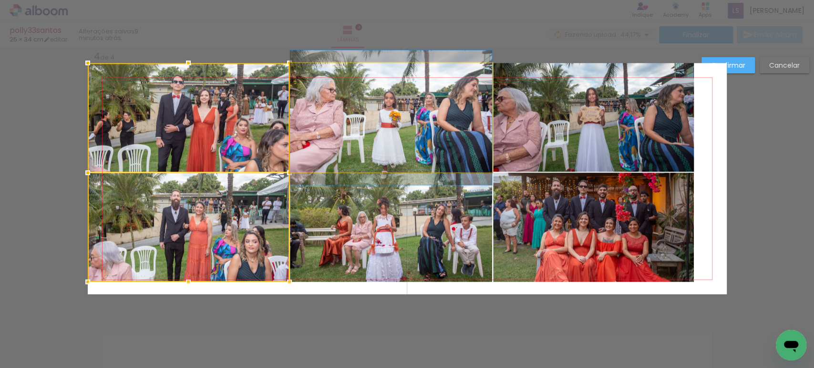
click at [357, 132] on quentale-photo at bounding box center [391, 117] width 202 height 109
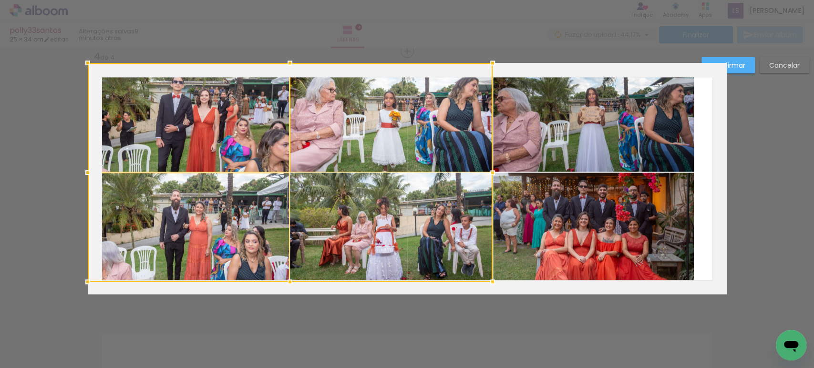
click at [361, 197] on div at bounding box center [290, 172] width 405 height 219
click at [566, 136] on quentale-photo at bounding box center [593, 117] width 201 height 109
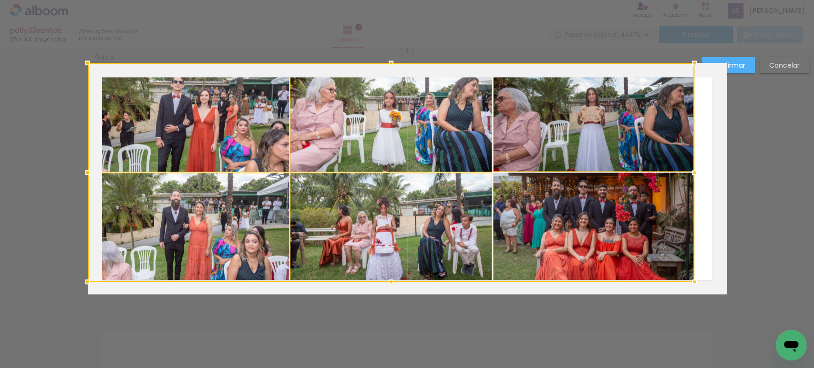
click at [565, 186] on div at bounding box center [391, 172] width 607 height 219
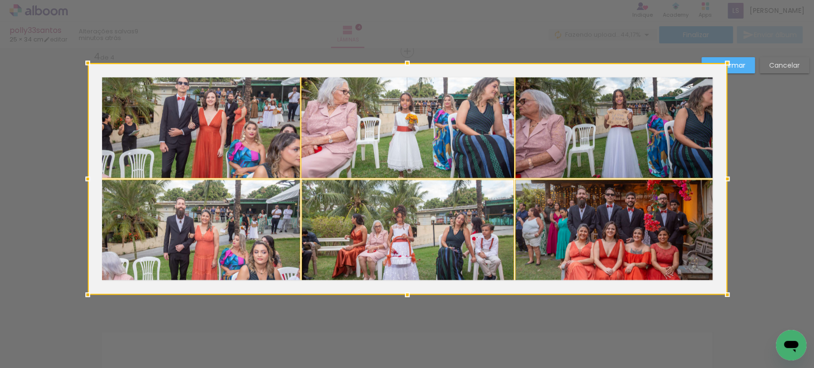
drag, startPoint x: 687, startPoint y: 281, endPoint x: 628, endPoint y: 219, distance: 85.1
click at [628, 219] on div at bounding box center [408, 179] width 640 height 232
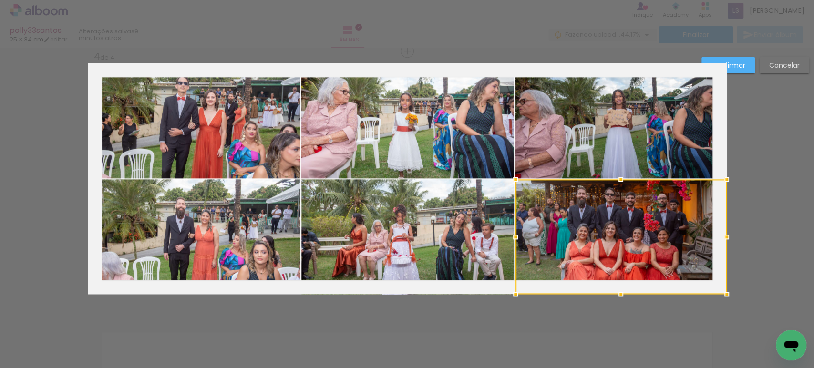
click at [0, 0] on slot "Confirmar" at bounding box center [0, 0] width 0 height 0
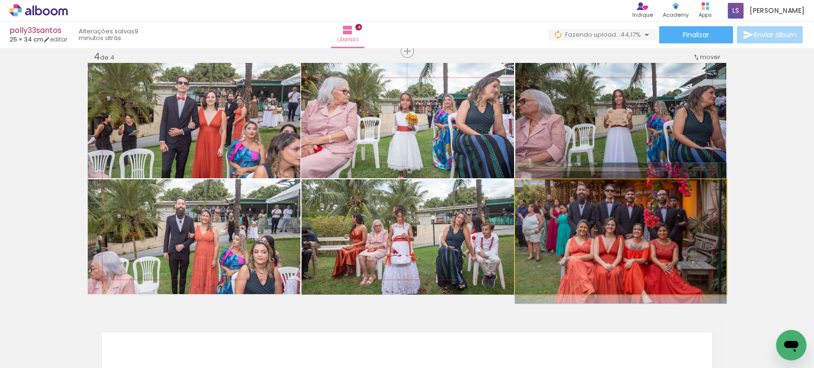
drag, startPoint x: 625, startPoint y: 232, endPoint x: 621, endPoint y: 228, distance: 5.4
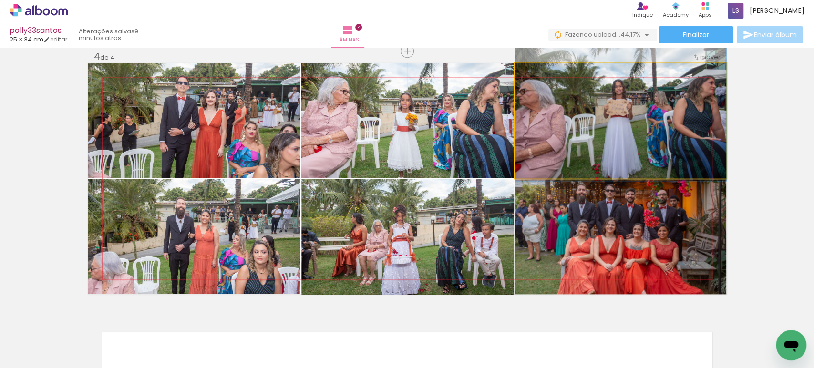
drag, startPoint x: 642, startPoint y: 146, endPoint x: 640, endPoint y: 136, distance: 10.6
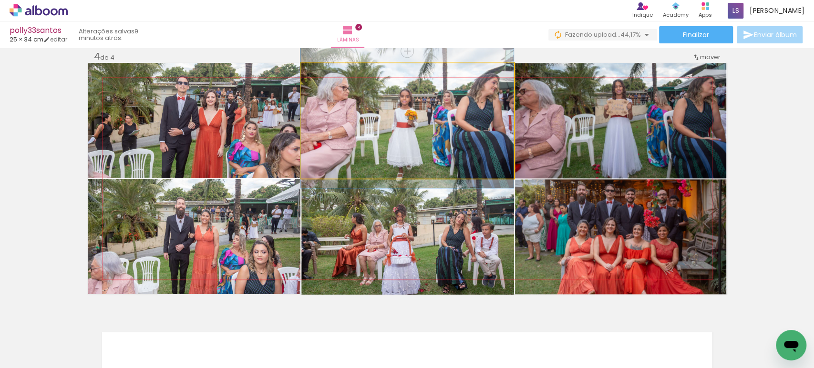
drag, startPoint x: 419, startPoint y: 141, endPoint x: 389, endPoint y: 137, distance: 29.8
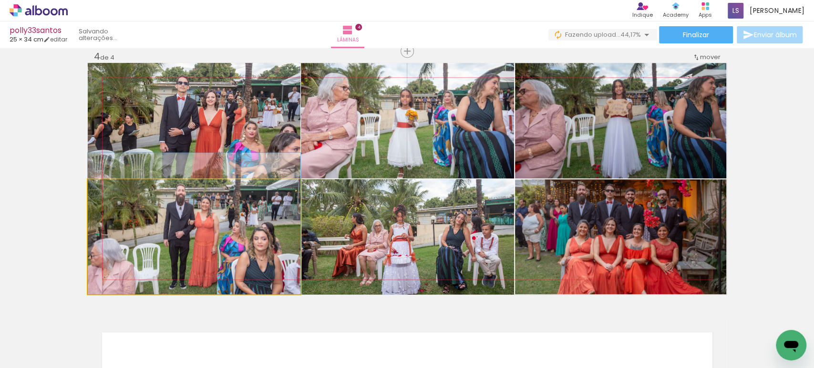
drag, startPoint x: 208, startPoint y: 227, endPoint x: 212, endPoint y: 213, distance: 14.9
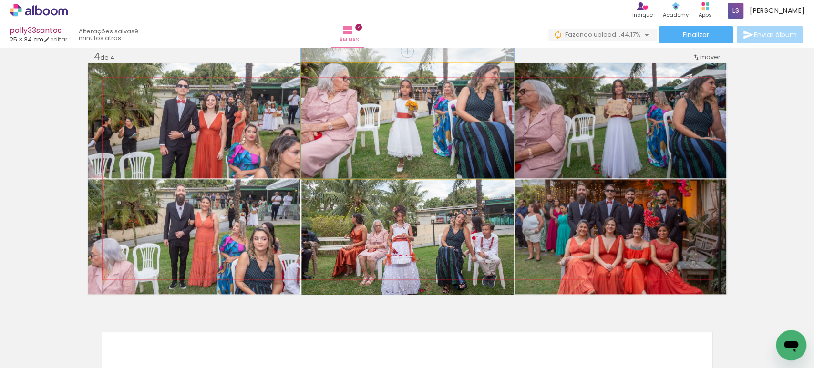
drag, startPoint x: 430, startPoint y: 142, endPoint x: 419, endPoint y: 132, distance: 15.2
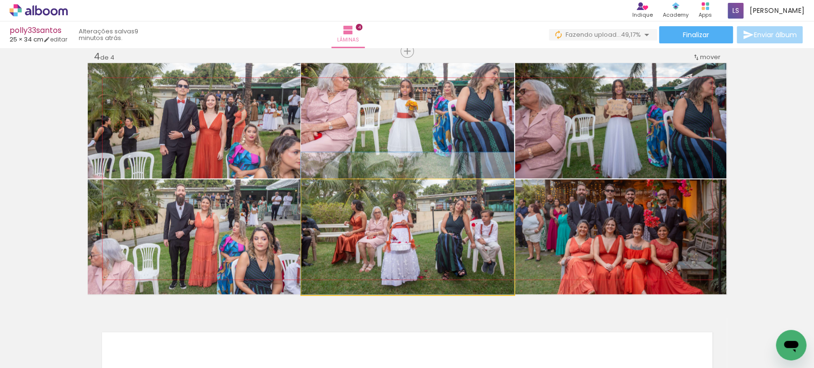
drag, startPoint x: 476, startPoint y: 245, endPoint x: 470, endPoint y: 229, distance: 17.4
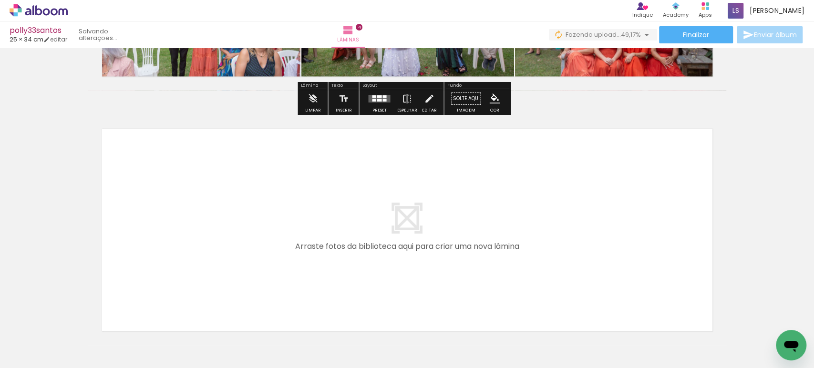
scroll to position [983, 0]
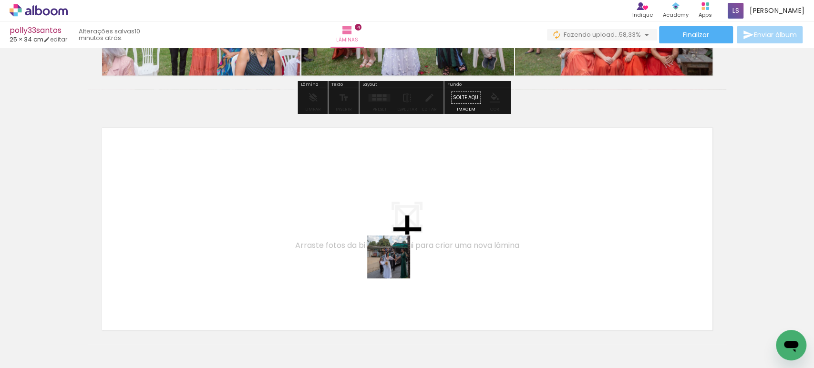
drag, startPoint x: 546, startPoint y: 333, endPoint x: 353, endPoint y: 219, distance: 224.0
click at [353, 219] on quentale-workspace at bounding box center [407, 184] width 814 height 368
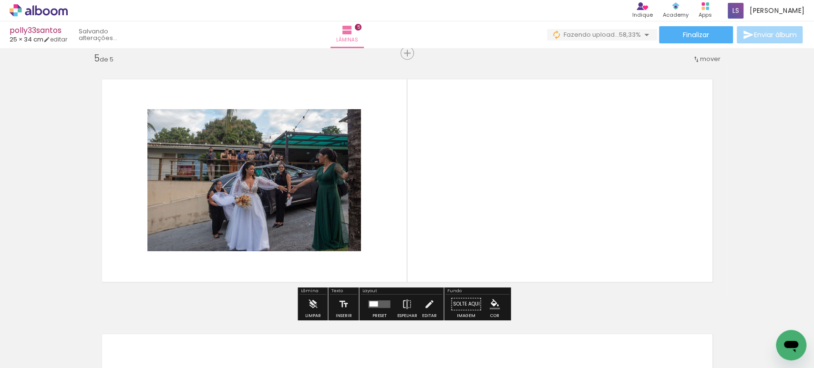
scroll to position [1034, 0]
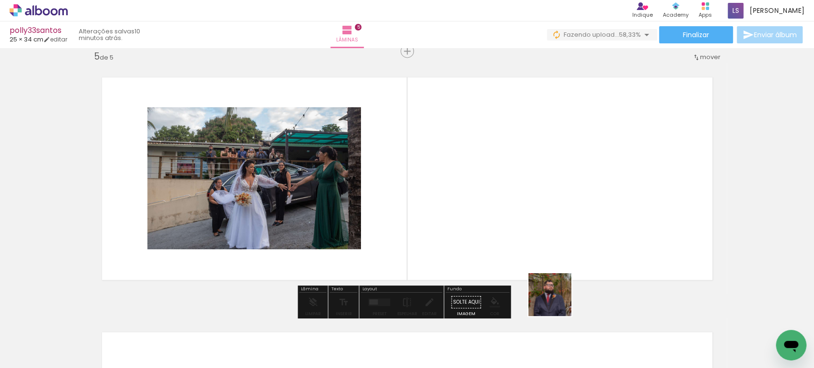
drag, startPoint x: 612, startPoint y: 345, endPoint x: 470, endPoint y: 205, distance: 200.1
click at [472, 209] on quentale-workspace at bounding box center [407, 184] width 814 height 368
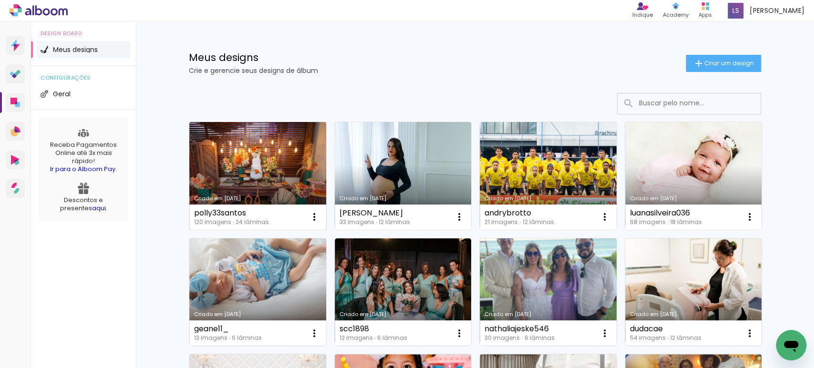
click at [286, 150] on link "Criado em [DATE]" at bounding box center [257, 176] width 137 height 108
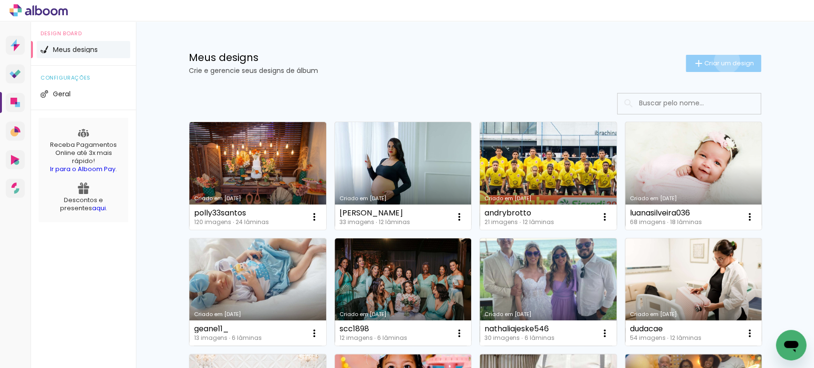
click at [721, 61] on span "Criar um design" at bounding box center [730, 63] width 50 height 6
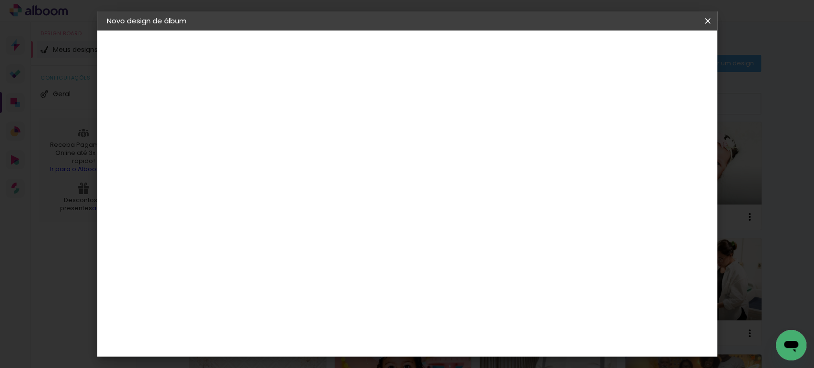
click at [263, 130] on input at bounding box center [263, 128] width 0 height 15
type input "rafaelaramos365"
type paper-input "rafaelaramos365"
click at [0, 0] on slot "Avançar" at bounding box center [0, 0] width 0 height 0
click at [441, 150] on paper-item "Tamanho Livre" at bounding box center [396, 145] width 92 height 21
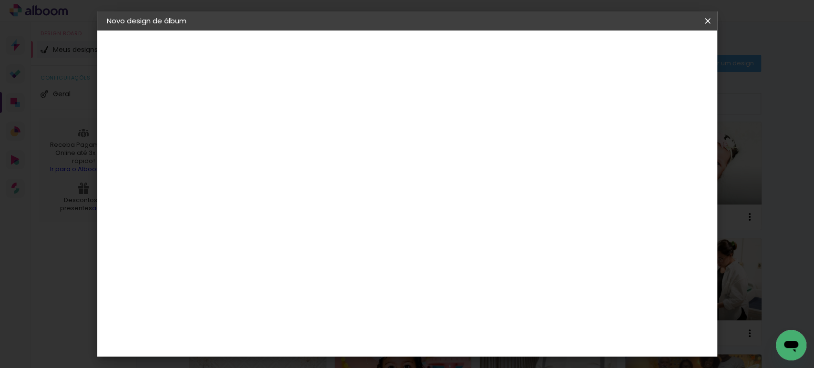
click at [441, 44] on paper-button "Avançar" at bounding box center [418, 50] width 47 height 16
click at [241, 267] on input "30" at bounding box center [232, 271] width 25 height 14
type input "14"
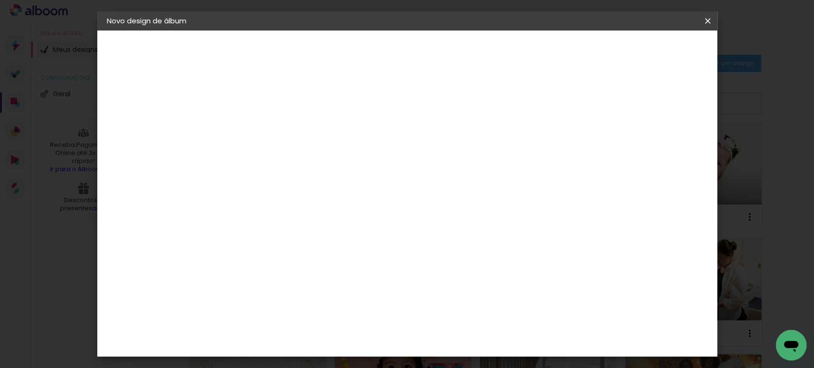
type paper-input "14"
click at [658, 138] on input "14" at bounding box center [651, 144] width 17 height 14
type input "15"
type paper-input "15"
click at [651, 138] on input "15" at bounding box center [646, 144] width 17 height 14
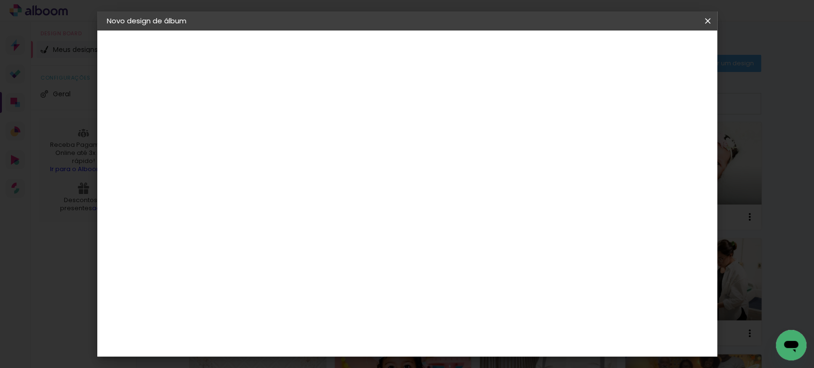
type input "1"
type paper-input "1"
click at [266, 112] on input "1" at bounding box center [256, 110] width 33 height 12
click at [663, 59] on header "Tamanho livre Defina a largura, altura e sangria das lâminas. Voltar Iniciar de…" at bounding box center [446, 55] width 450 height 49
click at [657, 57] on paper-button "Iniciar design" at bounding box center [626, 50] width 63 height 16
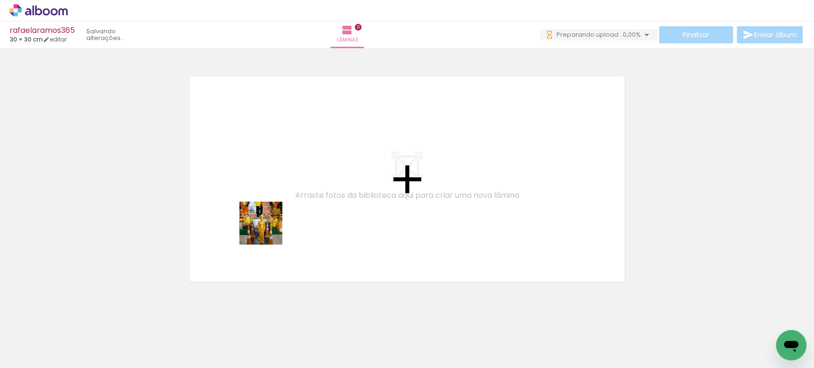
drag, startPoint x: 88, startPoint y: 334, endPoint x: 191, endPoint y: 328, distance: 103.2
click at [286, 216] on quentale-workspace at bounding box center [407, 184] width 814 height 368
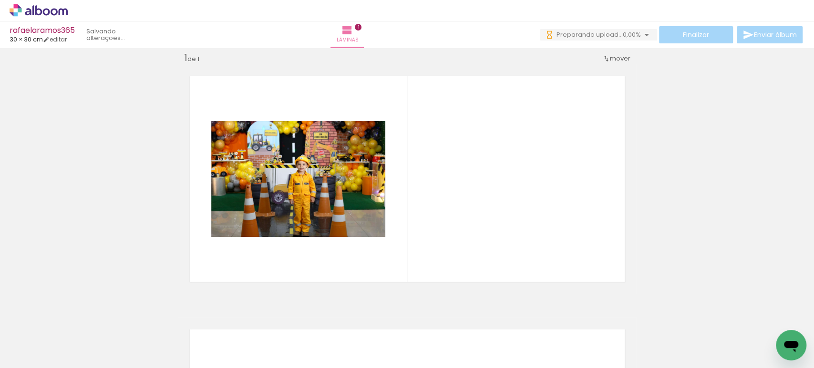
scroll to position [11, 0]
drag, startPoint x: 170, startPoint y: 334, endPoint x: 466, endPoint y: 212, distance: 319.4
click at [466, 212] on quentale-workspace at bounding box center [407, 184] width 814 height 368
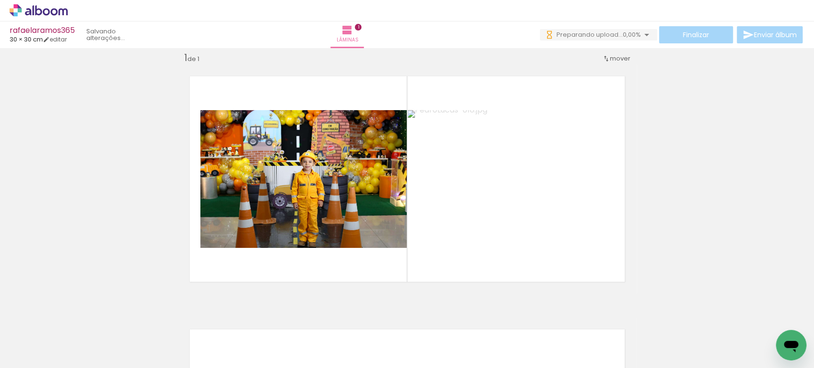
scroll to position [0, 0]
click at [199, 346] on div at bounding box center [202, 336] width 47 height 31
